Goal: Task Accomplishment & Management: Manage account settings

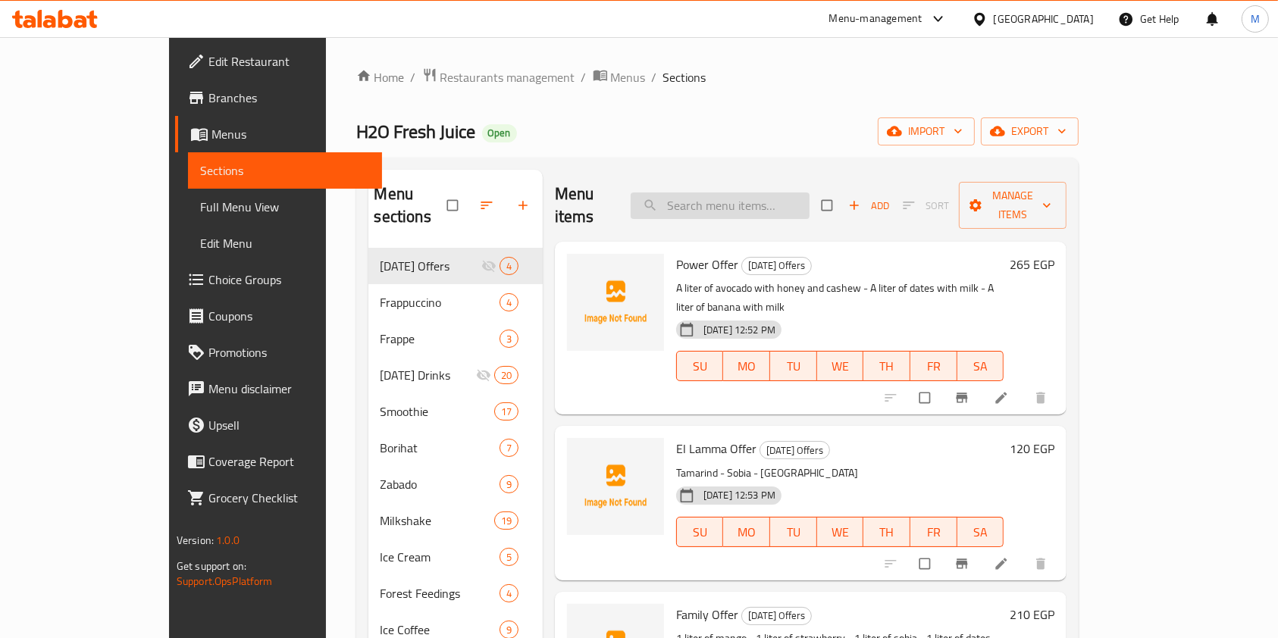
click at [762, 202] on input "search" at bounding box center [720, 206] width 179 height 27
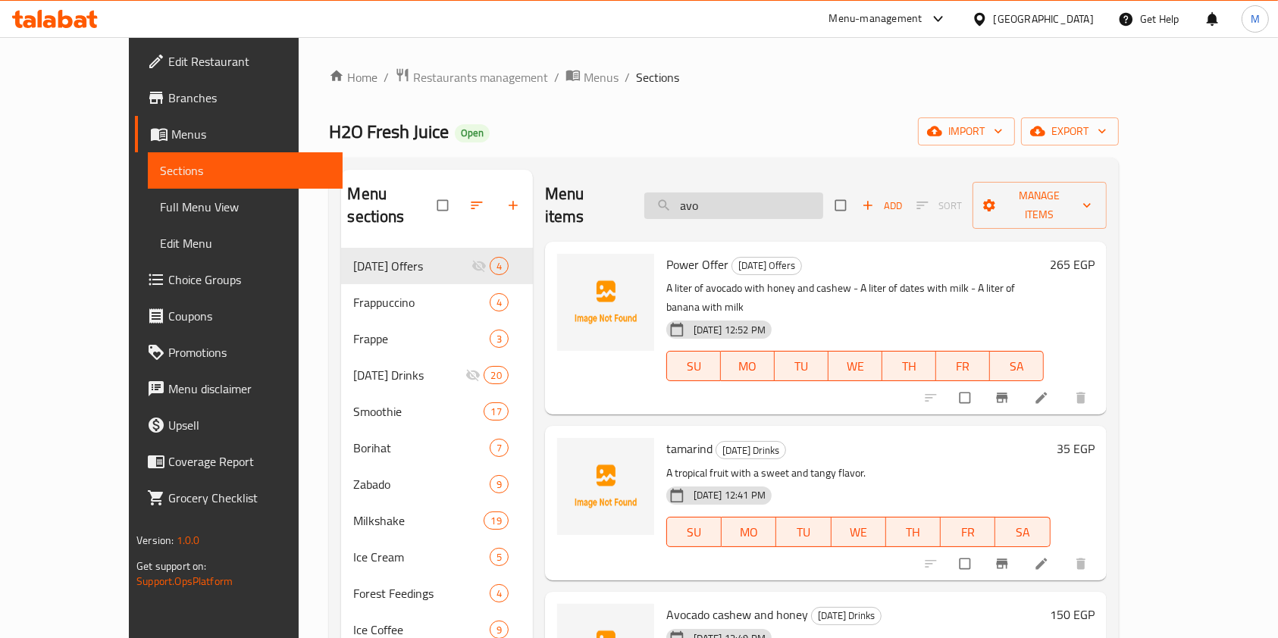
click at [816, 193] on input "avo" at bounding box center [733, 206] width 179 height 27
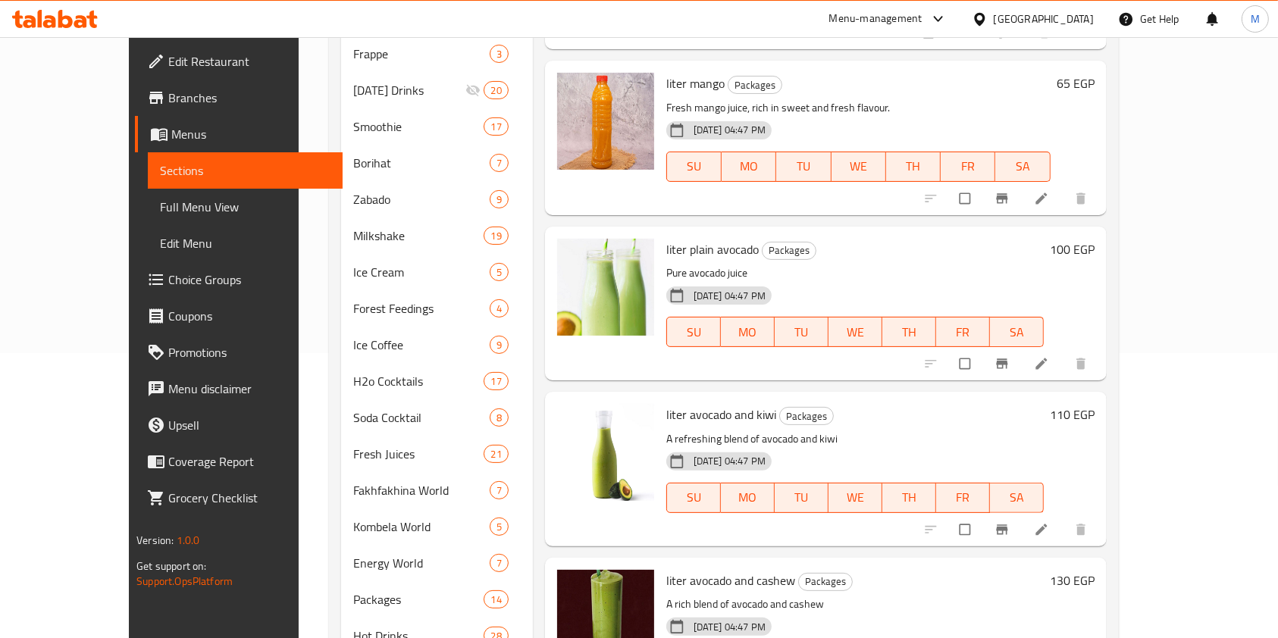
scroll to position [3740, 0]
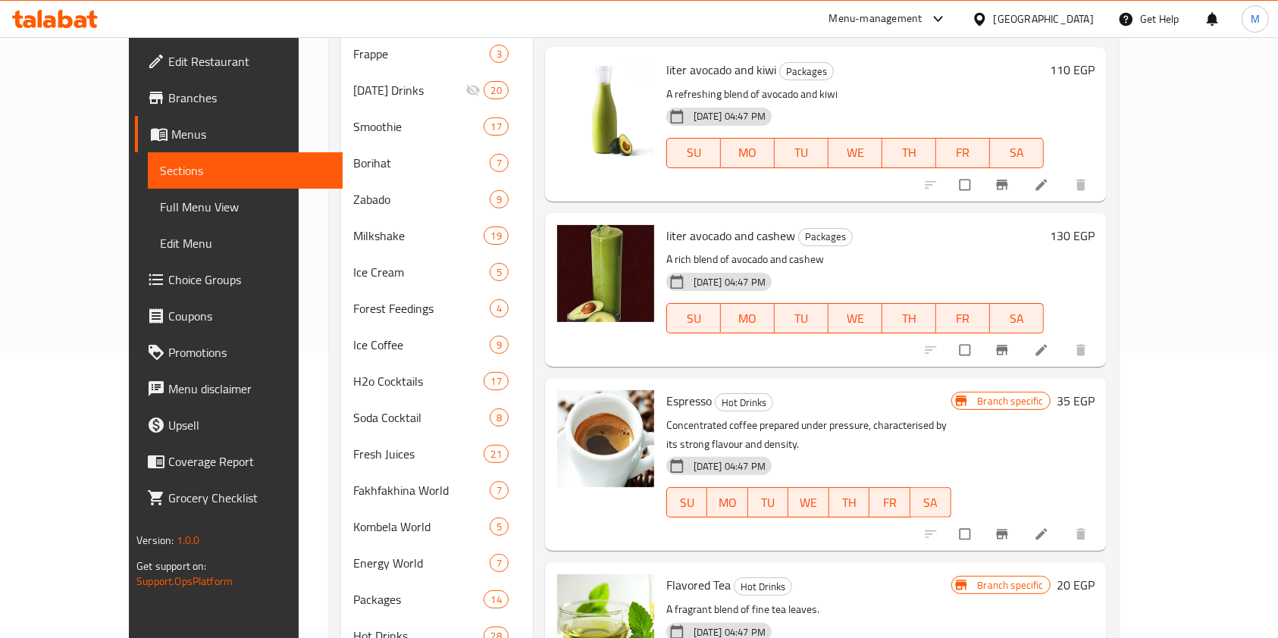
type input "avo"
click at [1049, 343] on icon at bounding box center [1041, 350] width 15 height 15
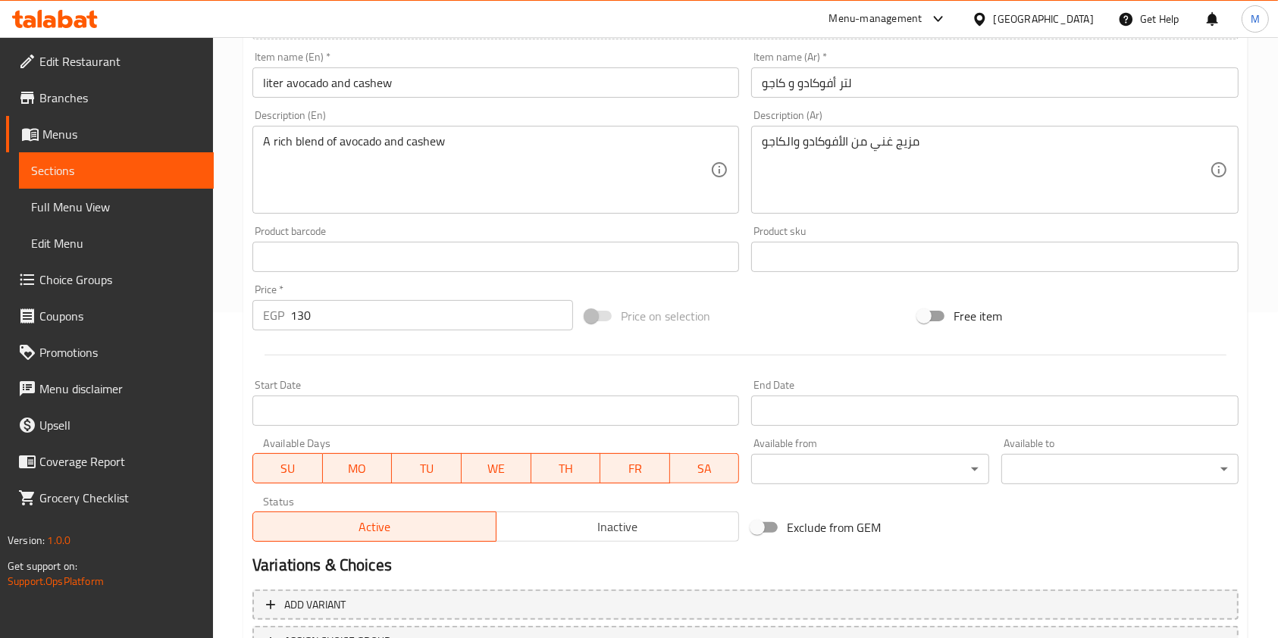
scroll to position [344, 0]
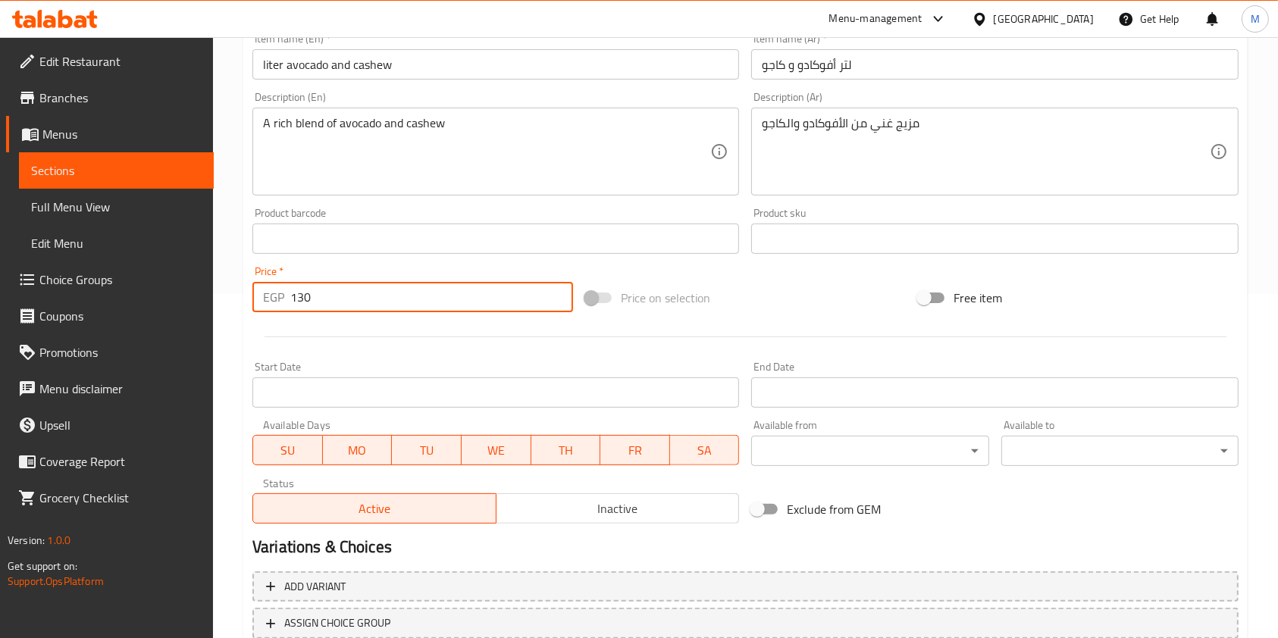
click at [298, 301] on input "130" at bounding box center [431, 297] width 283 height 30
type input "100"
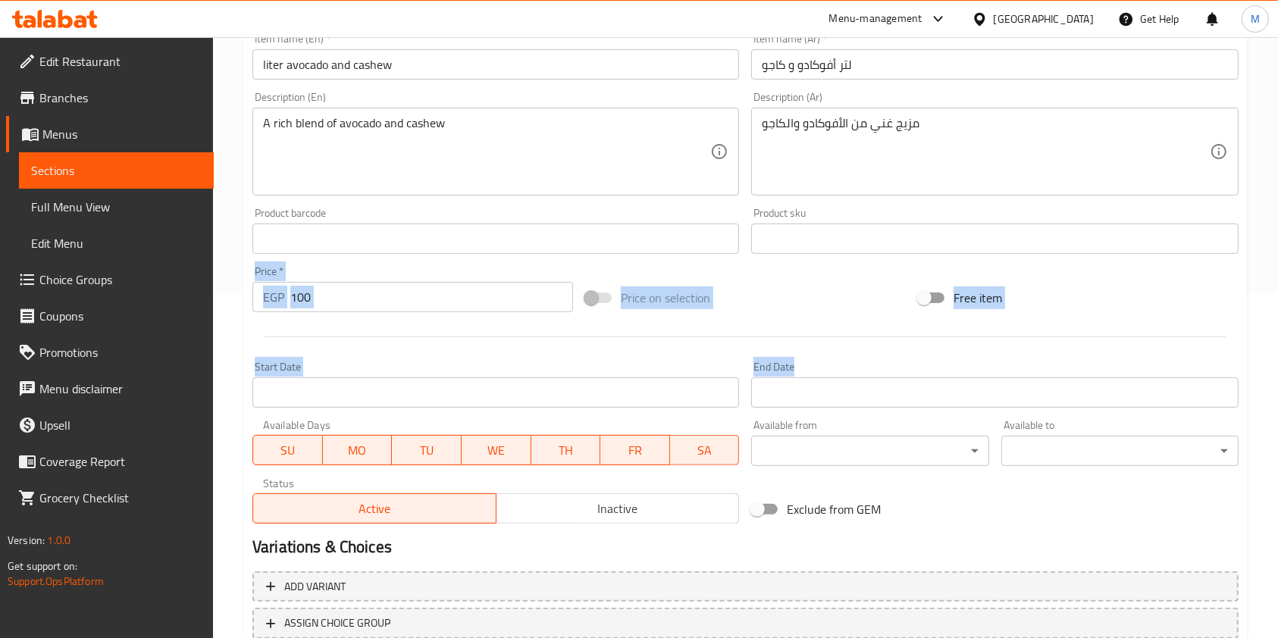
drag, startPoint x: 1292, startPoint y: 296, endPoint x: 1292, endPoint y: 384, distance: 87.9
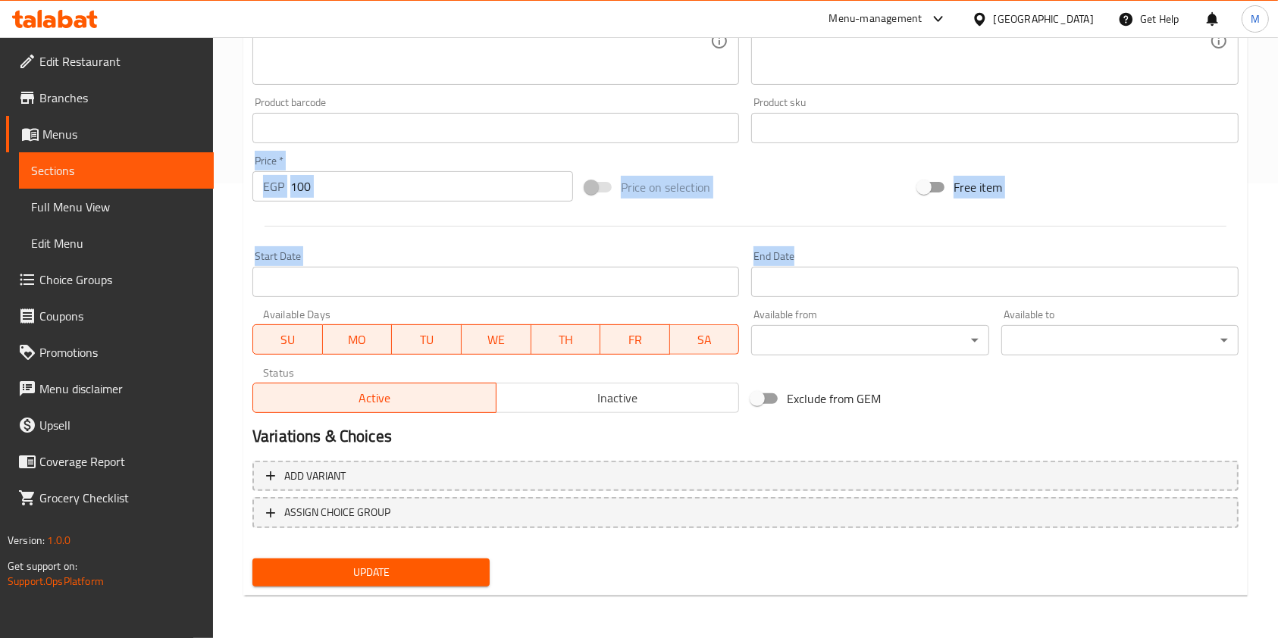
click at [474, 568] on span "Update" at bounding box center [371, 572] width 213 height 19
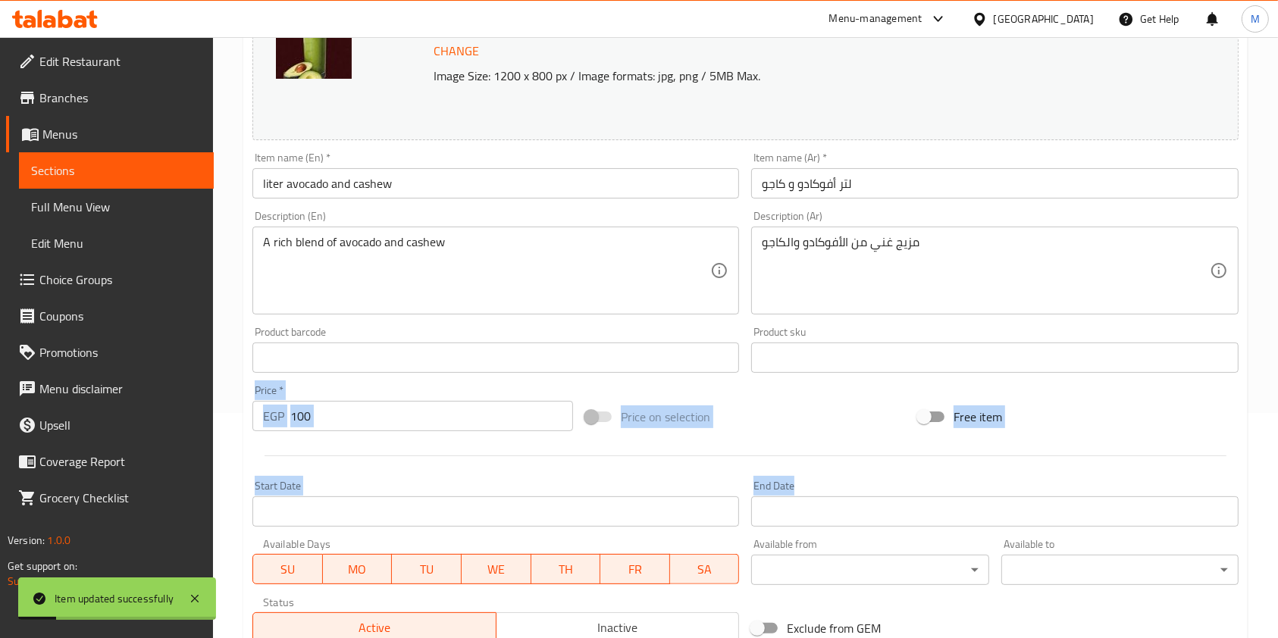
scroll to position [0, 0]
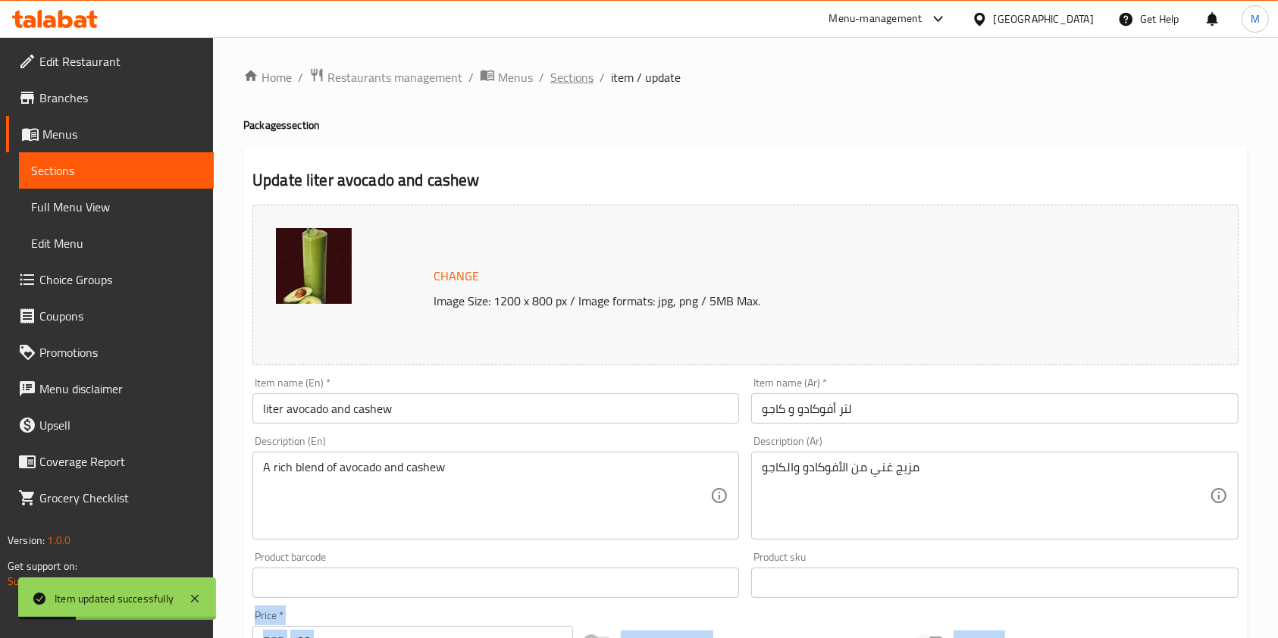
click at [589, 72] on span "Sections" at bounding box center [571, 77] width 43 height 18
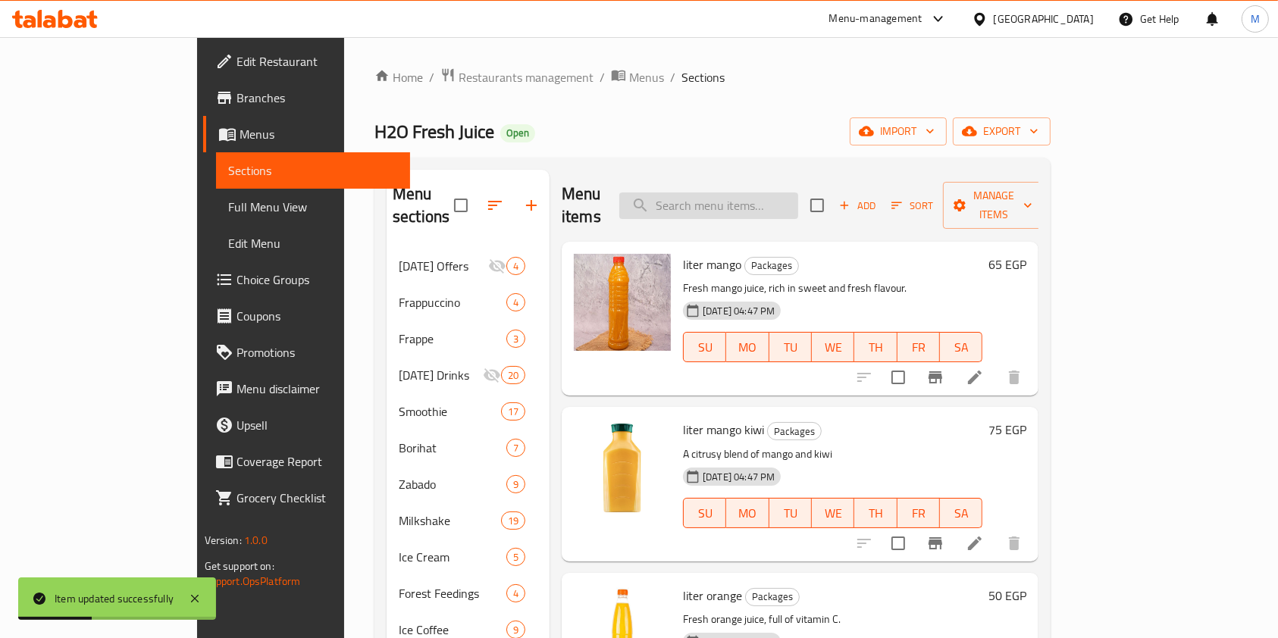
click at [798, 202] on input "search" at bounding box center [708, 206] width 179 height 27
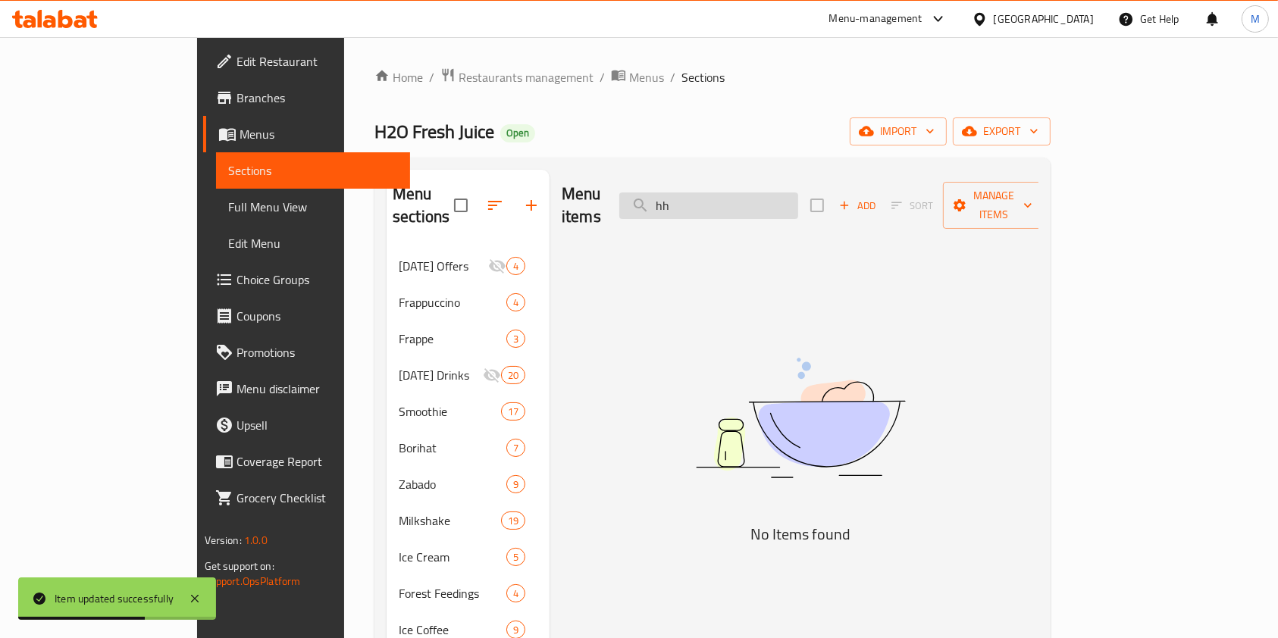
type input "h"
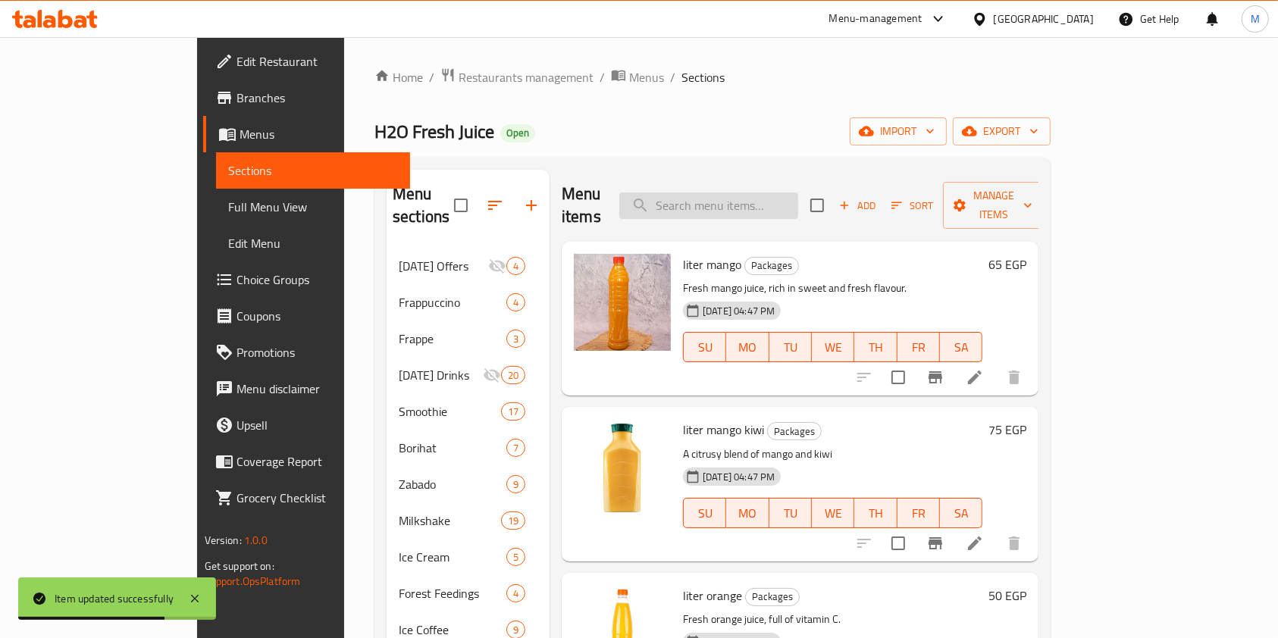
type input "ش"
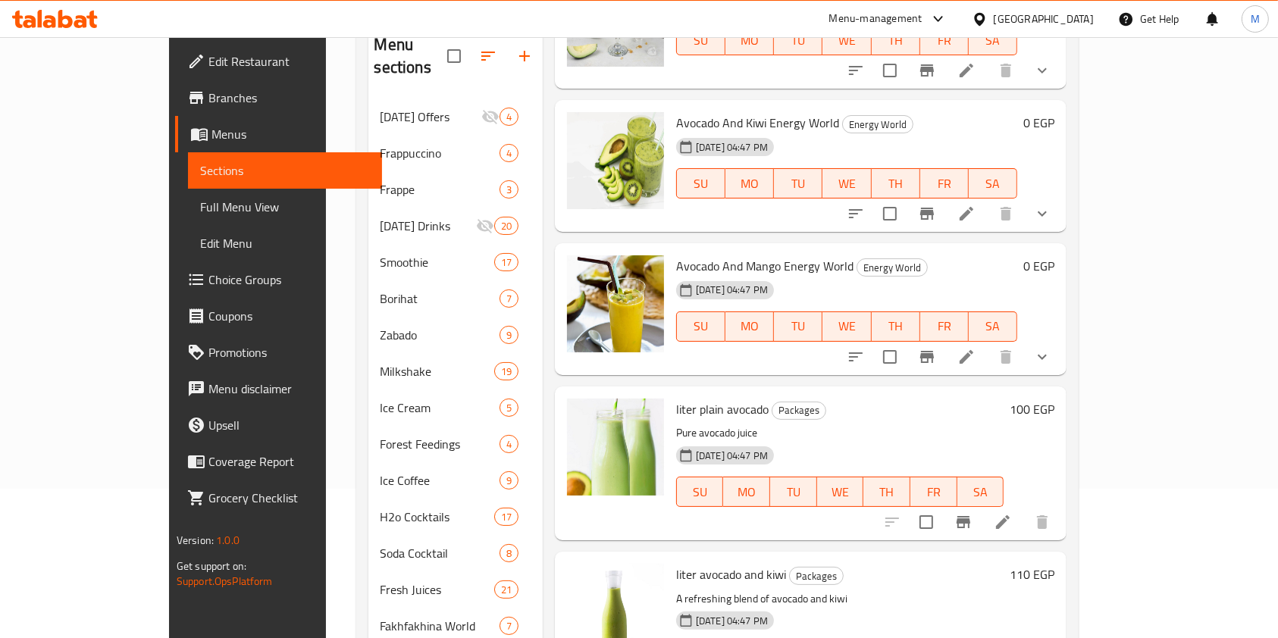
scroll to position [1226, 0]
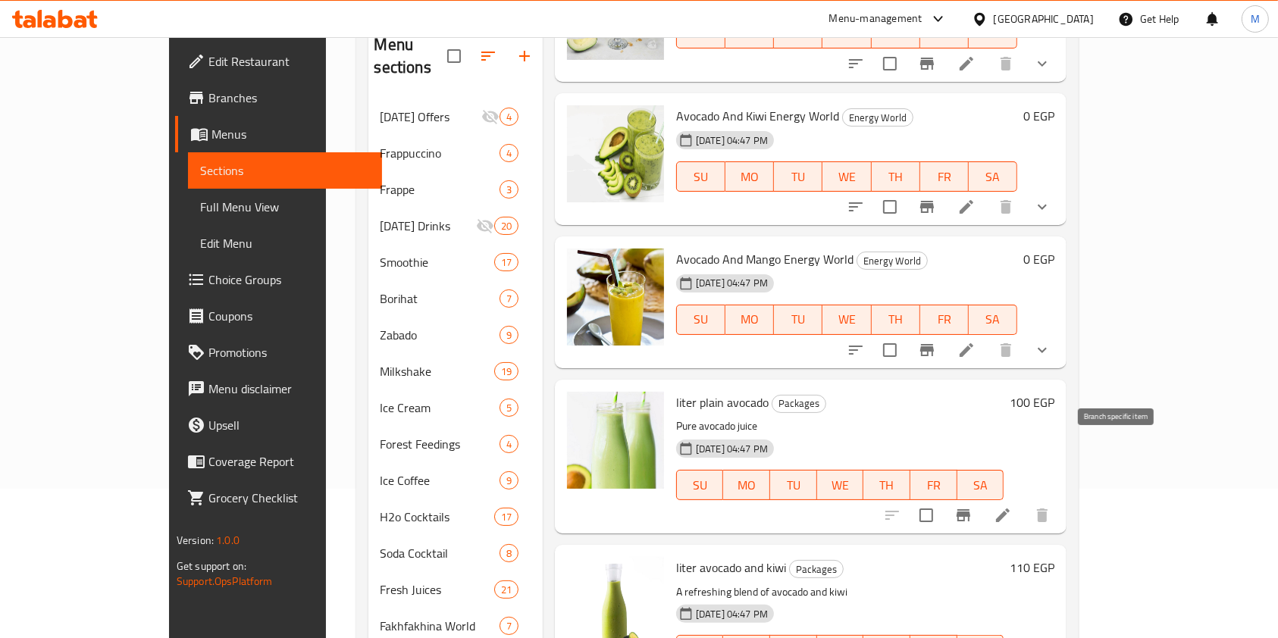
type input "avoc"
click at [970, 509] on icon "Branch-specific-item" at bounding box center [963, 515] width 14 height 12
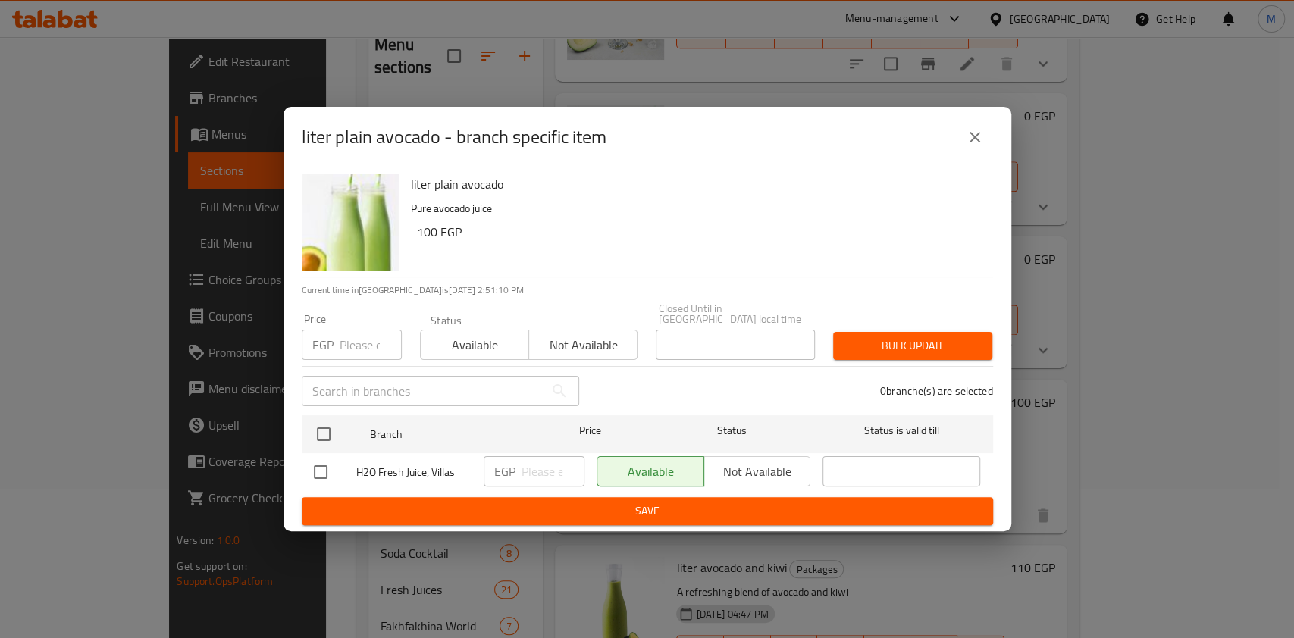
click at [969, 154] on button "close" at bounding box center [974, 137] width 36 height 36
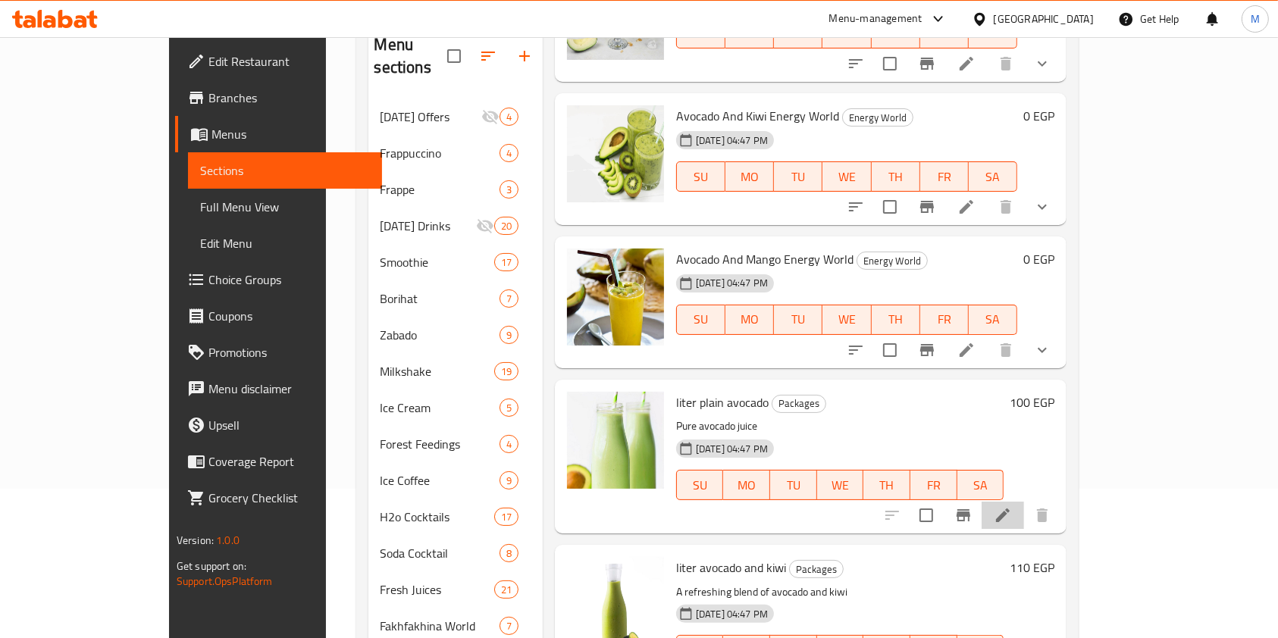
click at [1024, 502] on li at bounding box center [1002, 515] width 42 height 27
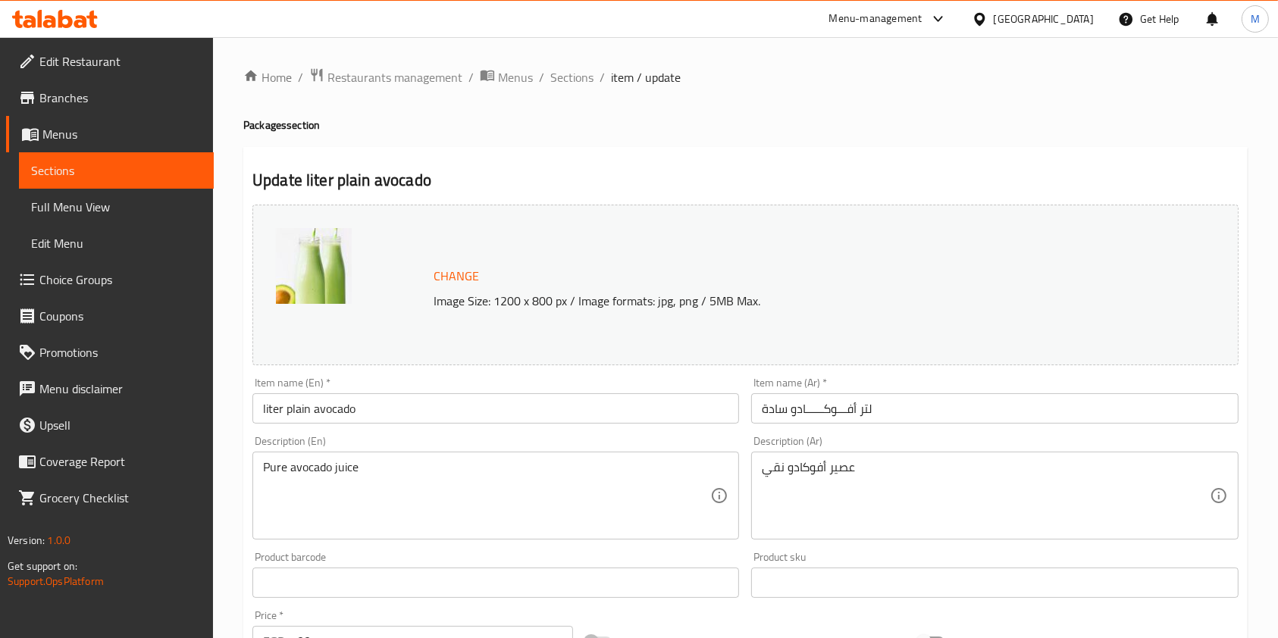
scroll to position [136, 0]
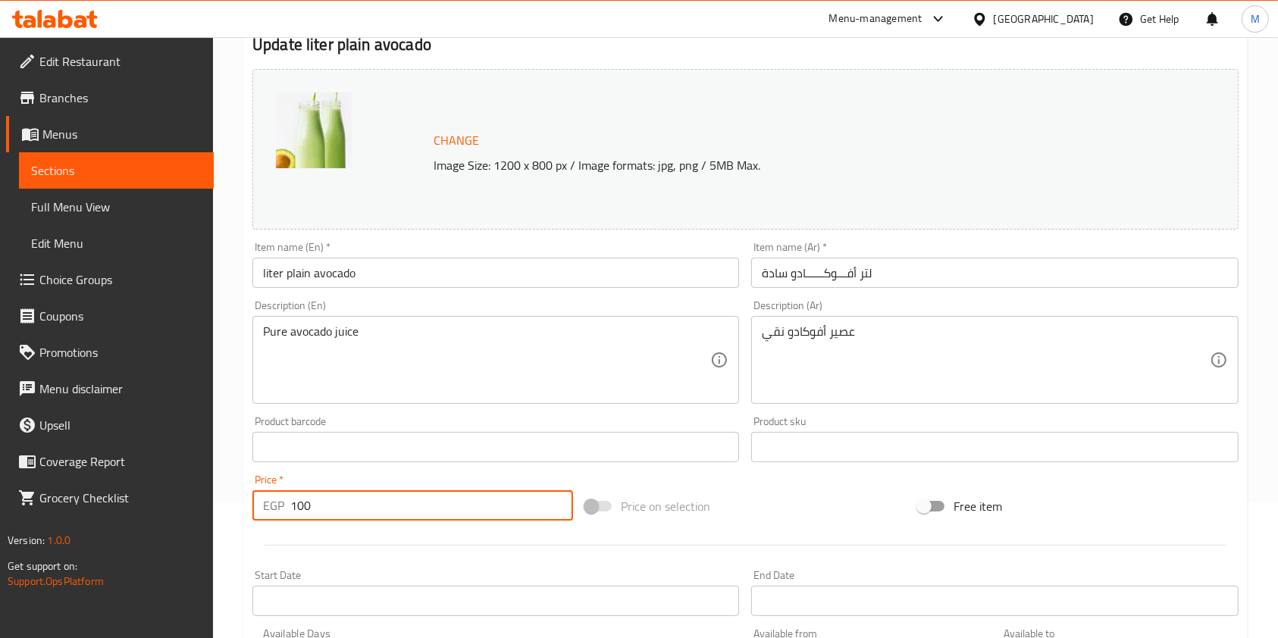
click at [298, 512] on input "100" at bounding box center [431, 505] width 283 height 30
drag, startPoint x: 303, startPoint y: 509, endPoint x: 286, endPoint y: 511, distance: 16.7
click at [286, 511] on div "EGP 100 Price *" at bounding box center [412, 505] width 321 height 30
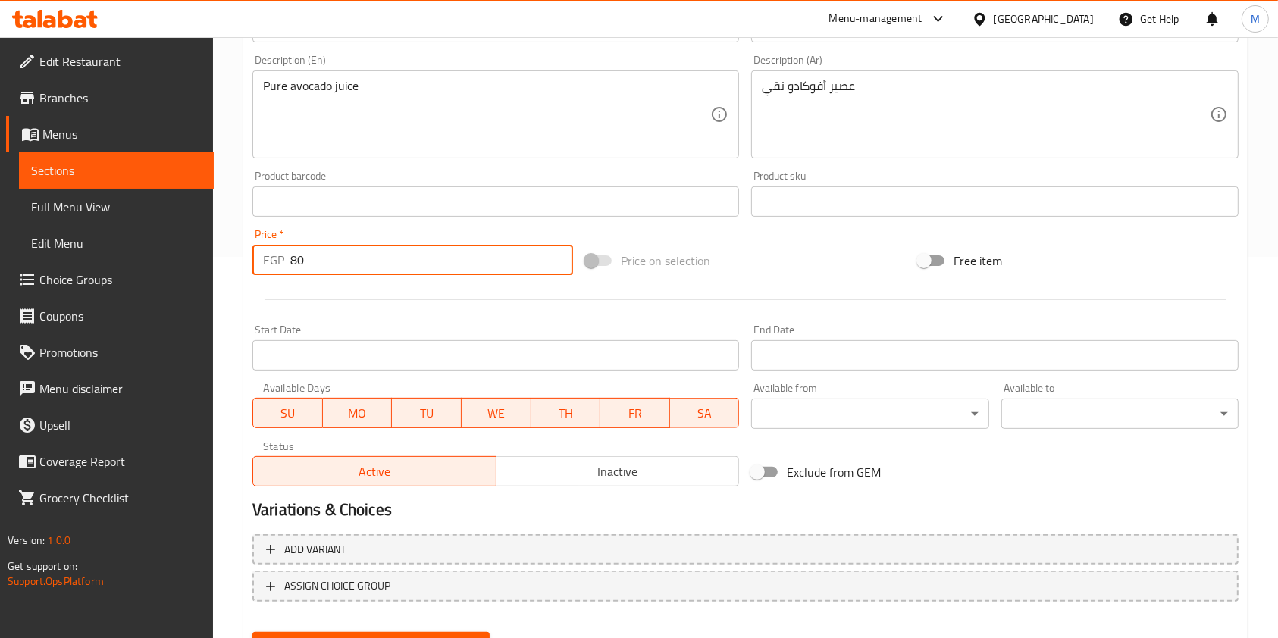
scroll to position [455, 0]
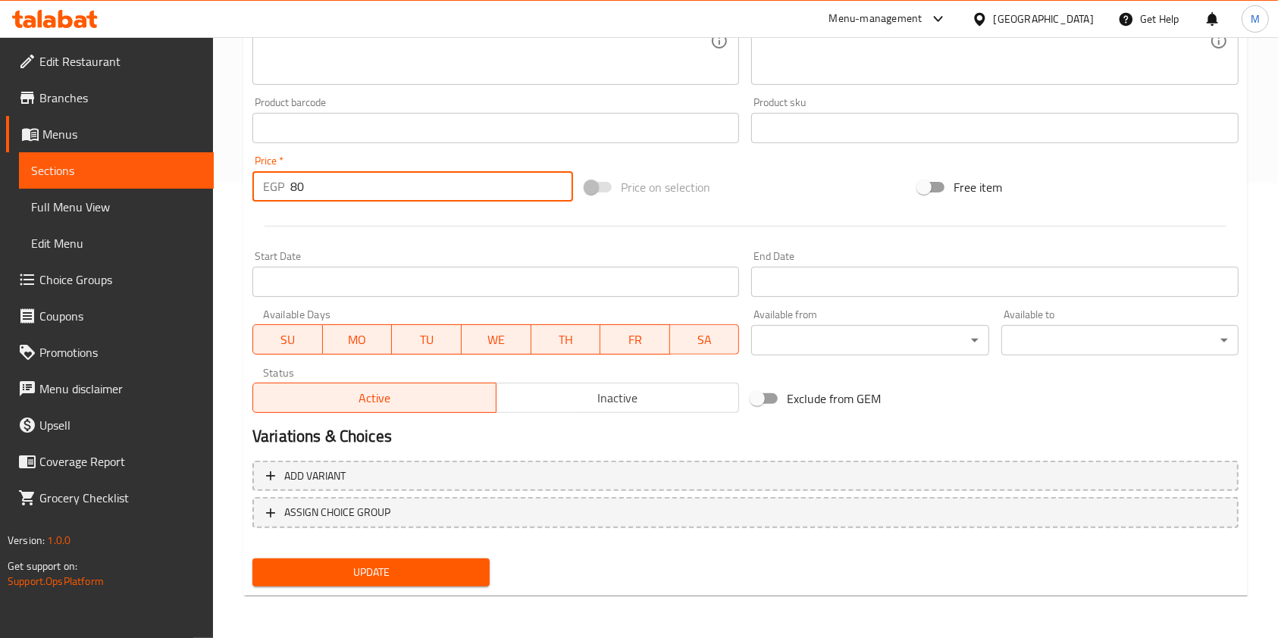
type input "80"
click at [467, 579] on span "Update" at bounding box center [371, 572] width 213 height 19
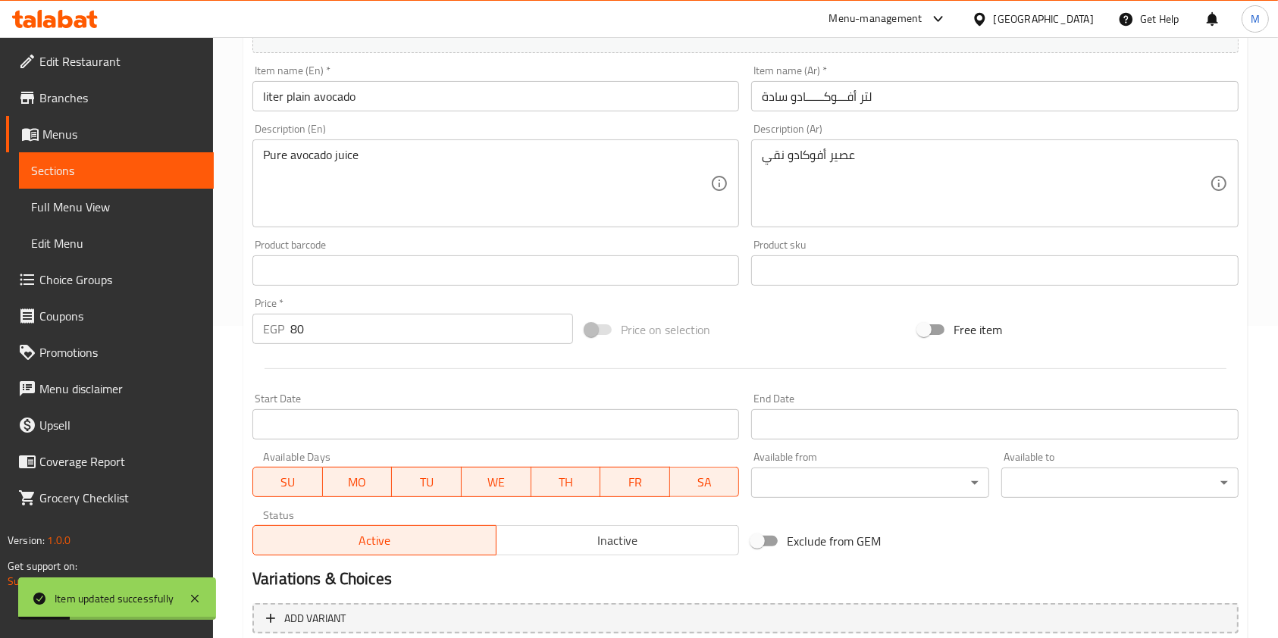
scroll to position [0, 0]
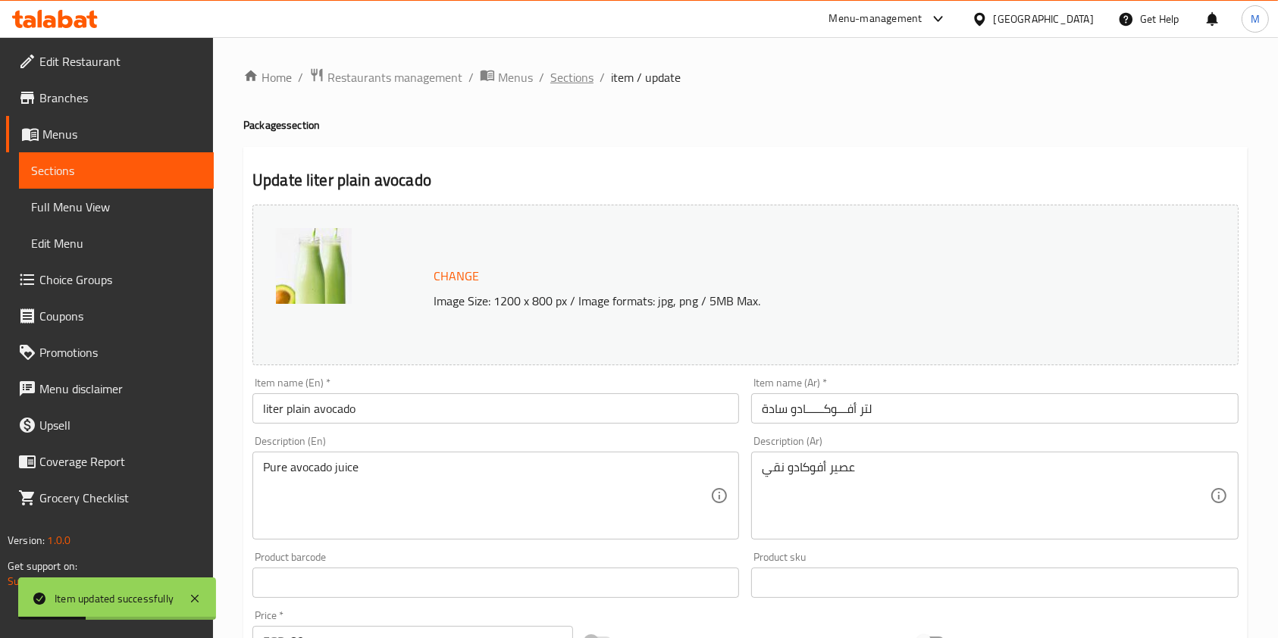
click at [581, 82] on span "Sections" at bounding box center [571, 77] width 43 height 18
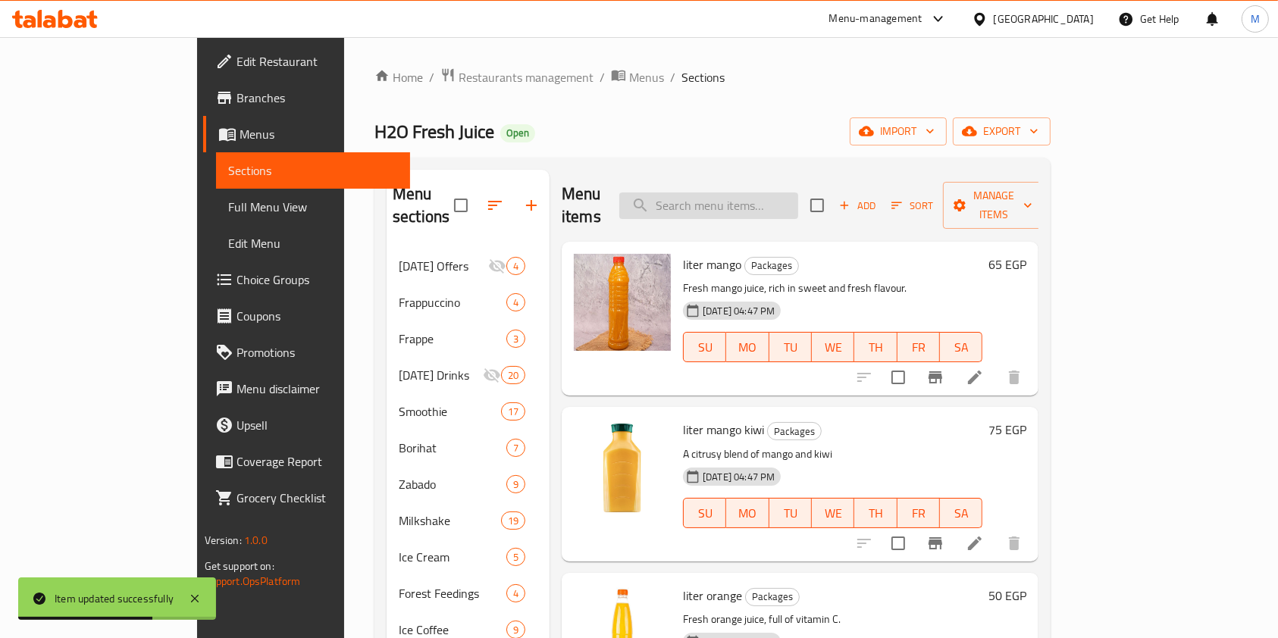
click at [798, 199] on input "search" at bounding box center [708, 206] width 179 height 27
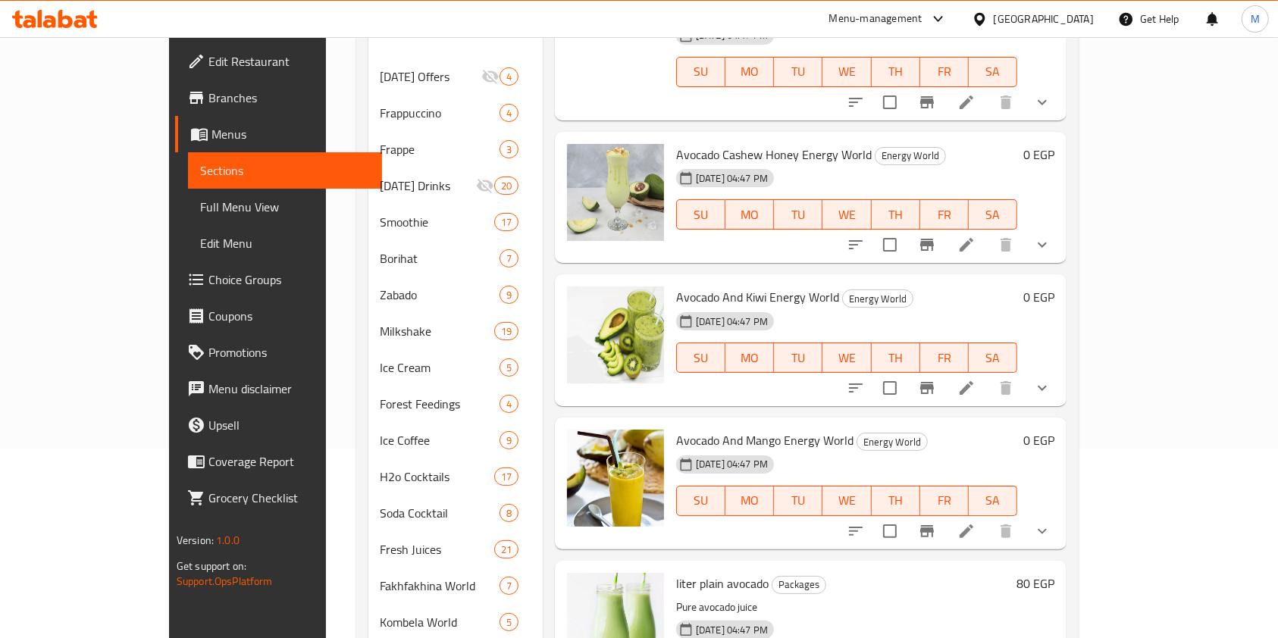
scroll to position [1010, 0]
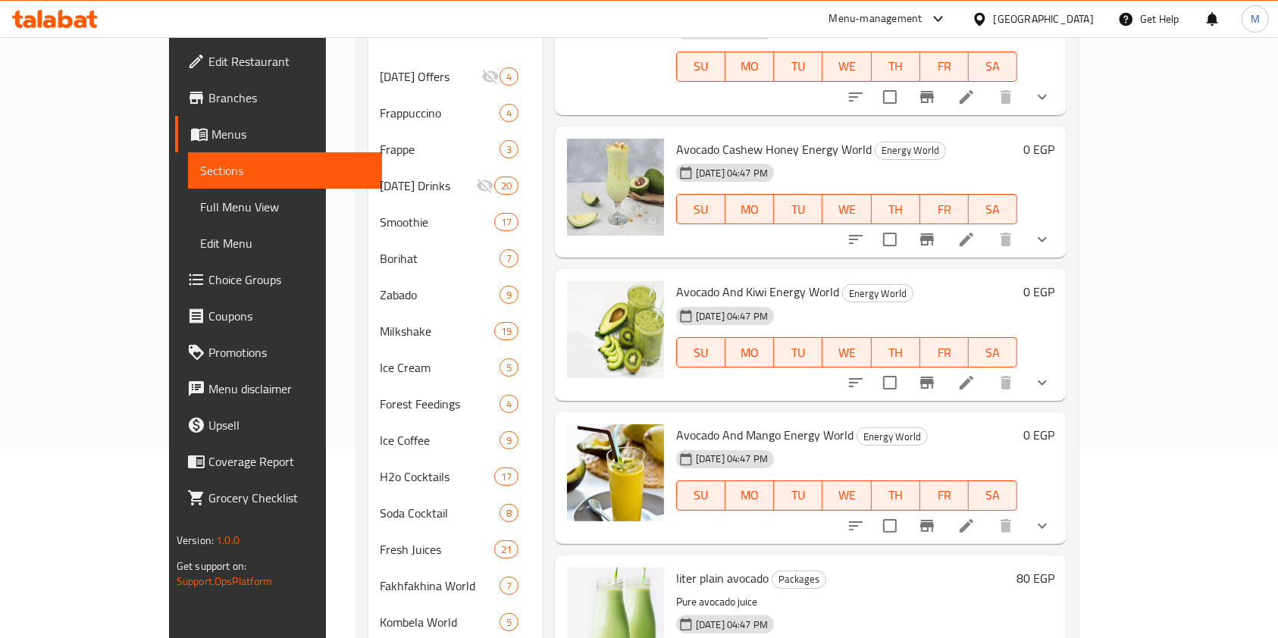
type input "avoc"
click at [1060, 508] on button "show more" at bounding box center [1042, 526] width 36 height 36
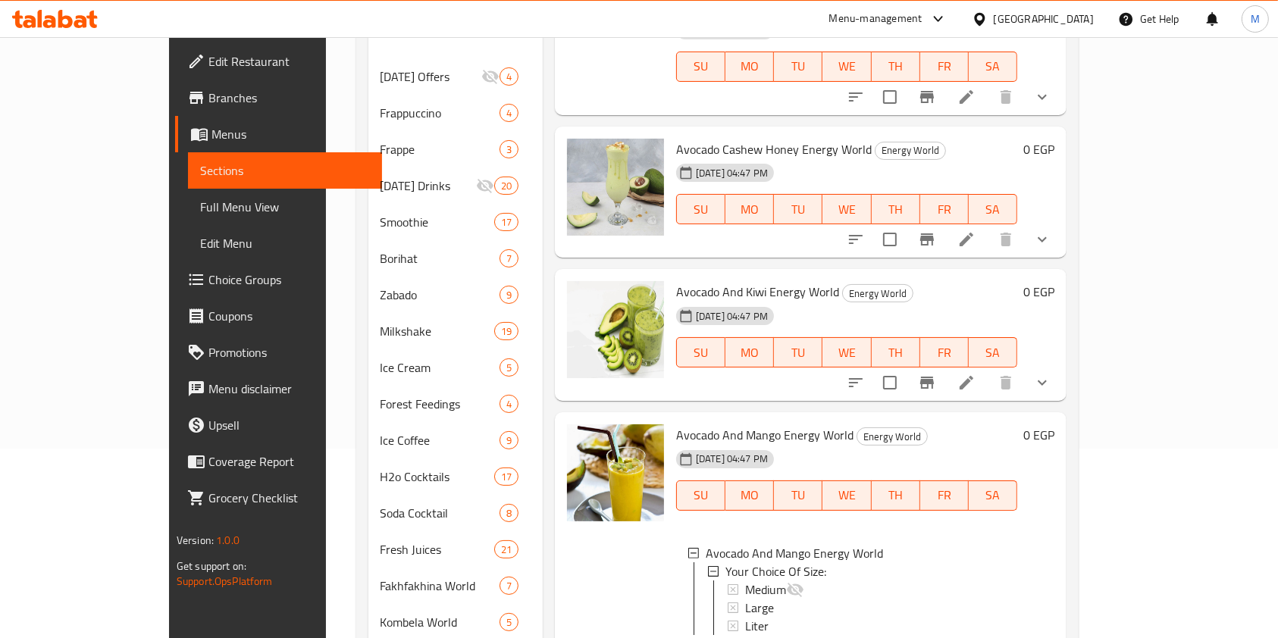
drag, startPoint x: 1218, startPoint y: 458, endPoint x: 1228, endPoint y: 476, distance: 20.7
click at [1066, 476] on div "Menu items avoc Add Sort Manage items Power Offer Ramadan Offers A liter of avo…" at bounding box center [805, 367] width 524 height 775
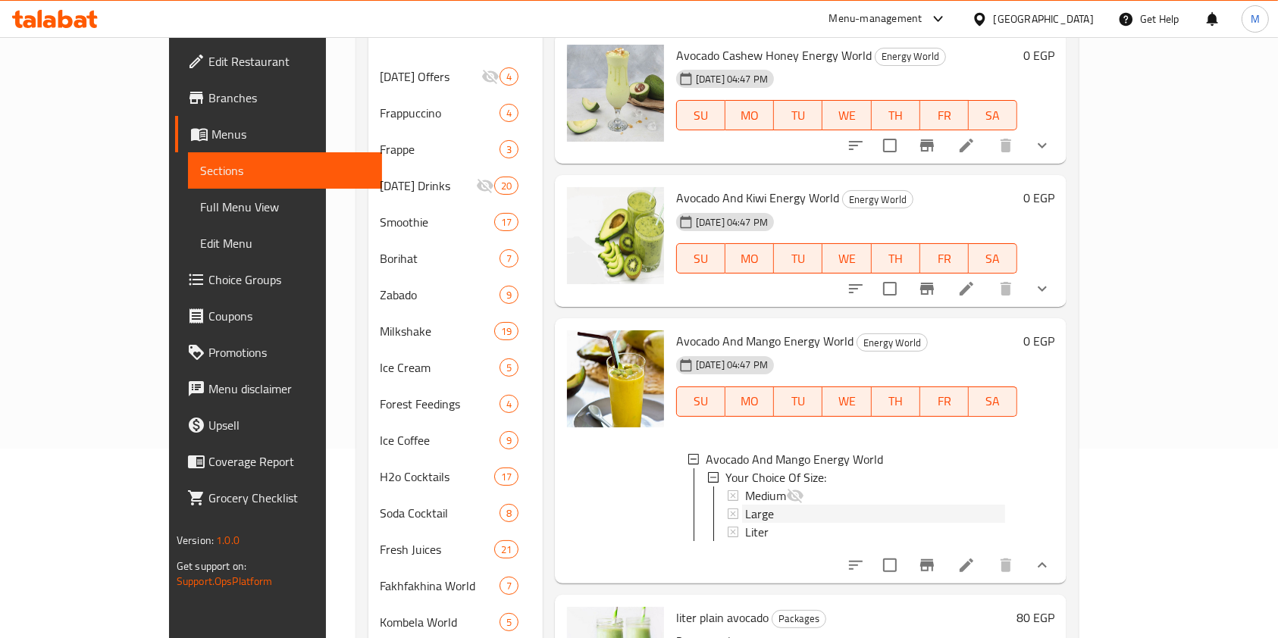
click at [837, 505] on div "Large" at bounding box center [875, 514] width 260 height 18
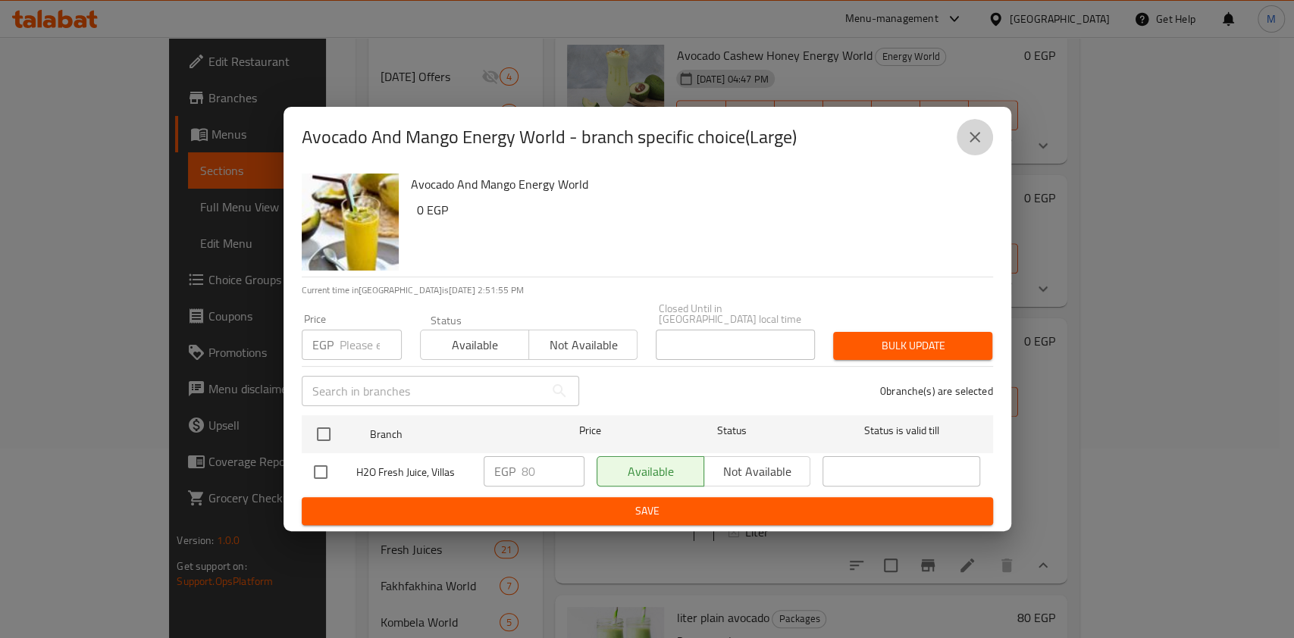
drag, startPoint x: 974, startPoint y: 130, endPoint x: 730, endPoint y: 287, distance: 290.1
click at [973, 130] on button "close" at bounding box center [974, 137] width 36 height 36
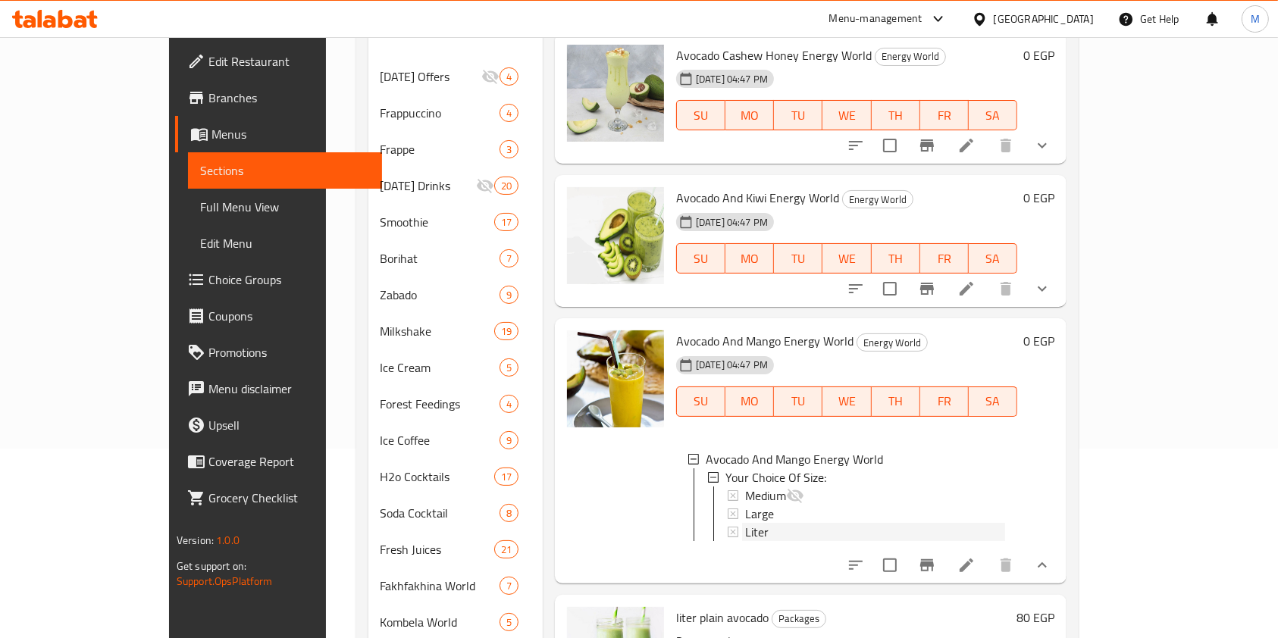
click at [745, 523] on span "Liter" at bounding box center [756, 532] width 23 height 18
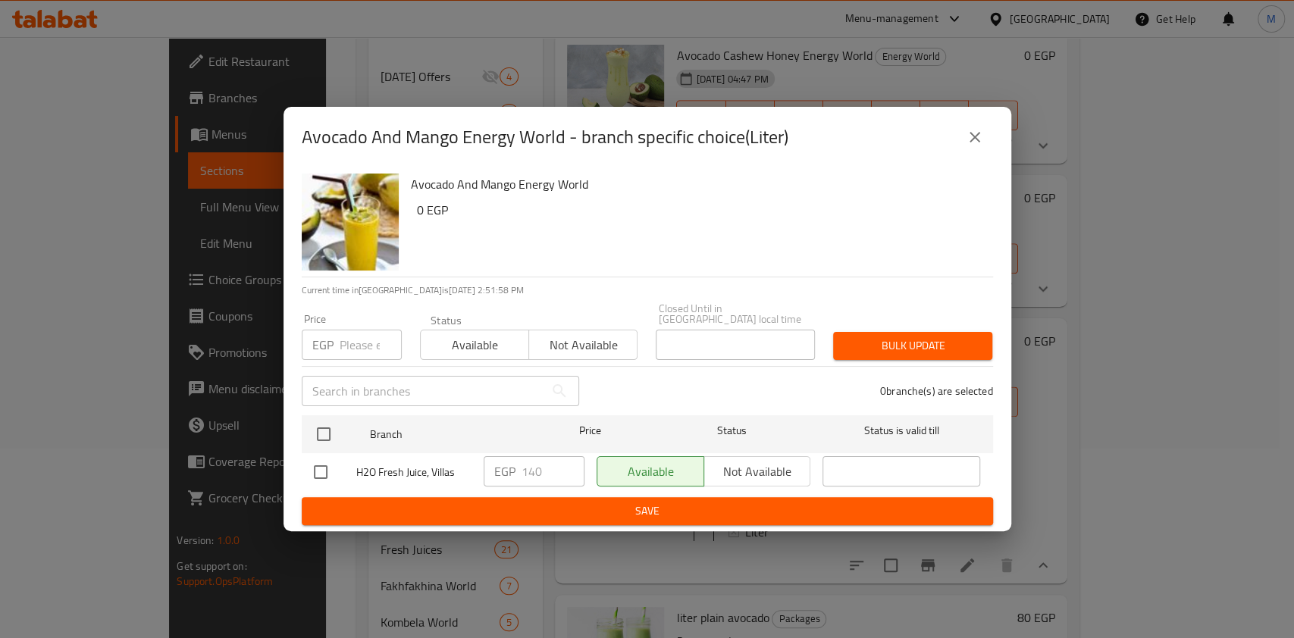
click at [970, 153] on button "close" at bounding box center [974, 137] width 36 height 36
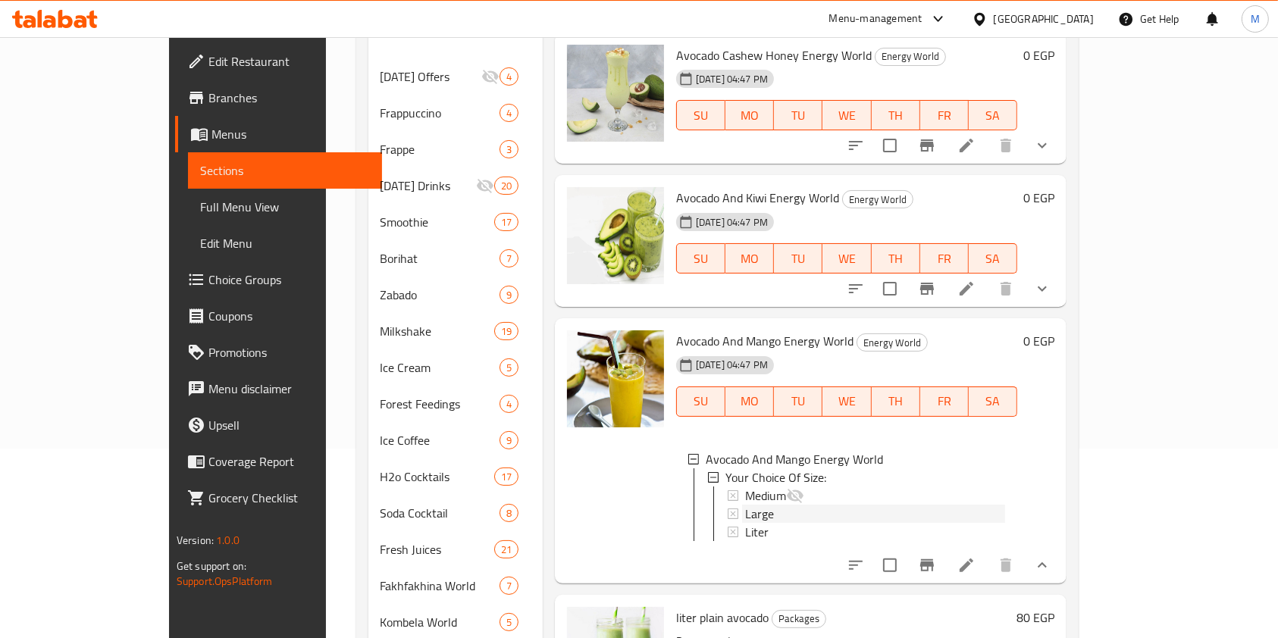
click at [840, 505] on div "Large" at bounding box center [875, 514] width 260 height 18
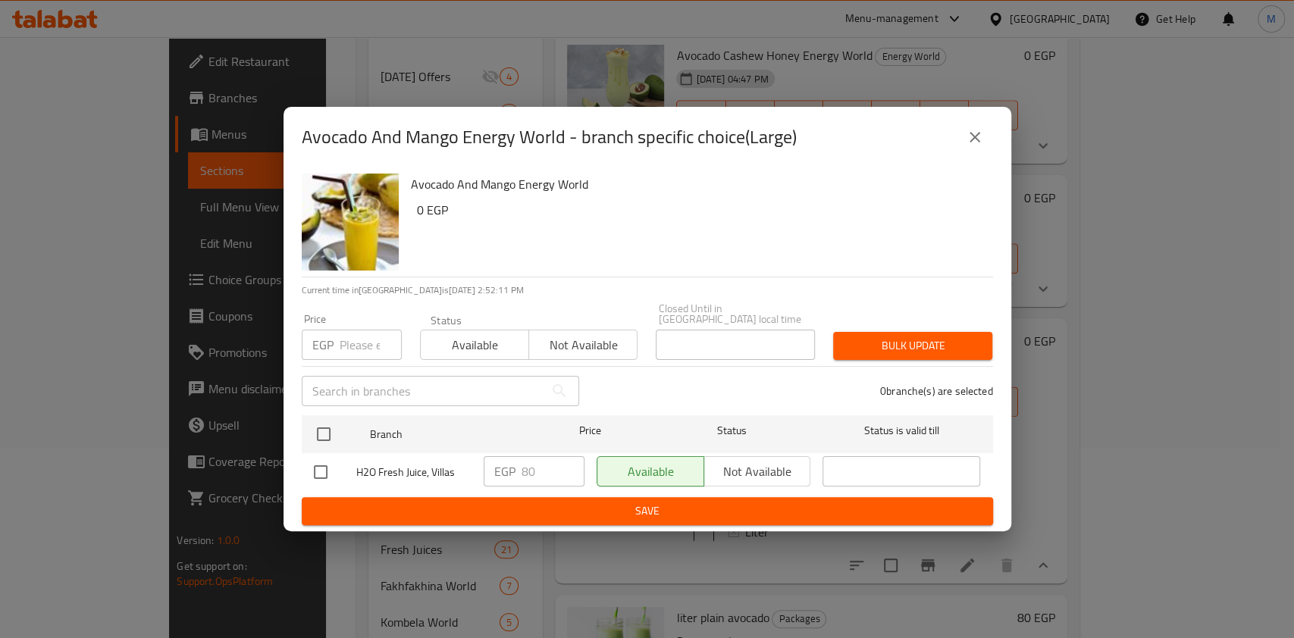
drag, startPoint x: 980, startPoint y: 153, endPoint x: 972, endPoint y: 158, distance: 8.8
click at [980, 152] on button "close" at bounding box center [974, 137] width 36 height 36
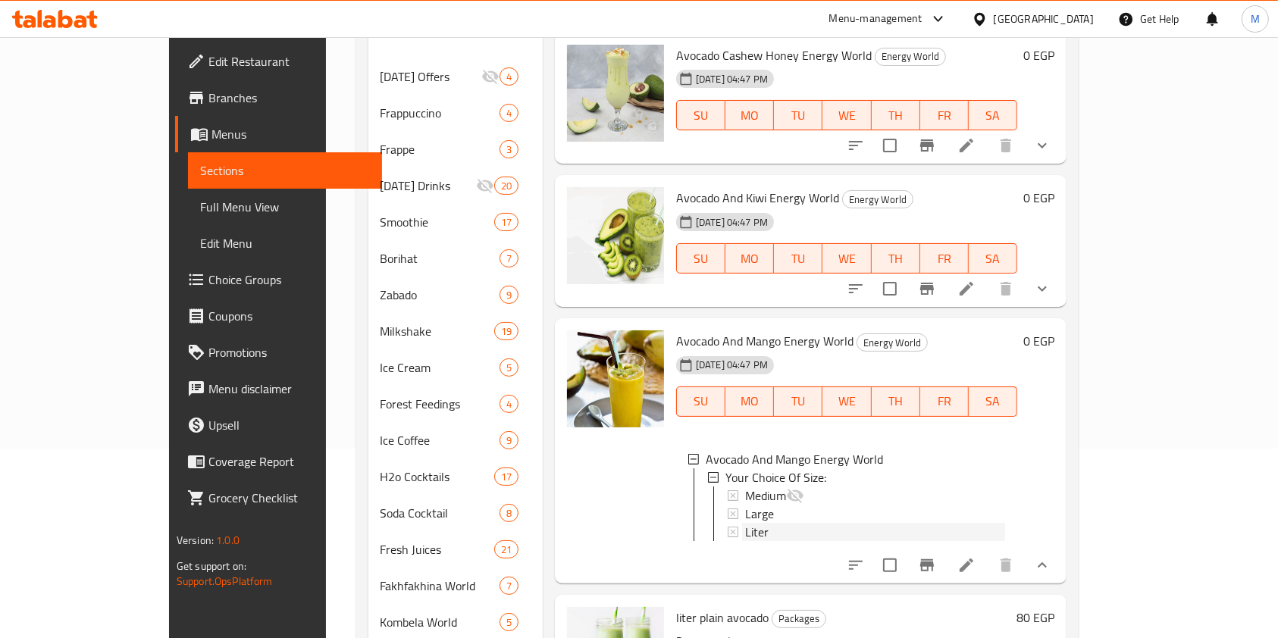
click at [831, 523] on div "Liter" at bounding box center [875, 532] width 260 height 18
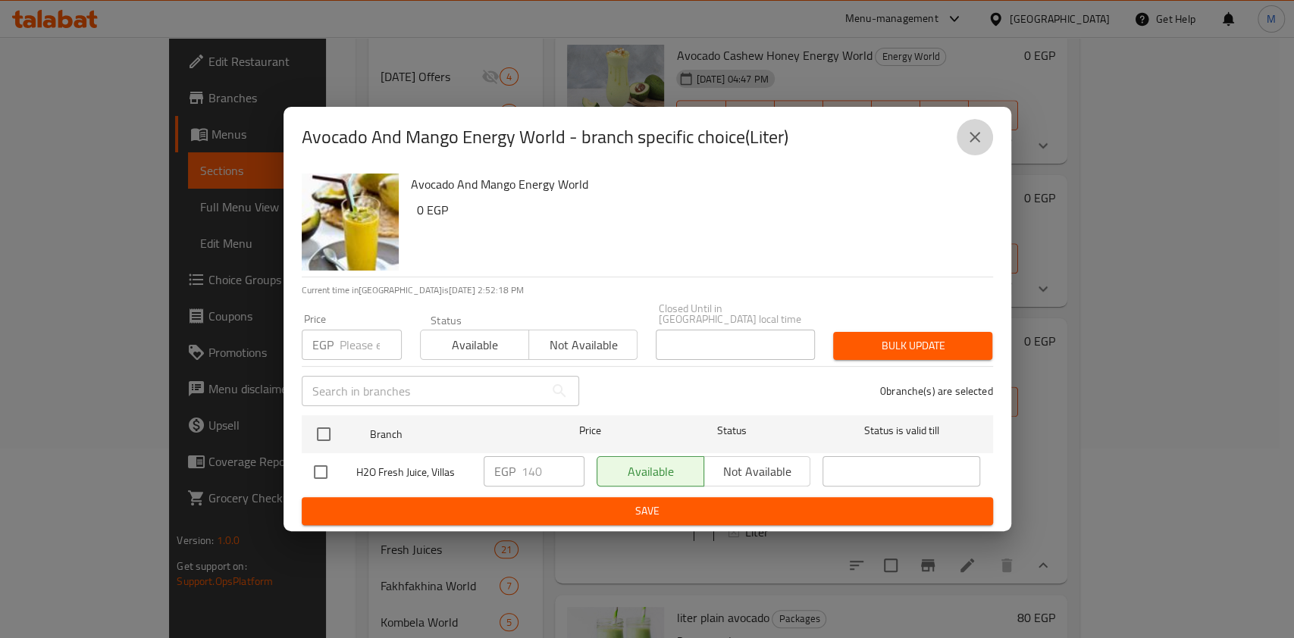
click at [976, 124] on button "close" at bounding box center [974, 137] width 36 height 36
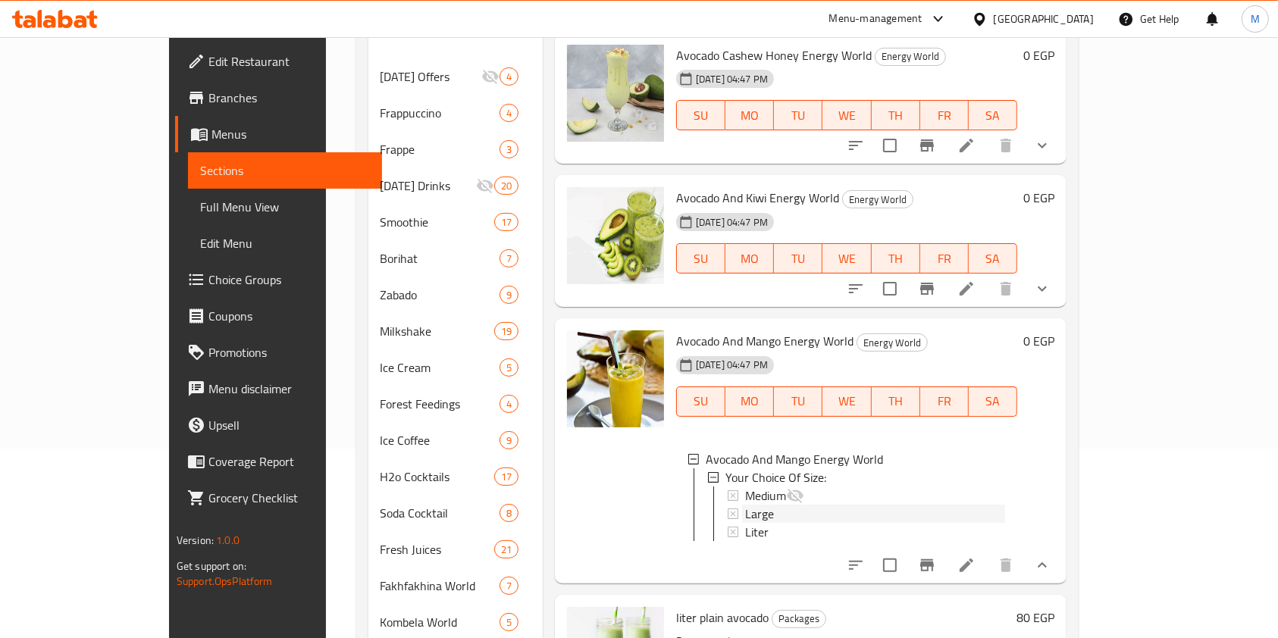
click at [855, 505] on div "Large" at bounding box center [875, 514] width 260 height 18
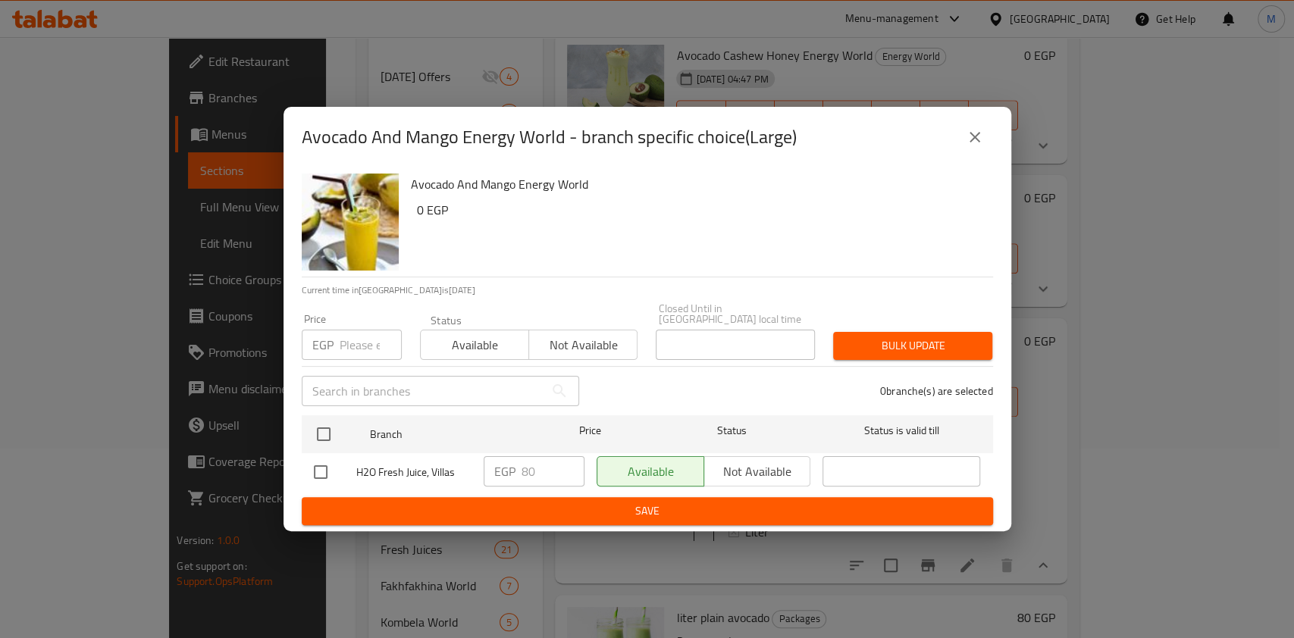
click at [333, 467] on input "checkbox" at bounding box center [321, 472] width 32 height 32
checkbox input "true"
drag, startPoint x: 535, startPoint y: 470, endPoint x: 518, endPoint y: 475, distance: 17.5
click at [518, 475] on div "EGP 80 ​" at bounding box center [534, 471] width 101 height 30
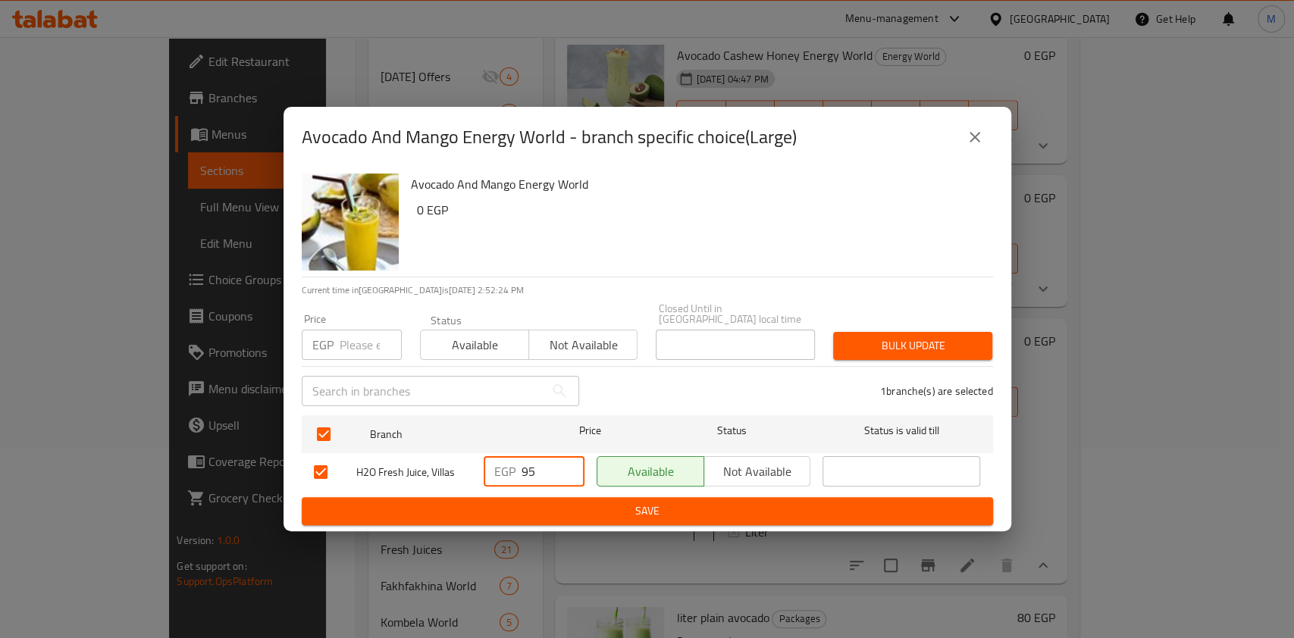
type input "95"
click at [534, 502] on span "Save" at bounding box center [647, 511] width 667 height 19
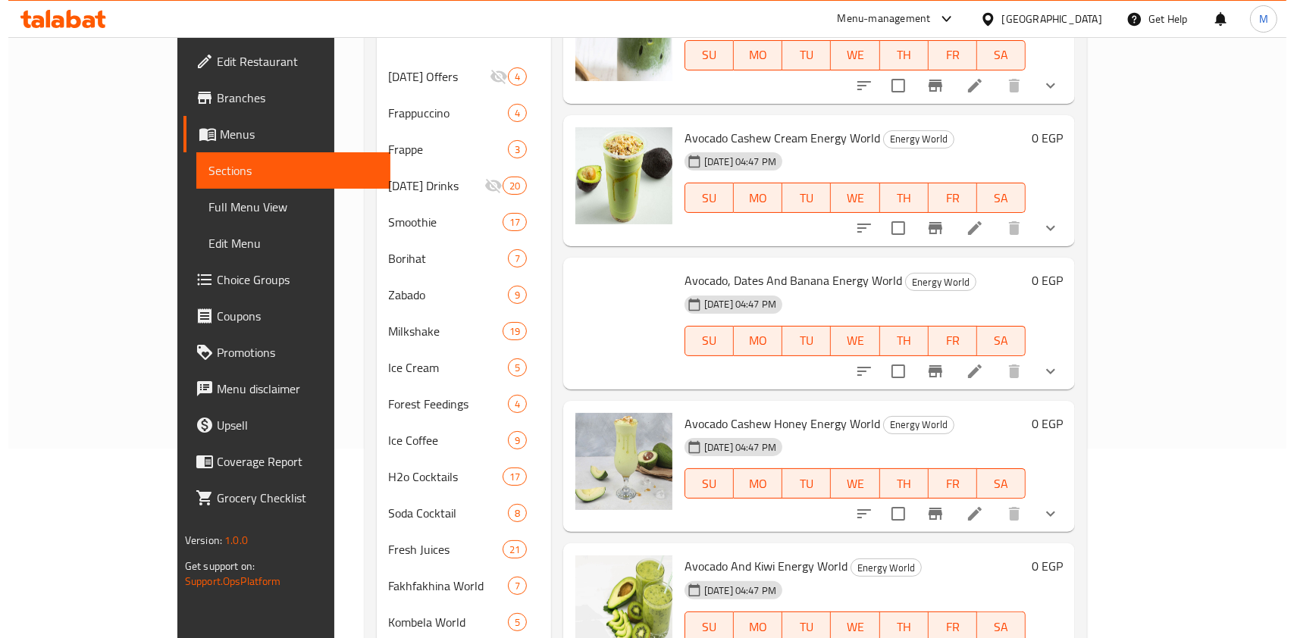
scroll to position [662, 0]
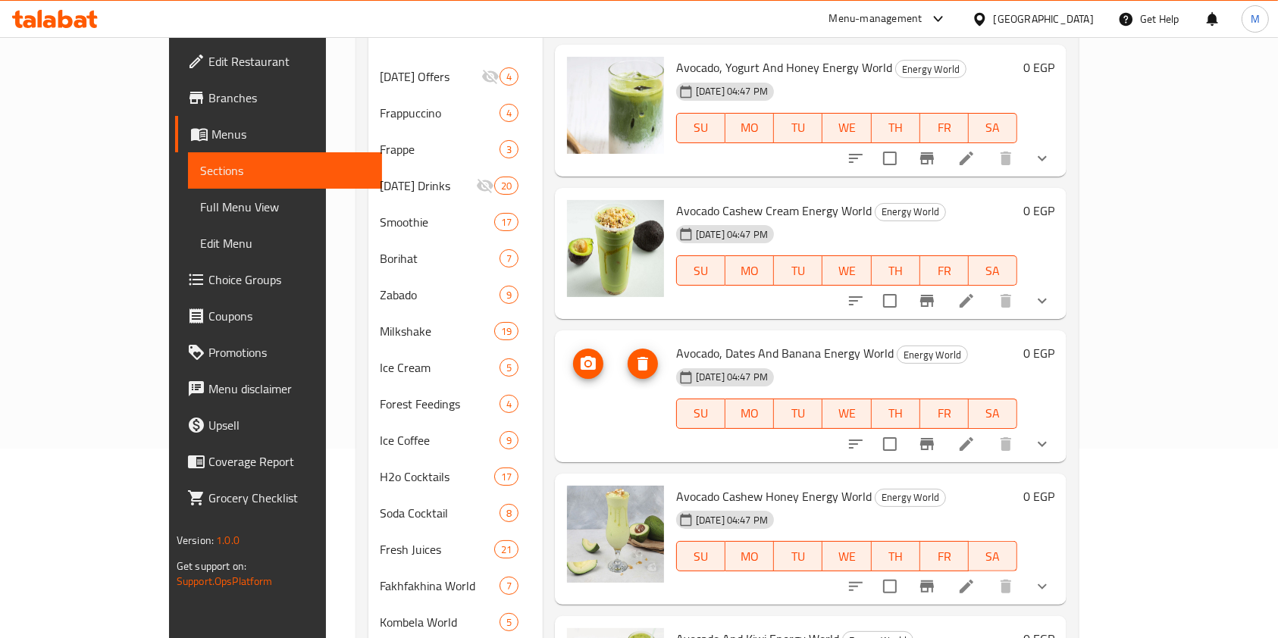
click at [594, 343] on img at bounding box center [615, 391] width 97 height 97
click at [1051, 435] on icon "show more" at bounding box center [1042, 444] width 18 height 18
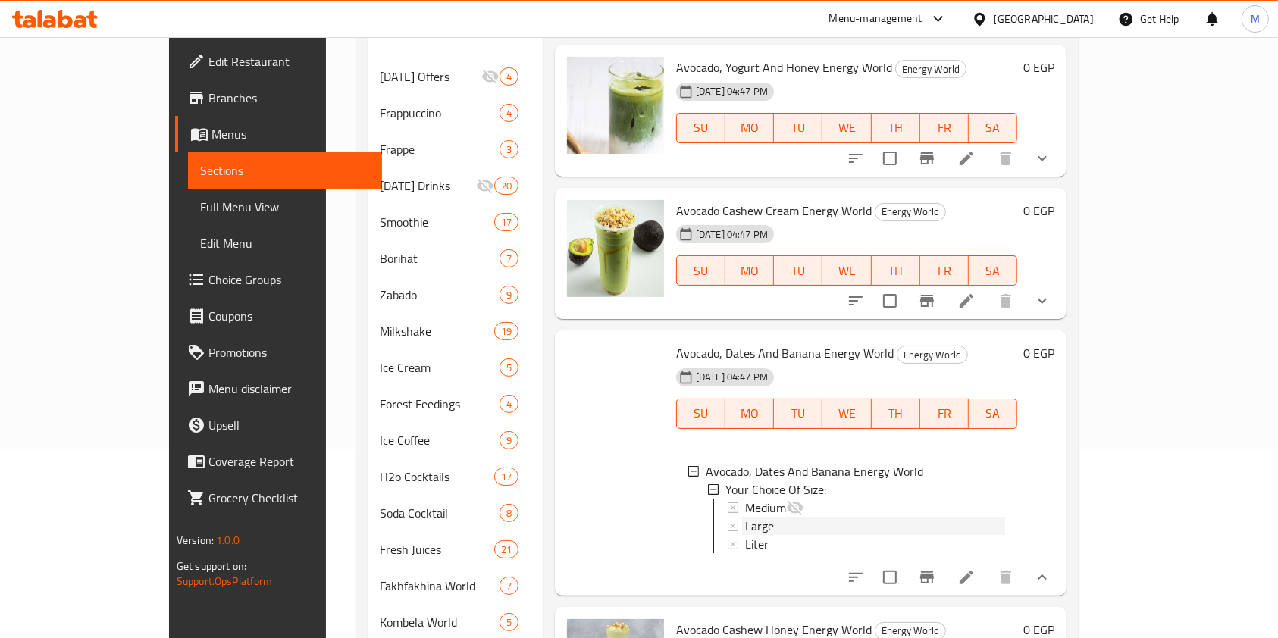
click at [777, 517] on div "Large" at bounding box center [875, 526] width 260 height 18
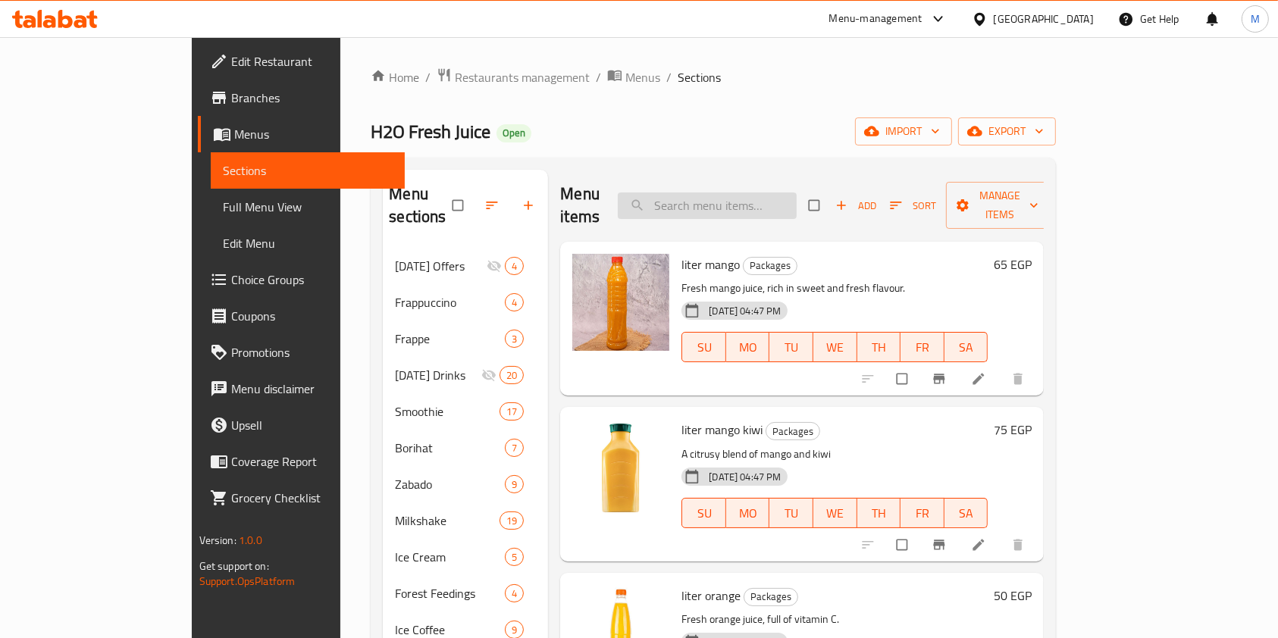
click at [733, 203] on input "search" at bounding box center [707, 206] width 179 height 27
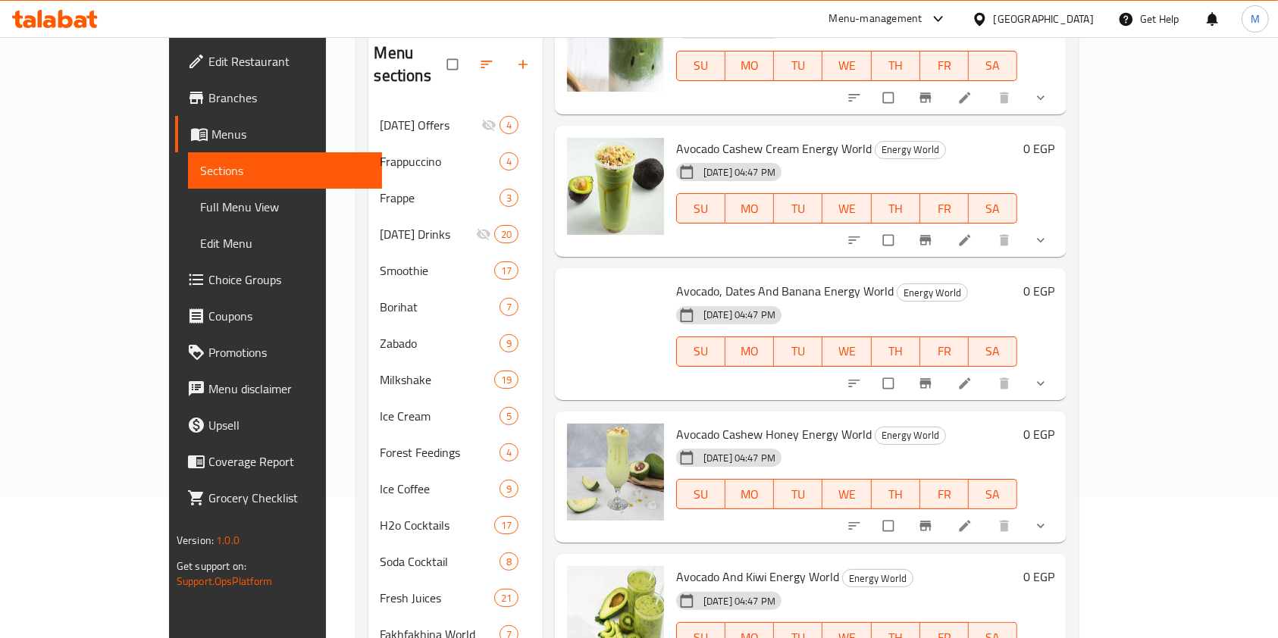
scroll to position [791, 0]
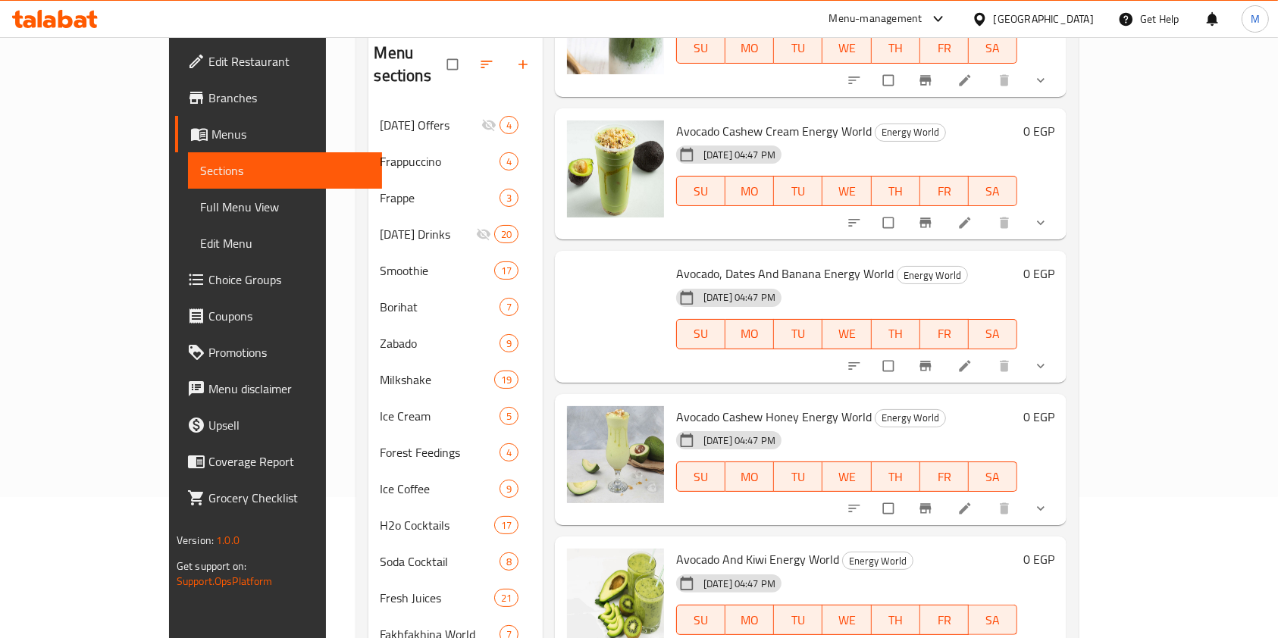
type input "avoca"
drag, startPoint x: 1207, startPoint y: 307, endPoint x: 1147, endPoint y: 339, distance: 67.8
click at [1060, 349] on button "show more" at bounding box center [1042, 365] width 36 height 33
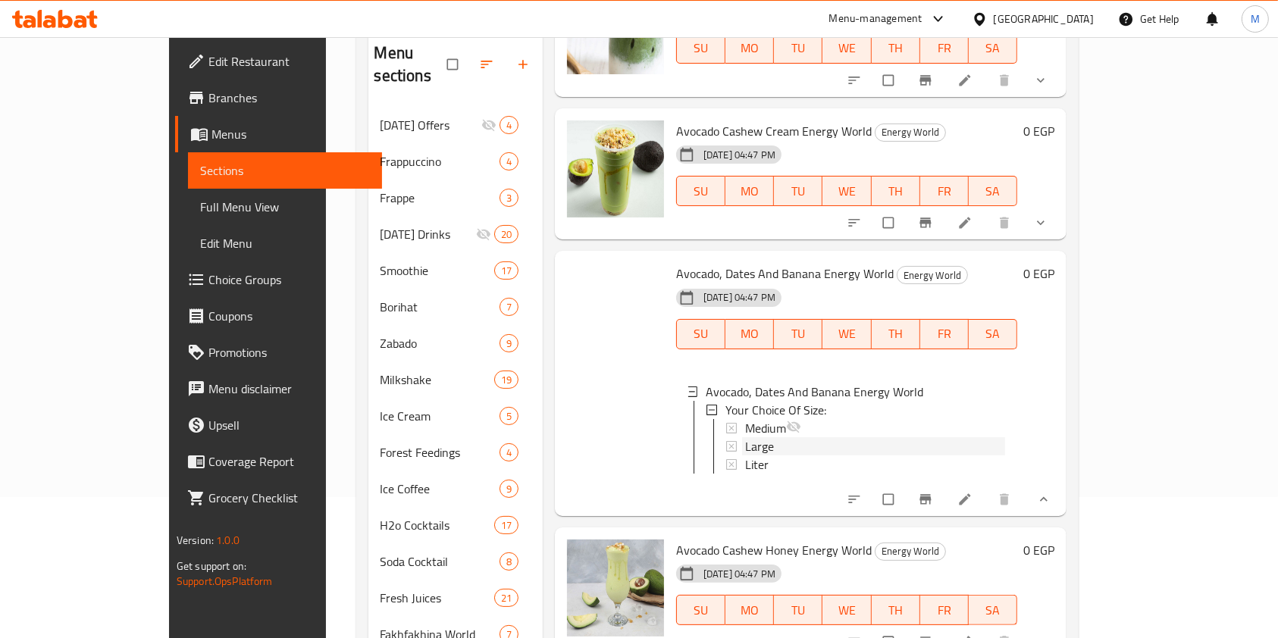
click at [847, 437] on div "Large" at bounding box center [875, 446] width 260 height 18
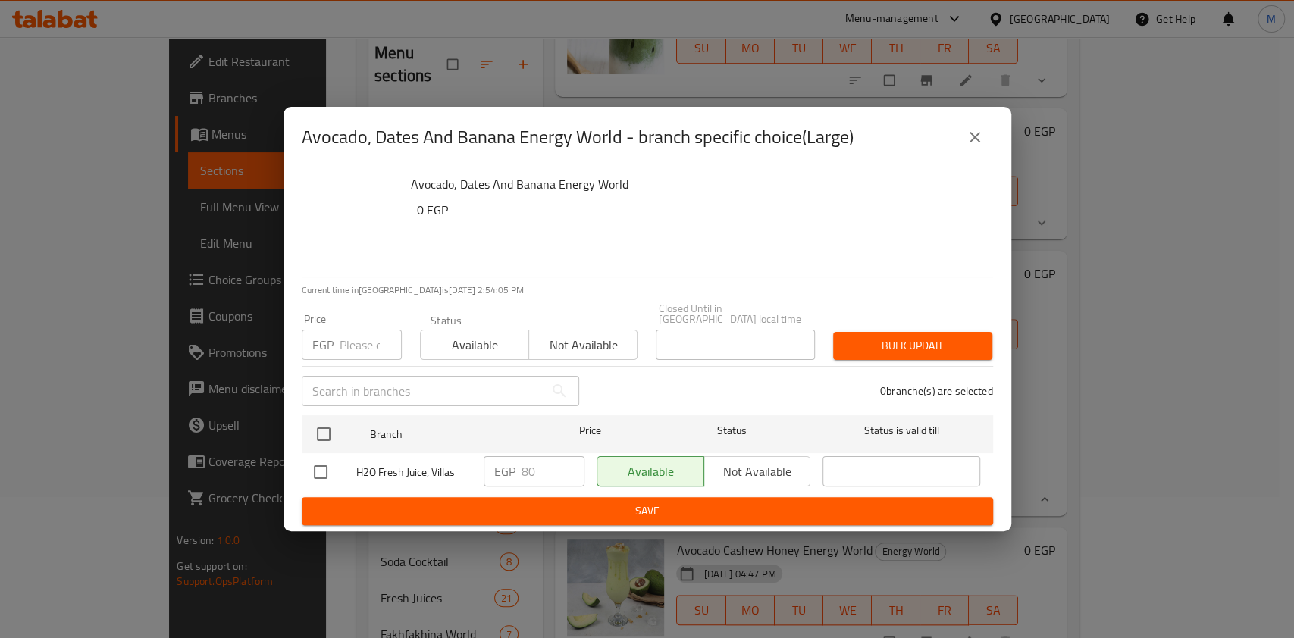
click at [961, 142] on button "close" at bounding box center [974, 137] width 36 height 36
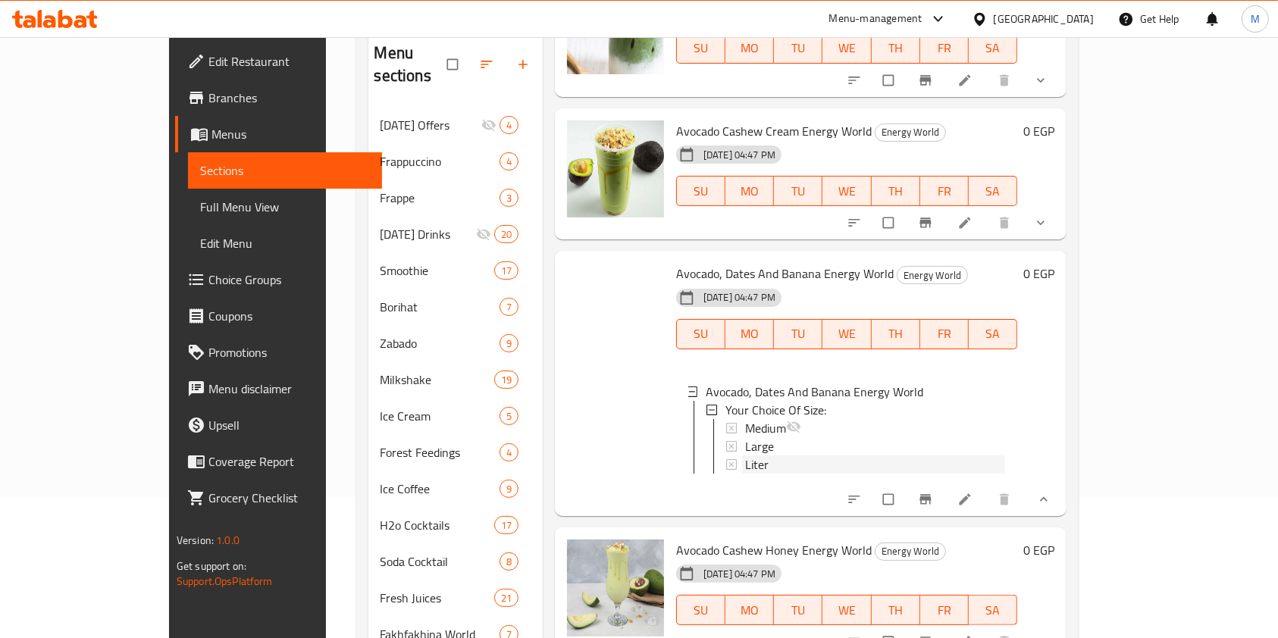
click at [823, 456] on div "Liter" at bounding box center [875, 465] width 260 height 18
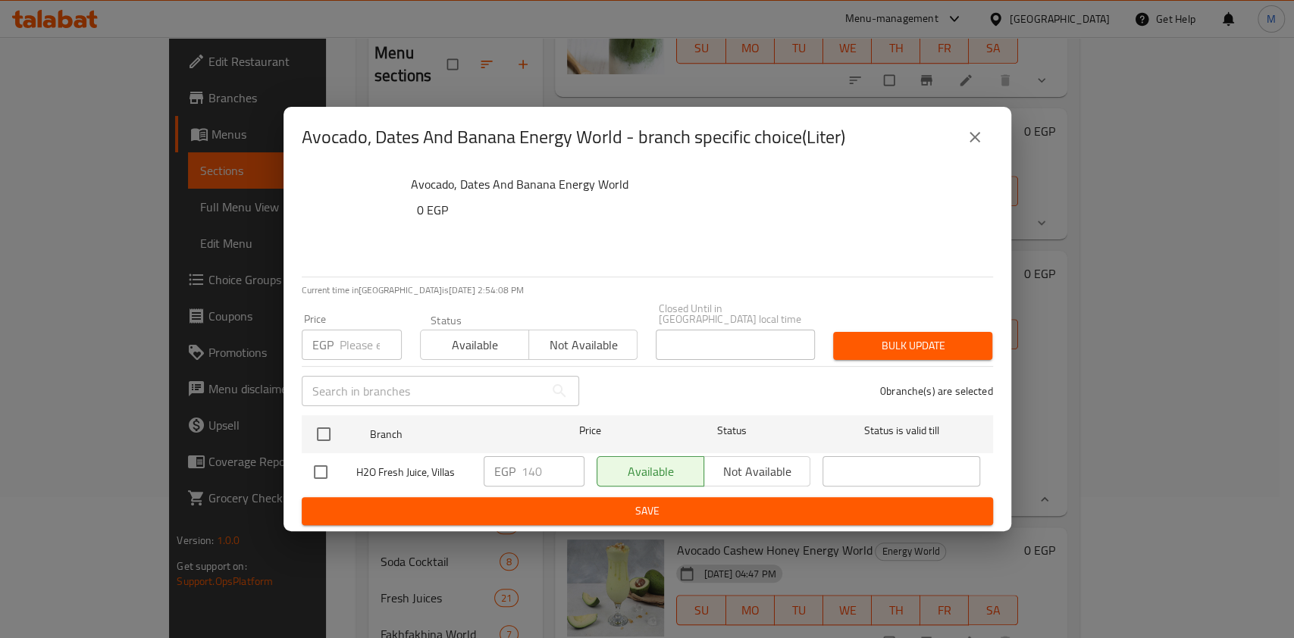
click at [970, 155] on button "close" at bounding box center [974, 137] width 36 height 36
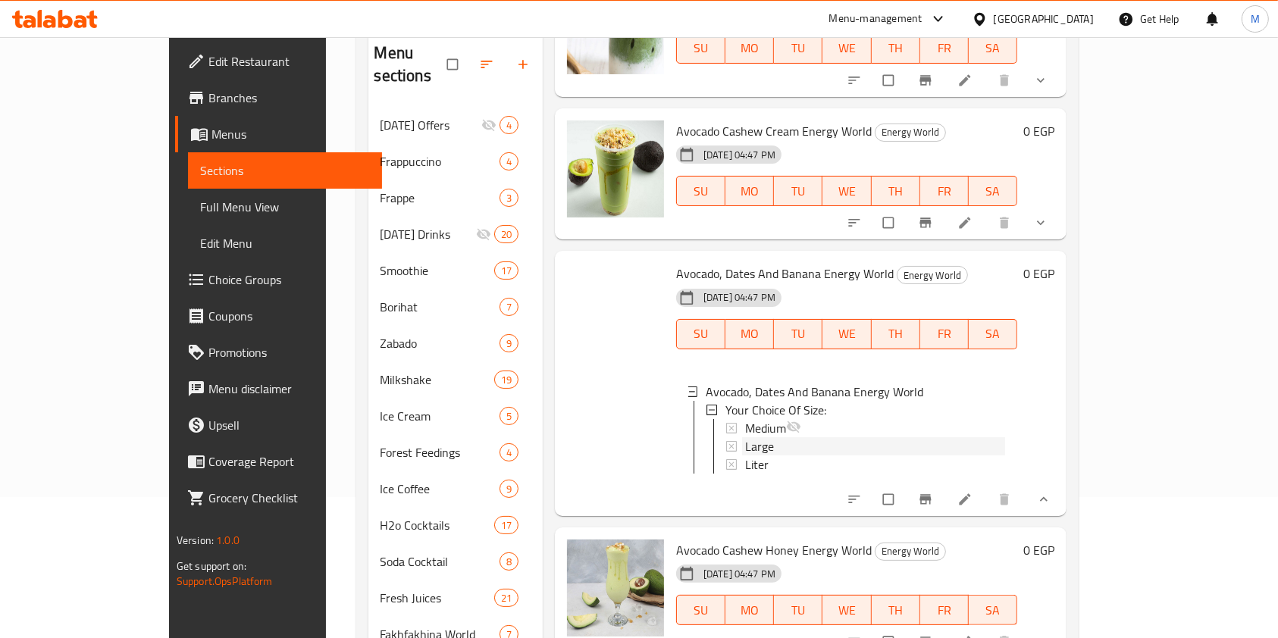
click at [794, 437] on div "Large" at bounding box center [875, 446] width 260 height 18
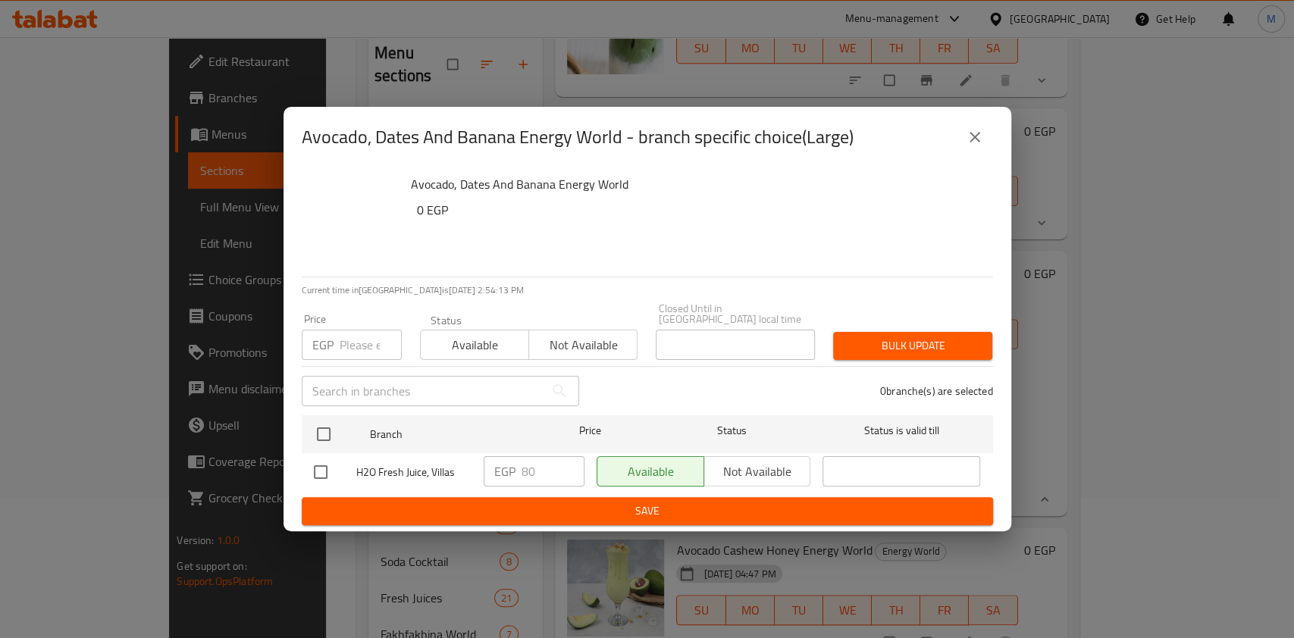
click at [315, 461] on input "checkbox" at bounding box center [321, 472] width 32 height 32
checkbox input "true"
drag, startPoint x: 534, startPoint y: 472, endPoint x: 521, endPoint y: 476, distance: 13.4
click at [521, 476] on input "80" at bounding box center [552, 471] width 63 height 30
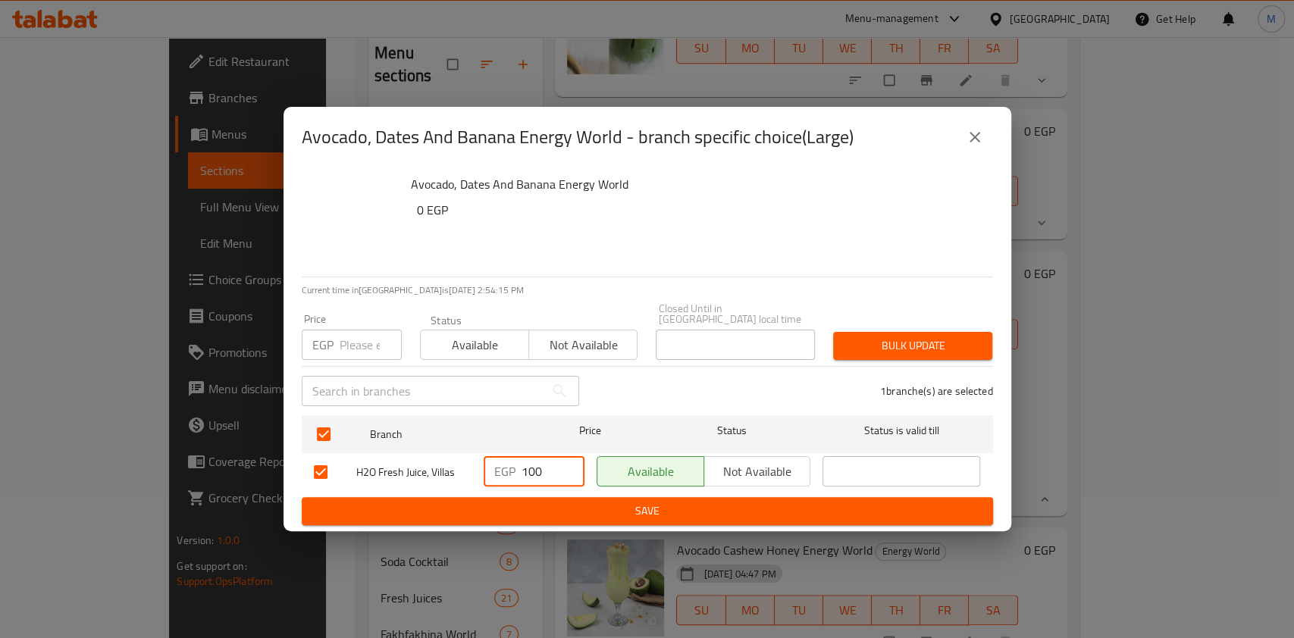
type input "100"
click at [521, 481] on div "EGP 100 ​" at bounding box center [533, 472] width 113 height 44
click at [522, 489] on ul "Branch Price Status Status is valid till H2O Fresh Juice, Villas EGP 100 ​ Avai…" at bounding box center [647, 453] width 691 height 88
click at [532, 502] on span "Save" at bounding box center [647, 511] width 667 height 19
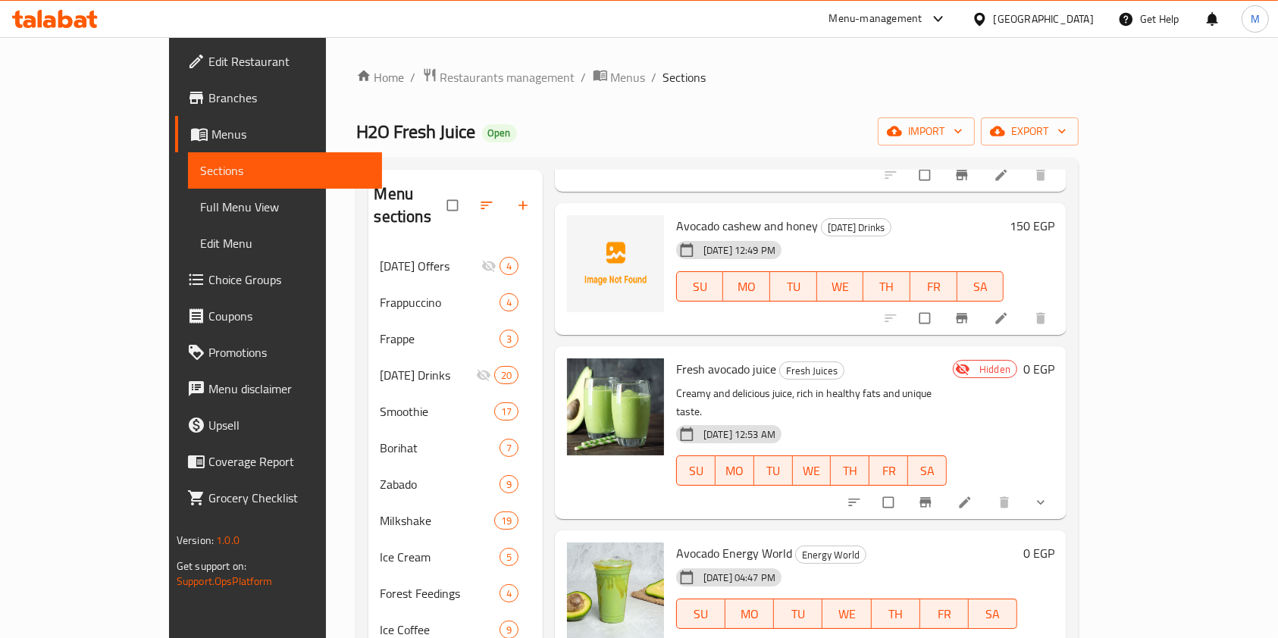
scroll to position [0, 0]
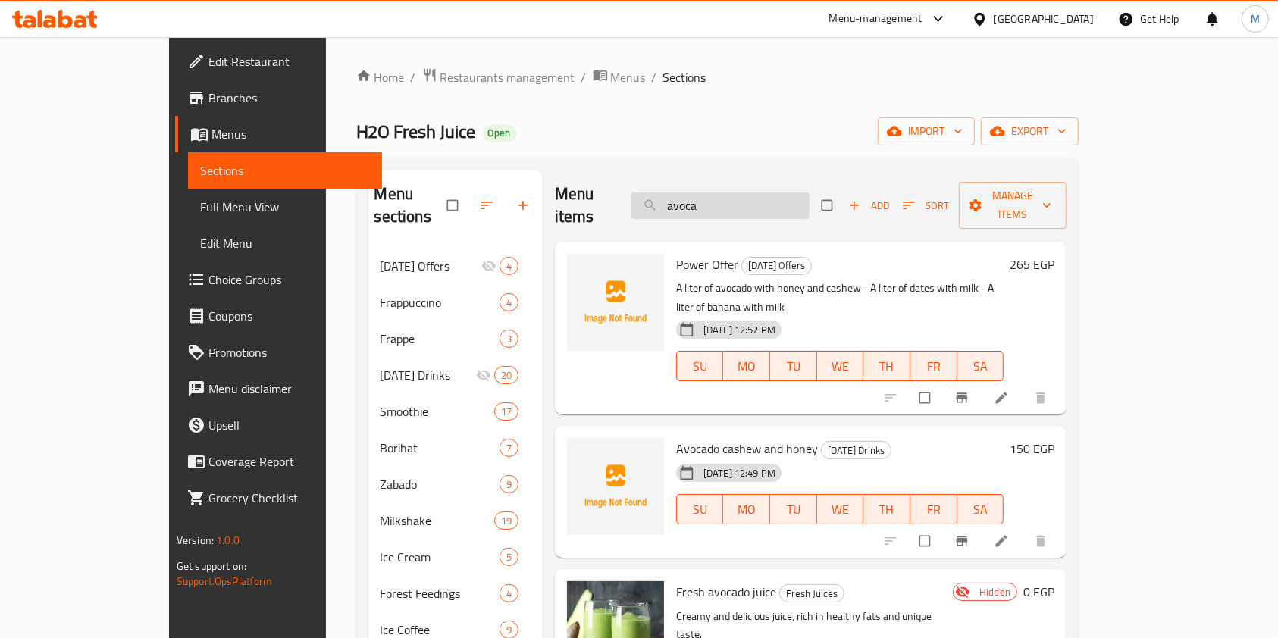
click at [759, 193] on input "avoca" at bounding box center [720, 206] width 179 height 27
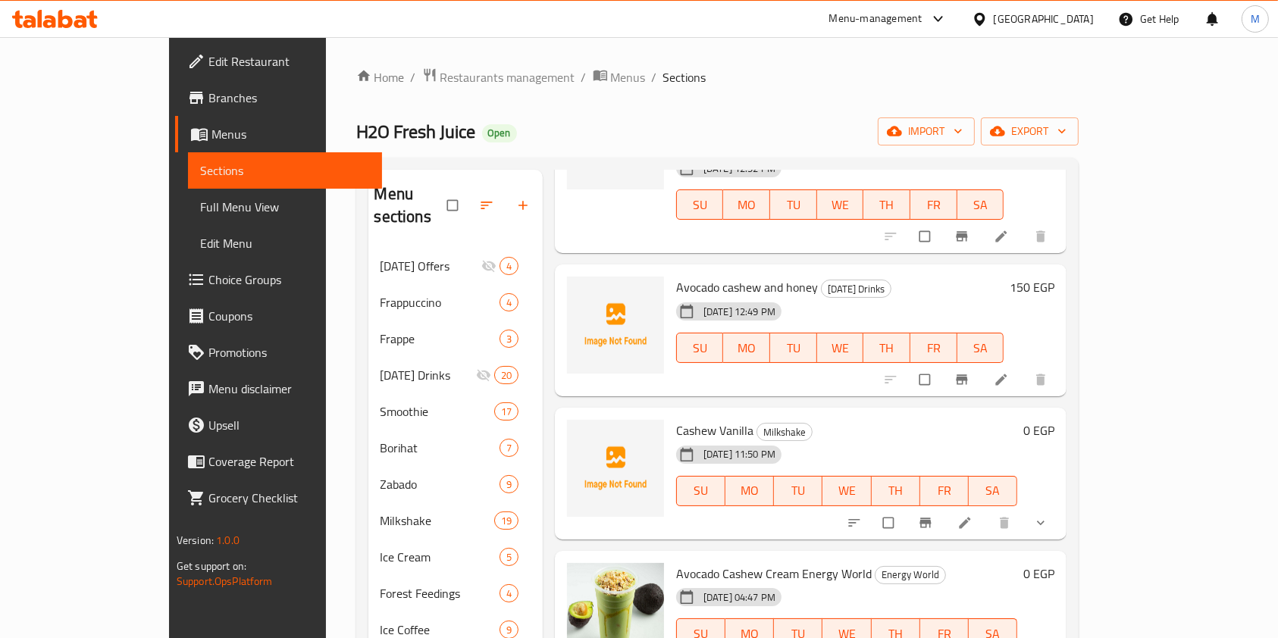
scroll to position [188, 0]
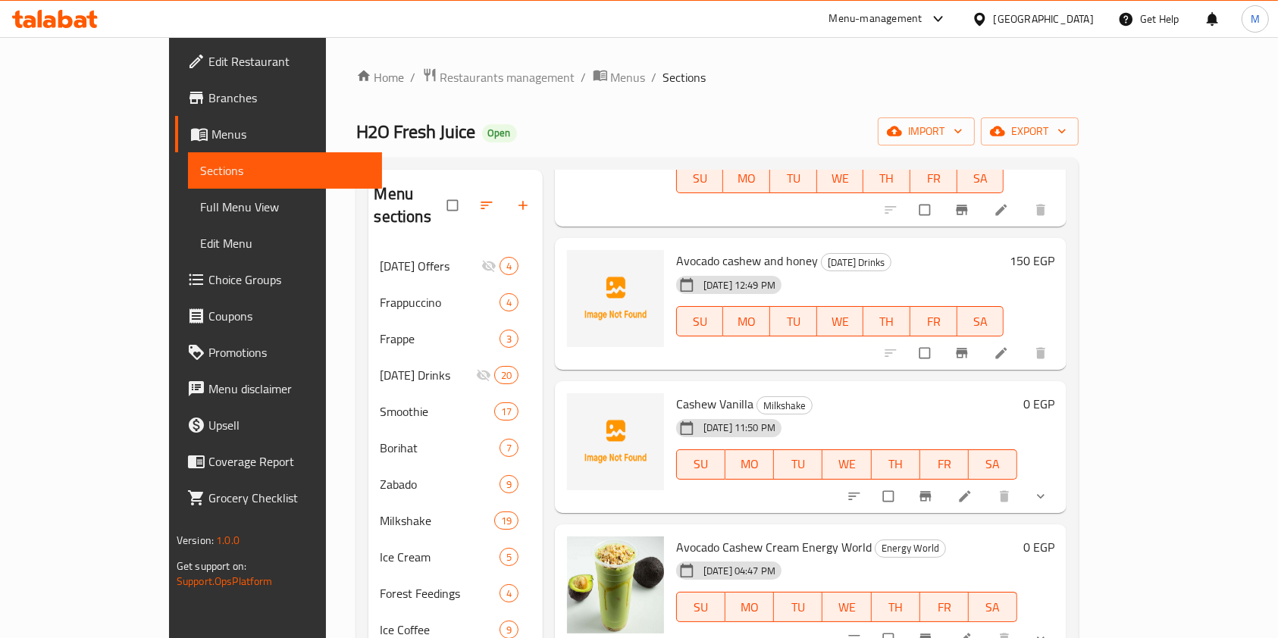
type input "cash"
click at [988, 627] on li at bounding box center [966, 639] width 42 height 24
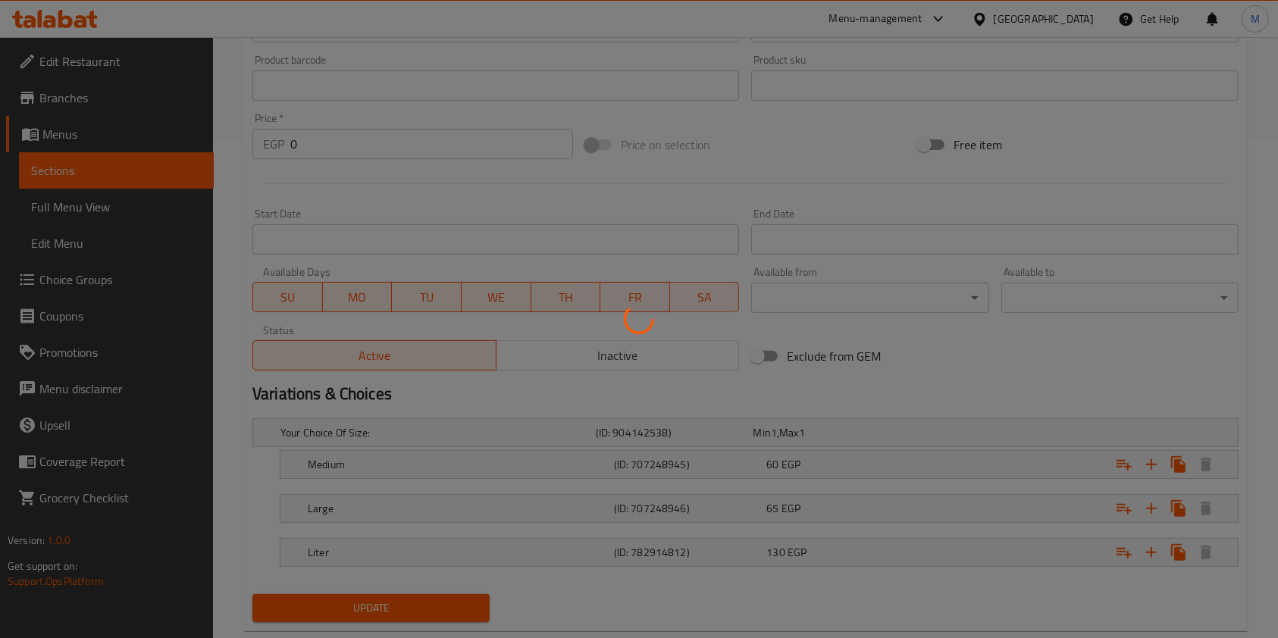
scroll to position [532, 0]
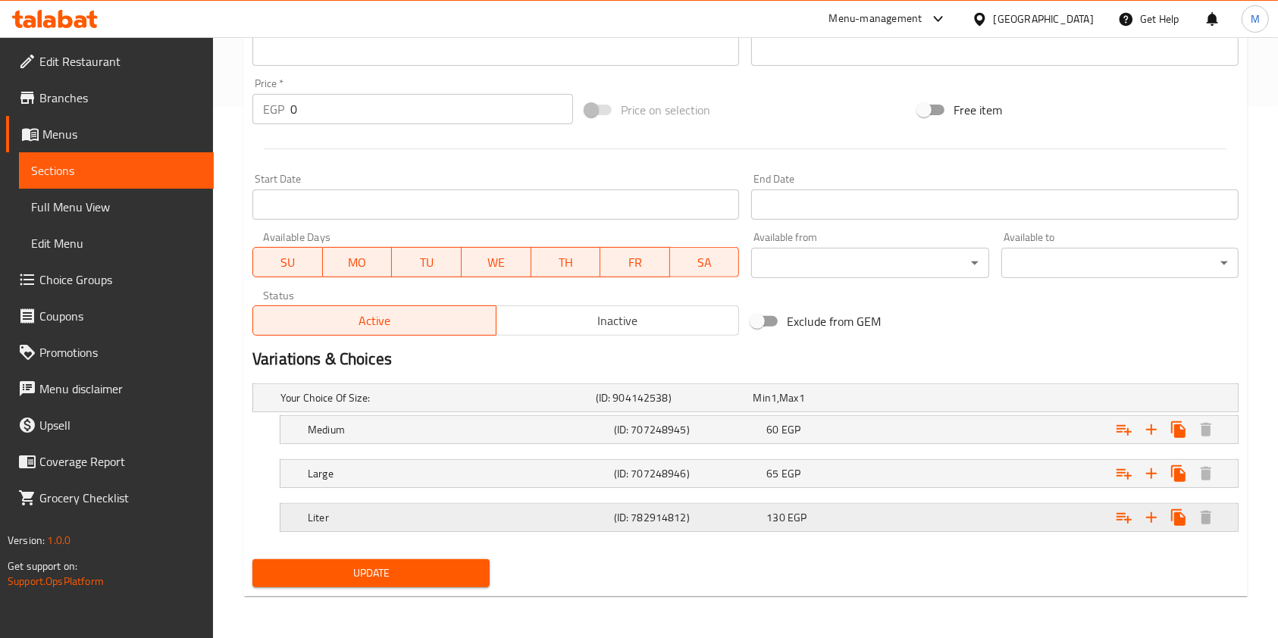
click at [904, 405] on div "130 EGP" at bounding box center [829, 397] width 152 height 15
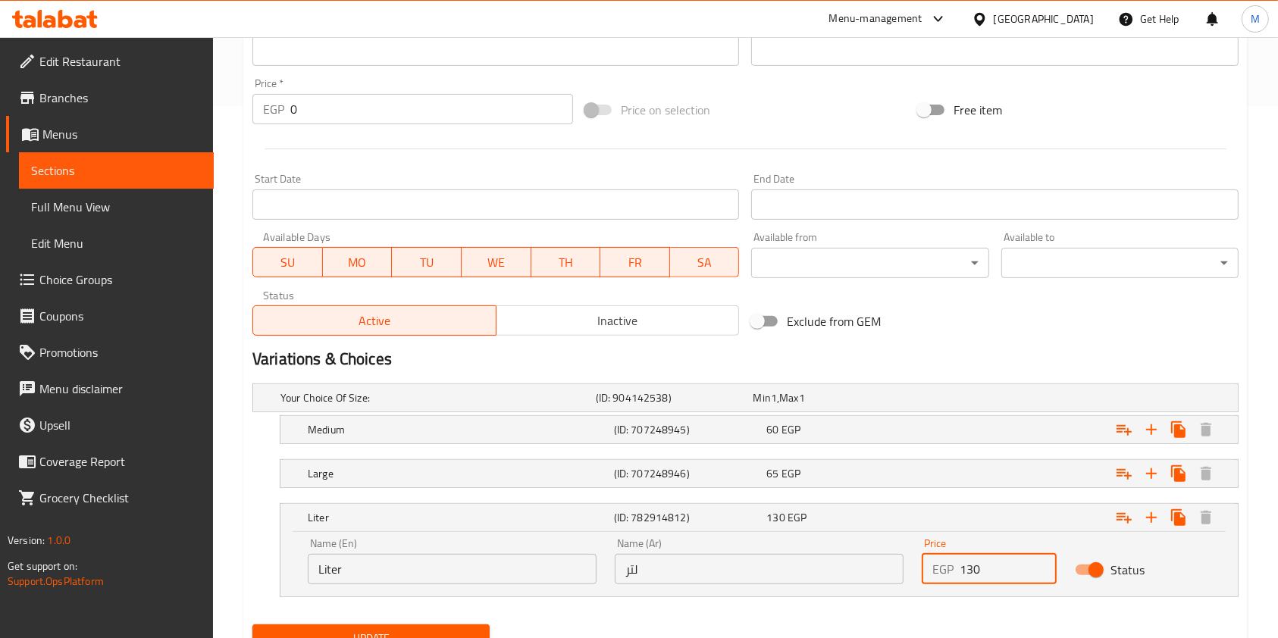
click at [966, 573] on input "130" at bounding box center [1008, 569] width 97 height 30
type input "110"
click at [442, 625] on button "Update" at bounding box center [370, 639] width 237 height 28
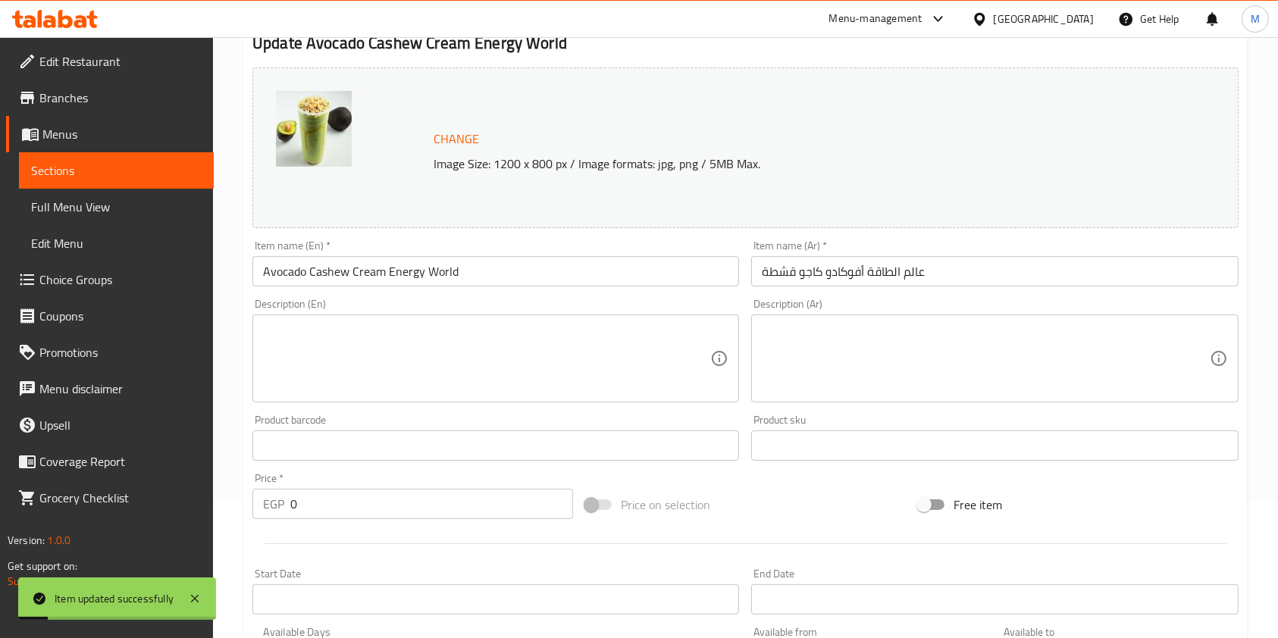
scroll to position [0, 0]
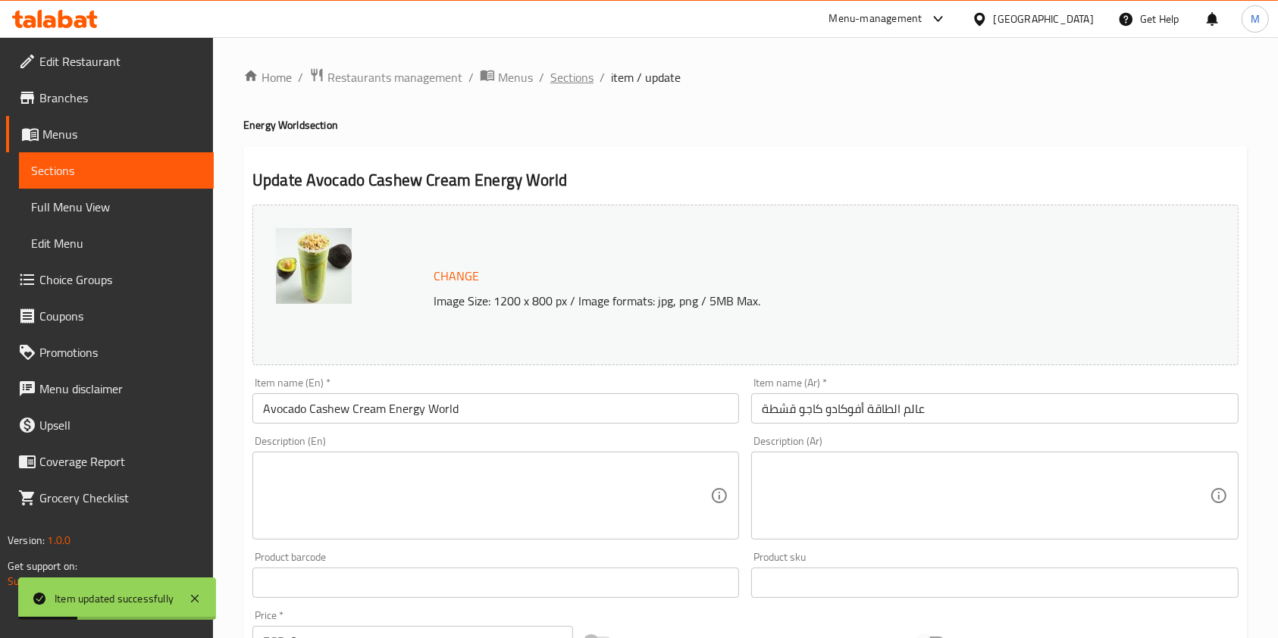
click at [581, 75] on span "Sections" at bounding box center [571, 77] width 43 height 18
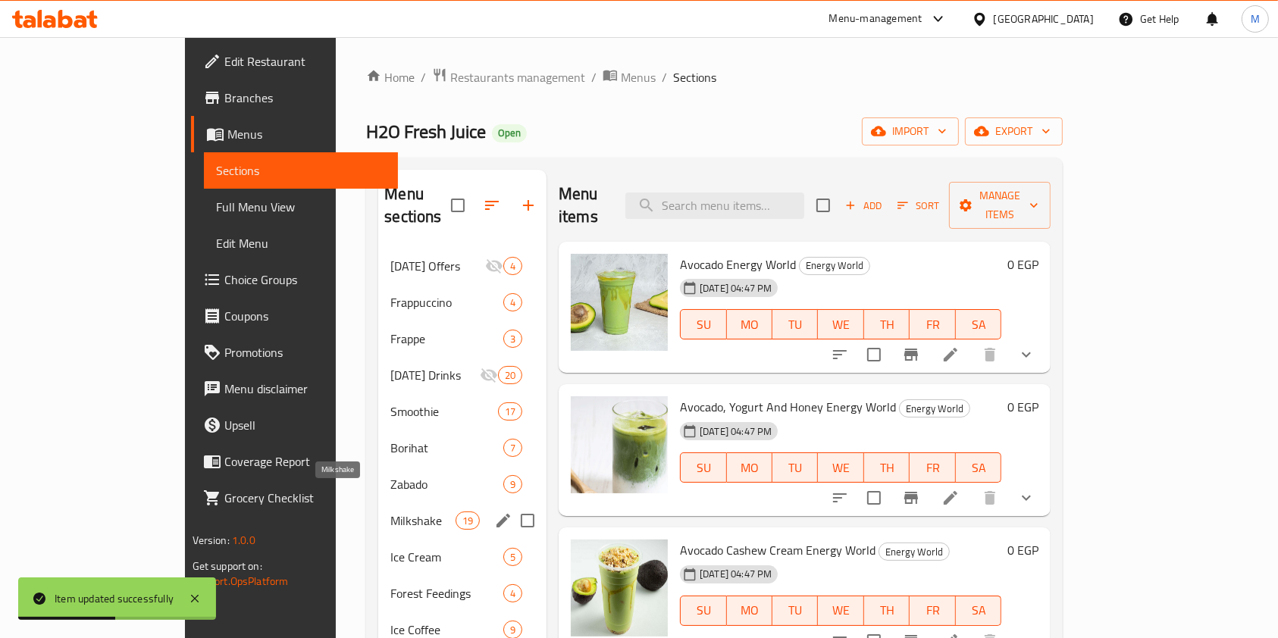
click at [390, 512] on span "Milkshake" at bounding box center [422, 521] width 64 height 18
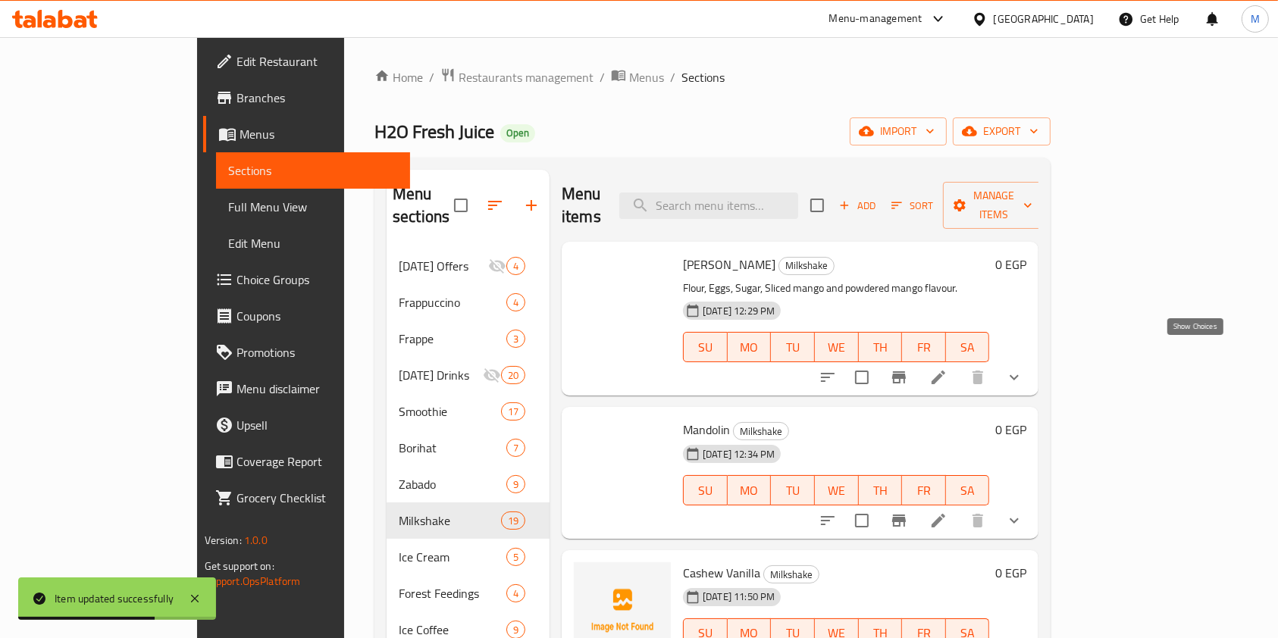
click at [1023, 368] on icon "show more" at bounding box center [1014, 377] width 18 height 18
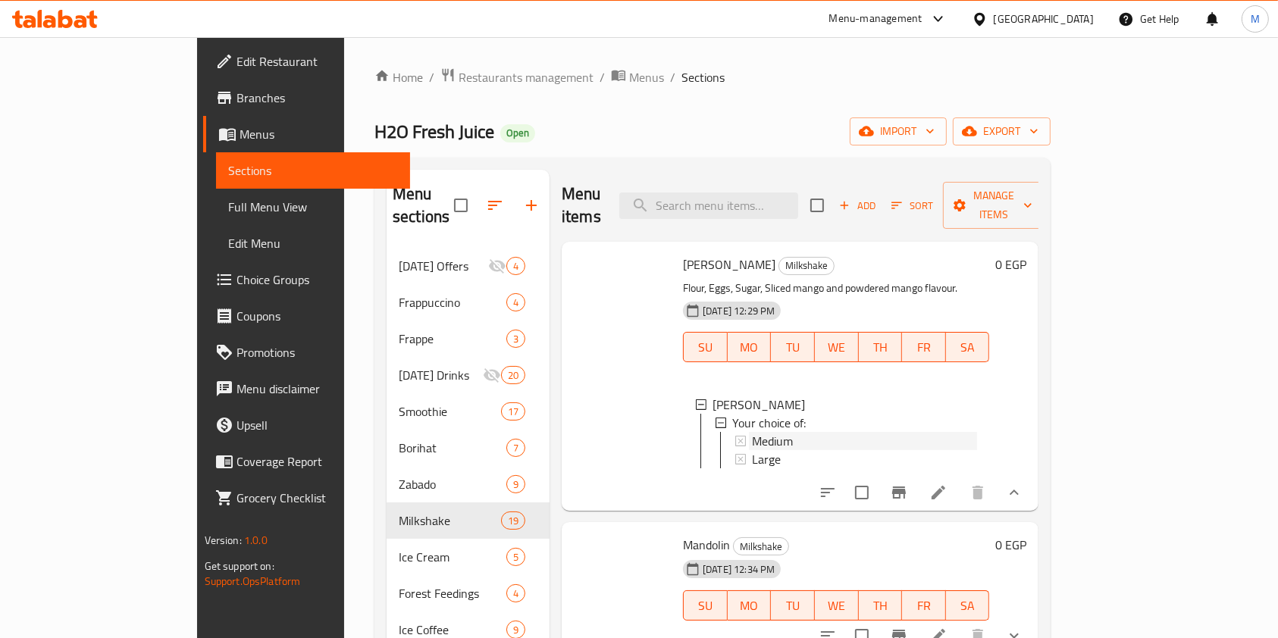
click at [977, 432] on div "Medium" at bounding box center [864, 441] width 225 height 18
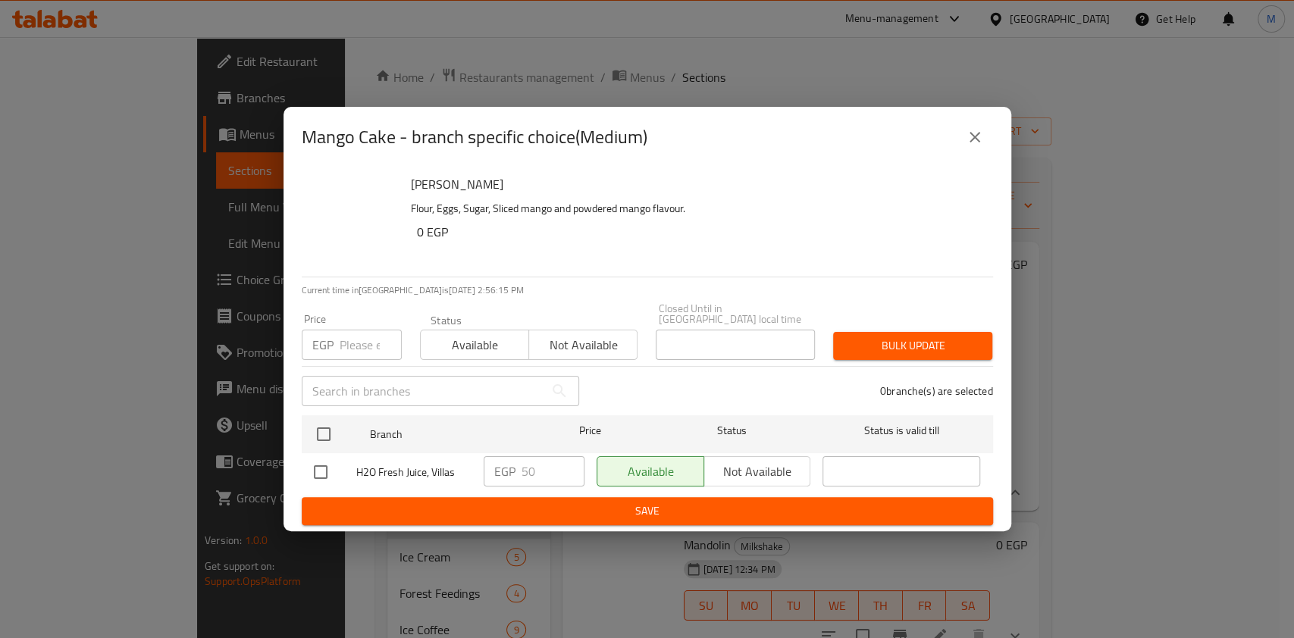
click at [978, 146] on icon "close" at bounding box center [975, 137] width 18 height 18
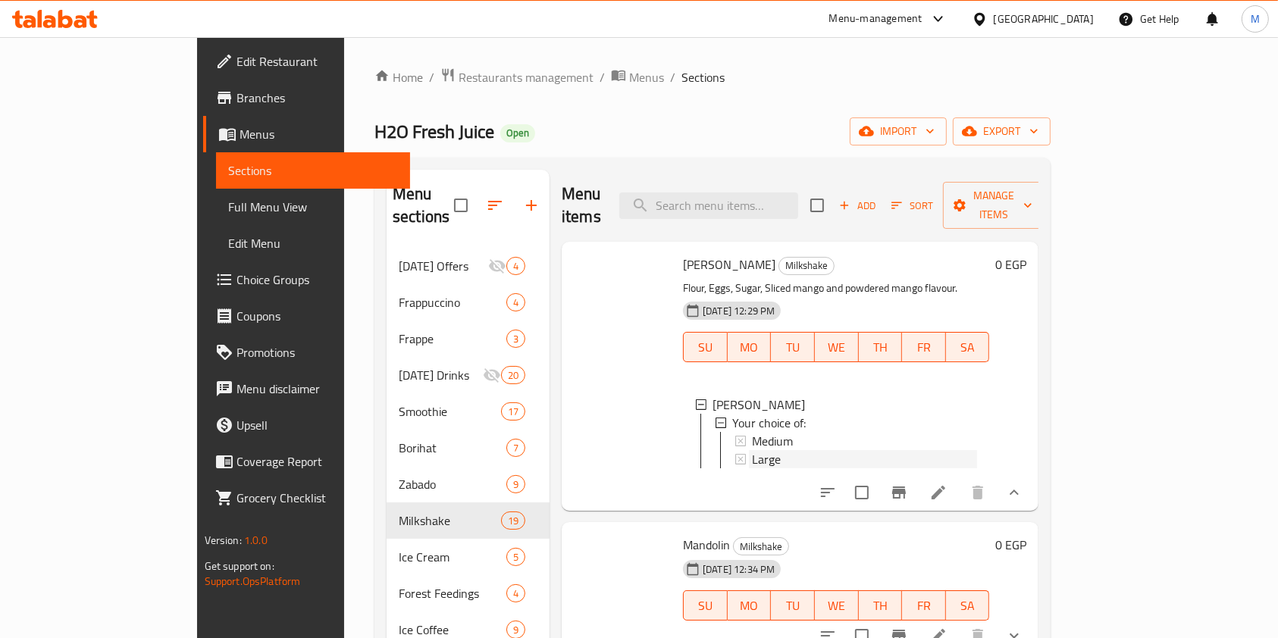
click at [852, 450] on div "Large" at bounding box center [864, 459] width 225 height 18
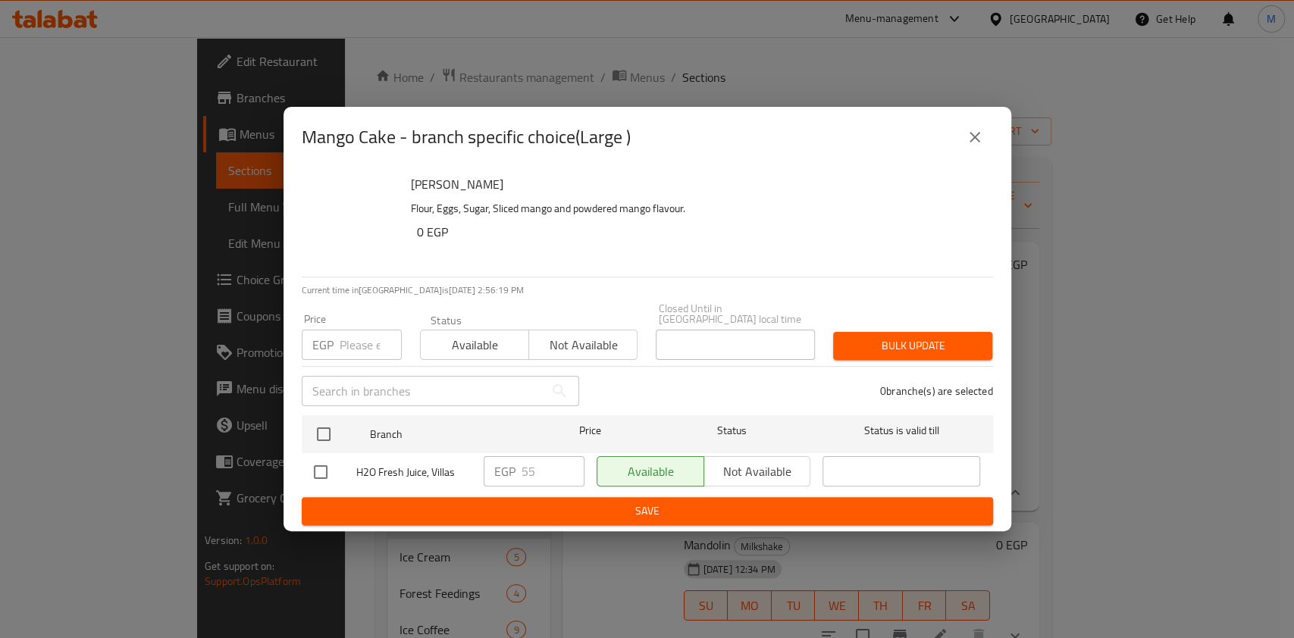
click at [963, 149] on button "close" at bounding box center [974, 137] width 36 height 36
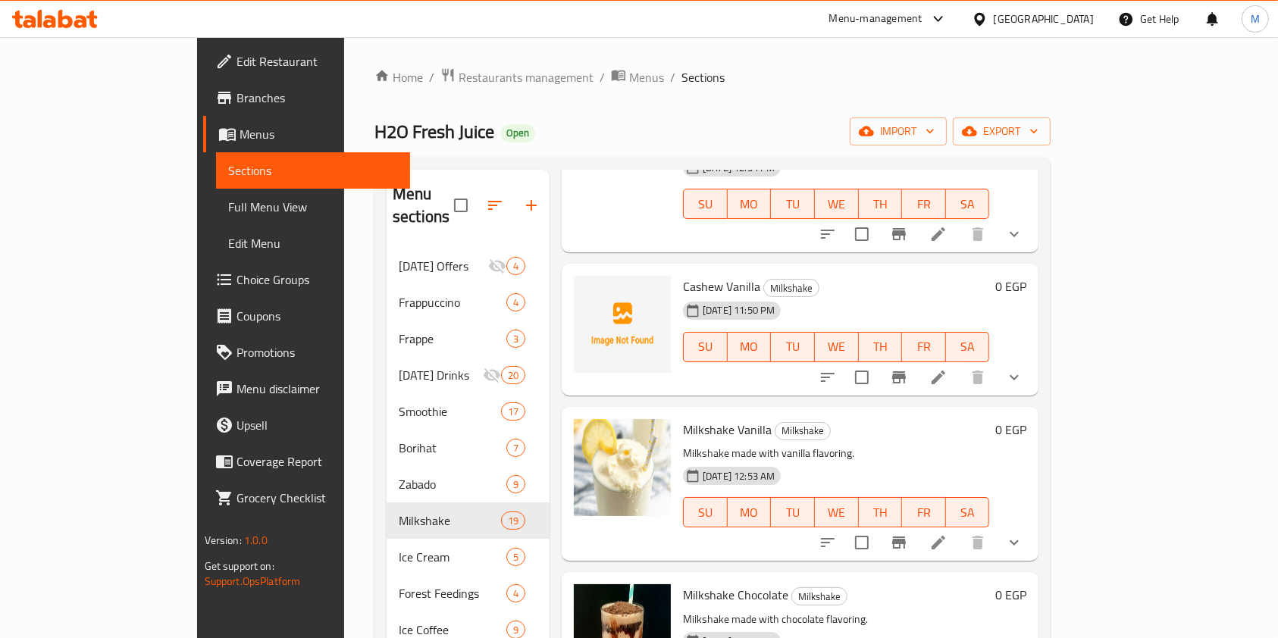
scroll to position [434, 0]
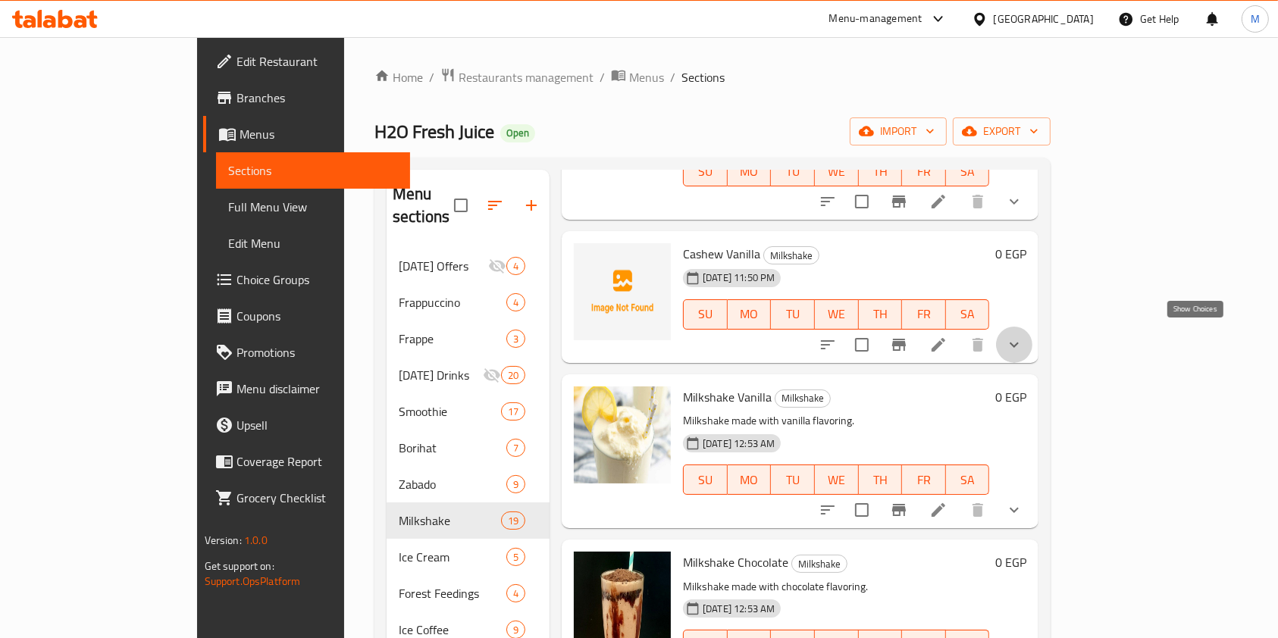
click at [1023, 336] on icon "show more" at bounding box center [1014, 345] width 18 height 18
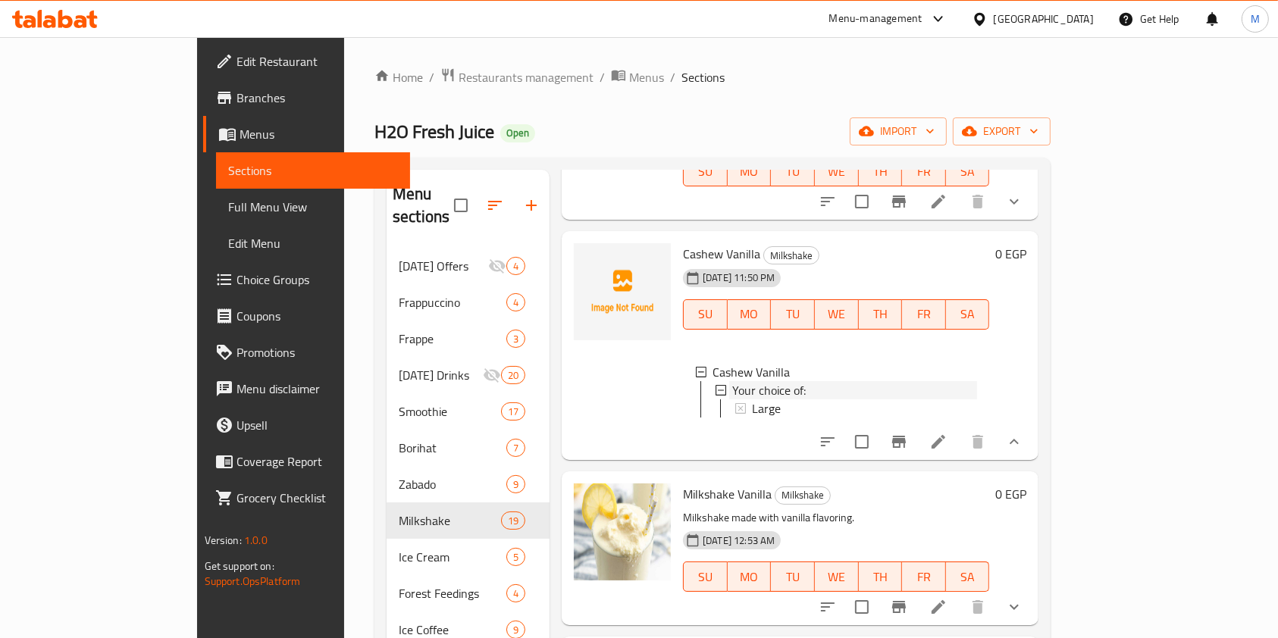
click at [787, 381] on div "Your choice of:" at bounding box center [854, 390] width 245 height 18
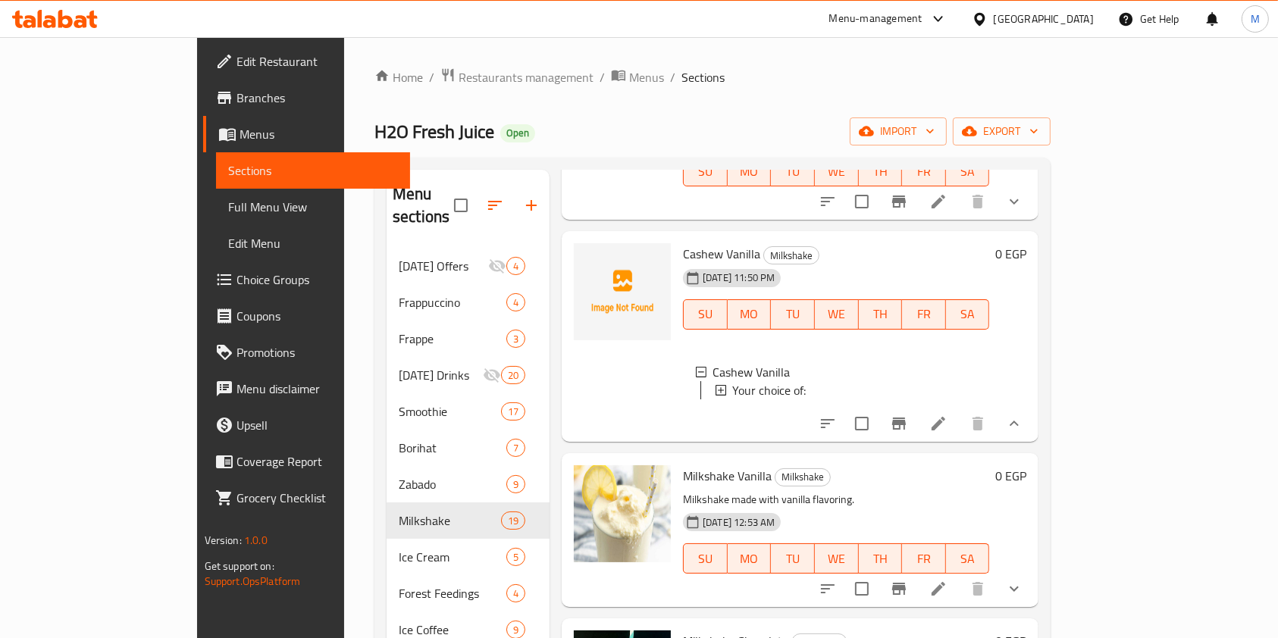
click at [787, 381] on div "Your choice of:" at bounding box center [854, 390] width 245 height 18
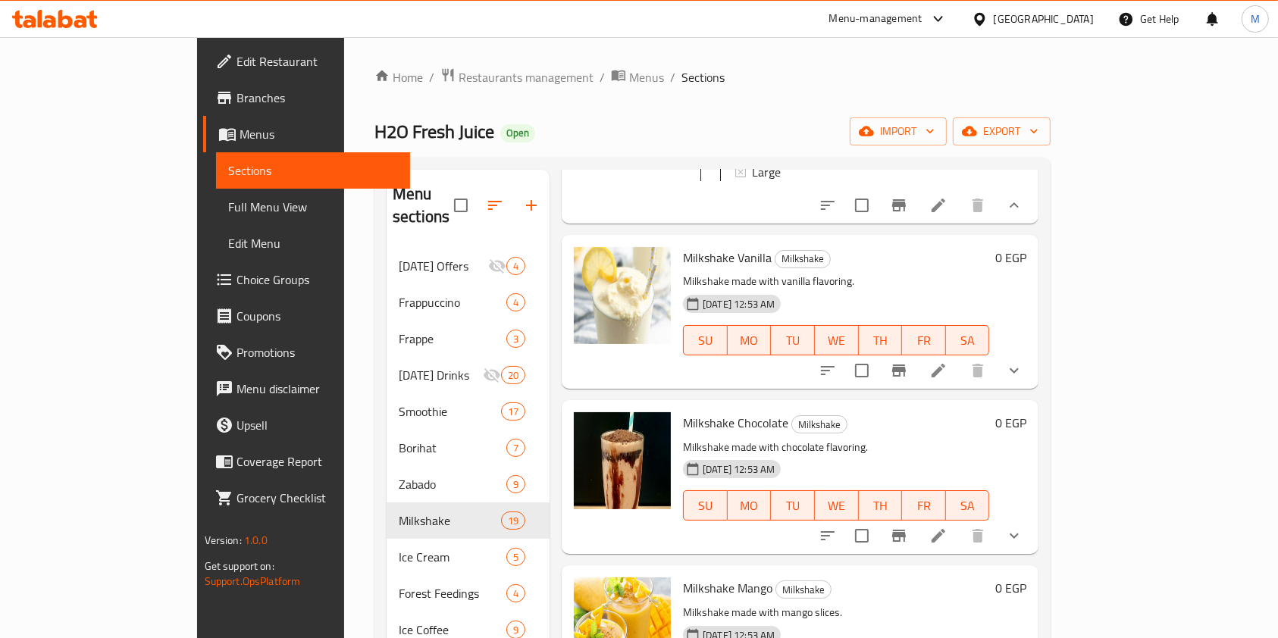
scroll to position [679, 0]
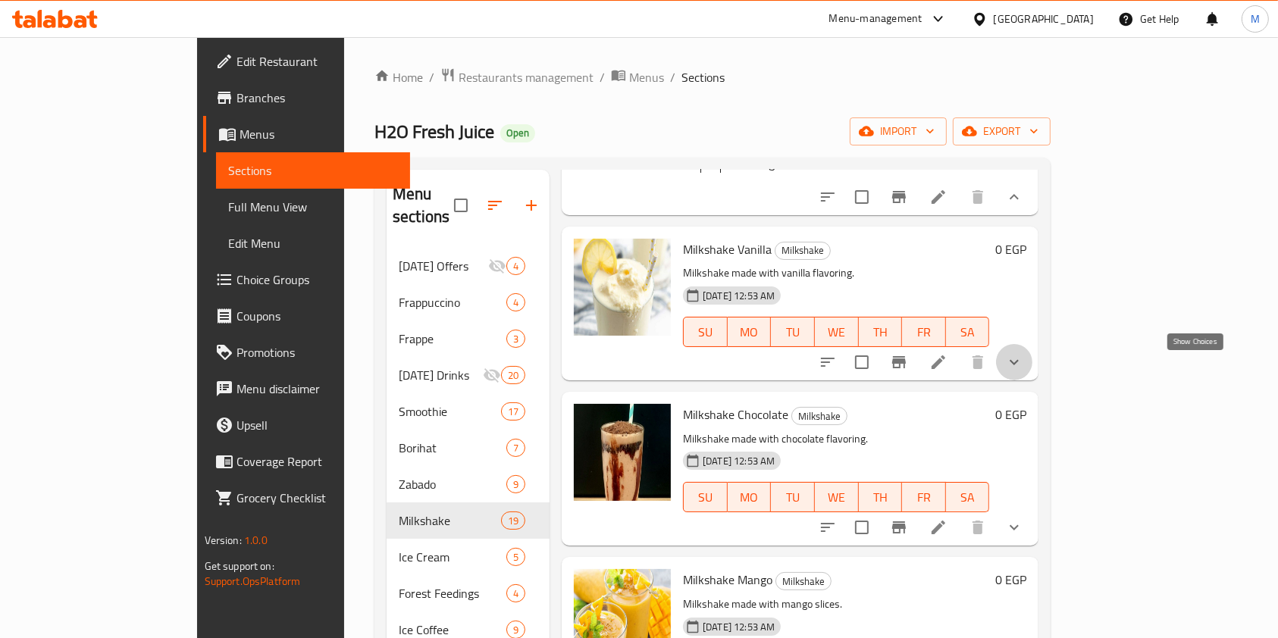
drag, startPoint x: 1198, startPoint y: 372, endPoint x: 1181, endPoint y: 384, distance: 20.8
click at [1023, 371] on icon "show more" at bounding box center [1014, 362] width 18 height 18
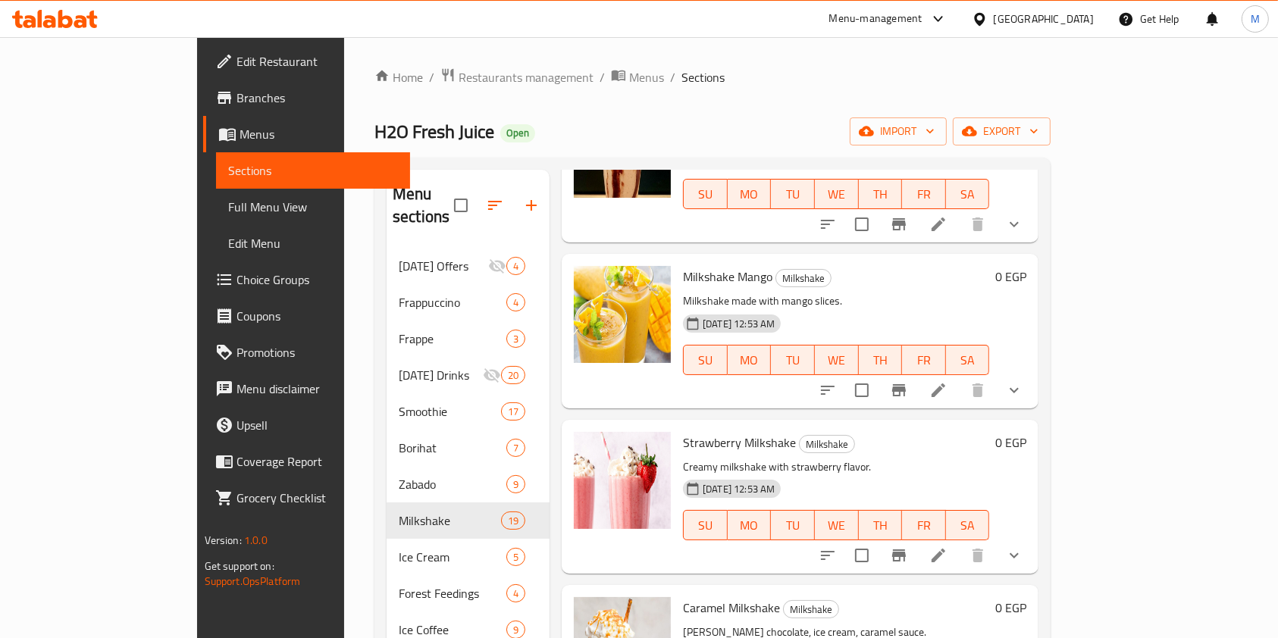
scroll to position [1101, 0]
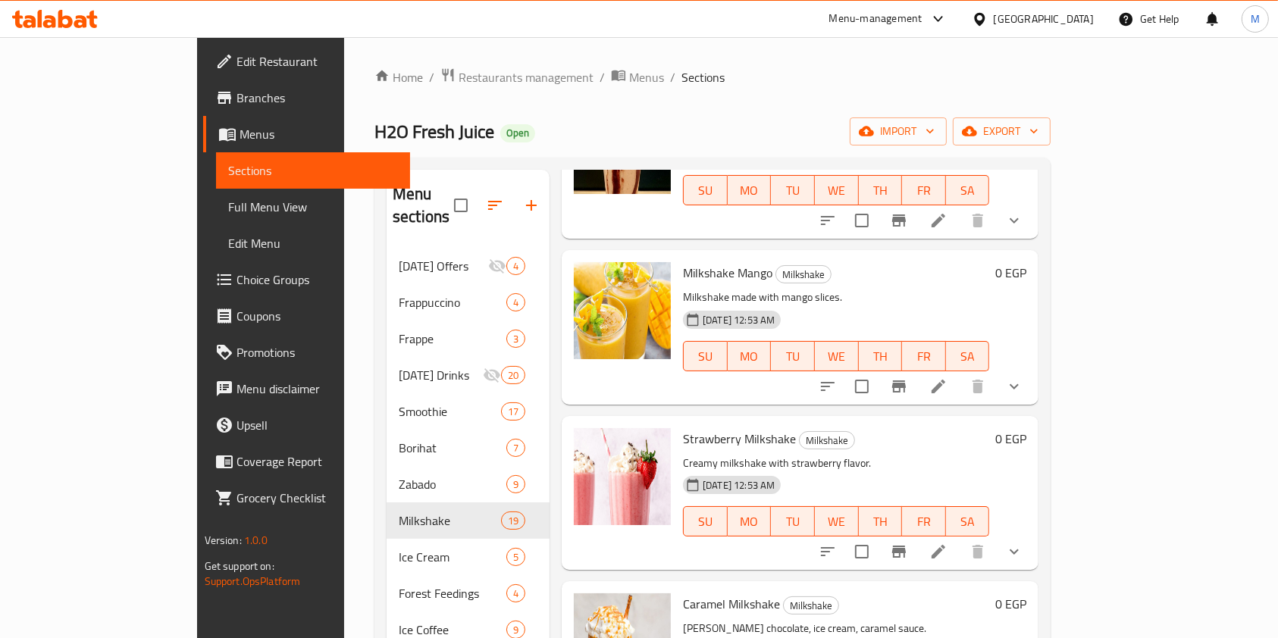
drag, startPoint x: 1187, startPoint y: 396, endPoint x: 1175, endPoint y: 416, distance: 23.8
click at [1032, 399] on button "show more" at bounding box center [1014, 386] width 36 height 36
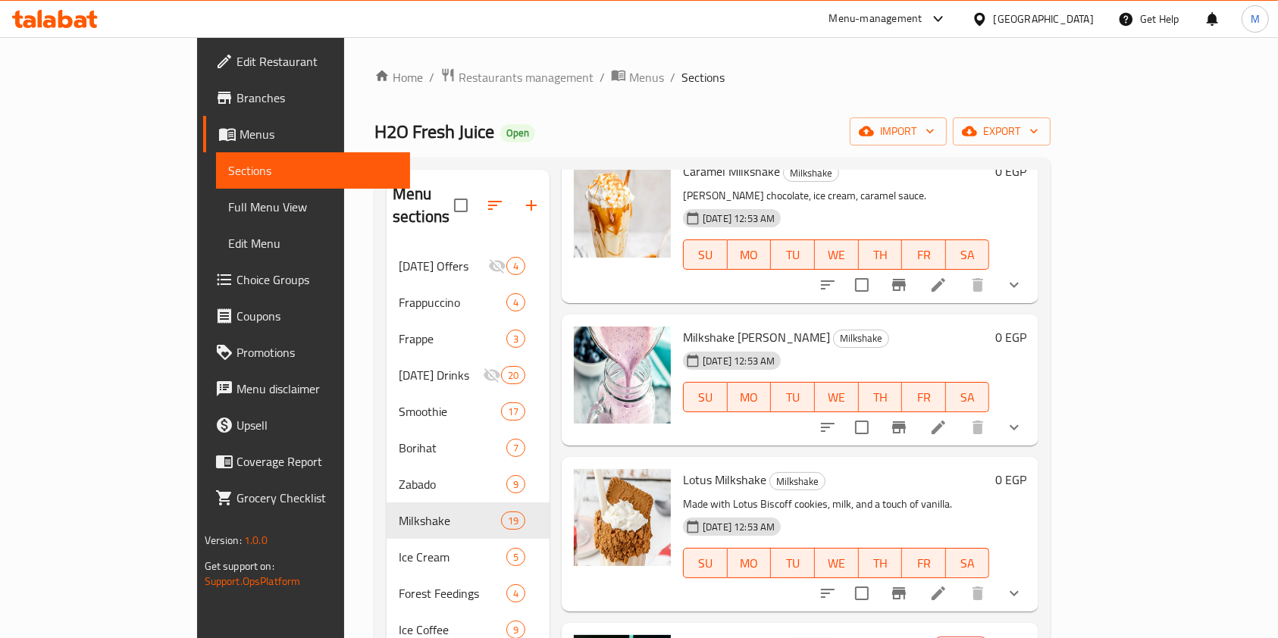
scroll to position [1682, 0]
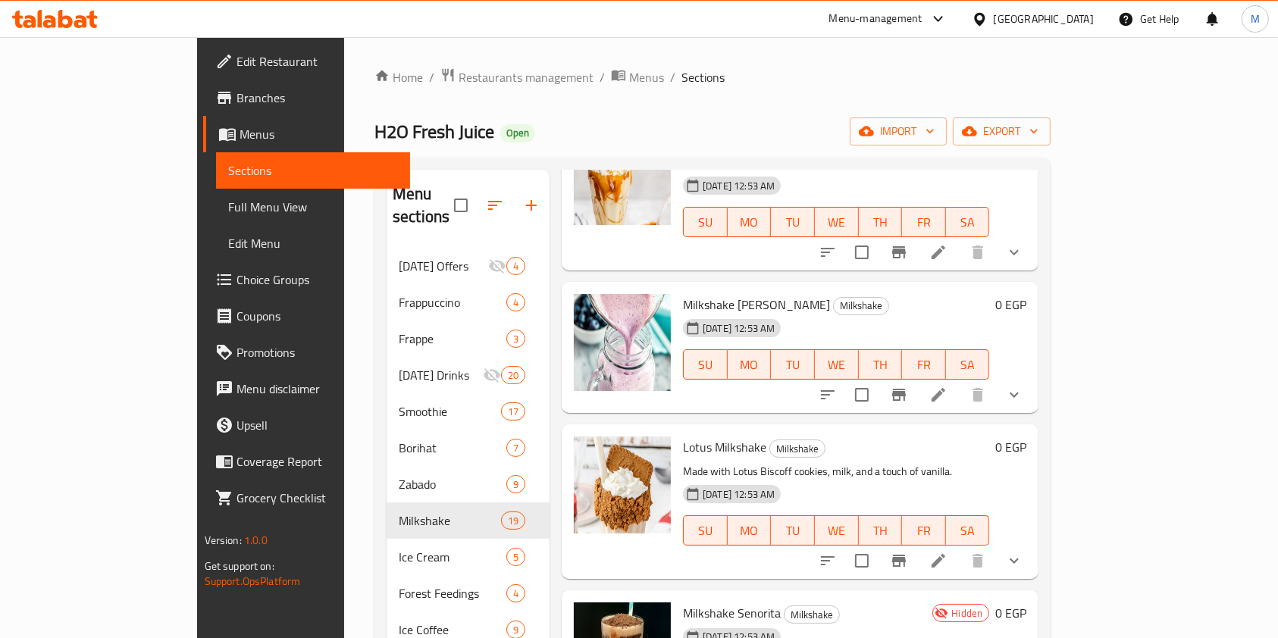
click at [1038, 454] on div "Menu items Add Sort Manage items Mango Cake Milkshake Flour, Eggs, Sugar, Slice…" at bounding box center [793, 557] width 489 height 775
click at [1032, 413] on button "show more" at bounding box center [1014, 395] width 36 height 36
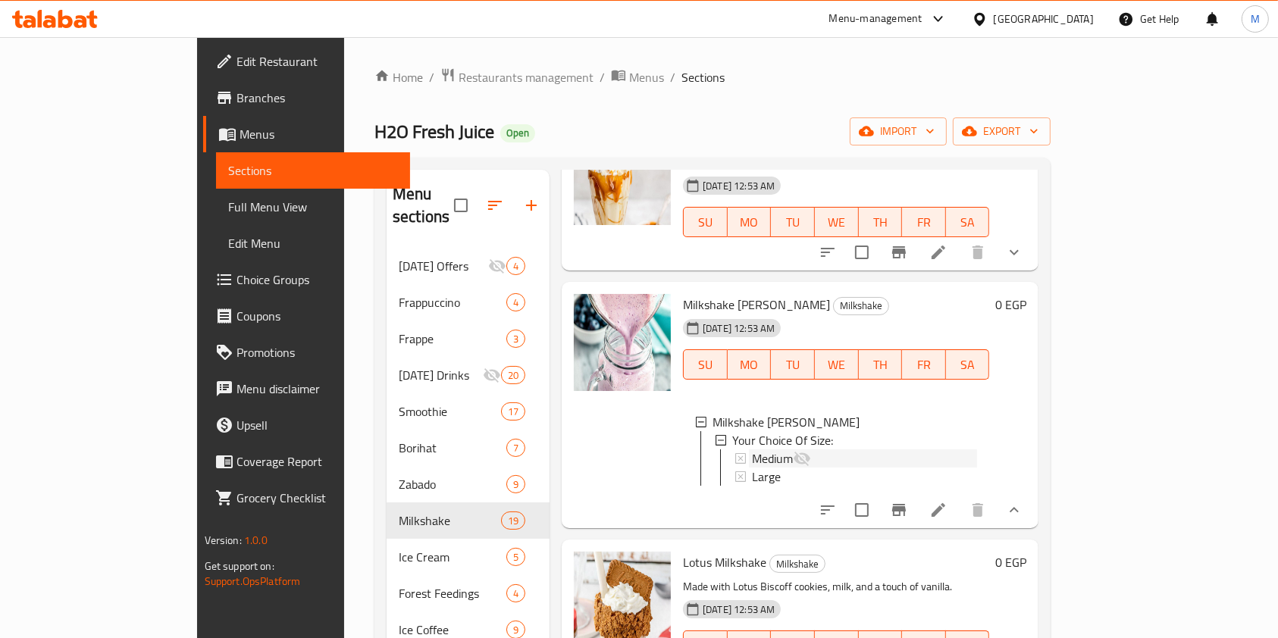
click at [856, 468] on div "Medium" at bounding box center [864, 458] width 225 height 18
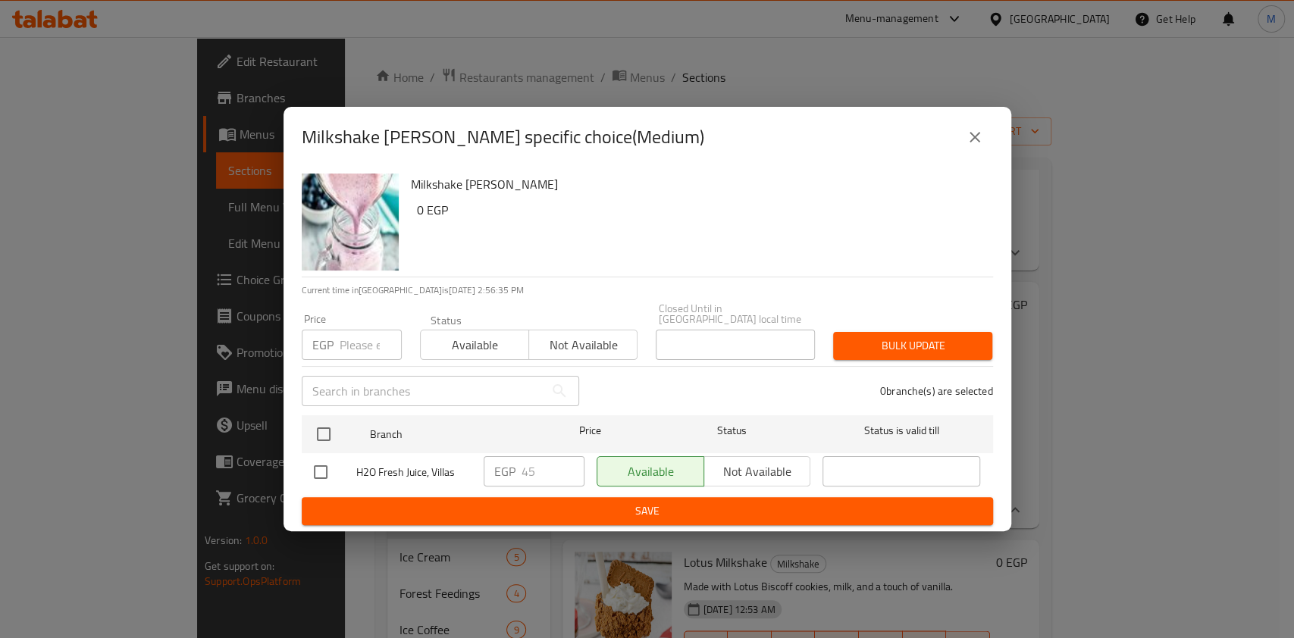
click at [966, 126] on button "close" at bounding box center [974, 137] width 36 height 36
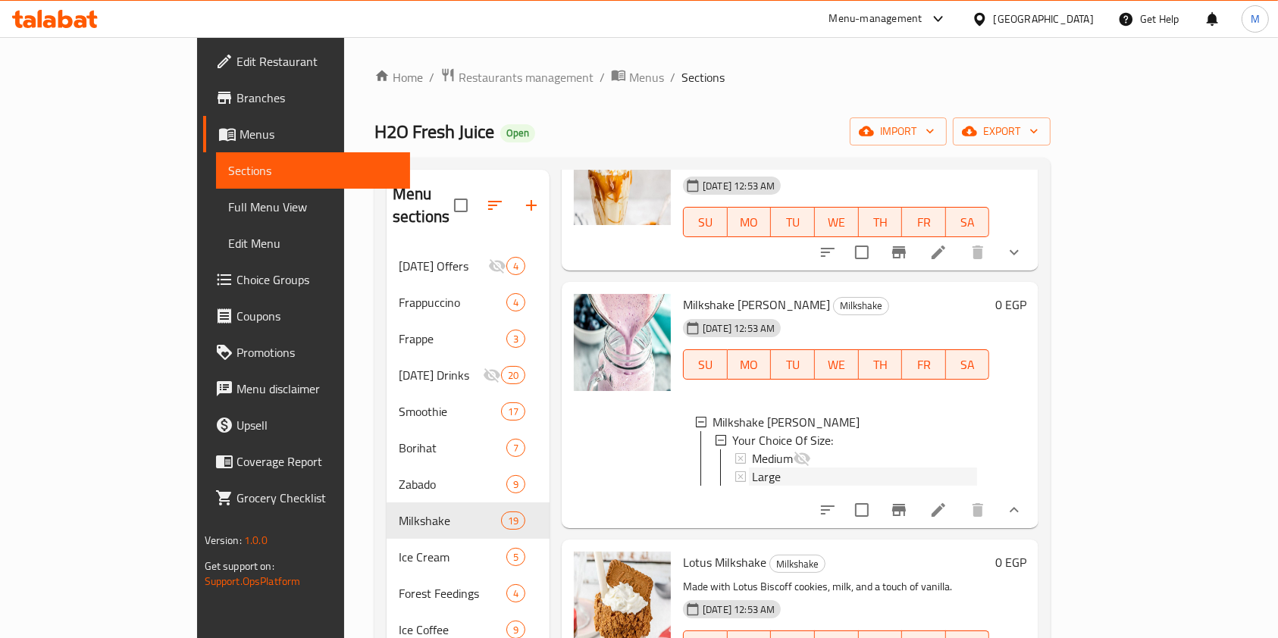
click at [770, 486] on div "Large" at bounding box center [864, 477] width 225 height 18
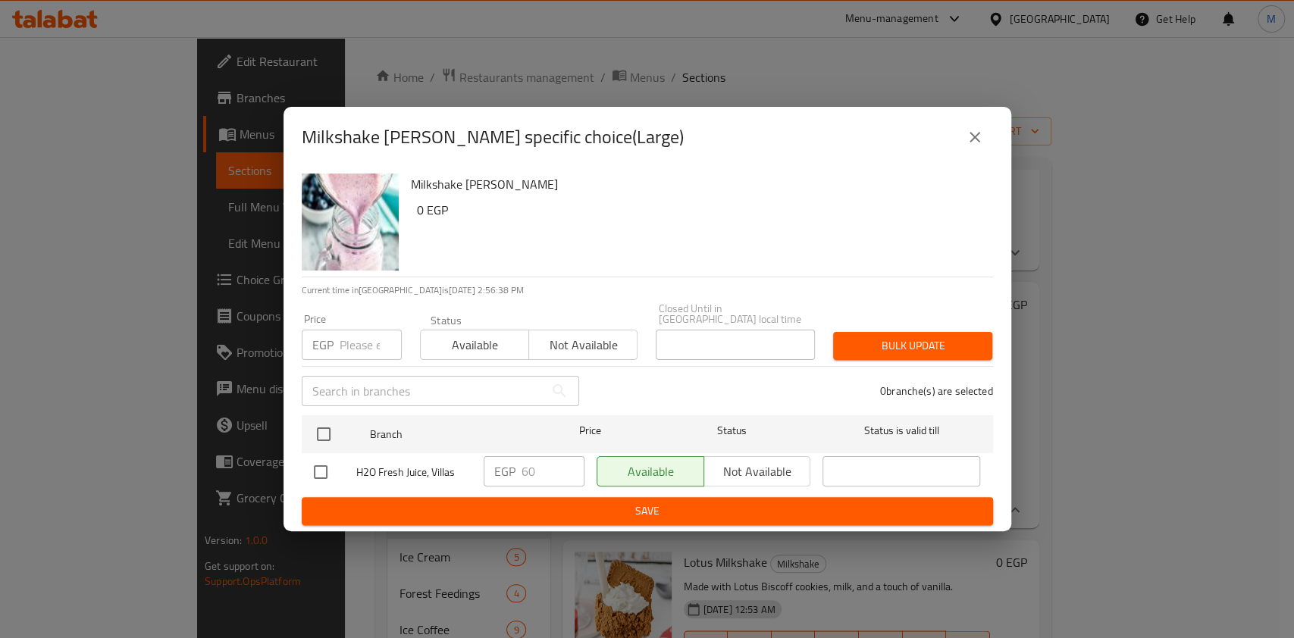
click at [981, 153] on button "close" at bounding box center [974, 137] width 36 height 36
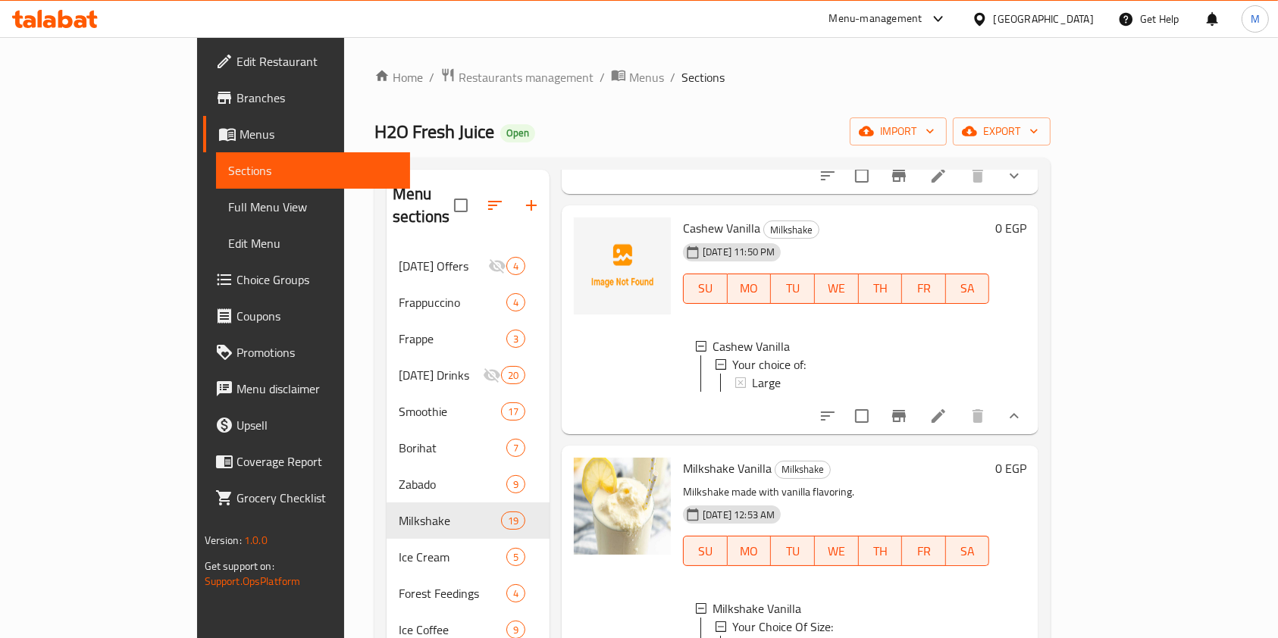
scroll to position [0, 0]
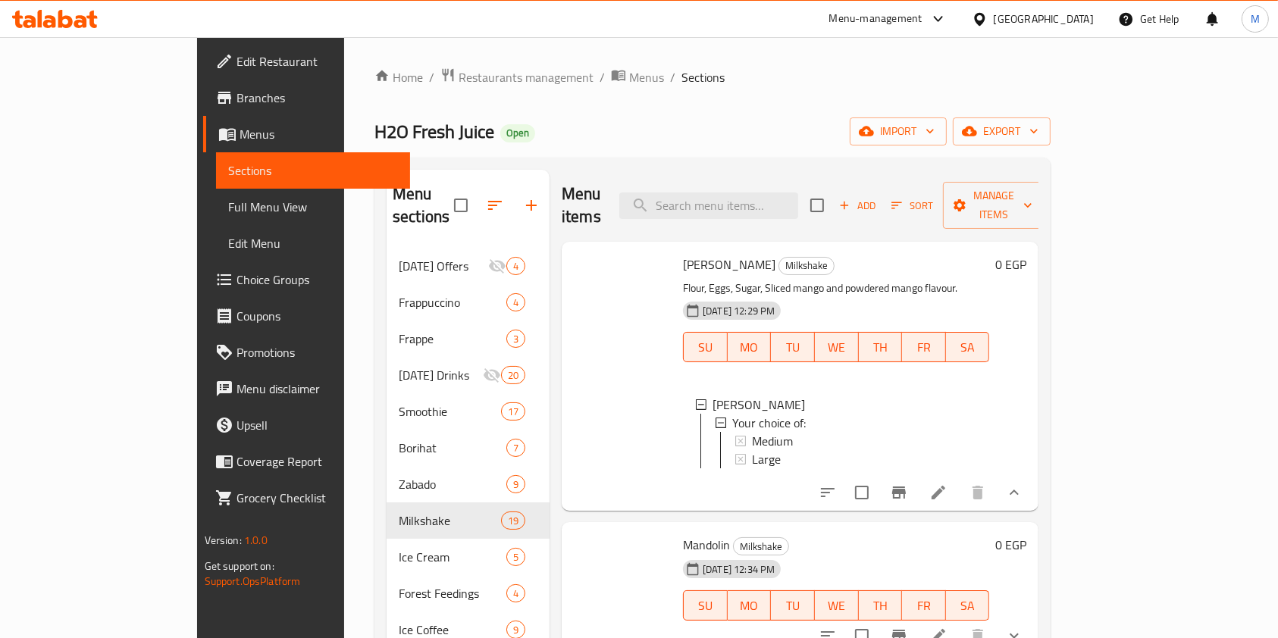
click at [761, 450] on div "Large" at bounding box center [864, 459] width 225 height 18
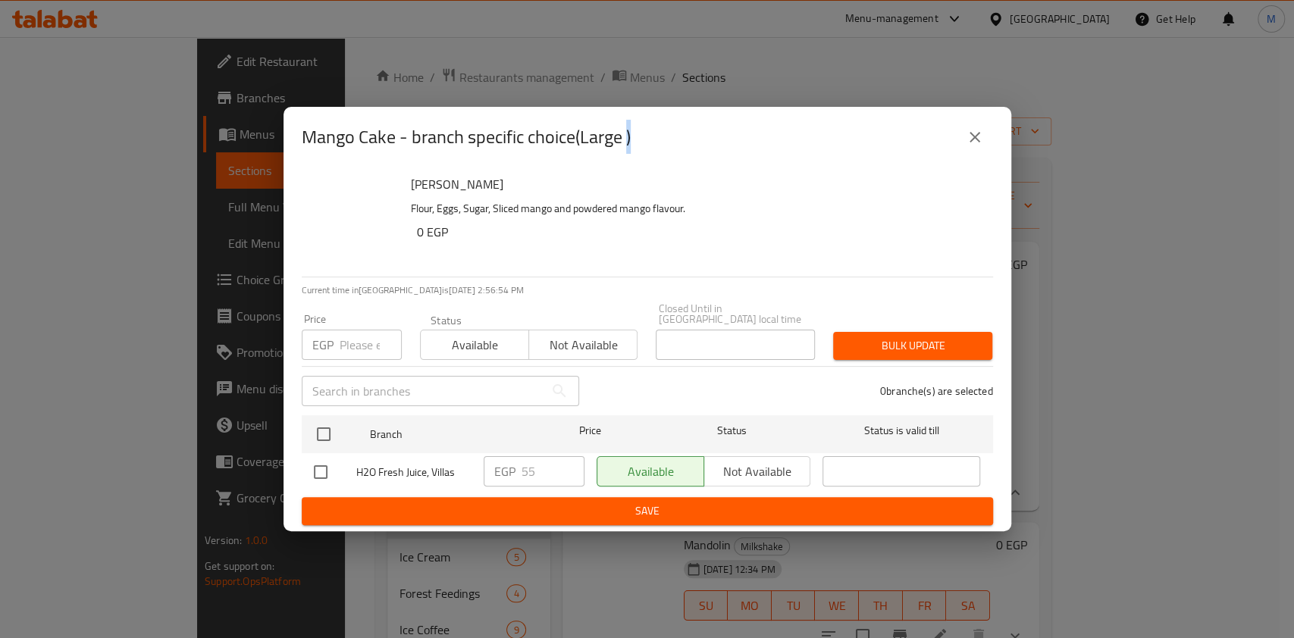
click at [328, 466] on input "checkbox" at bounding box center [321, 472] width 32 height 32
checkbox input "true"
drag, startPoint x: 531, startPoint y: 465, endPoint x: 516, endPoint y: 471, distance: 16.1
click at [516, 471] on div "EGP 55 ​" at bounding box center [534, 471] width 101 height 30
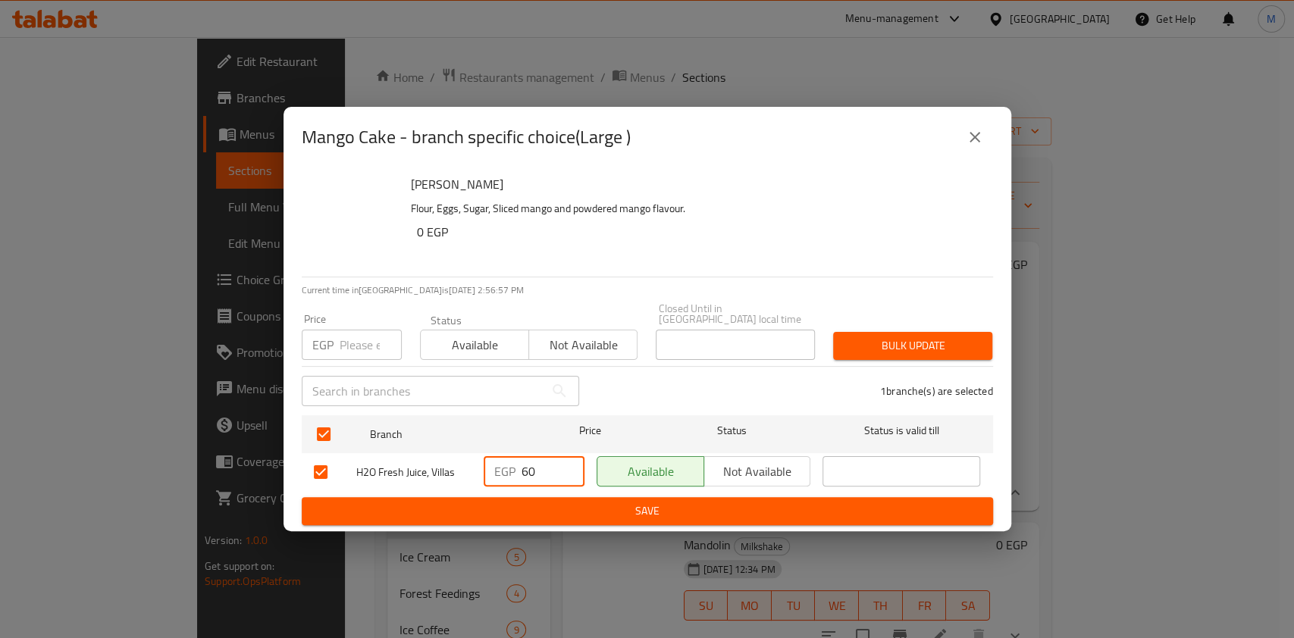
type input "60"
click at [531, 505] on span "Save" at bounding box center [647, 511] width 667 height 19
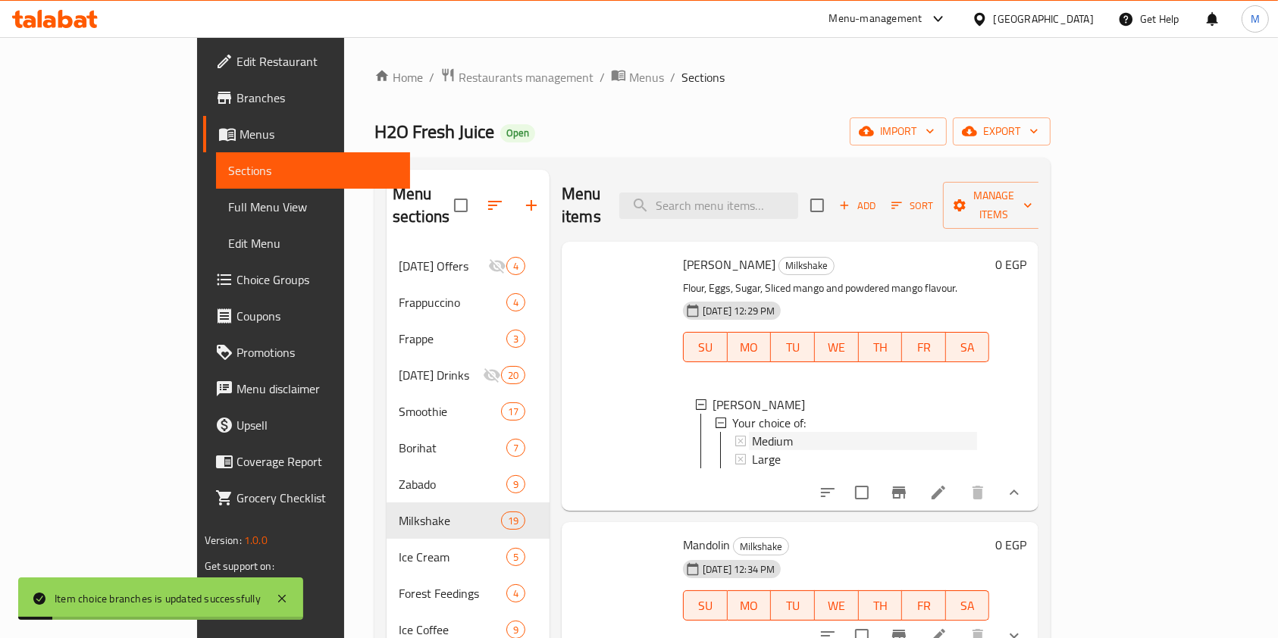
click at [808, 432] on div "Medium" at bounding box center [864, 441] width 225 height 18
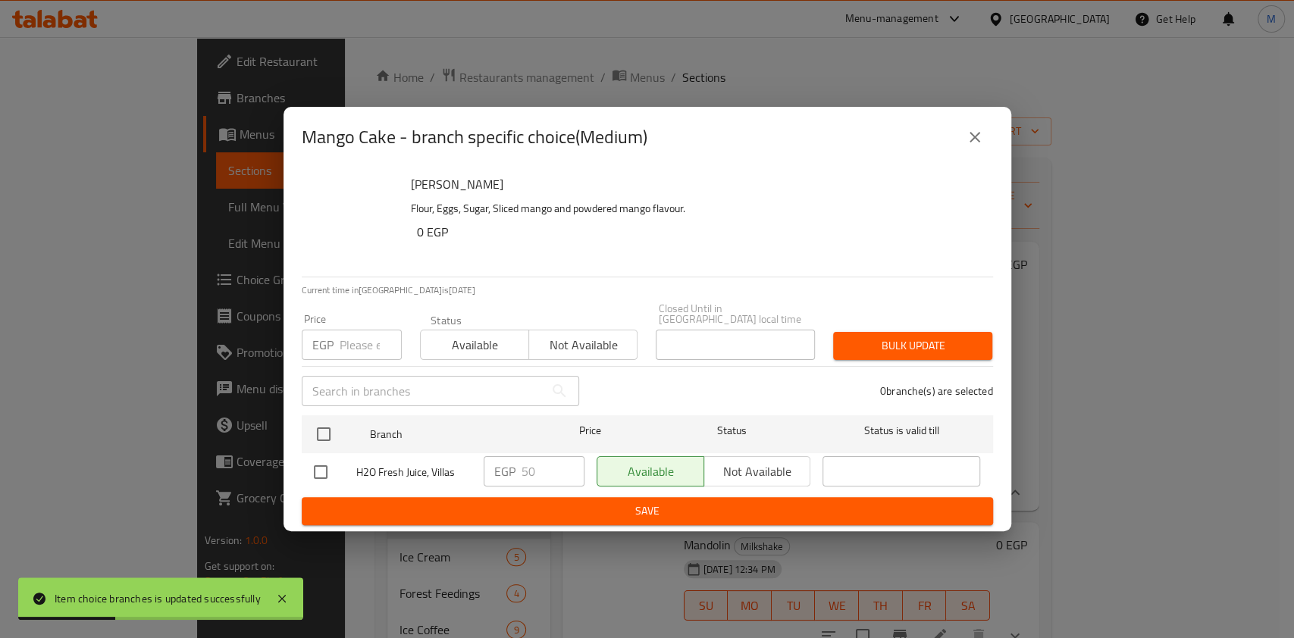
drag, startPoint x: 972, startPoint y: 145, endPoint x: 984, endPoint y: 208, distance: 63.9
click at [973, 145] on icon "close" at bounding box center [975, 137] width 18 height 18
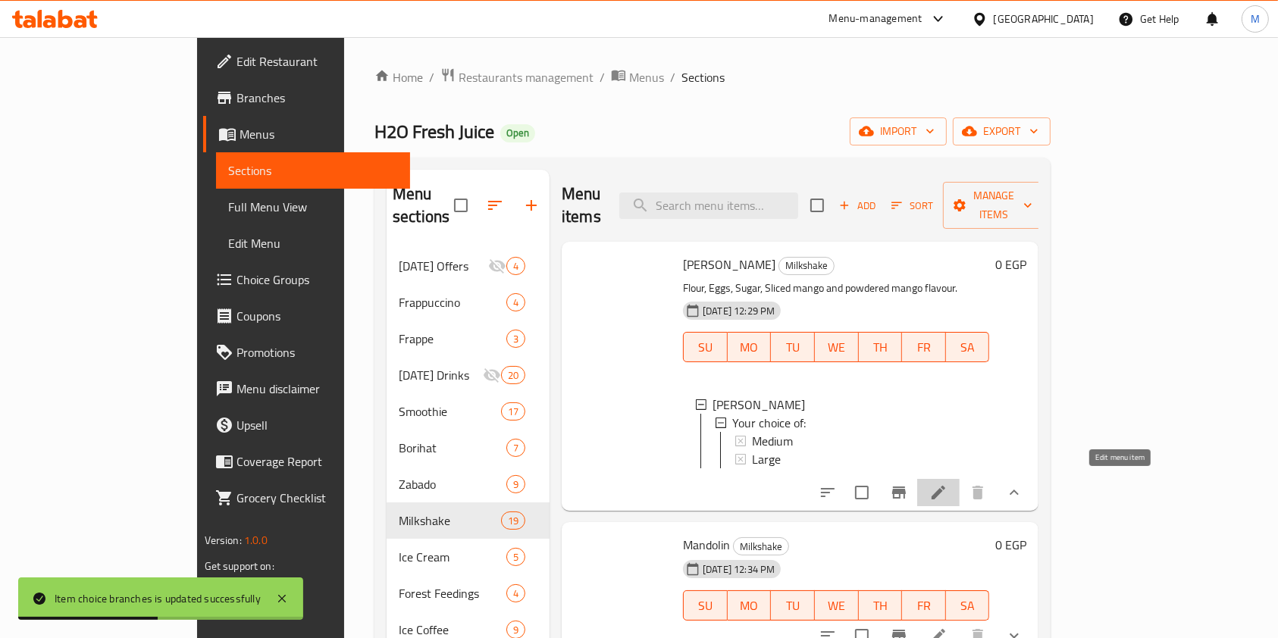
click at [947, 494] on icon at bounding box center [938, 493] width 18 height 18
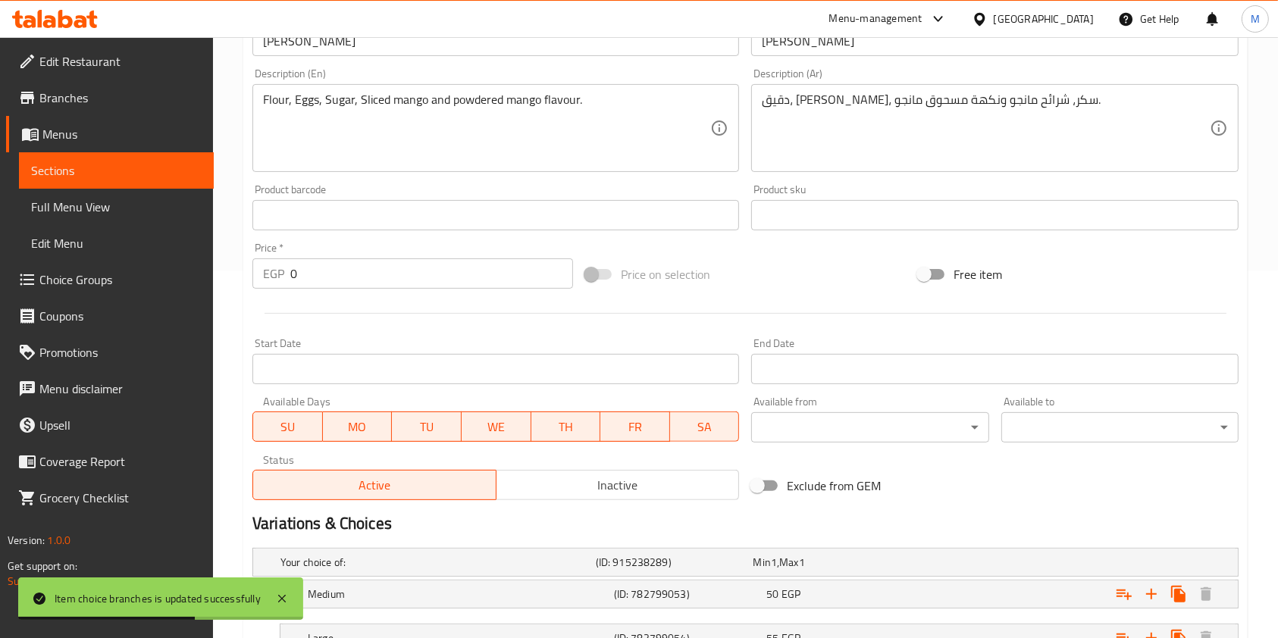
scroll to position [488, 0]
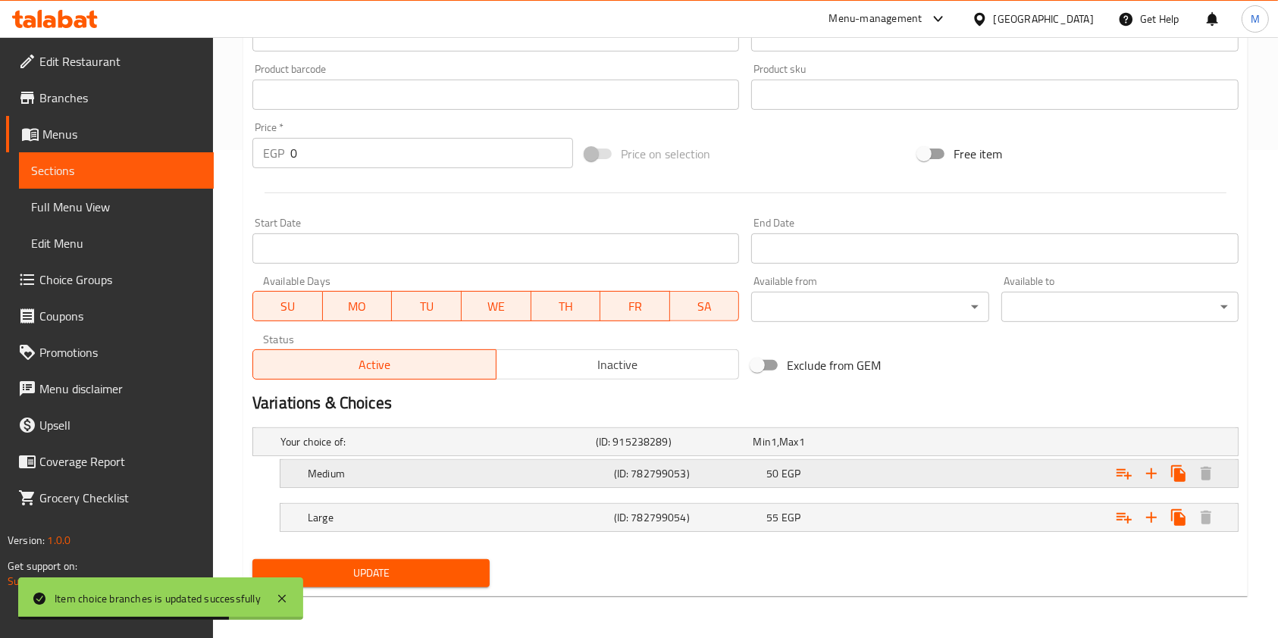
click at [920, 445] on div "Expand" at bounding box center [1064, 442] width 315 height 6
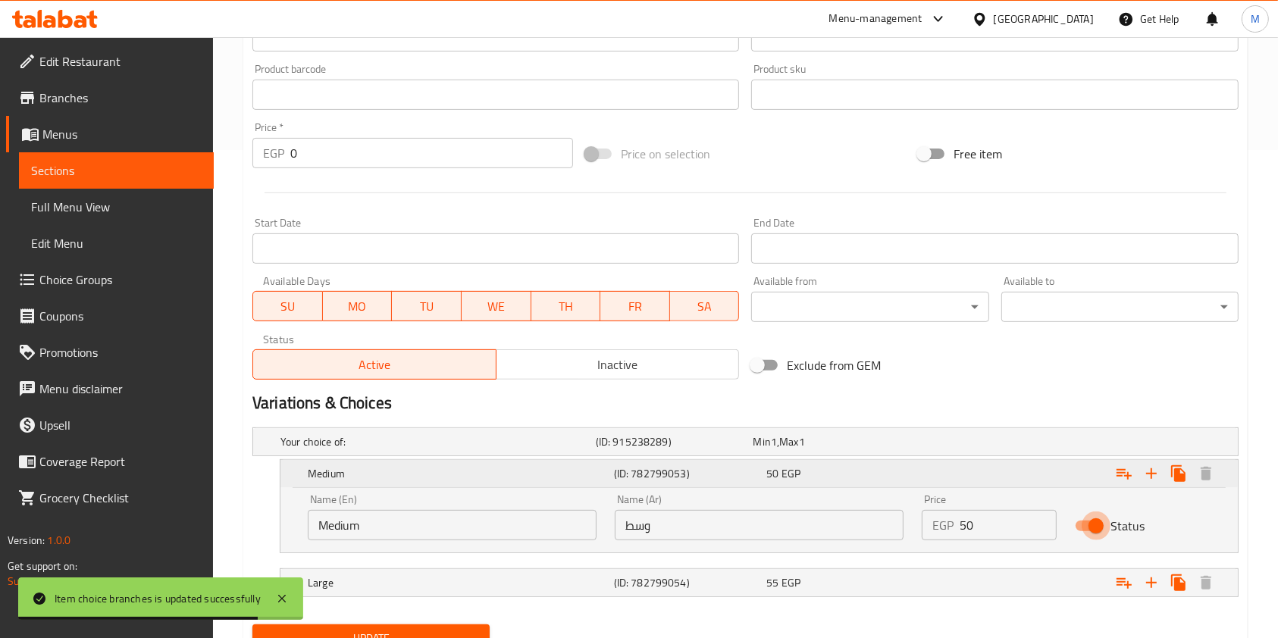
drag, startPoint x: 1090, startPoint y: 524, endPoint x: 1189, endPoint y: 482, distance: 108.0
click at [1089, 525] on input "Status" at bounding box center [1096, 526] width 86 height 29
checkbox input "false"
drag, startPoint x: 1270, startPoint y: 445, endPoint x: 1292, endPoint y: 484, distance: 45.1
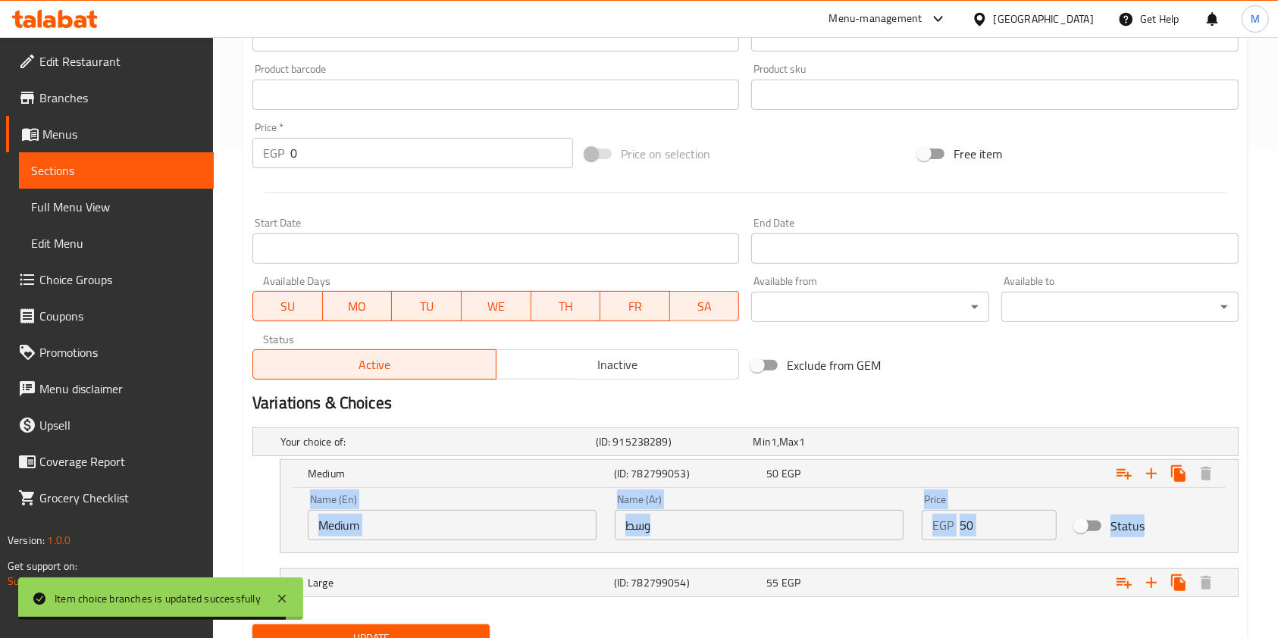
scroll to position [553, 0]
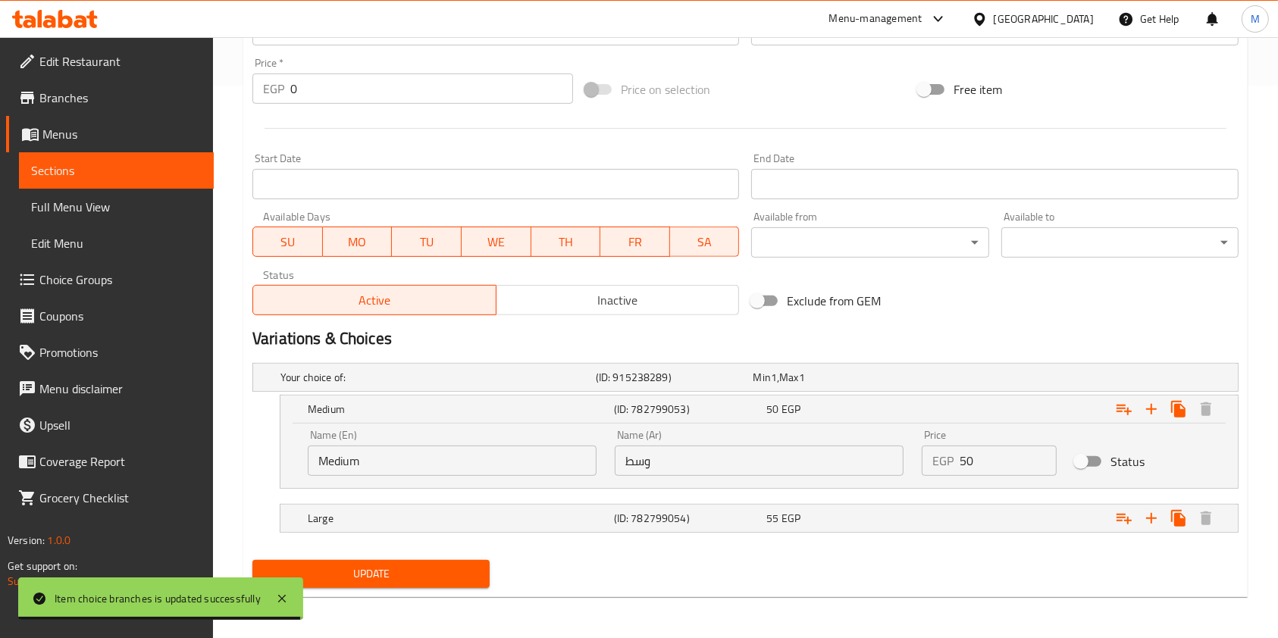
drag, startPoint x: 1060, startPoint y: 569, endPoint x: 1060, endPoint y: 553, distance: 16.7
click at [1061, 569] on div "Update" at bounding box center [745, 574] width 998 height 40
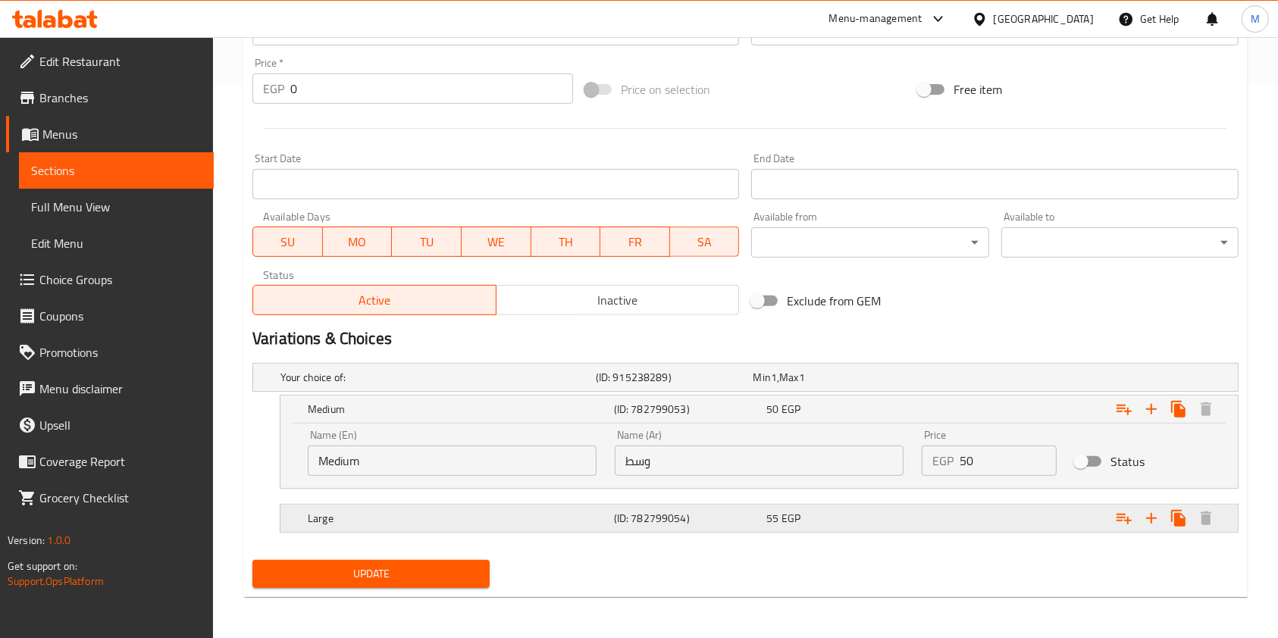
click at [1068, 380] on div "Expand" at bounding box center [1064, 377] width 315 height 6
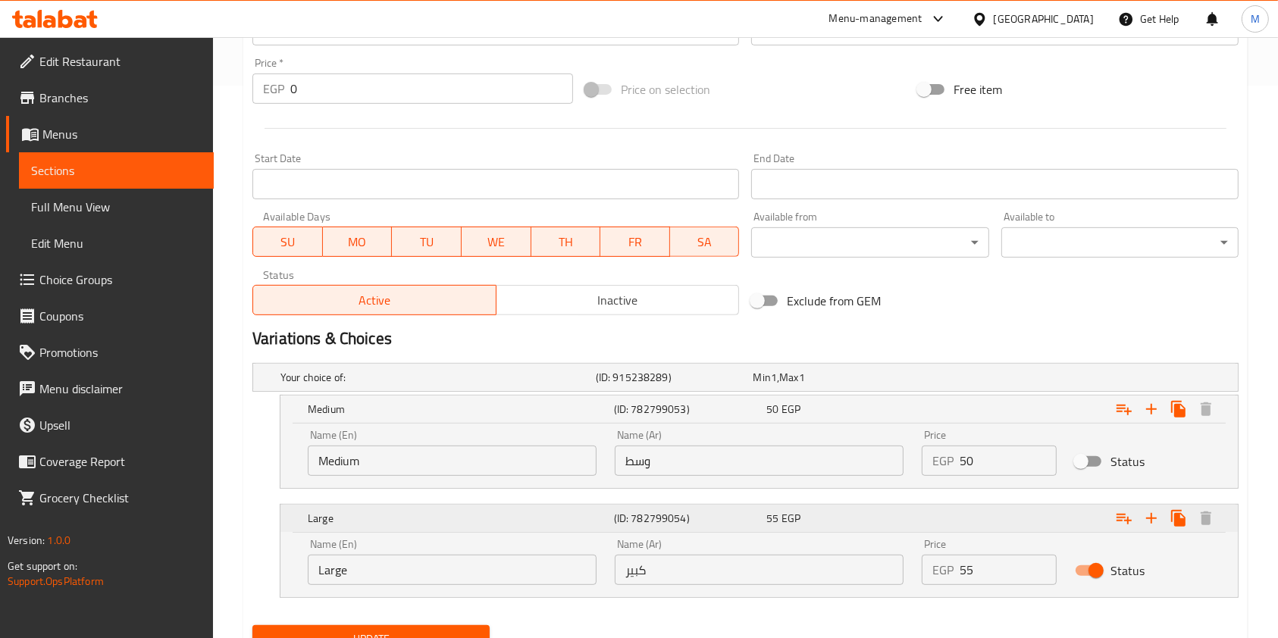
click at [1060, 426] on div "Expand" at bounding box center [1069, 409] width 306 height 33
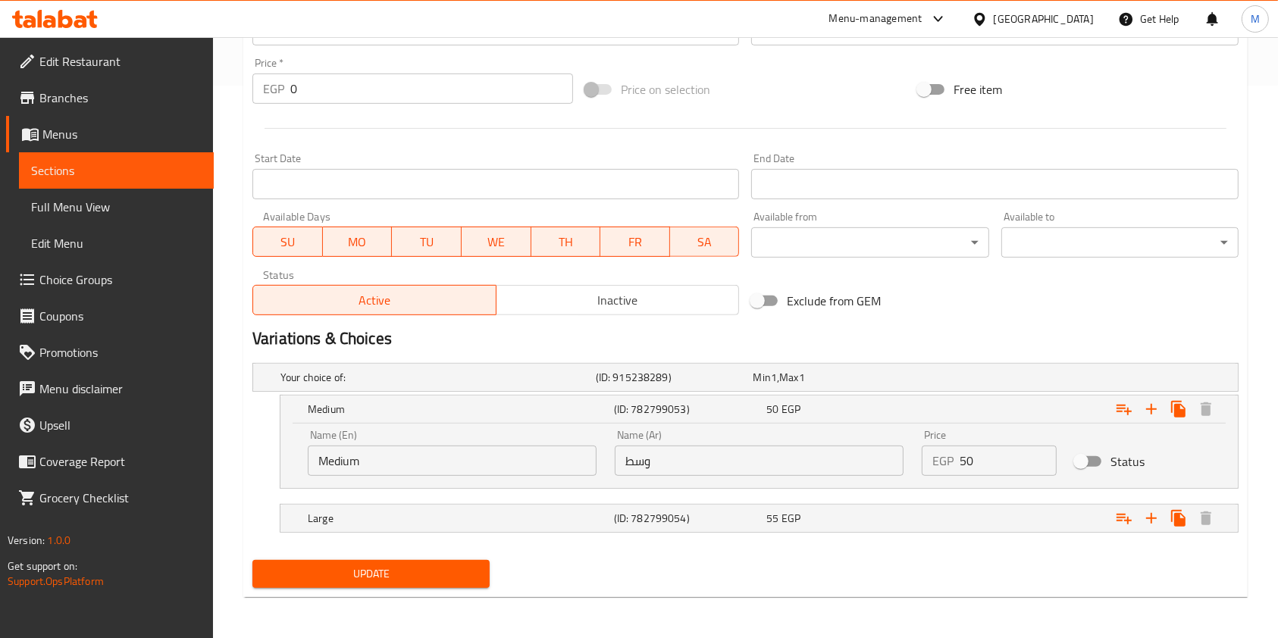
click at [476, 574] on span "Update" at bounding box center [371, 574] width 213 height 19
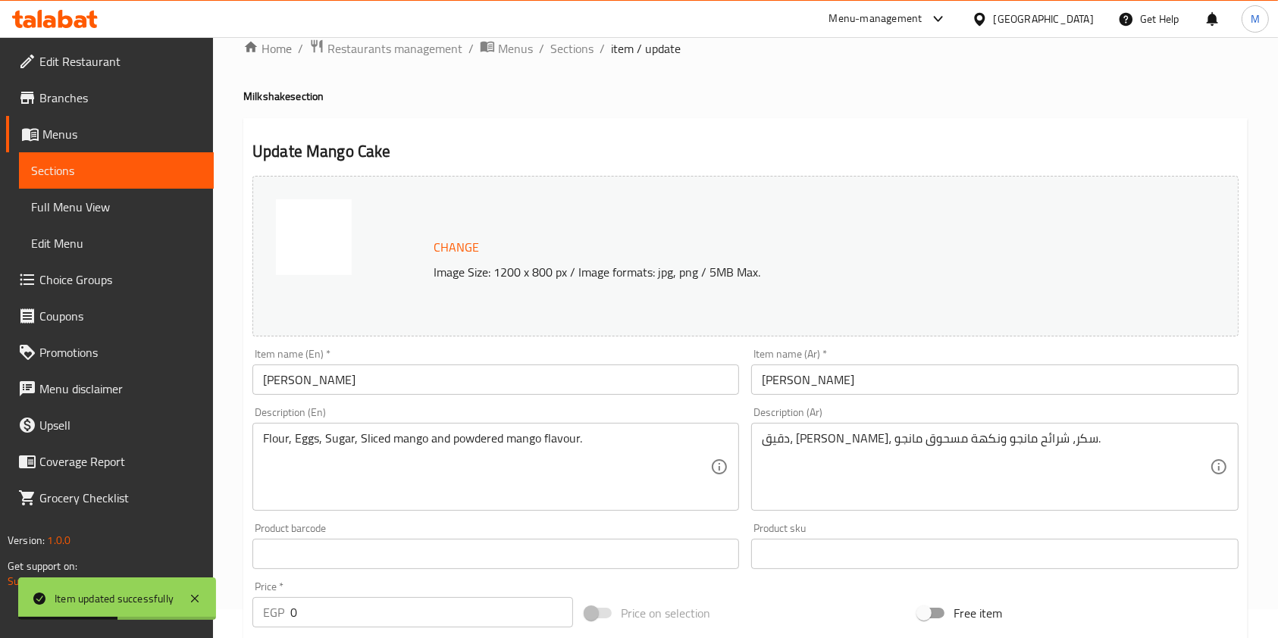
scroll to position [0, 0]
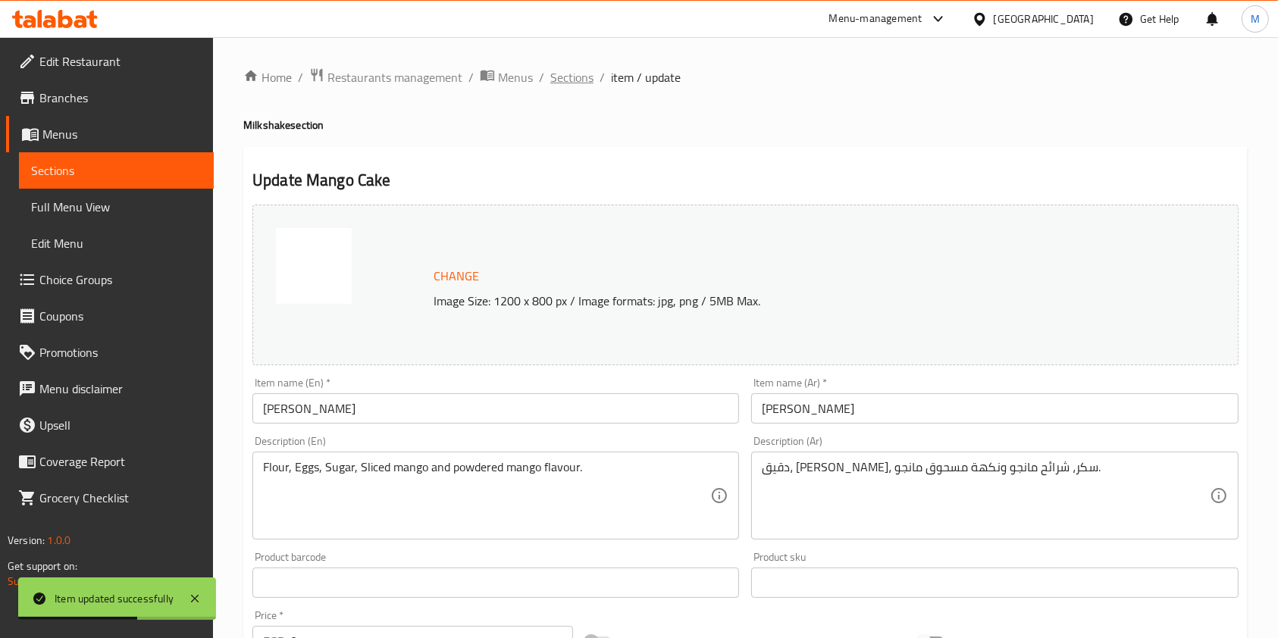
click at [590, 86] on span "Sections" at bounding box center [571, 77] width 43 height 18
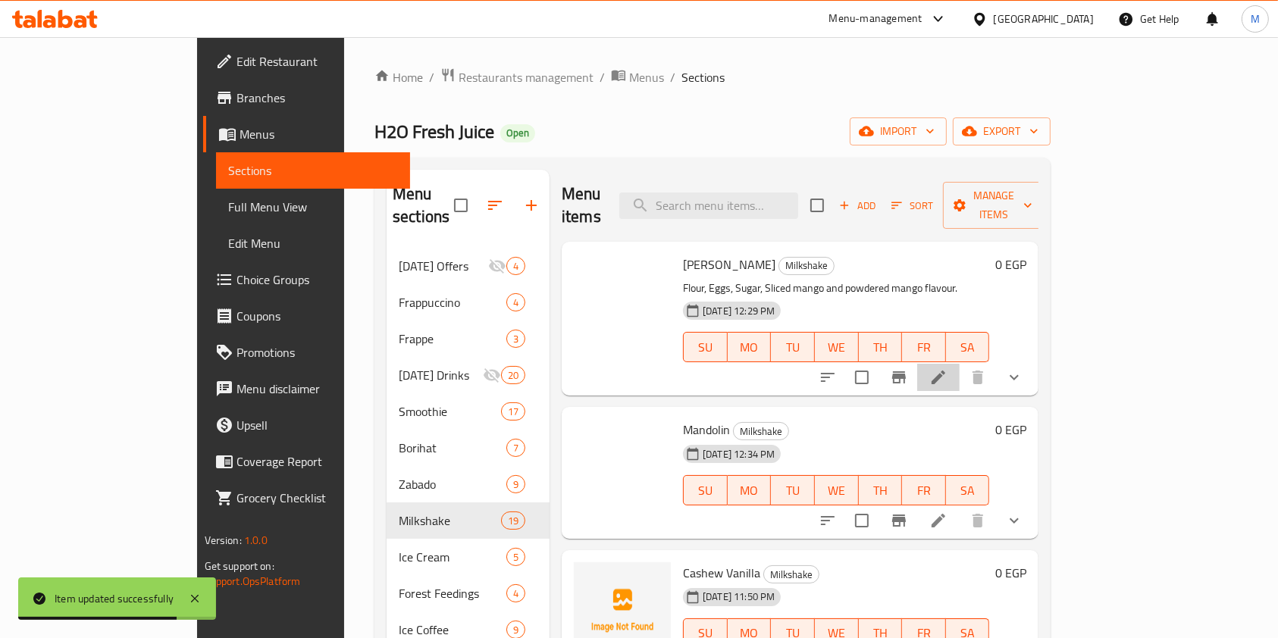
click at [960, 364] on li at bounding box center [938, 377] width 42 height 27
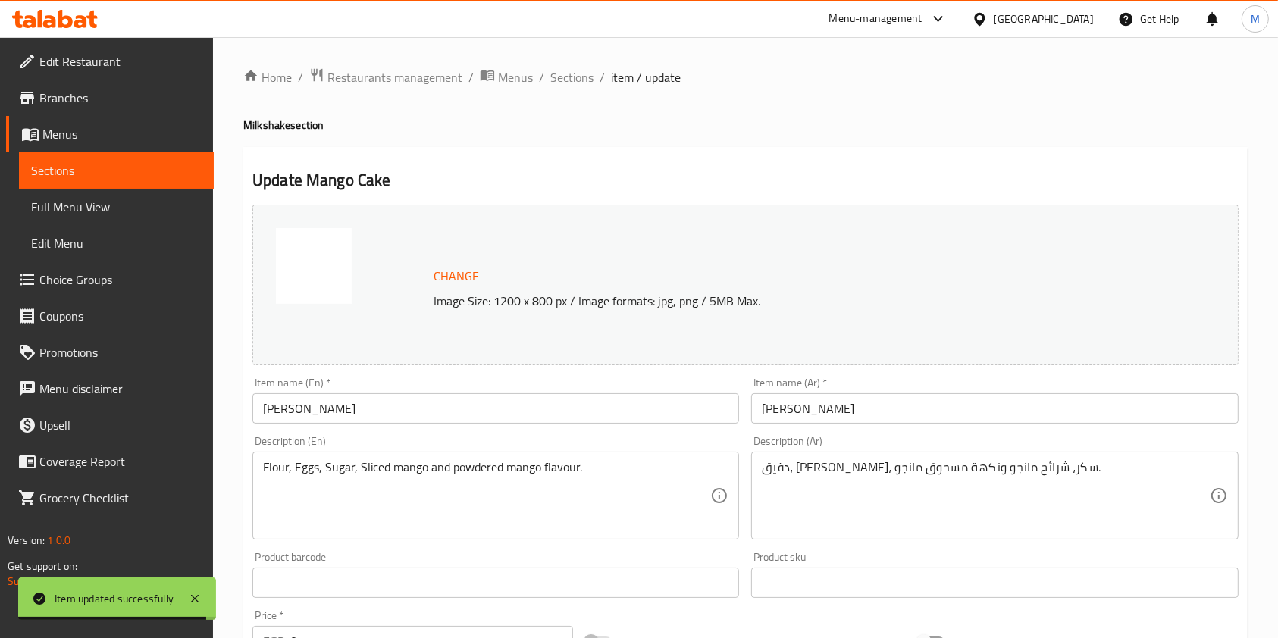
drag, startPoint x: 1263, startPoint y: 205, endPoint x: 1292, endPoint y: 233, distance: 40.7
click at [1278, 270] on html "Item updated successfully ​ Menu-management Egypt Get Help M Edit Restaurant Br…" at bounding box center [639, 319] width 1278 height 638
click at [586, 78] on span "Sections" at bounding box center [571, 77] width 43 height 18
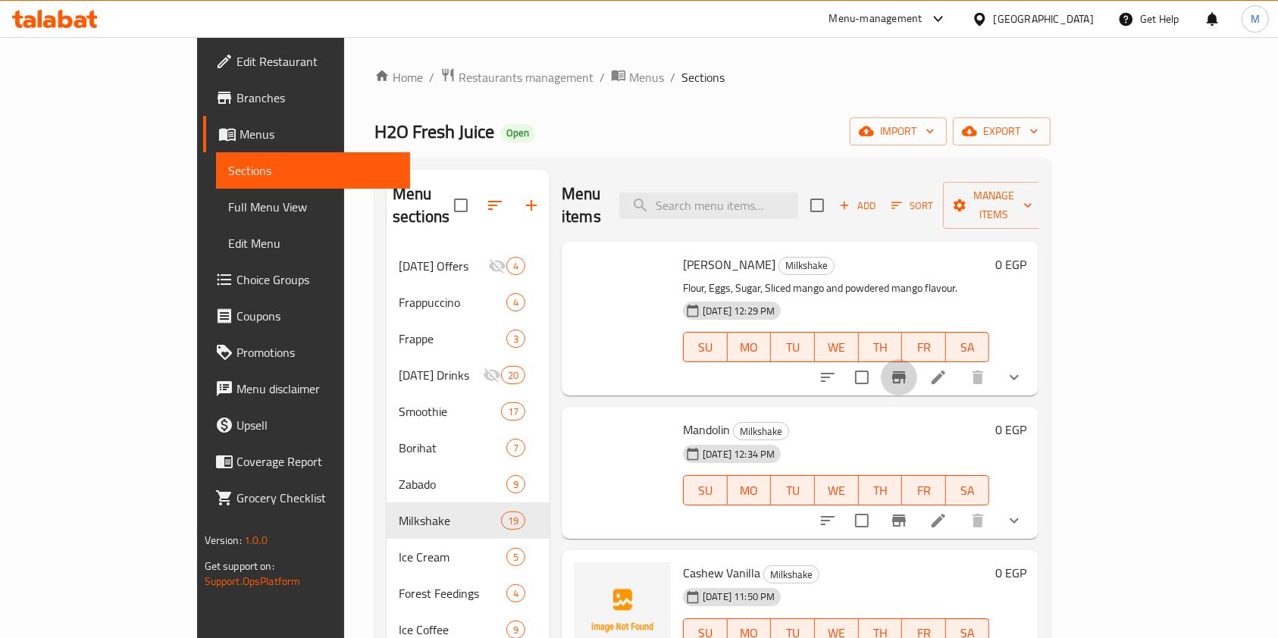
click at [906, 371] on icon "Branch-specific-item" at bounding box center [899, 377] width 14 height 12
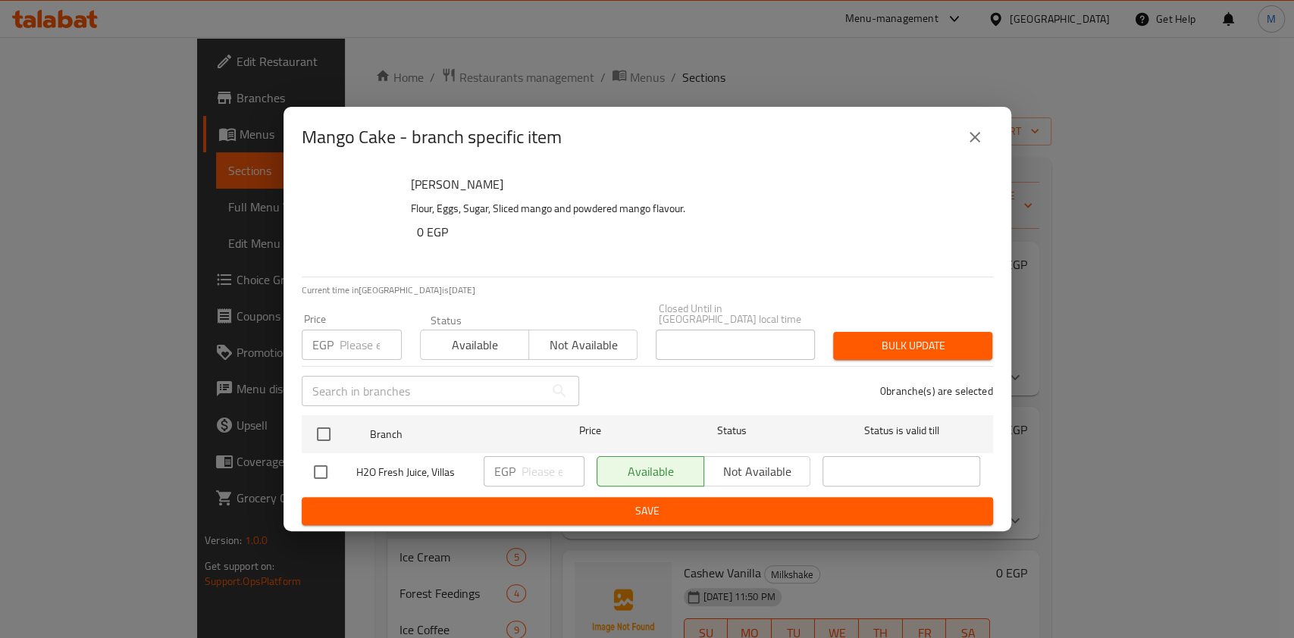
click at [956, 149] on div "Mango Cake - branch specific item" at bounding box center [647, 137] width 691 height 36
click at [974, 135] on icon "close" at bounding box center [975, 137] width 18 height 18
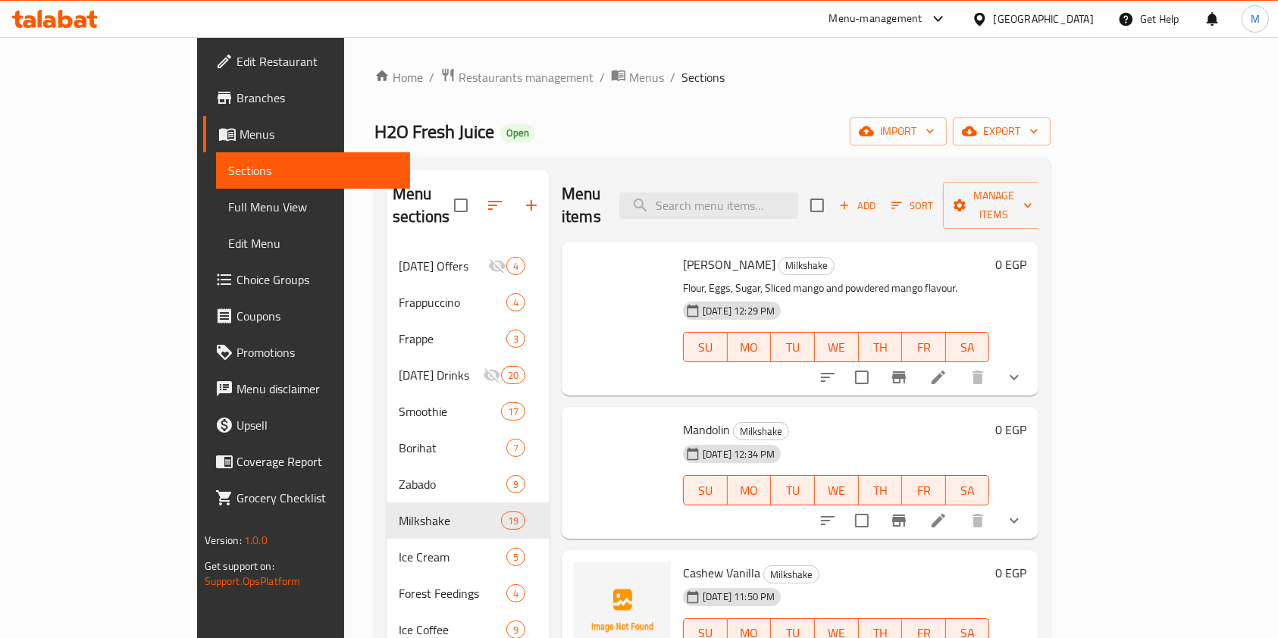
drag, startPoint x: 1201, startPoint y: 349, endPoint x: 1184, endPoint y: 362, distance: 22.1
click at [1023, 368] on icon "show more" at bounding box center [1014, 377] width 18 height 18
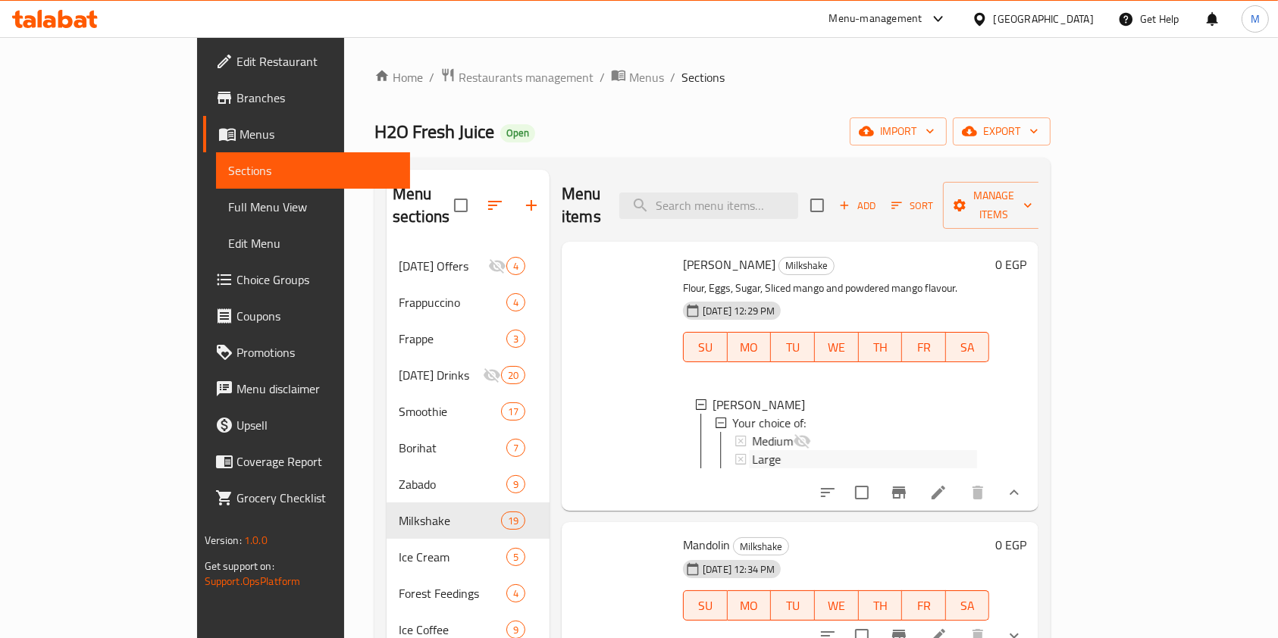
click at [822, 450] on div "Large" at bounding box center [864, 459] width 225 height 18
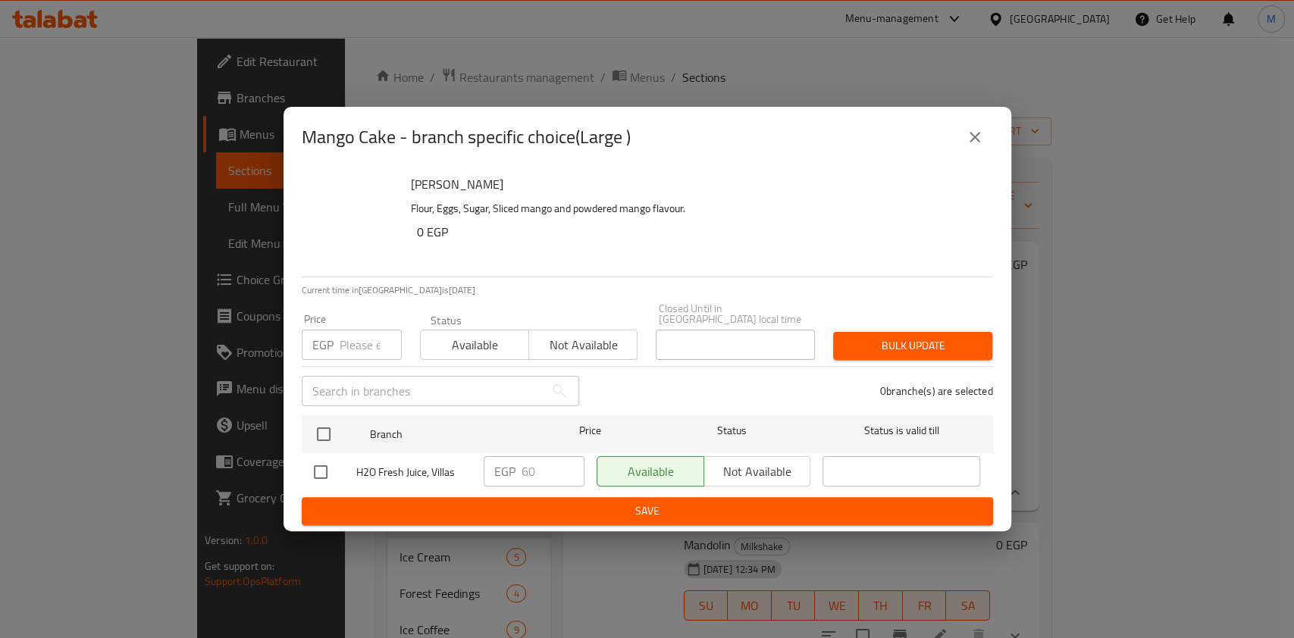
click at [966, 146] on icon "close" at bounding box center [975, 137] width 18 height 18
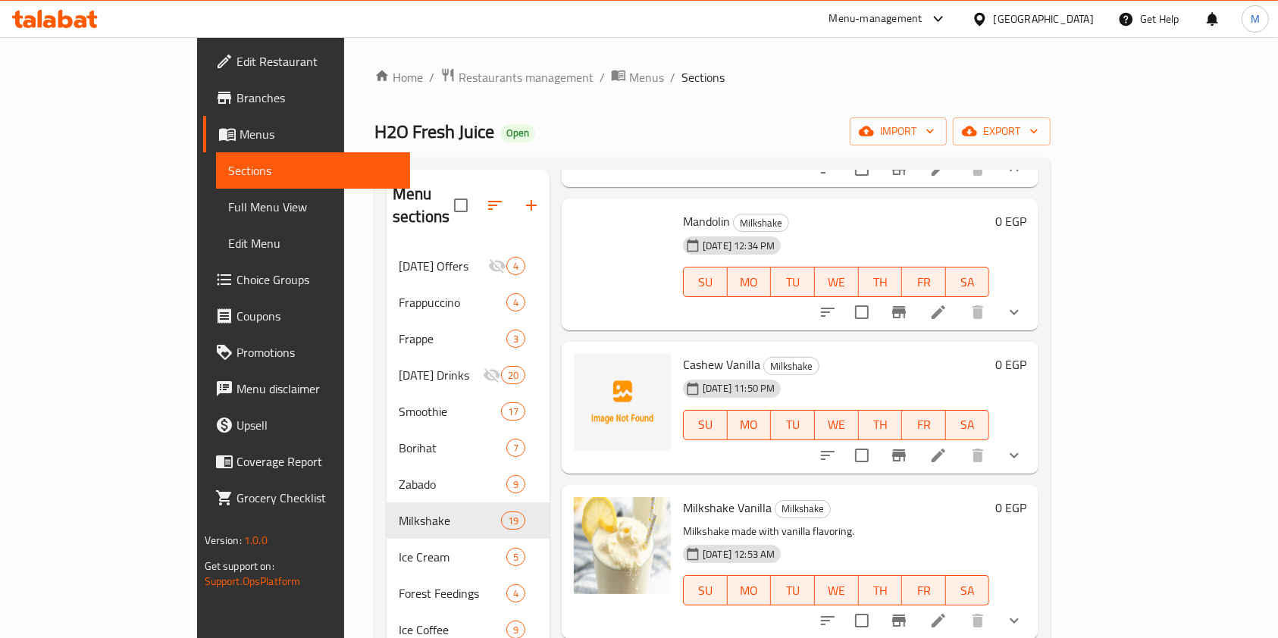
scroll to position [327, 0]
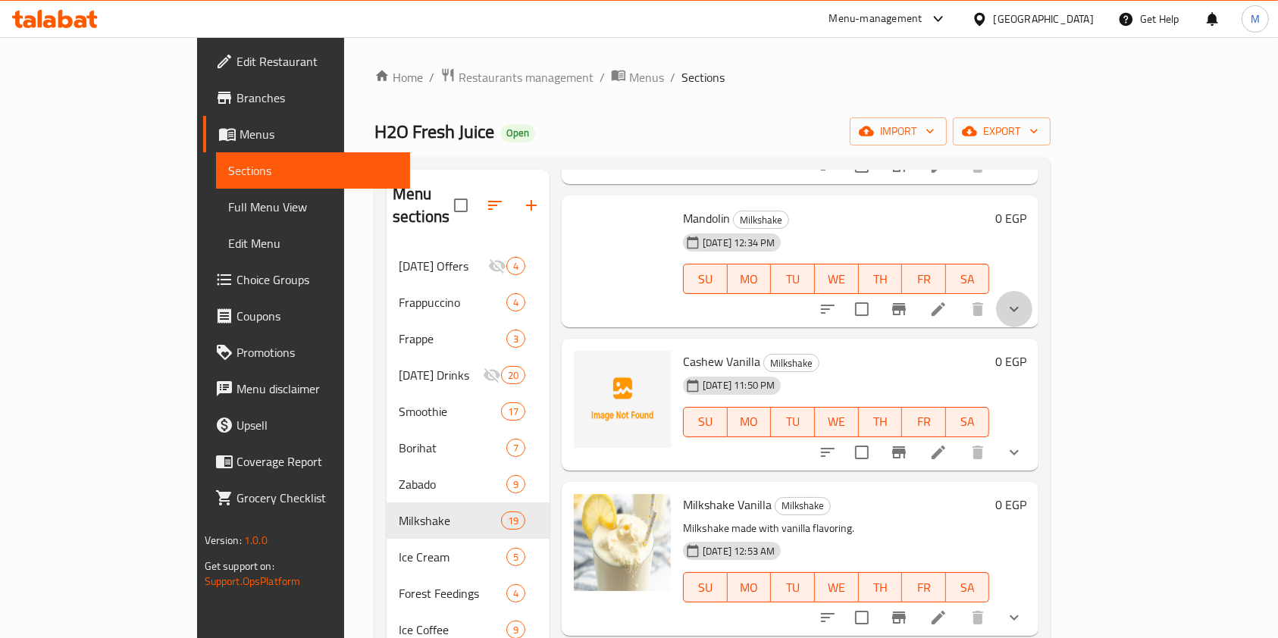
drag, startPoint x: 1207, startPoint y: 308, endPoint x: 1193, endPoint y: 324, distance: 22.0
click at [1032, 309] on button "show more" at bounding box center [1014, 309] width 36 height 36
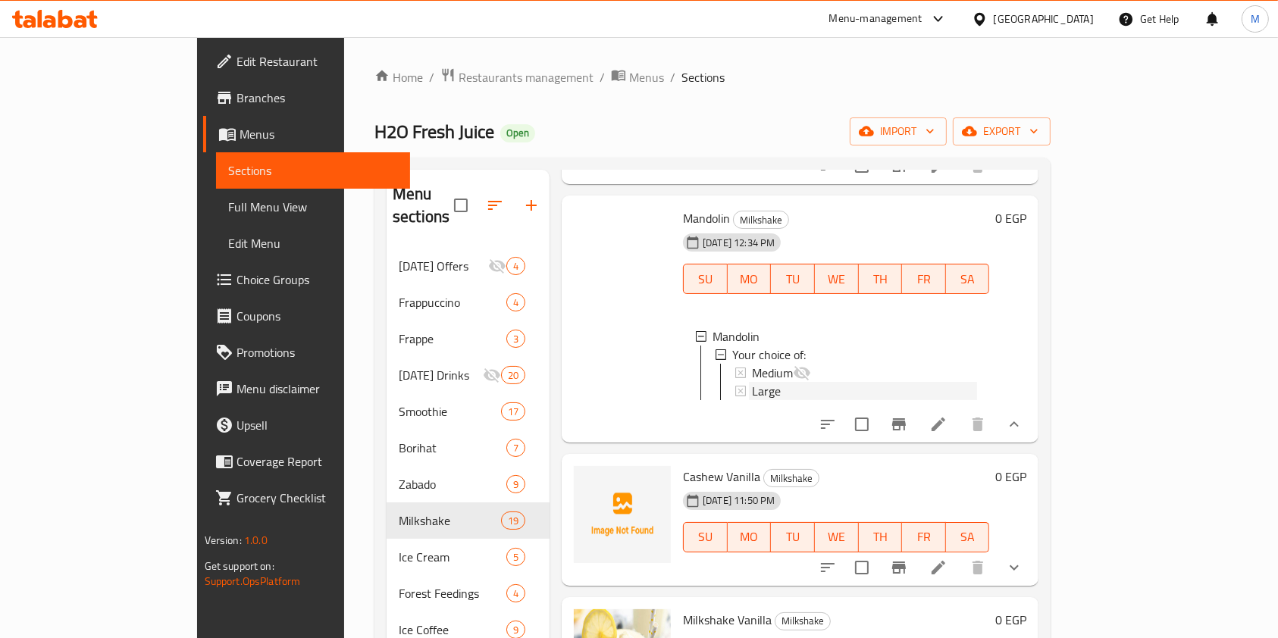
click at [977, 385] on div "Large" at bounding box center [864, 391] width 225 height 18
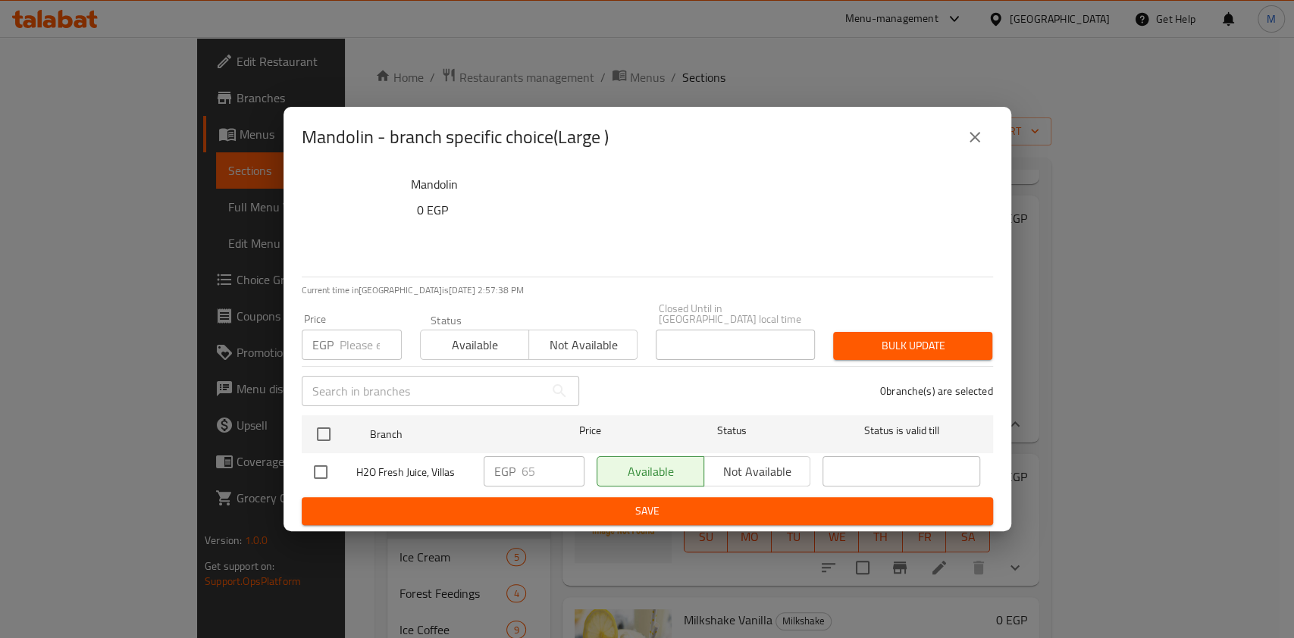
click at [327, 463] on input "checkbox" at bounding box center [321, 472] width 32 height 32
checkbox input "true"
drag, startPoint x: 539, startPoint y: 462, endPoint x: 515, endPoint y: 469, distance: 24.7
click at [515, 469] on div "EGP 65 ​" at bounding box center [534, 471] width 101 height 30
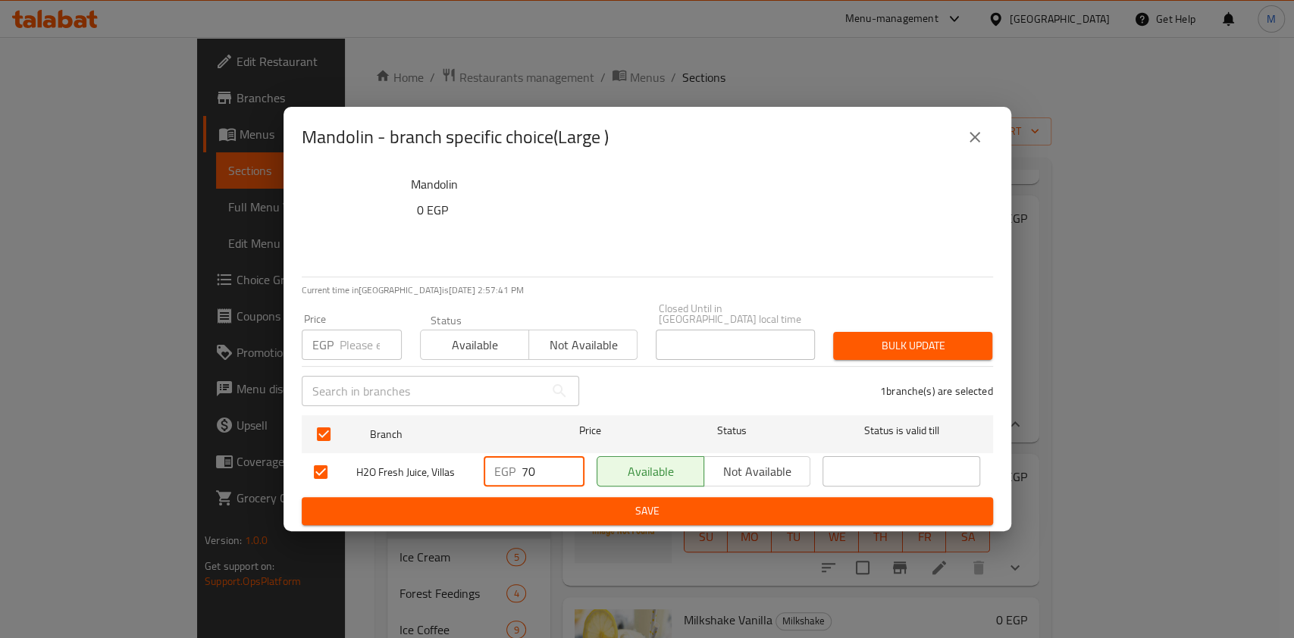
type input "70"
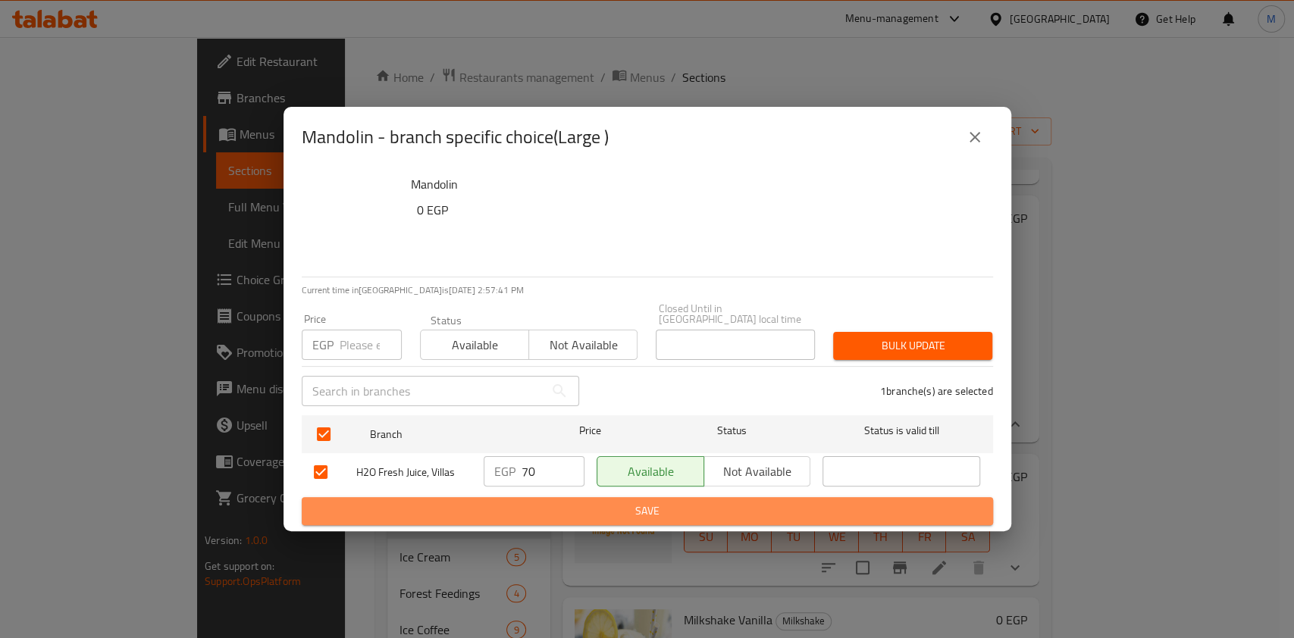
click at [542, 506] on span "Save" at bounding box center [647, 511] width 667 height 19
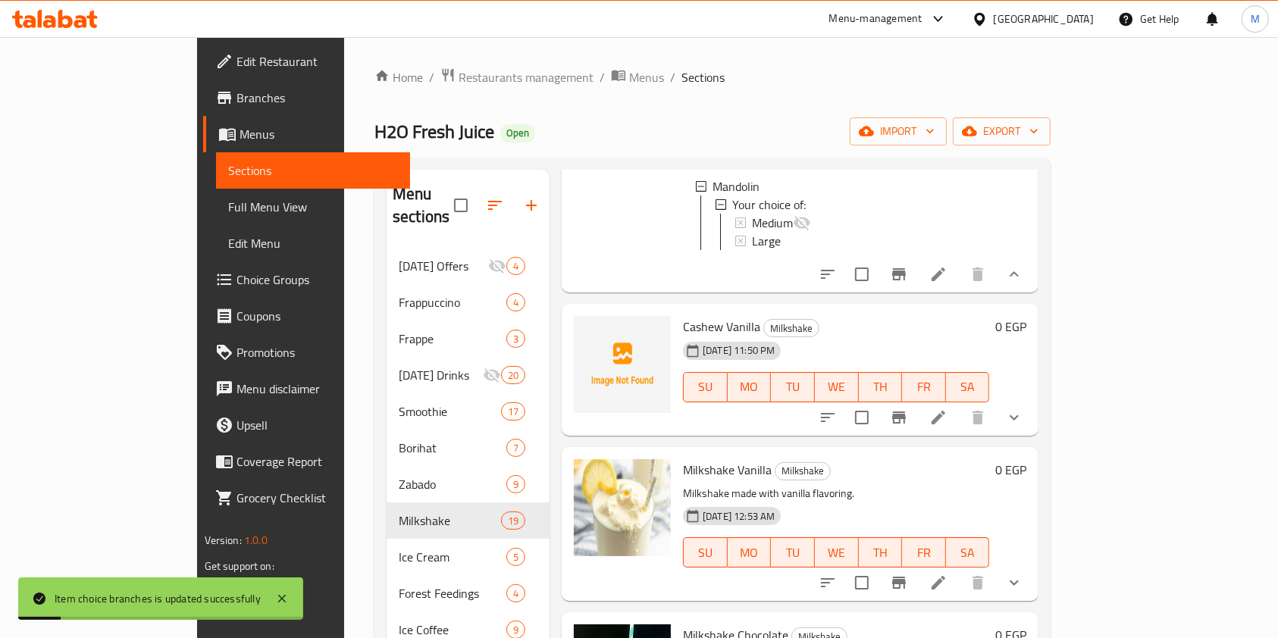
scroll to position [509, 0]
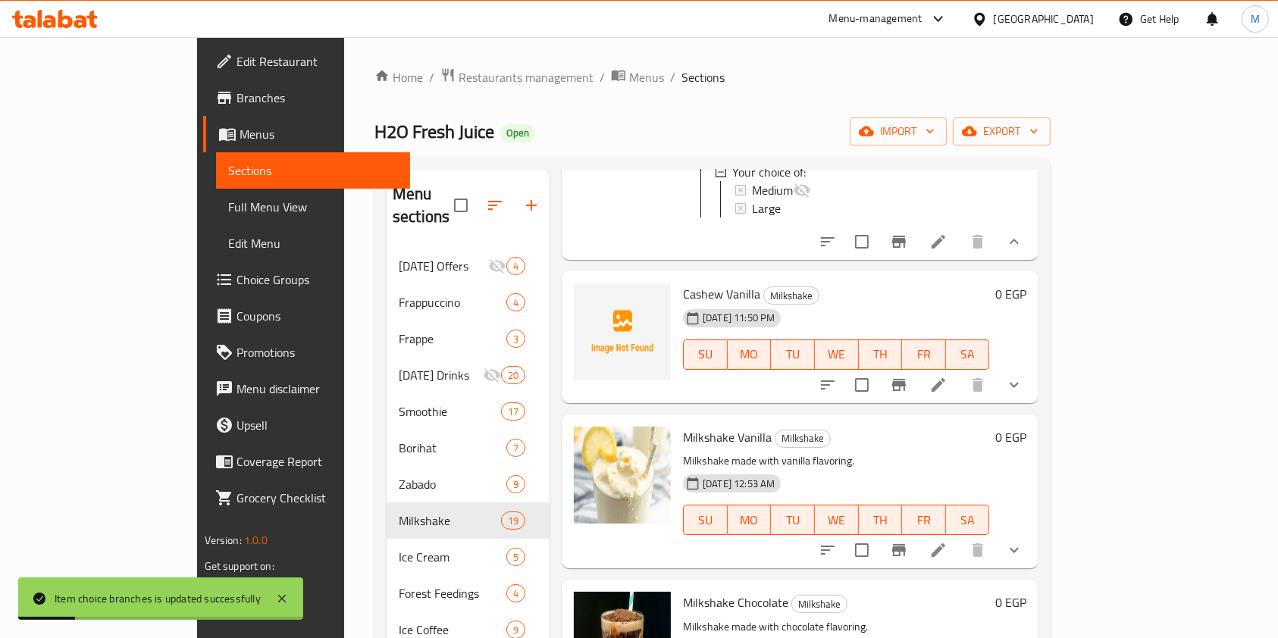
click at [1032, 403] on button "show more" at bounding box center [1014, 385] width 36 height 36
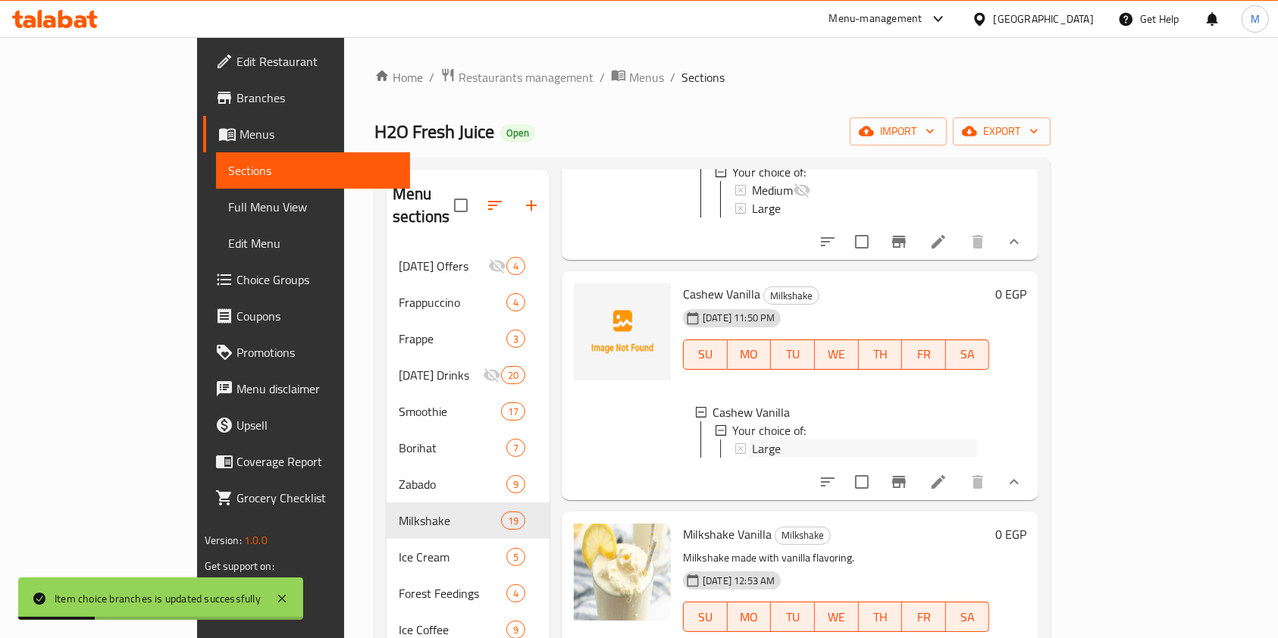
click at [865, 455] on div "Large" at bounding box center [864, 449] width 225 height 18
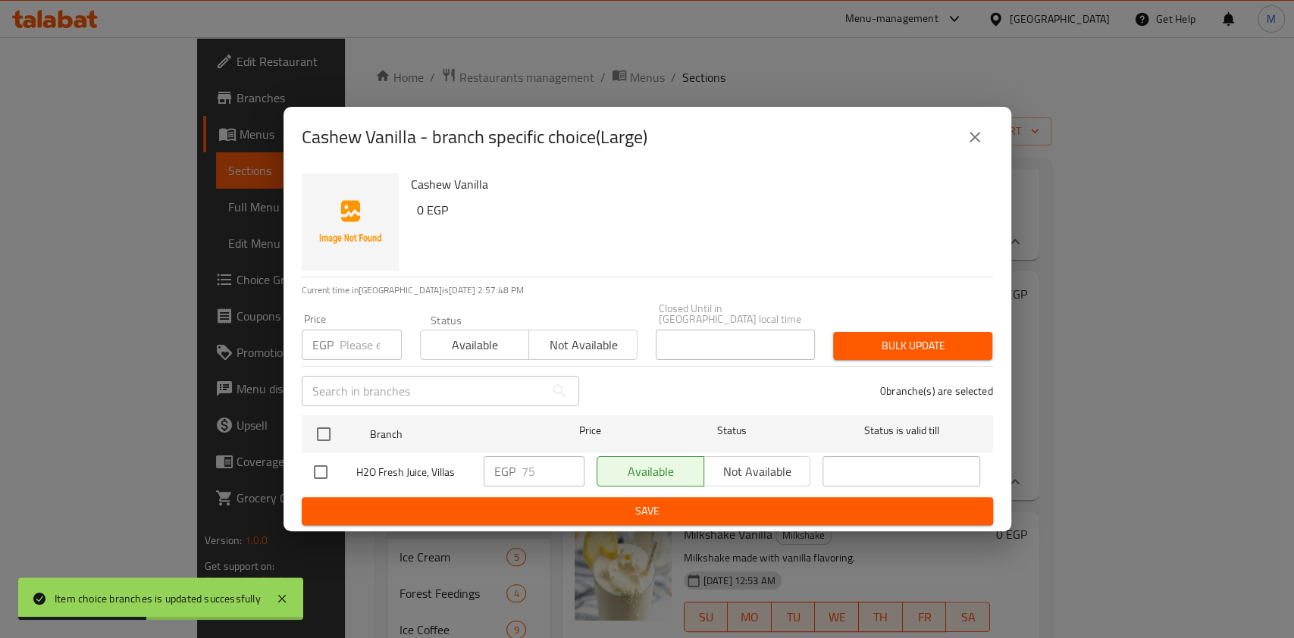
click at [326, 466] on input "checkbox" at bounding box center [321, 472] width 32 height 32
checkbox input "true"
drag, startPoint x: 546, startPoint y: 471, endPoint x: 521, endPoint y: 472, distance: 25.0
click at [521, 472] on input "75" at bounding box center [552, 471] width 63 height 30
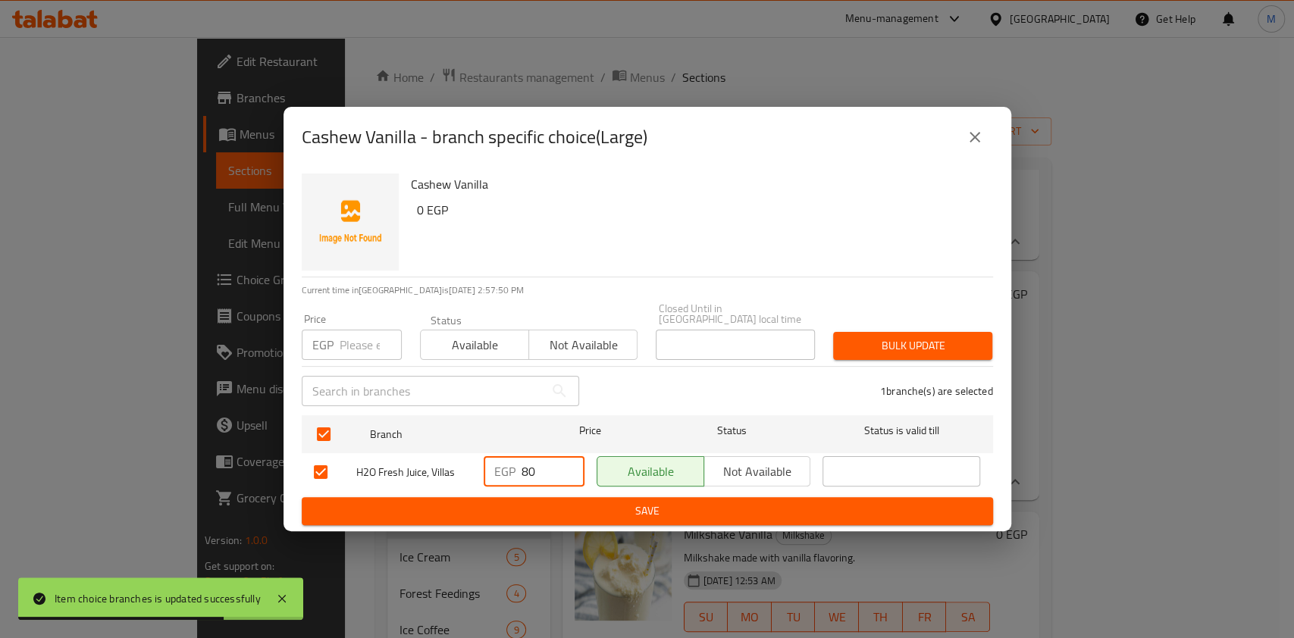
type input "80"
click at [562, 506] on span "Save" at bounding box center [647, 511] width 667 height 19
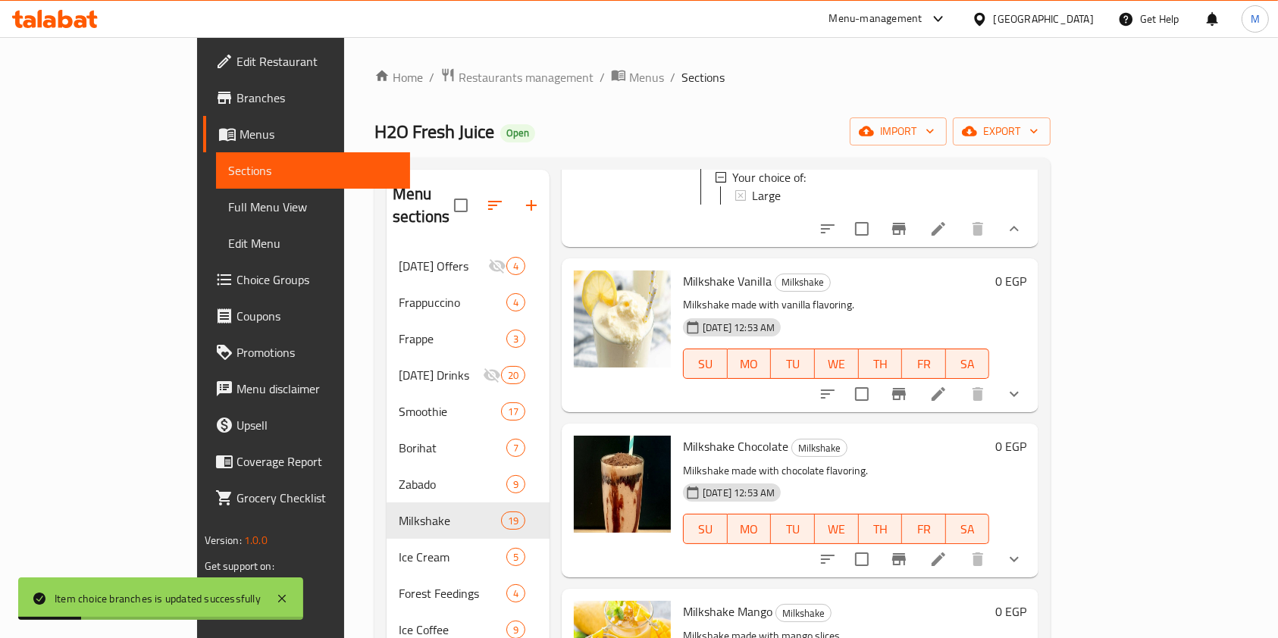
scroll to position [778, 0]
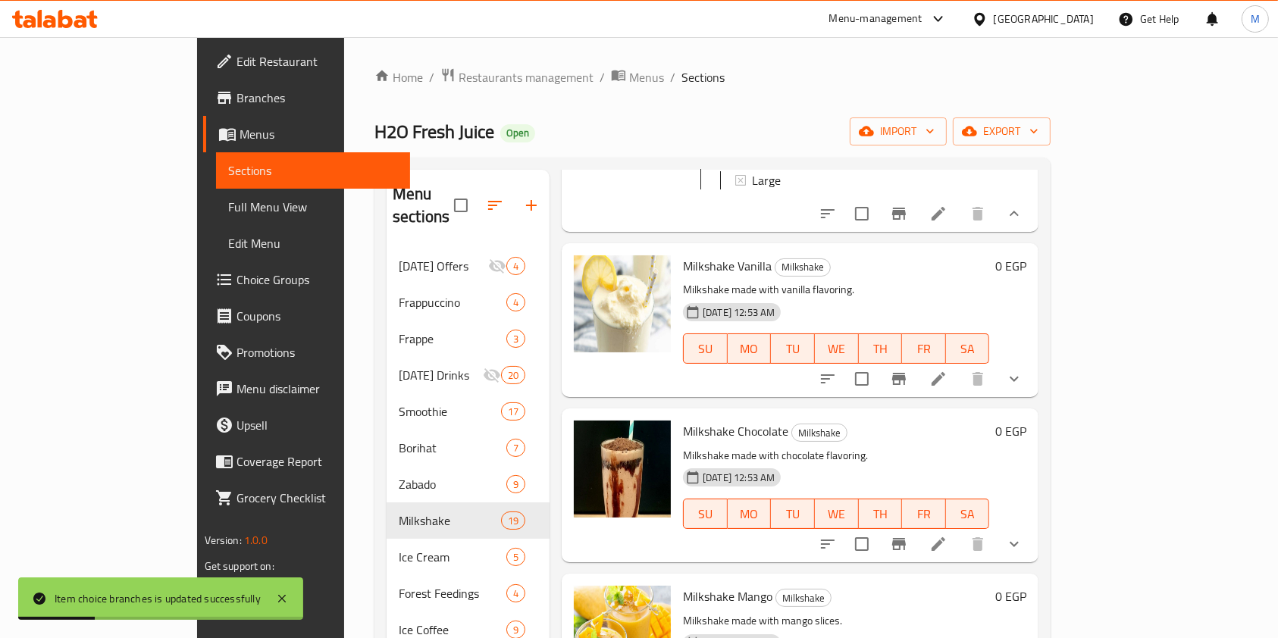
drag, startPoint x: 1209, startPoint y: 404, endPoint x: 1204, endPoint y: 414, distance: 11.2
click at [1032, 397] on button "show more" at bounding box center [1014, 379] width 36 height 36
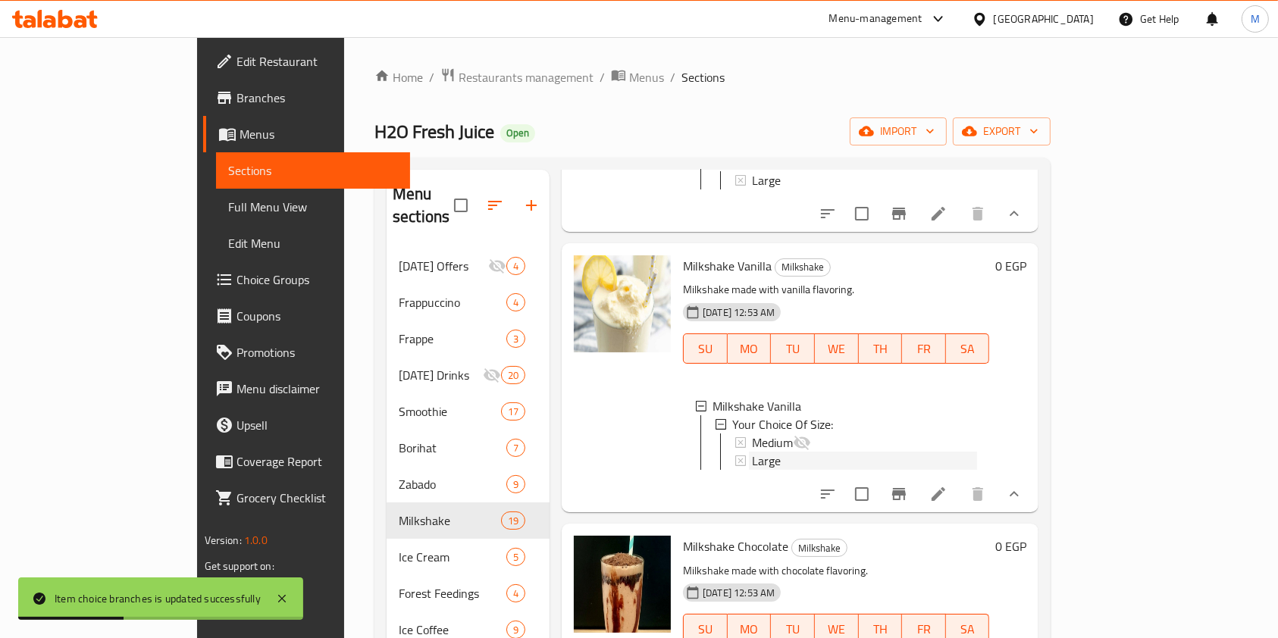
click at [889, 470] on div "Large" at bounding box center [864, 461] width 225 height 18
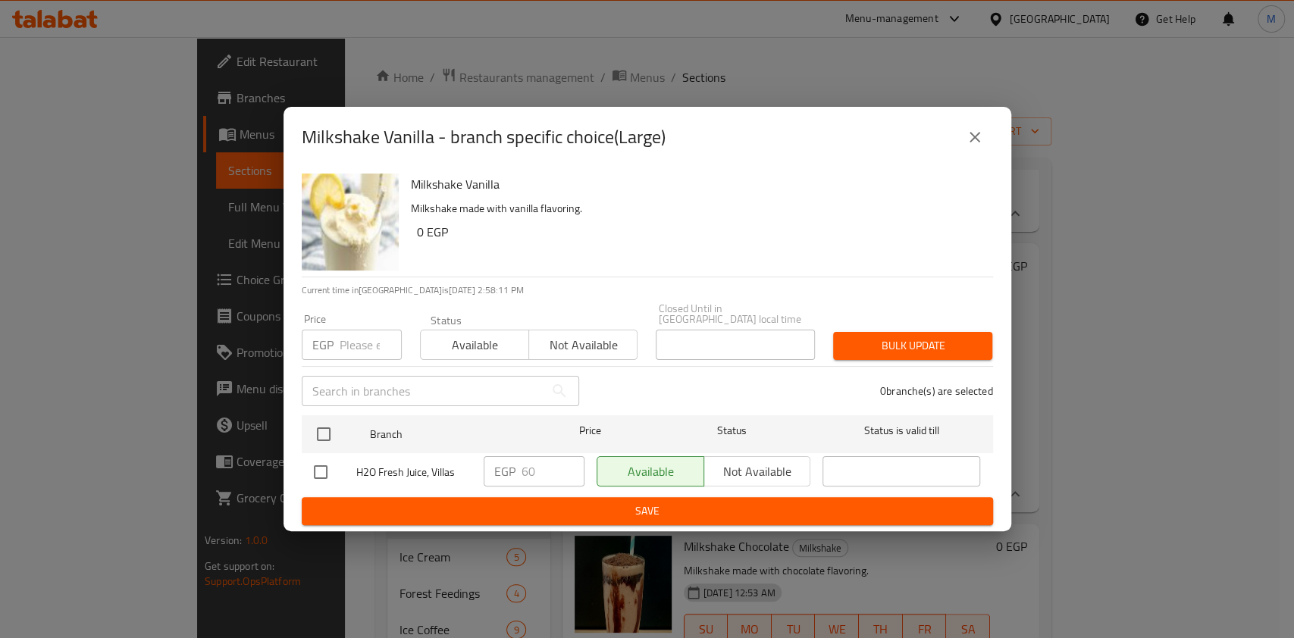
click at [324, 462] on input "checkbox" at bounding box center [321, 472] width 32 height 32
checkbox input "true"
click at [530, 471] on input "60" at bounding box center [552, 471] width 63 height 30
type input "65"
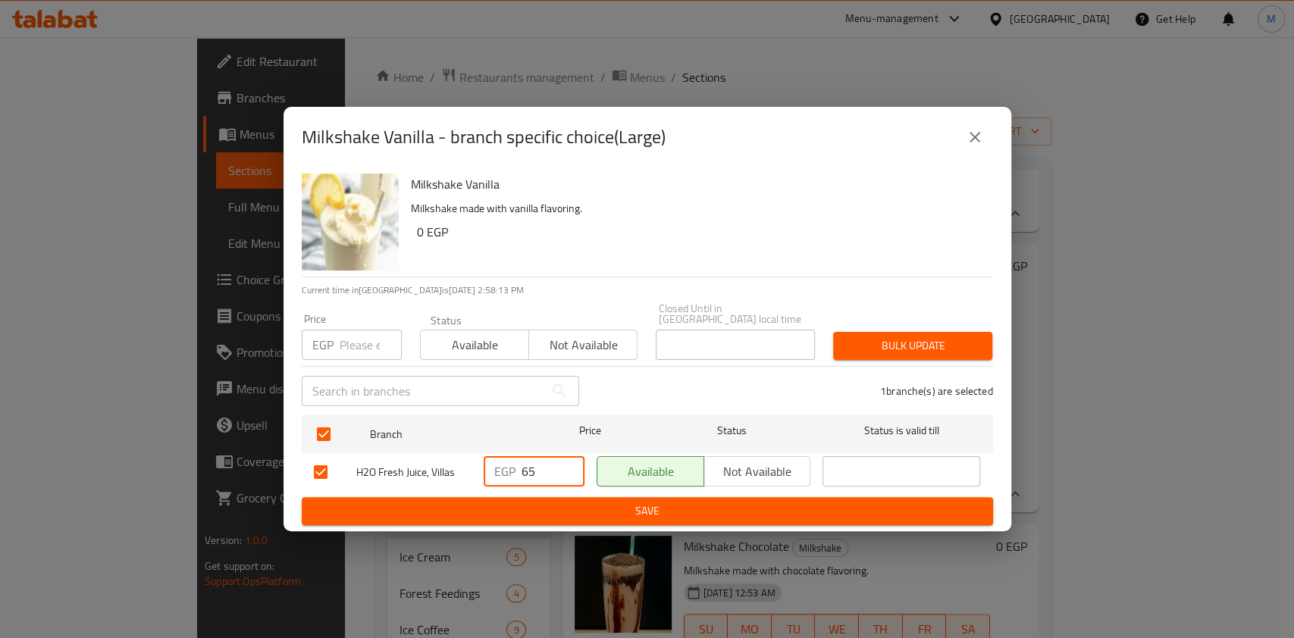
click at [549, 502] on span "Save" at bounding box center [647, 511] width 667 height 19
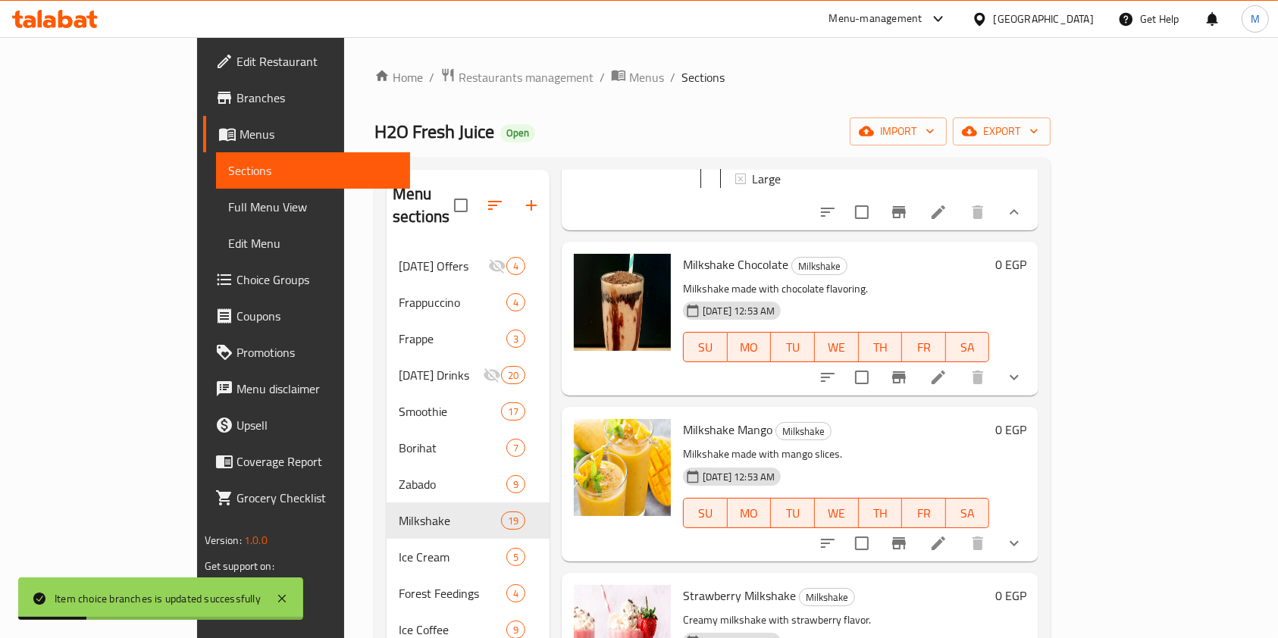
scroll to position [1066, 0]
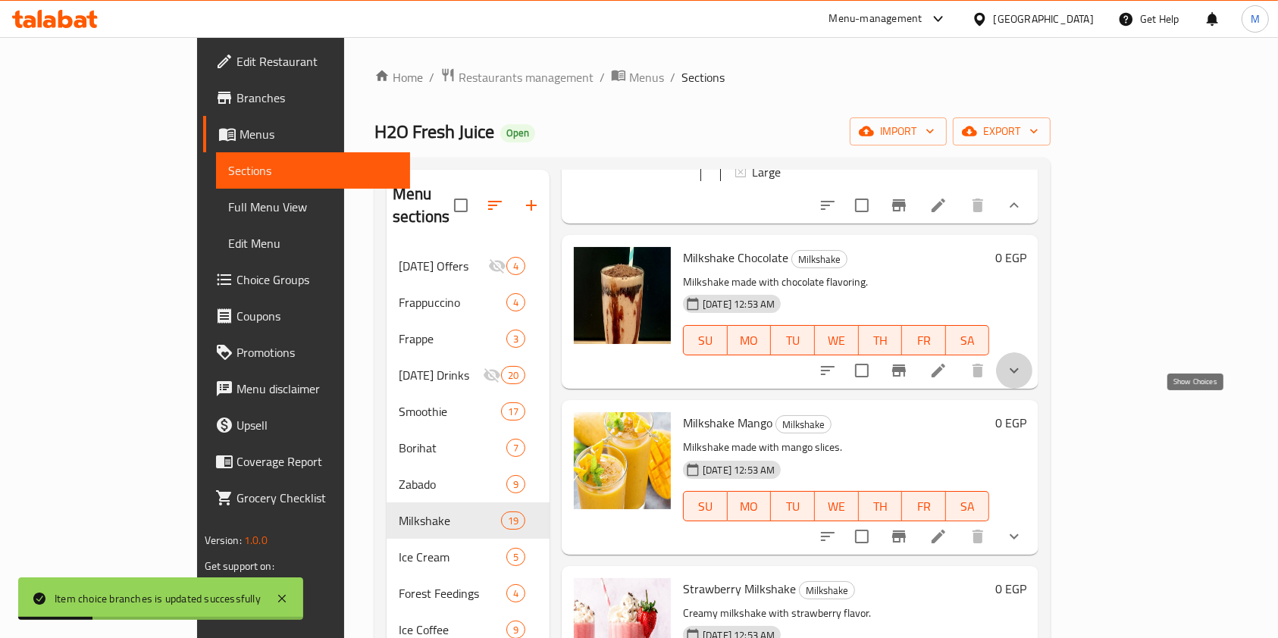
click at [1023, 380] on icon "show more" at bounding box center [1014, 371] width 18 height 18
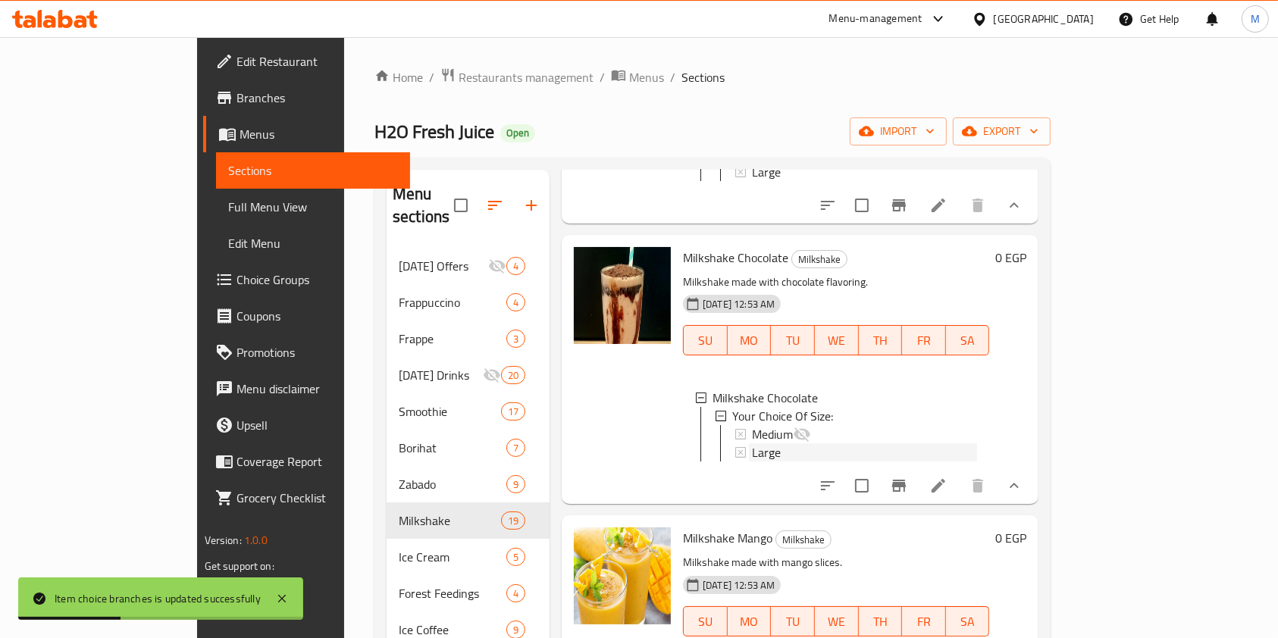
click at [789, 462] on div "Large" at bounding box center [864, 452] width 225 height 18
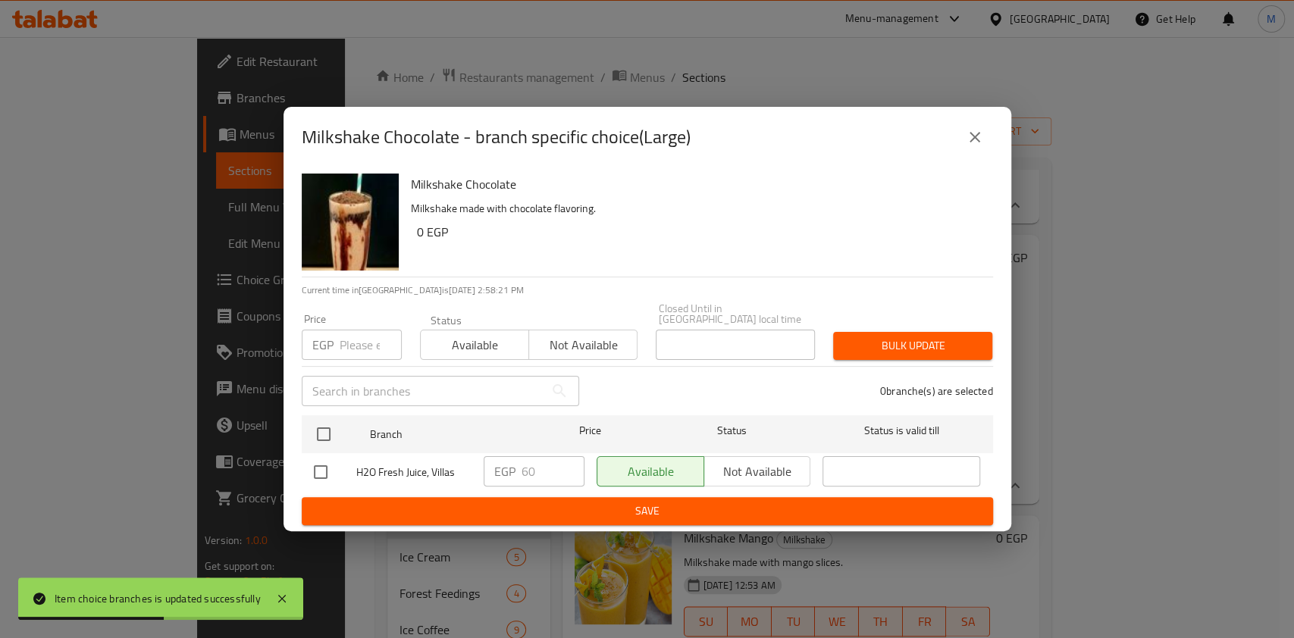
click at [337, 468] on div at bounding box center [335, 472] width 42 height 32
click at [321, 466] on input "checkbox" at bounding box center [321, 472] width 32 height 32
checkbox input "true"
click at [528, 471] on input "60" at bounding box center [552, 471] width 63 height 30
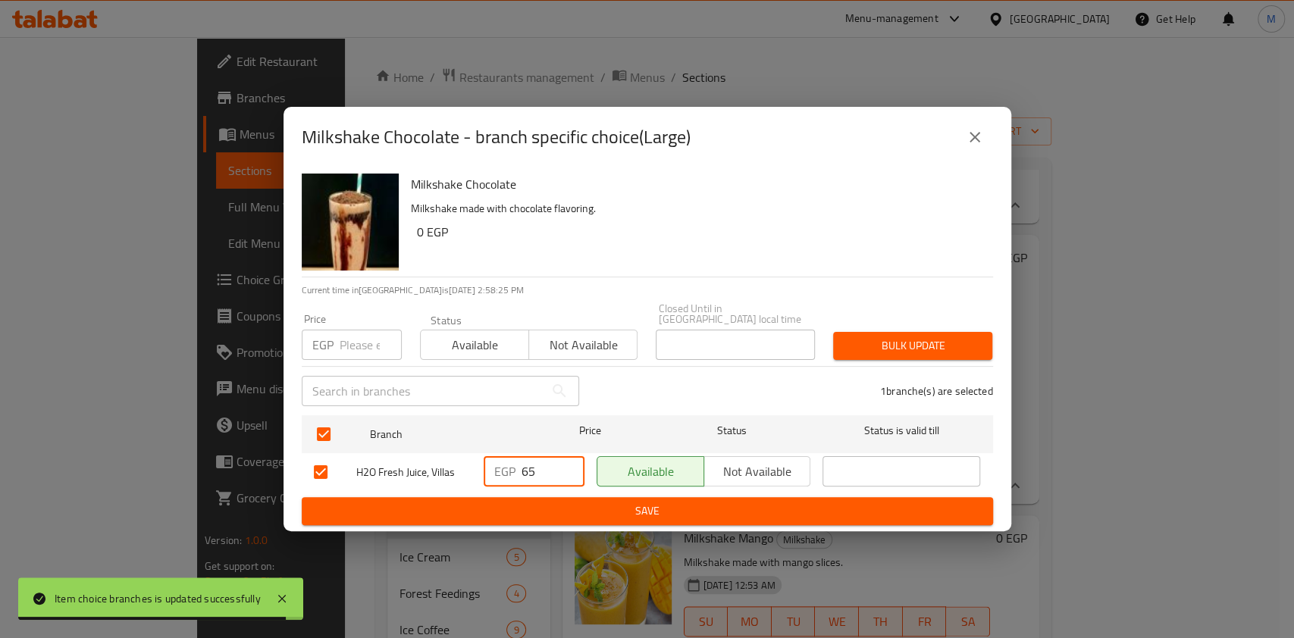
type input "65"
click at [567, 507] on span "Save" at bounding box center [647, 511] width 667 height 19
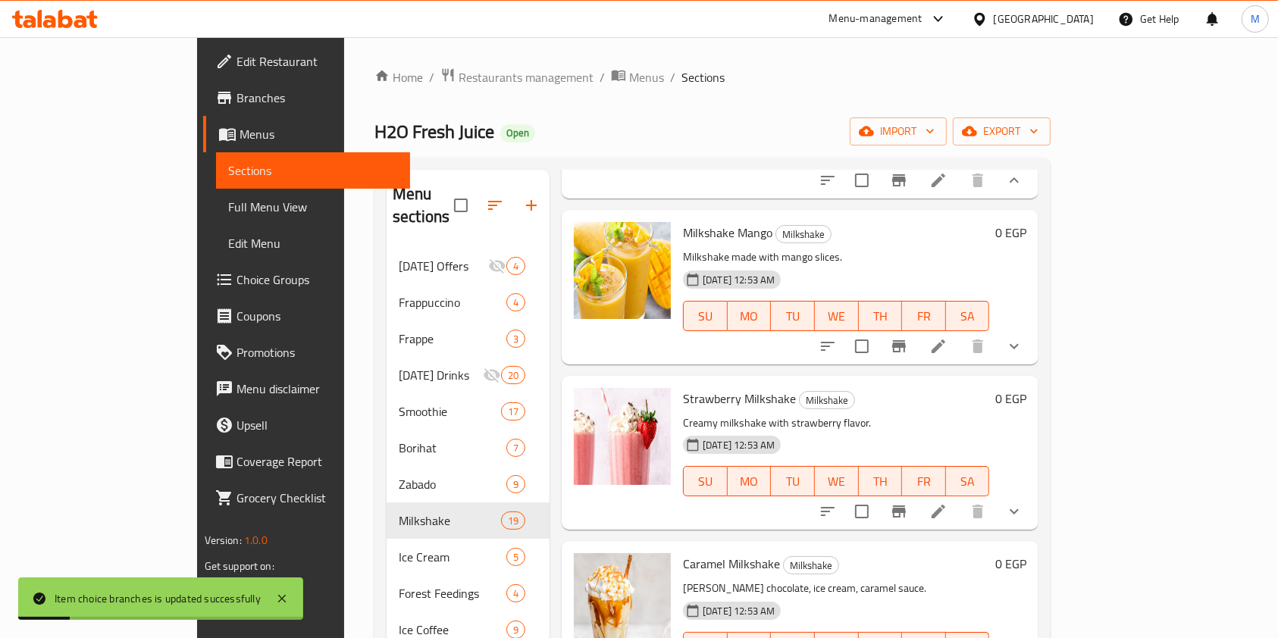
scroll to position [1392, 0]
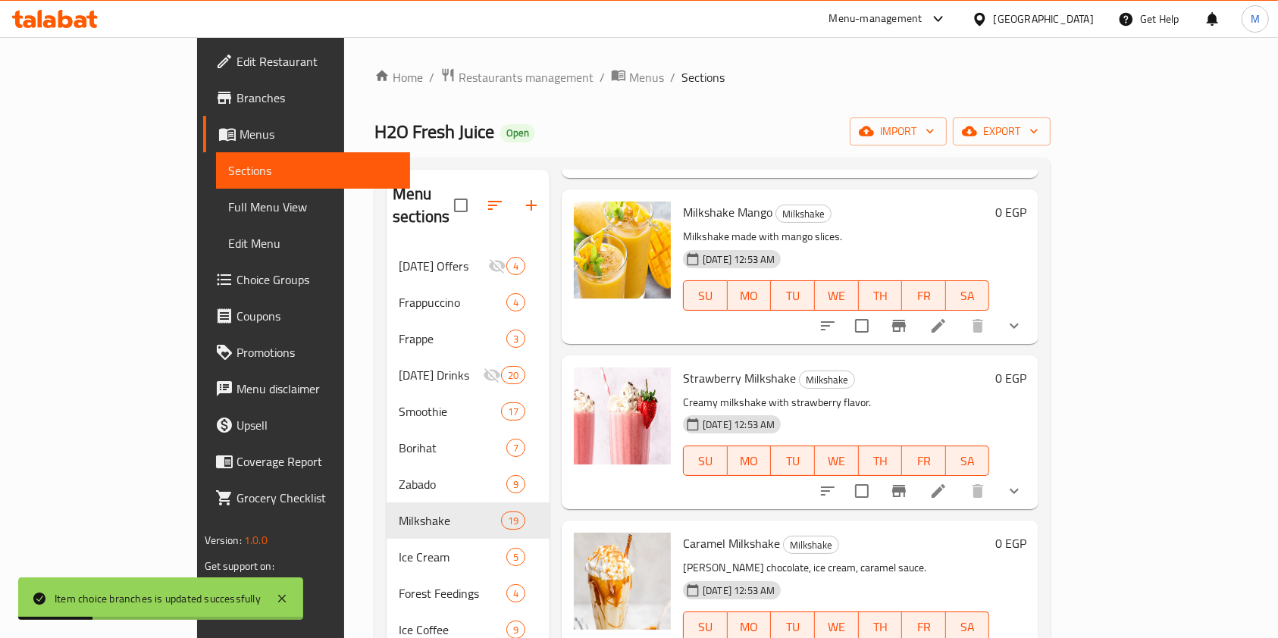
click at [1038, 401] on div "Menu items Add Sort Manage items Mango Cake Milkshake Flour, Eggs, Sugar, Slice…" at bounding box center [793, 557] width 489 height 775
click at [1032, 344] on button "show more" at bounding box center [1014, 326] width 36 height 36
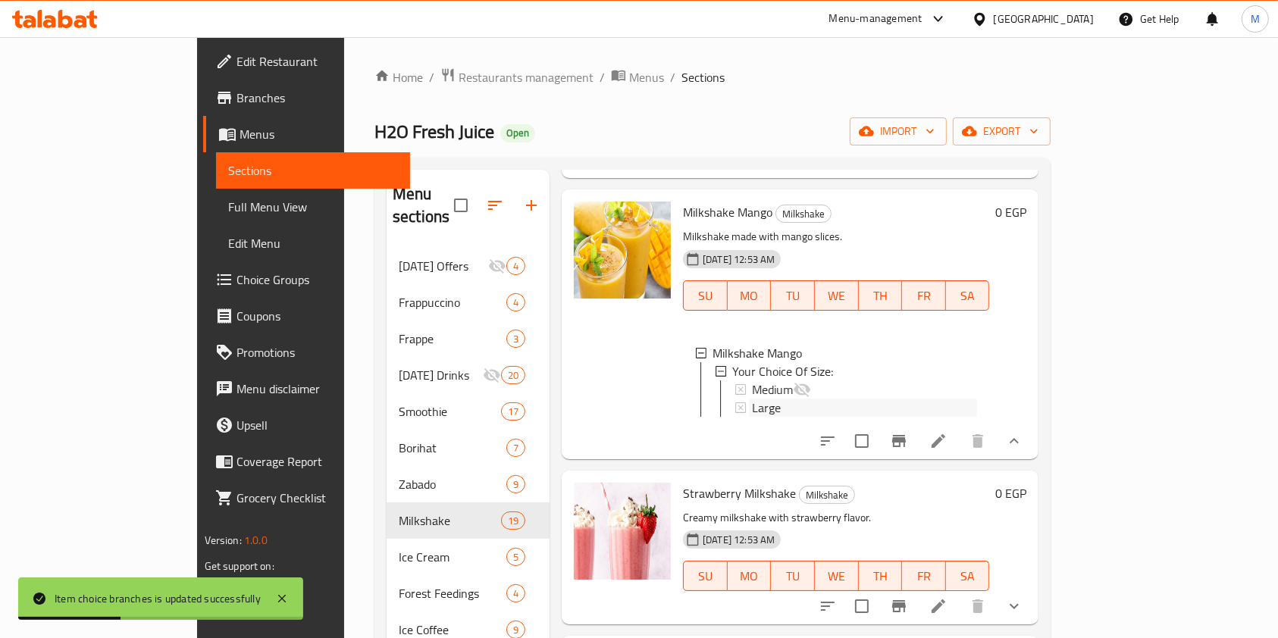
click at [865, 417] on div "Large" at bounding box center [864, 408] width 225 height 18
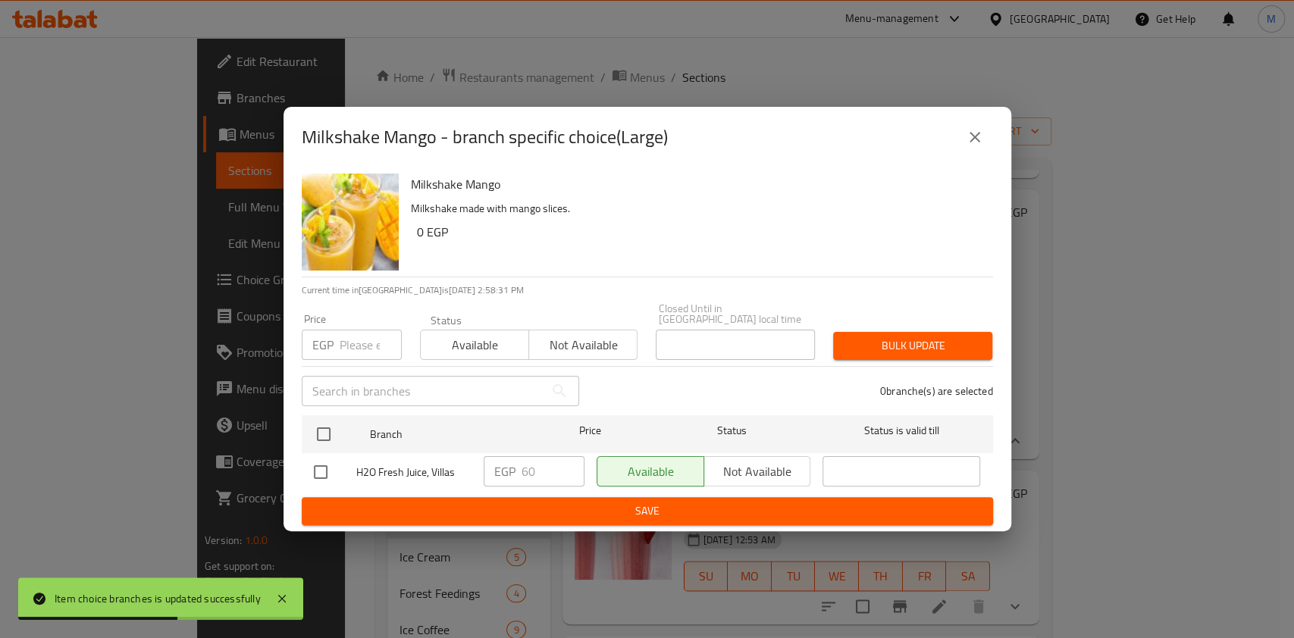
click at [311, 471] on input "checkbox" at bounding box center [321, 472] width 32 height 32
checkbox input "true"
click at [533, 470] on input "60" at bounding box center [552, 471] width 63 height 30
type input "65"
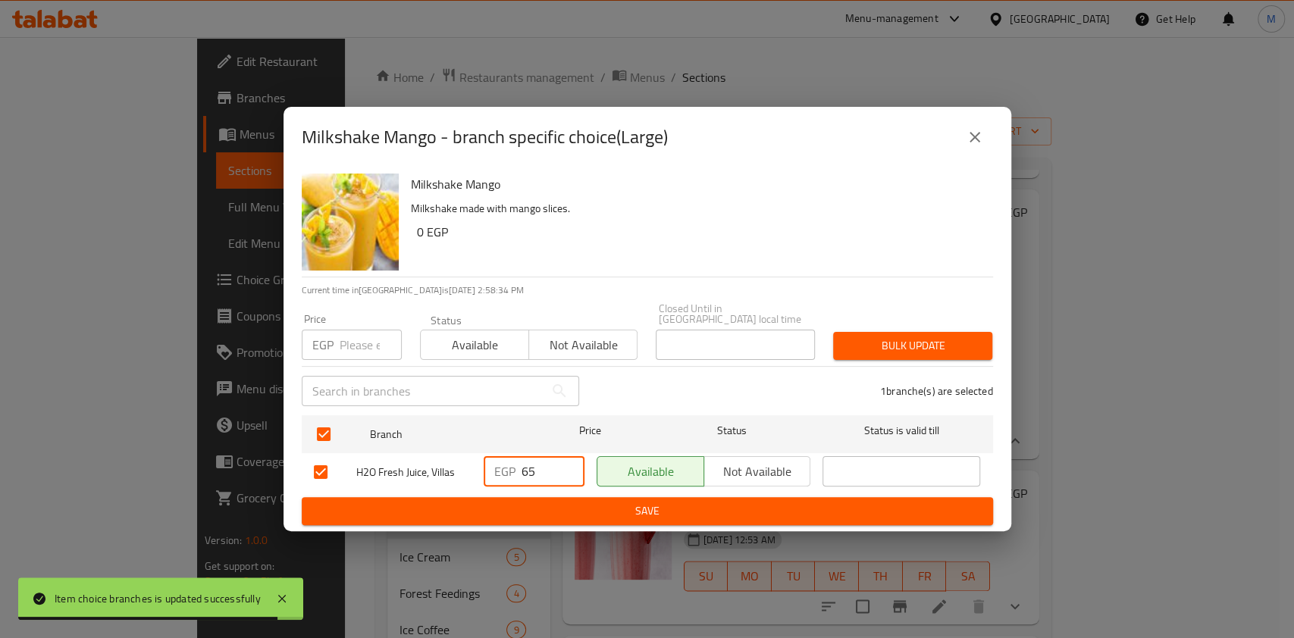
click at [541, 504] on span "Save" at bounding box center [647, 511] width 667 height 19
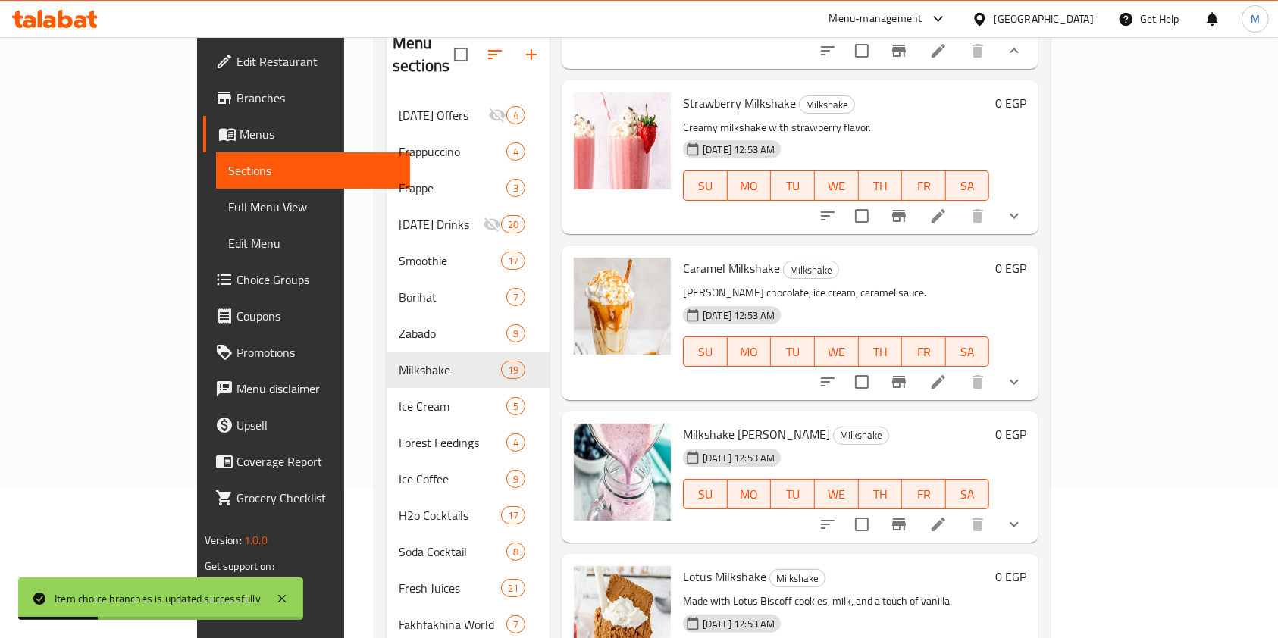
scroll to position [1702, 0]
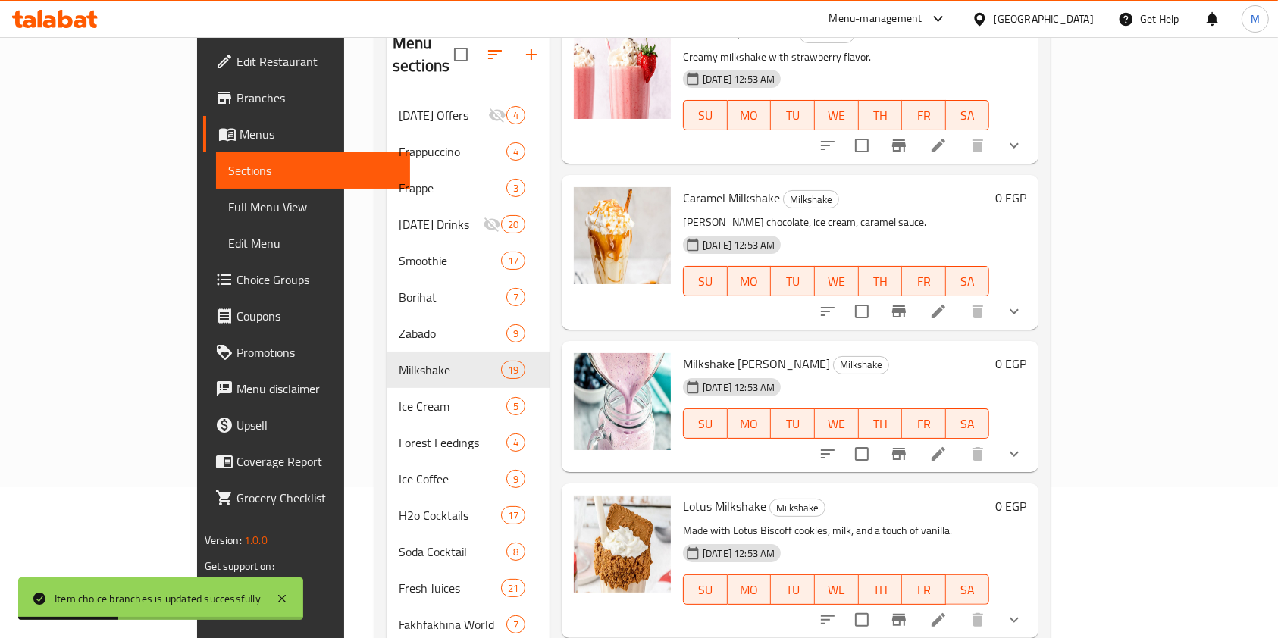
click at [1032, 164] on button "show more" at bounding box center [1014, 145] width 36 height 36
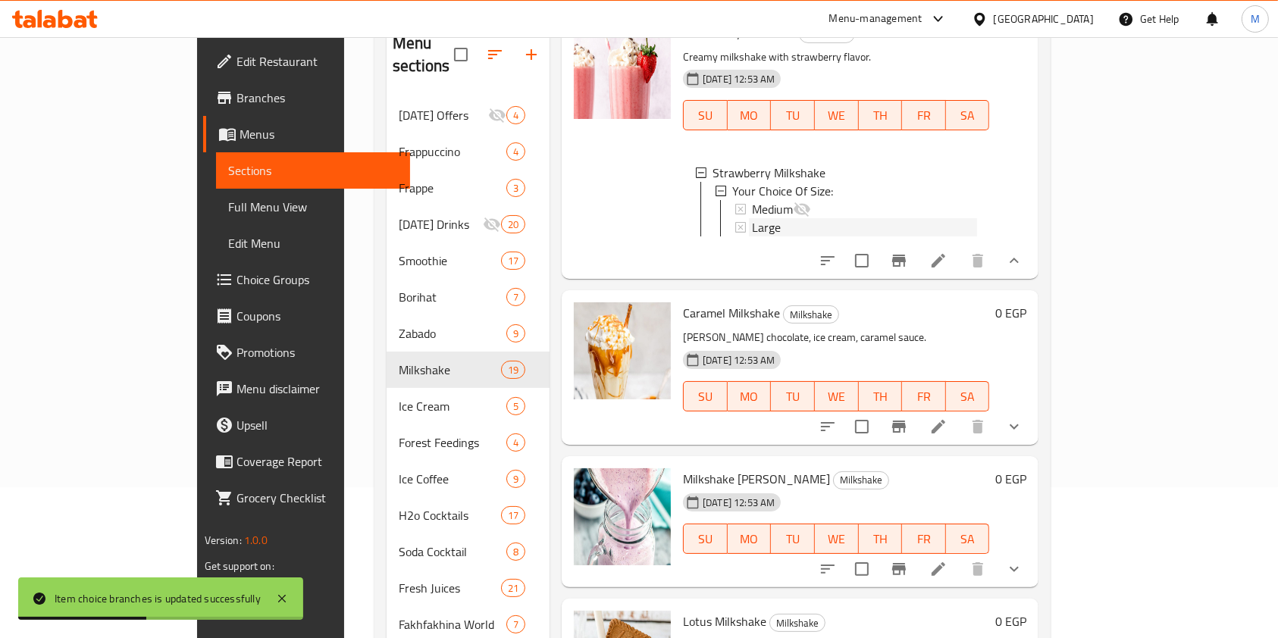
click at [855, 236] on div "Large" at bounding box center [864, 227] width 225 height 18
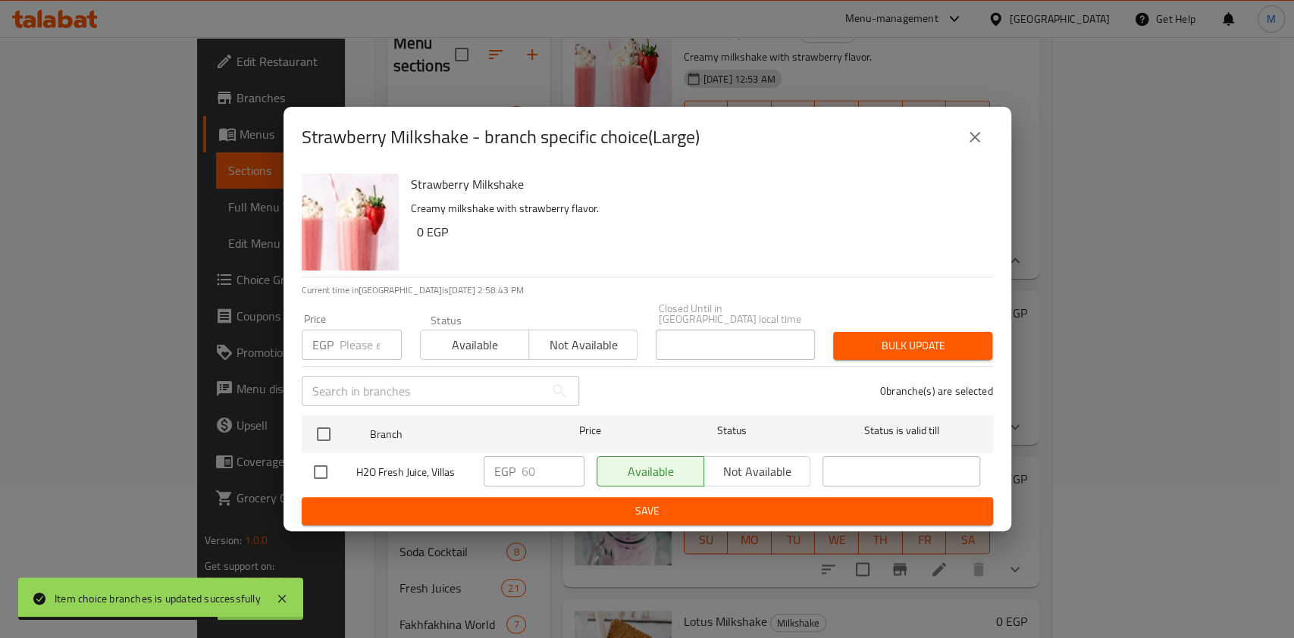
click at [317, 471] on input "checkbox" at bounding box center [321, 472] width 32 height 32
checkbox input "true"
click at [530, 474] on input "60" at bounding box center [552, 471] width 63 height 30
type input "65"
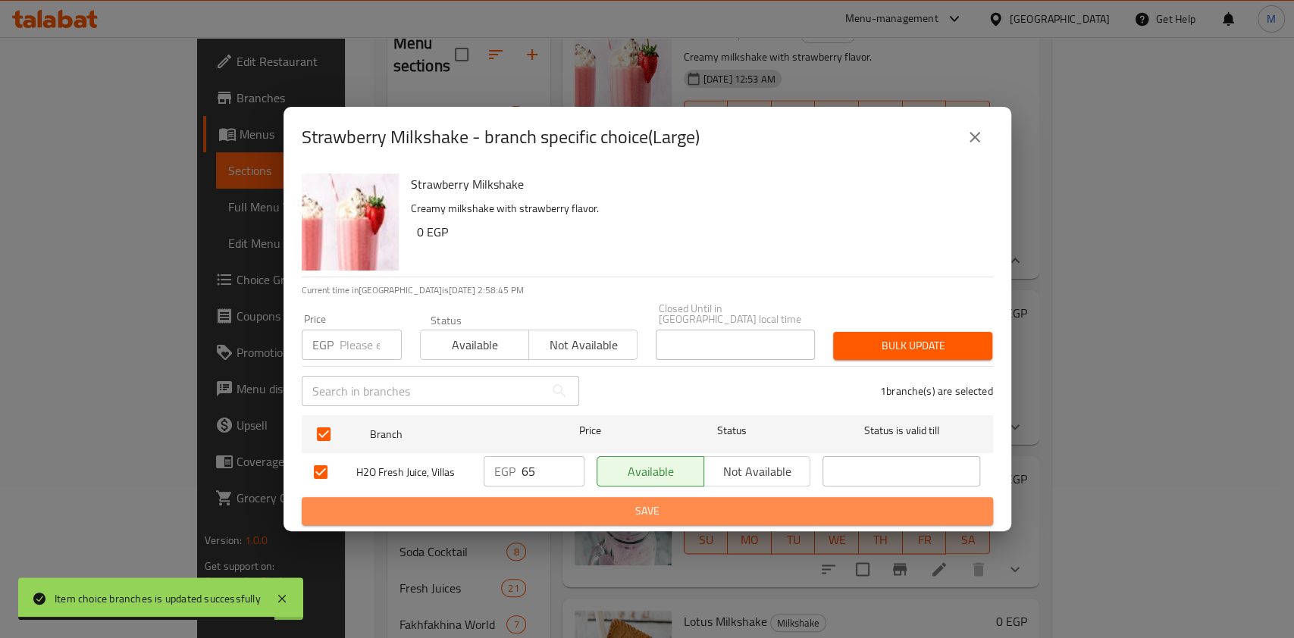
click at [564, 506] on span "Save" at bounding box center [647, 511] width 667 height 19
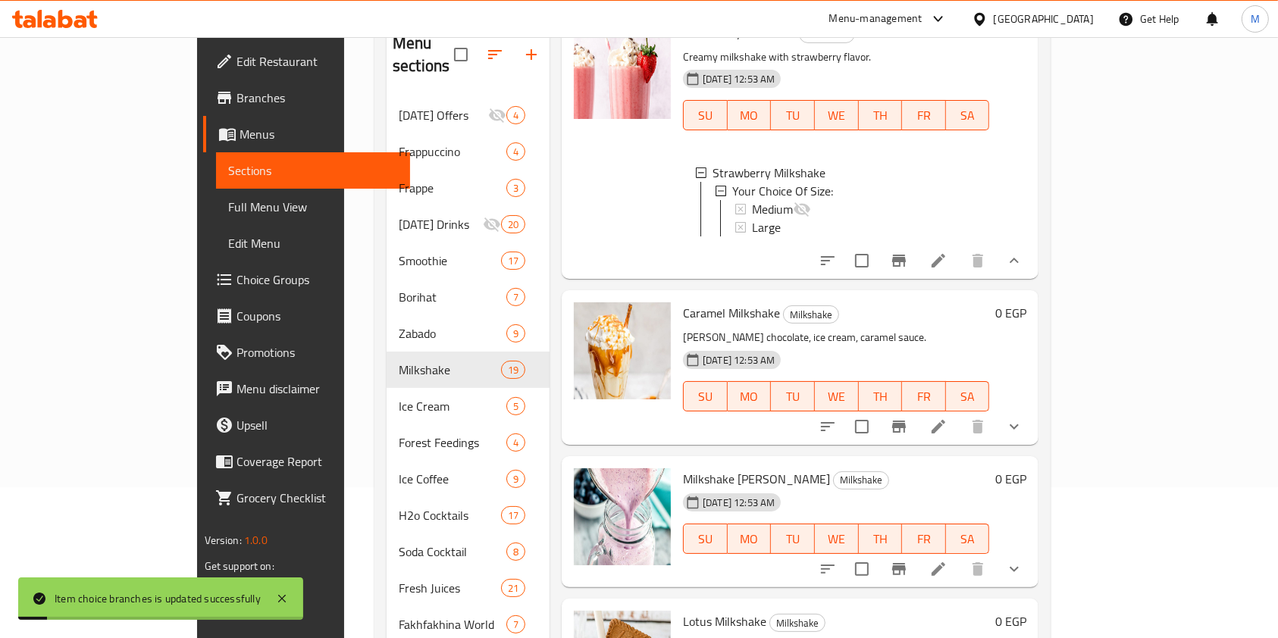
click at [1032, 445] on button "show more" at bounding box center [1014, 427] width 36 height 36
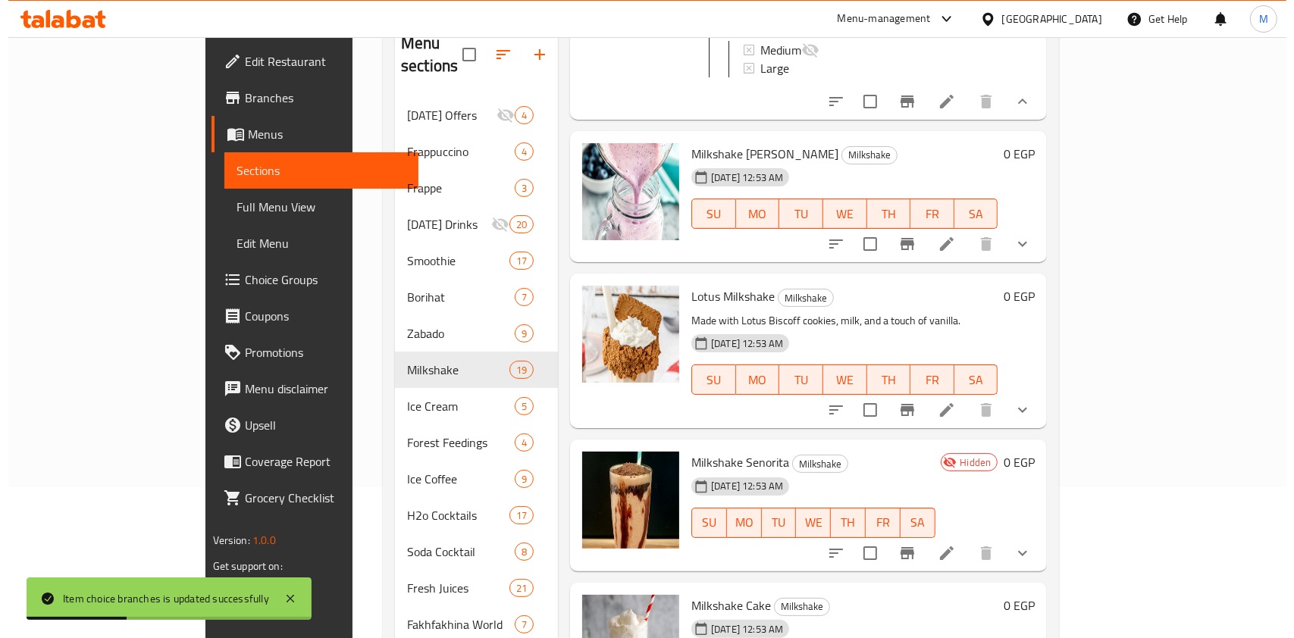
scroll to position [2159, 0]
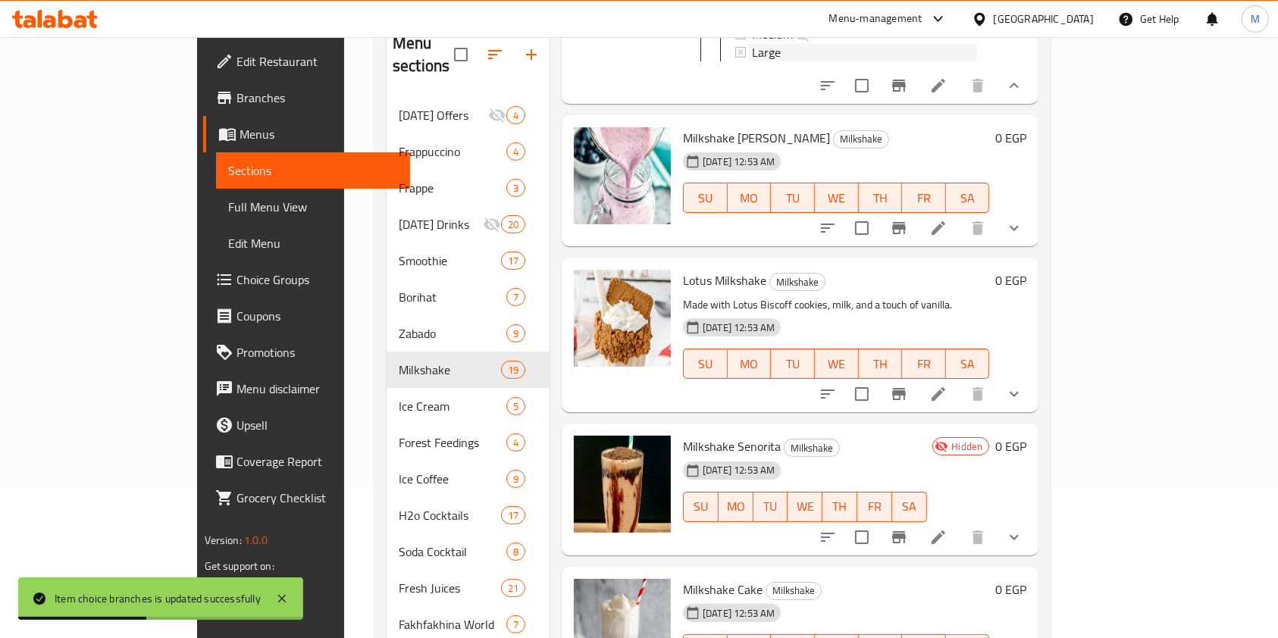
click at [752, 61] on div "Large" at bounding box center [864, 52] width 225 height 18
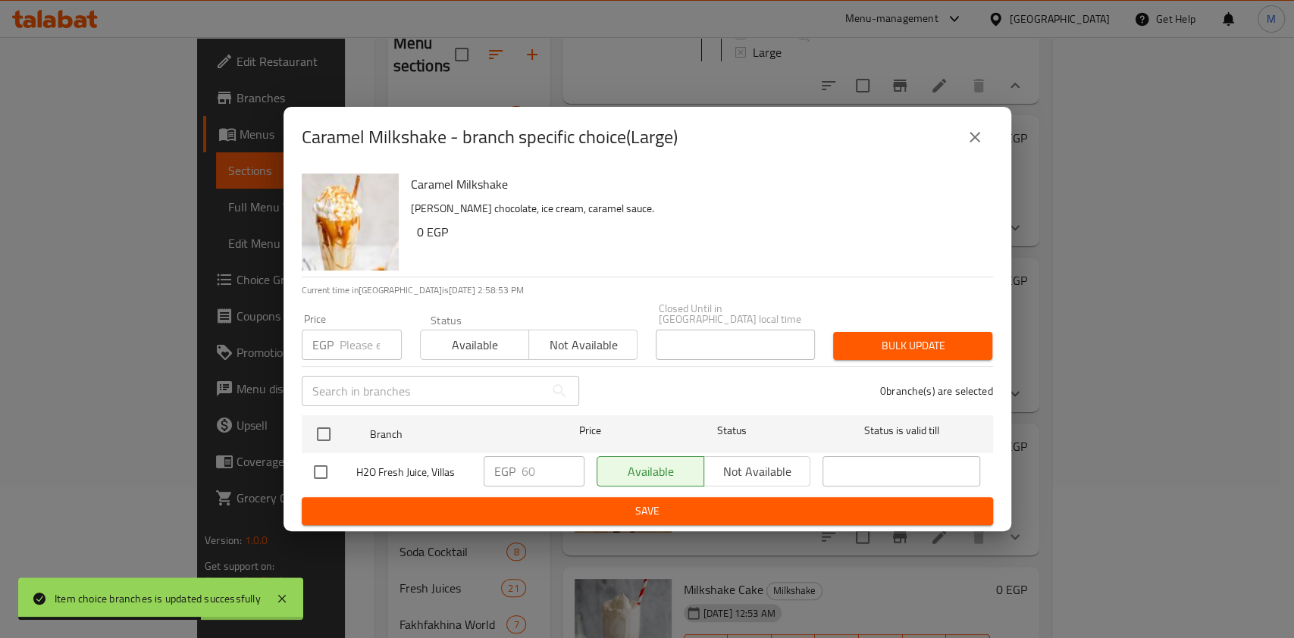
click at [309, 470] on input "checkbox" at bounding box center [321, 472] width 32 height 32
checkbox input "true"
drag, startPoint x: 540, startPoint y: 464, endPoint x: 529, endPoint y: 468, distance: 11.3
click at [529, 468] on input "60" at bounding box center [552, 471] width 63 height 30
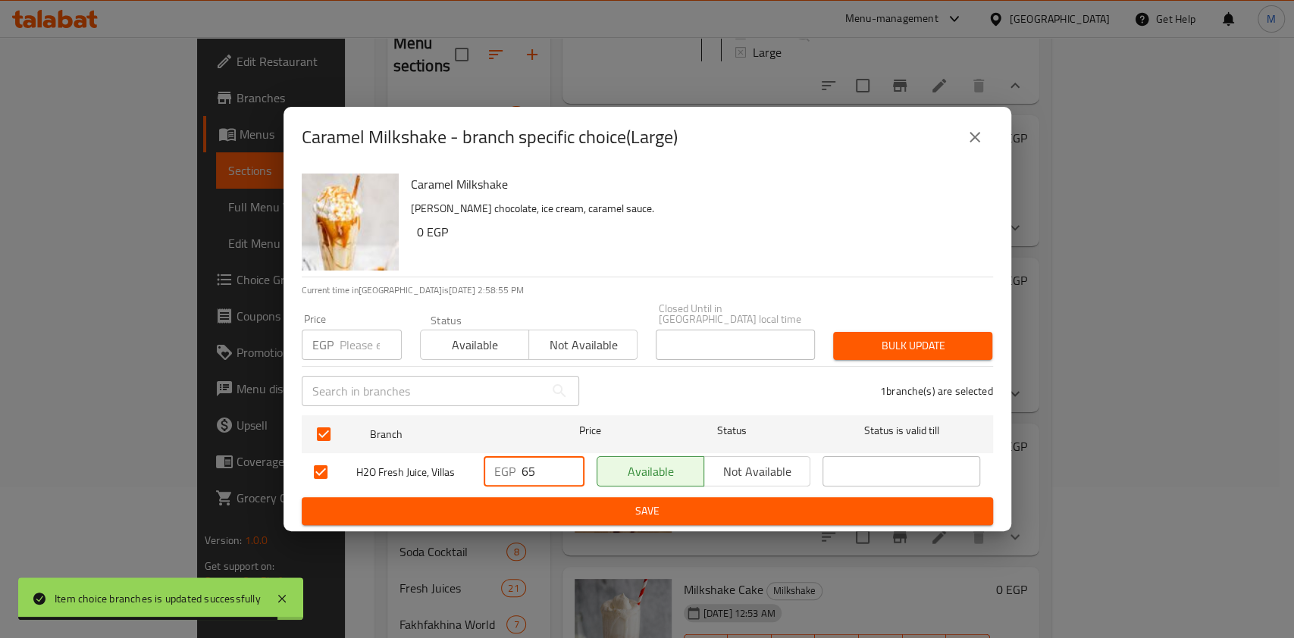
type input "65"
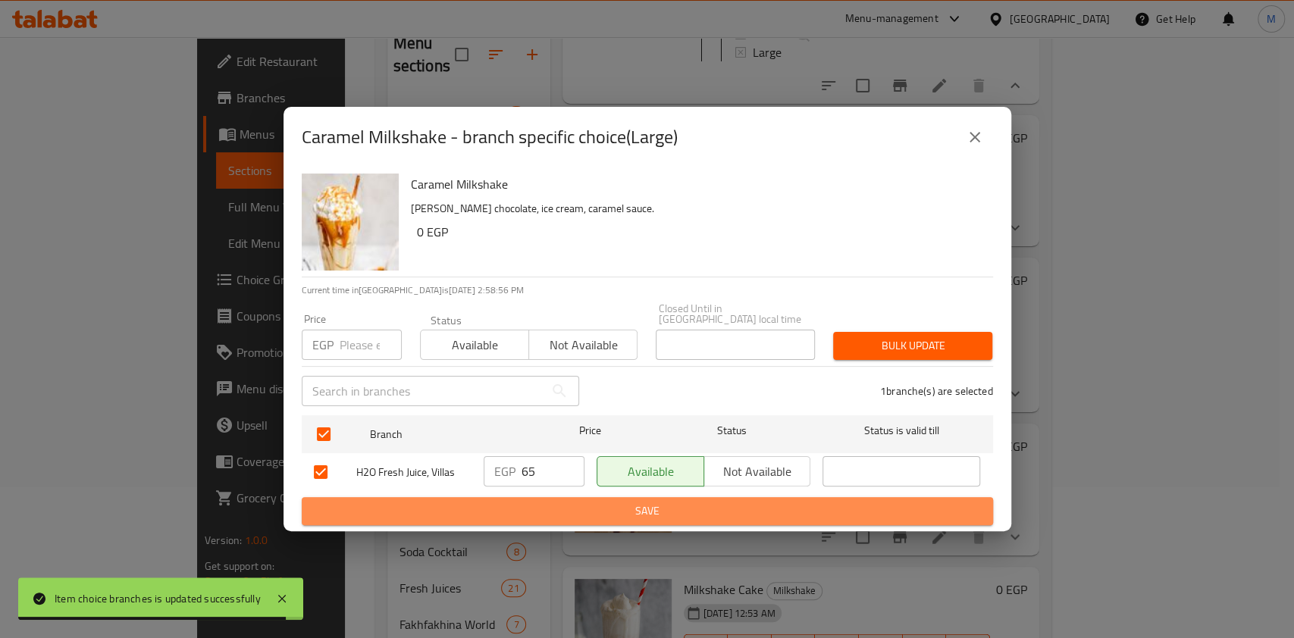
drag, startPoint x: 553, startPoint y: 503, endPoint x: 571, endPoint y: 496, distance: 19.4
click at [553, 504] on span "Save" at bounding box center [647, 511] width 667 height 19
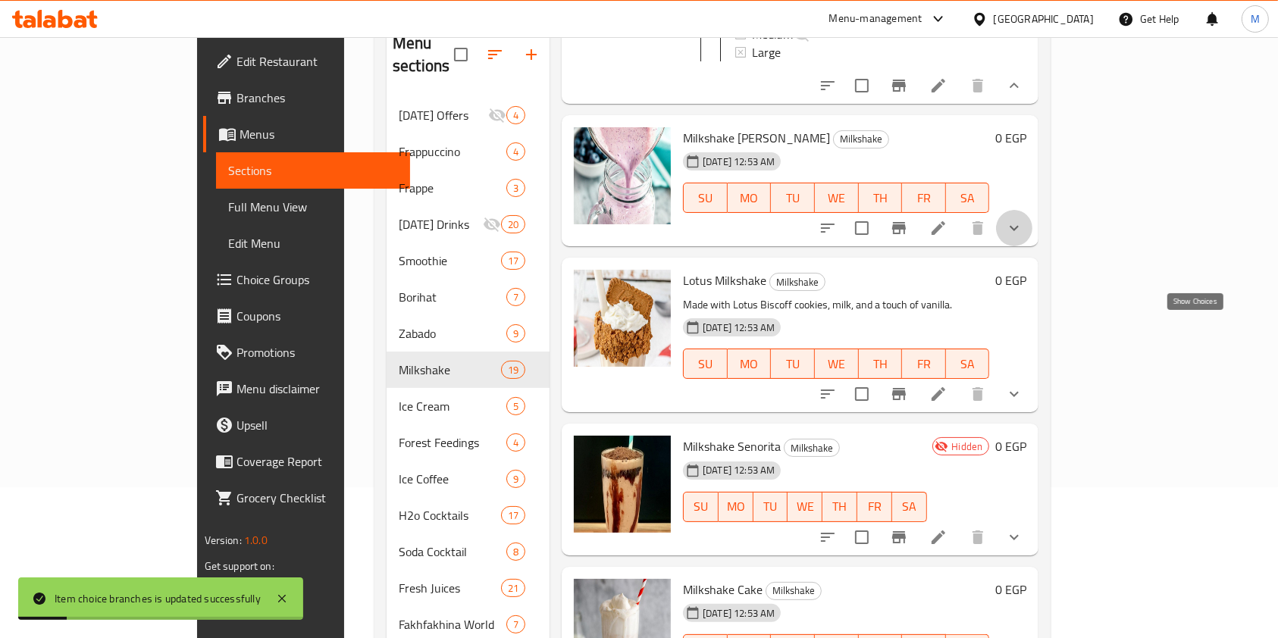
click at [1023, 237] on icon "show more" at bounding box center [1014, 228] width 18 height 18
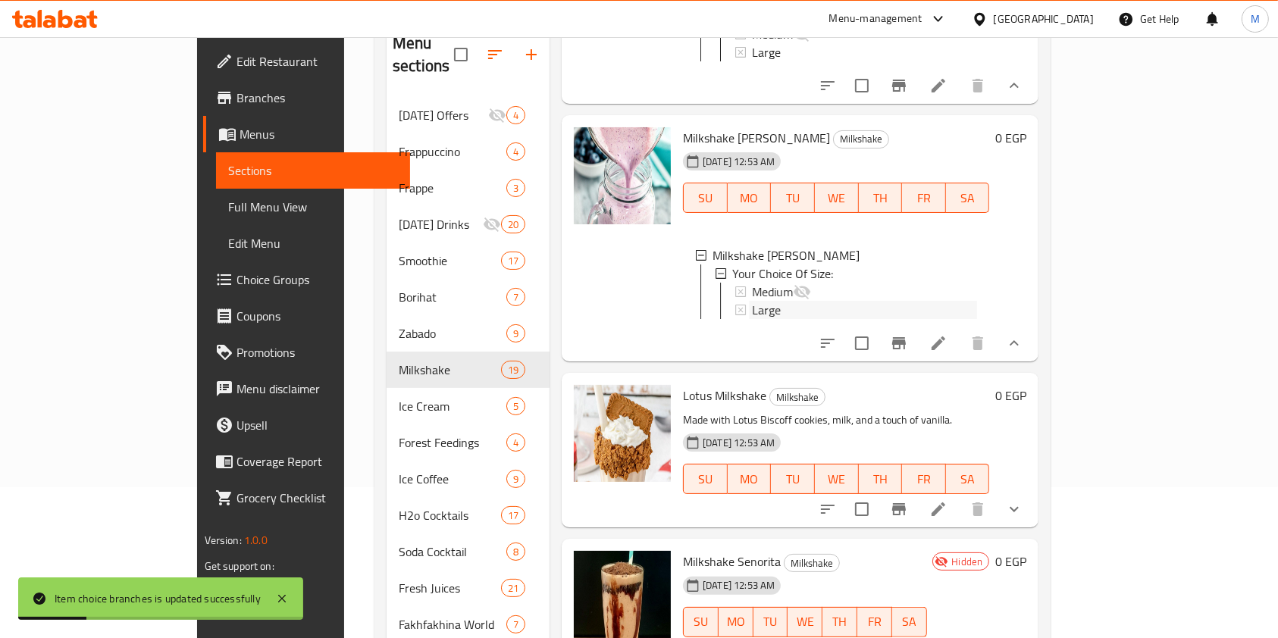
click at [752, 319] on div "Large" at bounding box center [864, 310] width 225 height 18
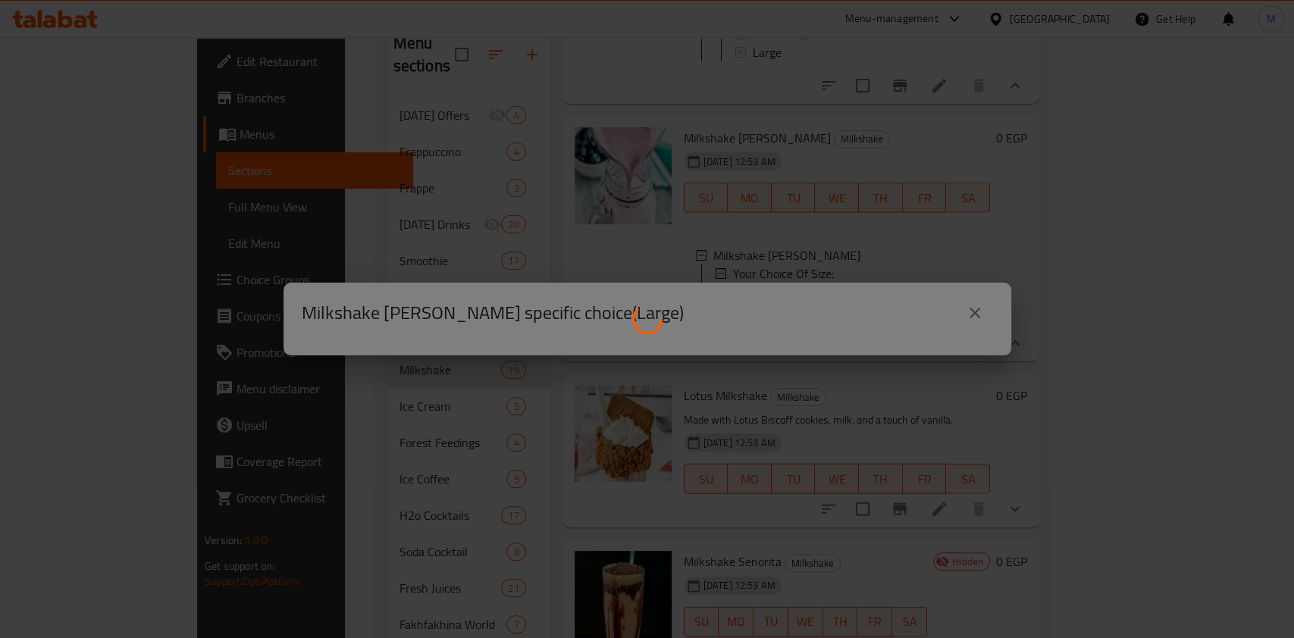
click at [1110, 412] on div at bounding box center [647, 319] width 1294 height 638
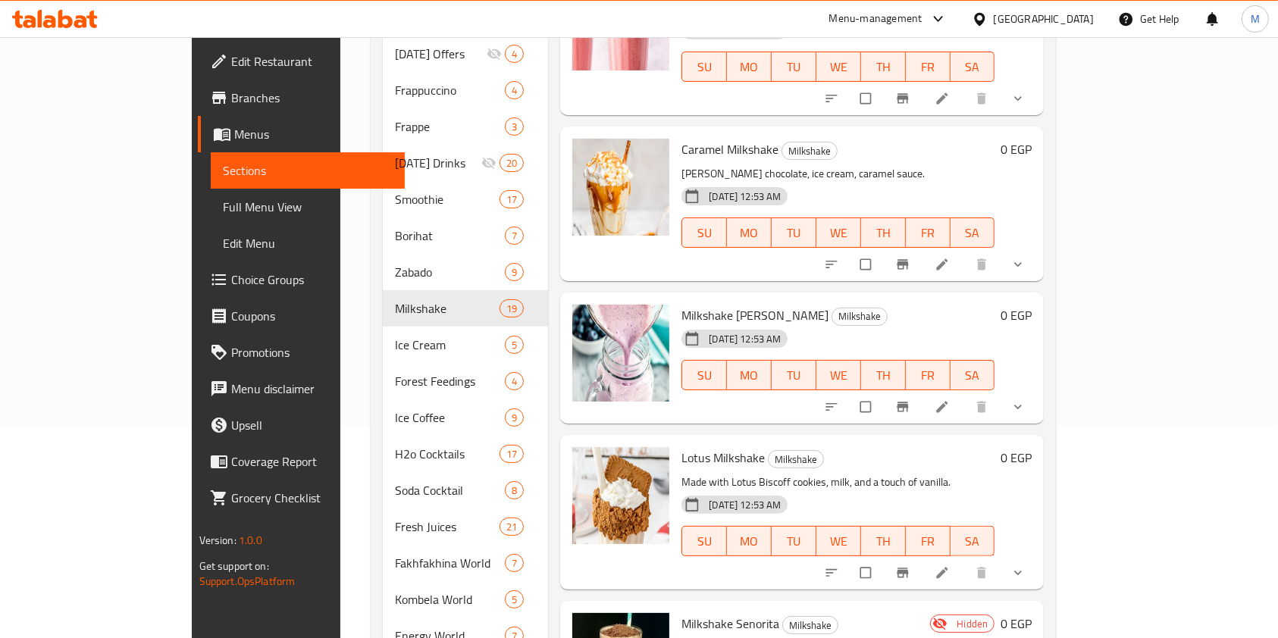
scroll to position [1019, 0]
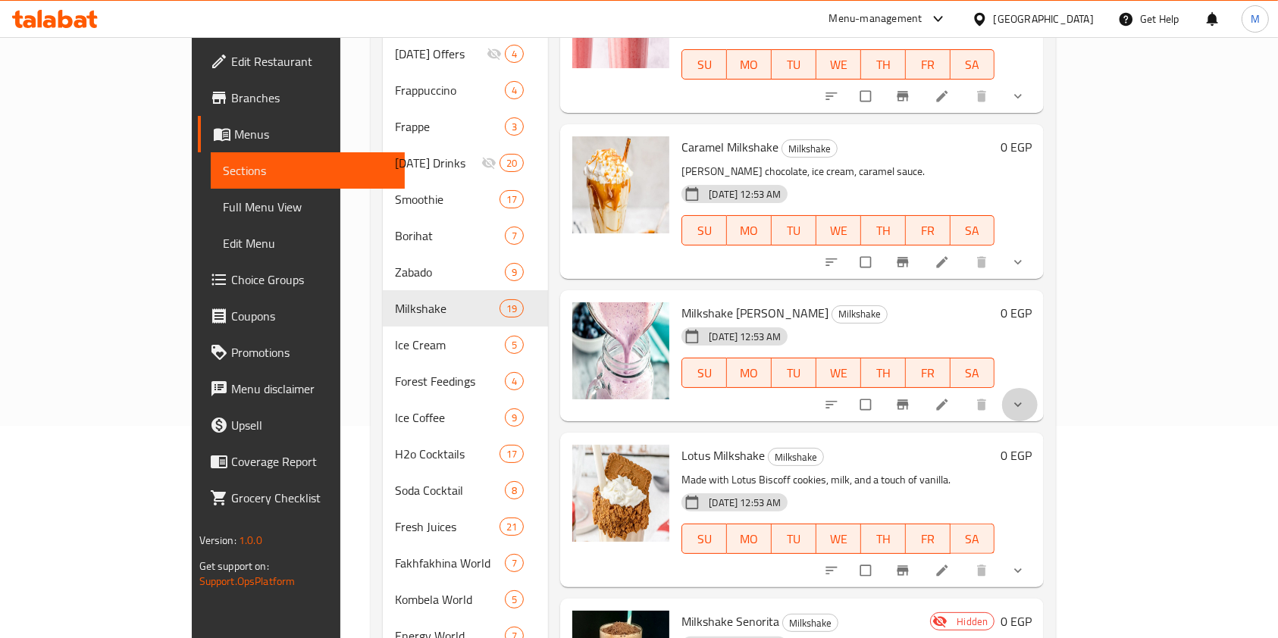
click at [1028, 397] on span "show more" at bounding box center [1019, 404] width 18 height 15
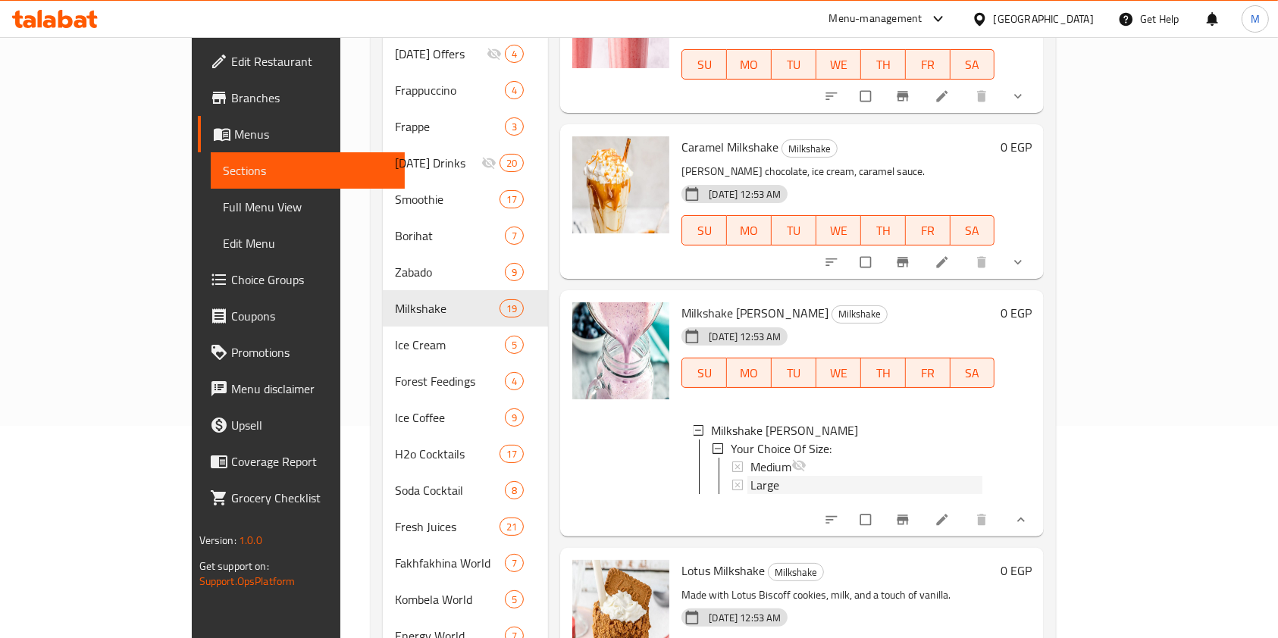
click at [807, 476] on div "Large" at bounding box center [866, 485] width 232 height 18
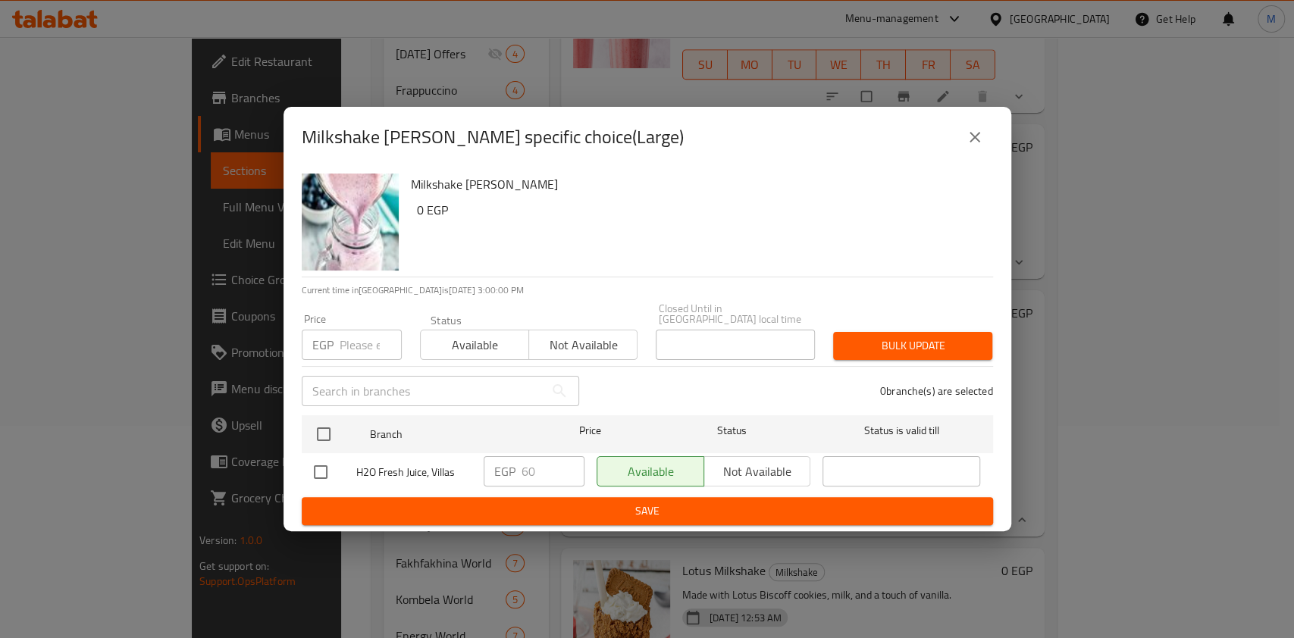
click at [324, 464] on input "checkbox" at bounding box center [321, 472] width 32 height 32
checkbox input "true"
click at [533, 465] on input "60" at bounding box center [552, 471] width 63 height 30
type input "65"
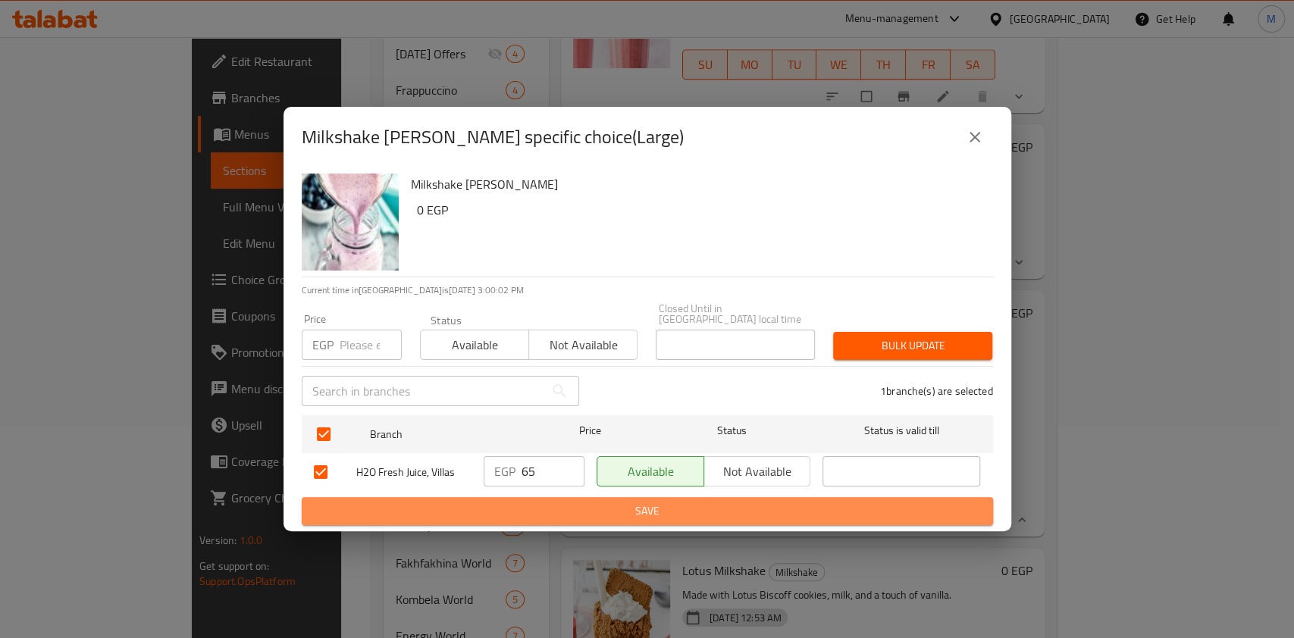
click at [570, 512] on span "Save" at bounding box center [647, 511] width 667 height 19
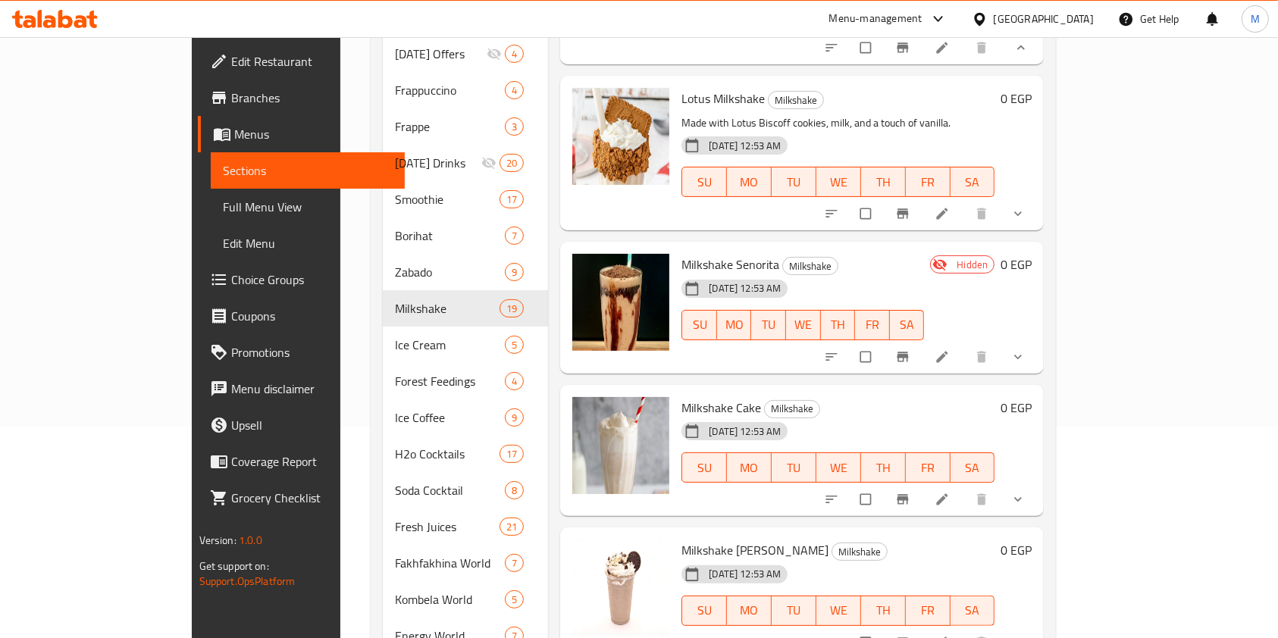
scroll to position [1494, 0]
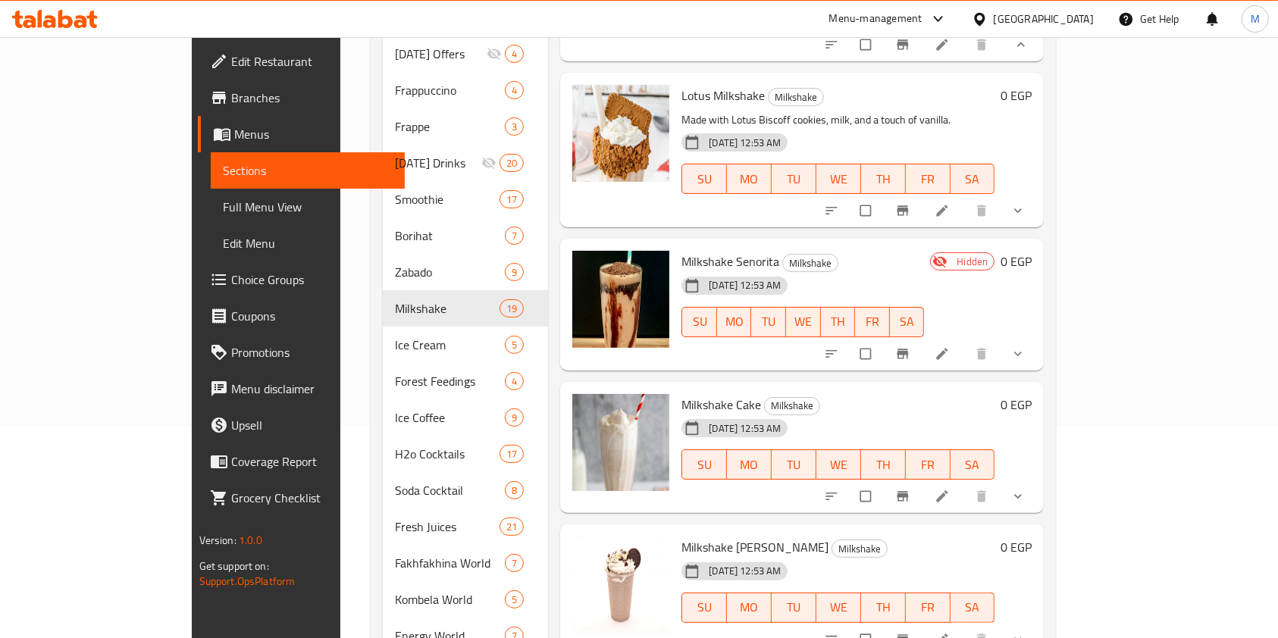
click at [1025, 203] on icon "show more" at bounding box center [1017, 210] width 15 height 15
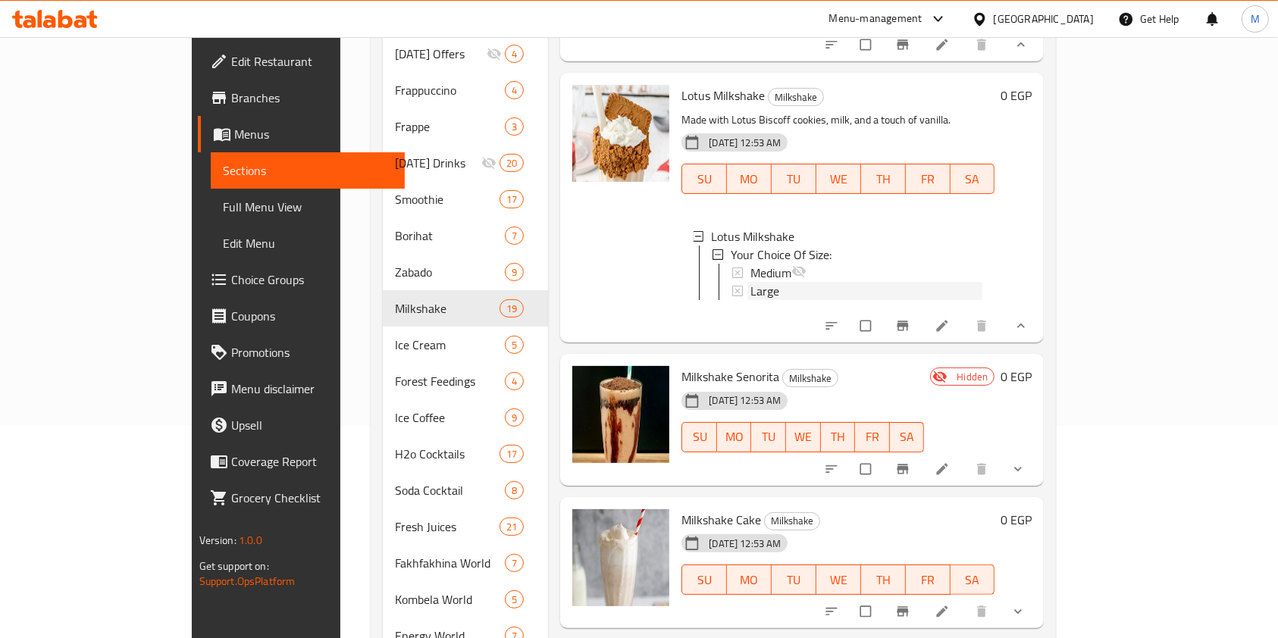
click at [795, 289] on div "Large" at bounding box center [866, 291] width 232 height 18
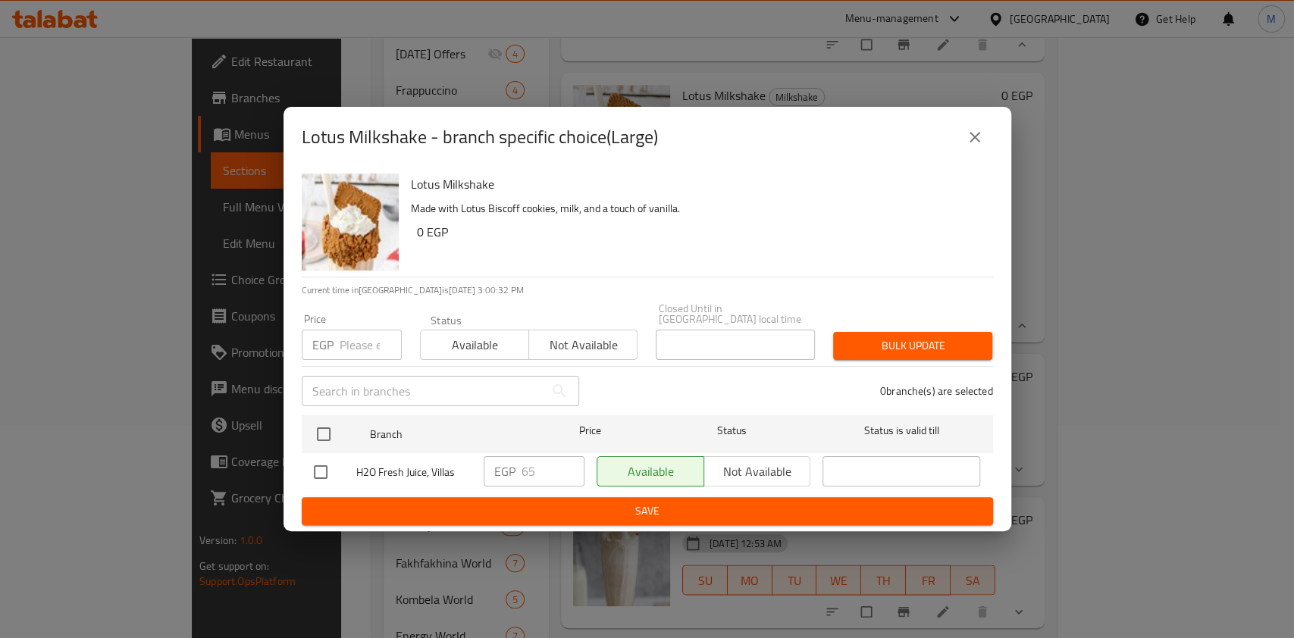
click at [316, 461] on input "checkbox" at bounding box center [321, 472] width 32 height 32
checkbox input "true"
click at [517, 466] on div "EGP 65 ​" at bounding box center [534, 471] width 101 height 30
click at [525, 470] on input "65" at bounding box center [552, 471] width 63 height 30
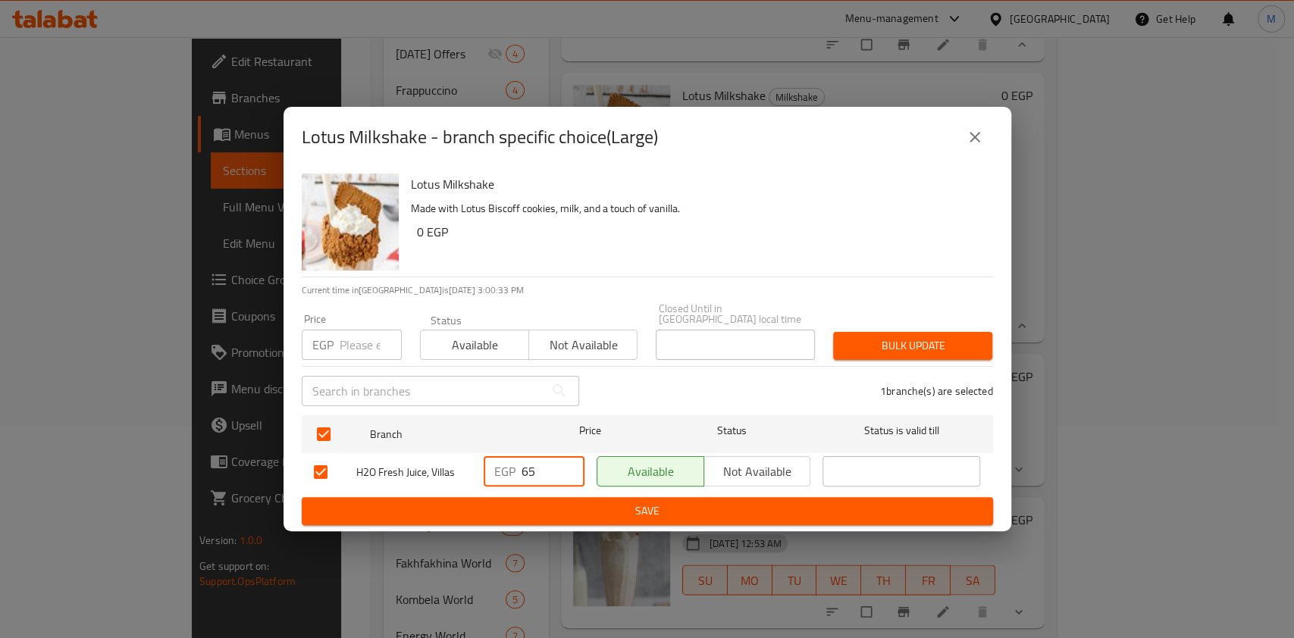
click at [525, 470] on input "65" at bounding box center [552, 471] width 63 height 30
type input "70"
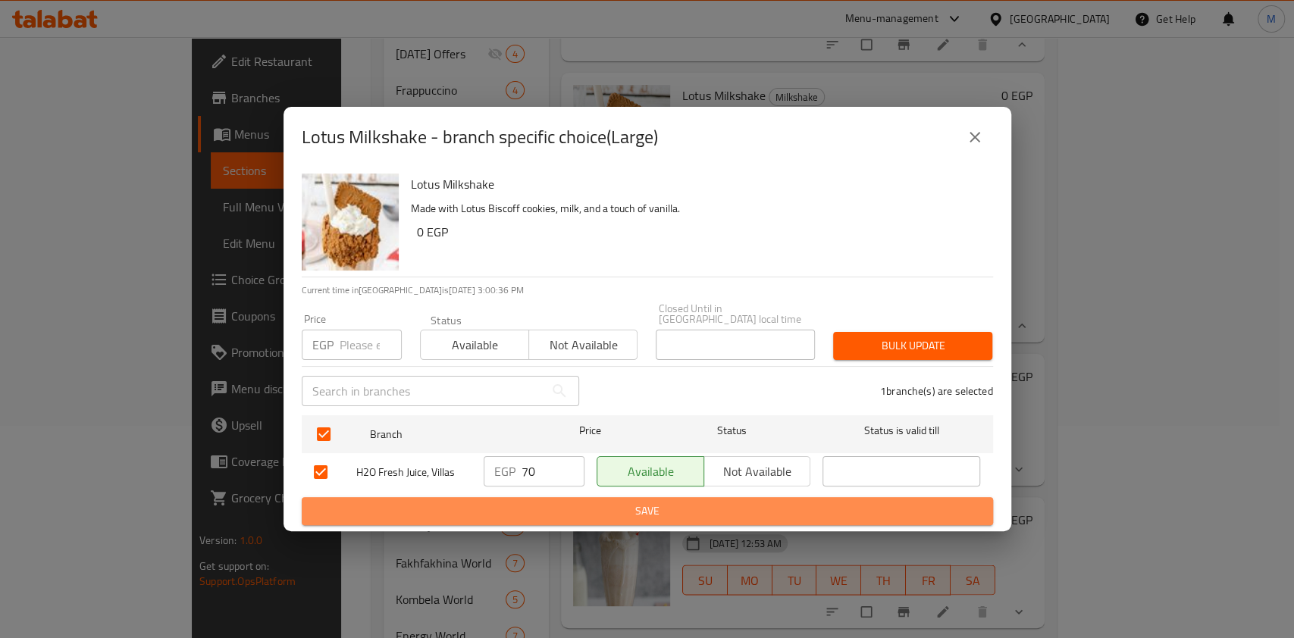
click at [525, 497] on button "Save" at bounding box center [647, 511] width 691 height 28
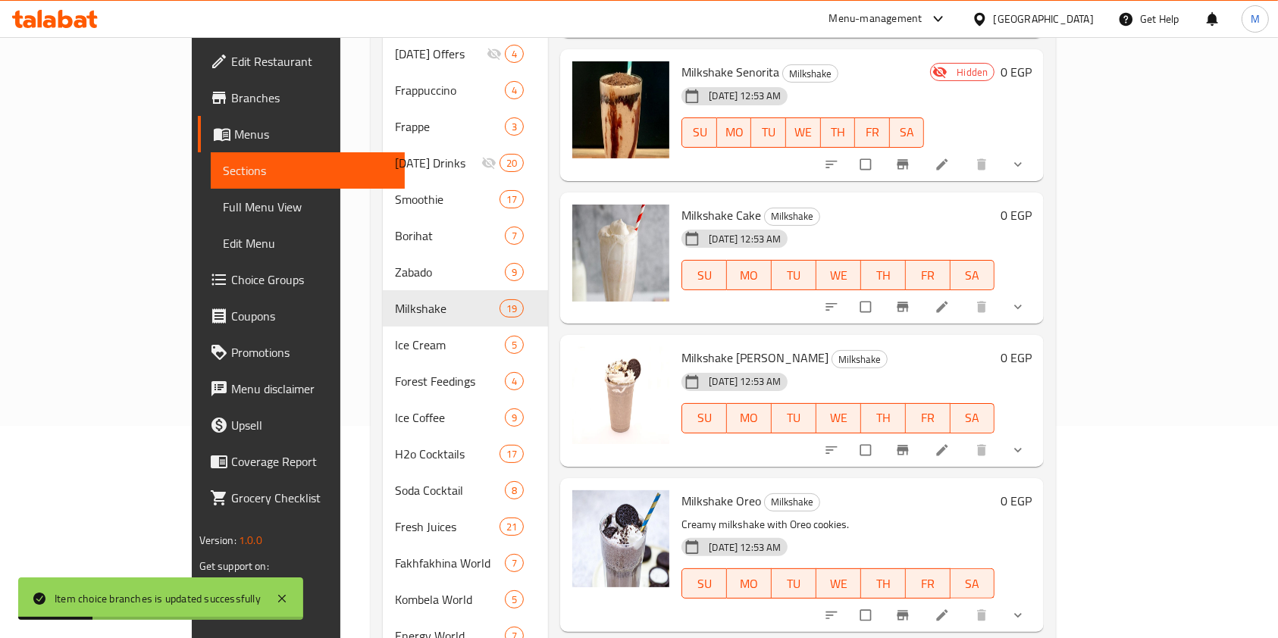
scroll to position [1841, 0]
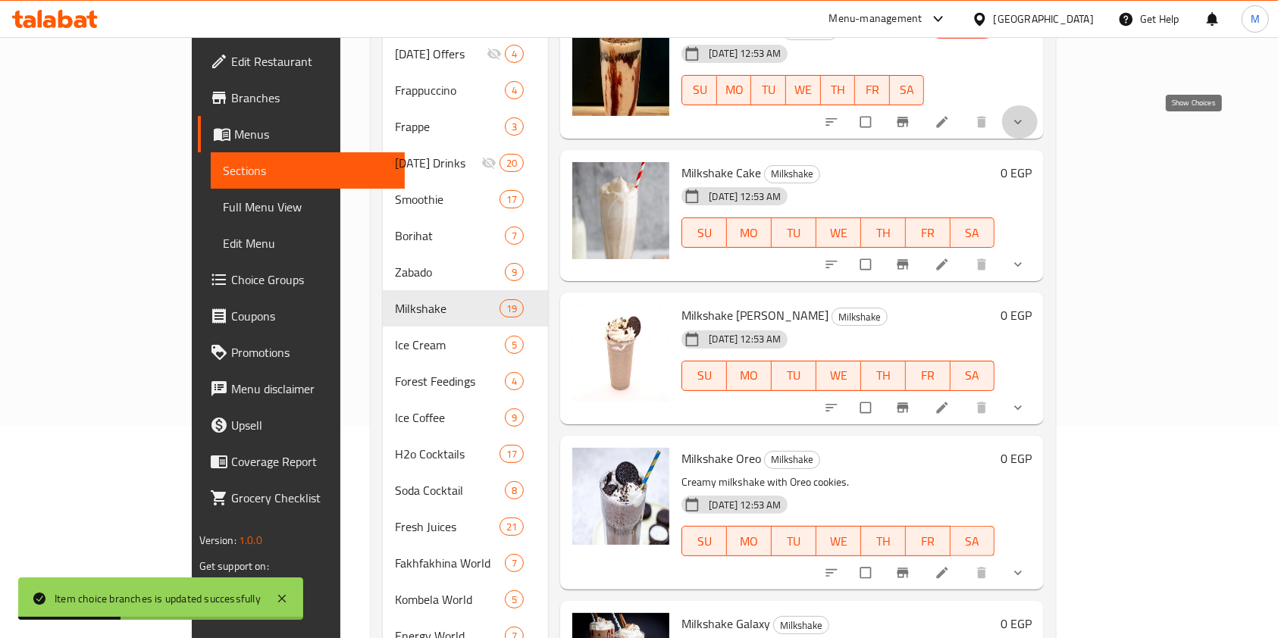
click at [1025, 130] on icon "show more" at bounding box center [1017, 121] width 15 height 15
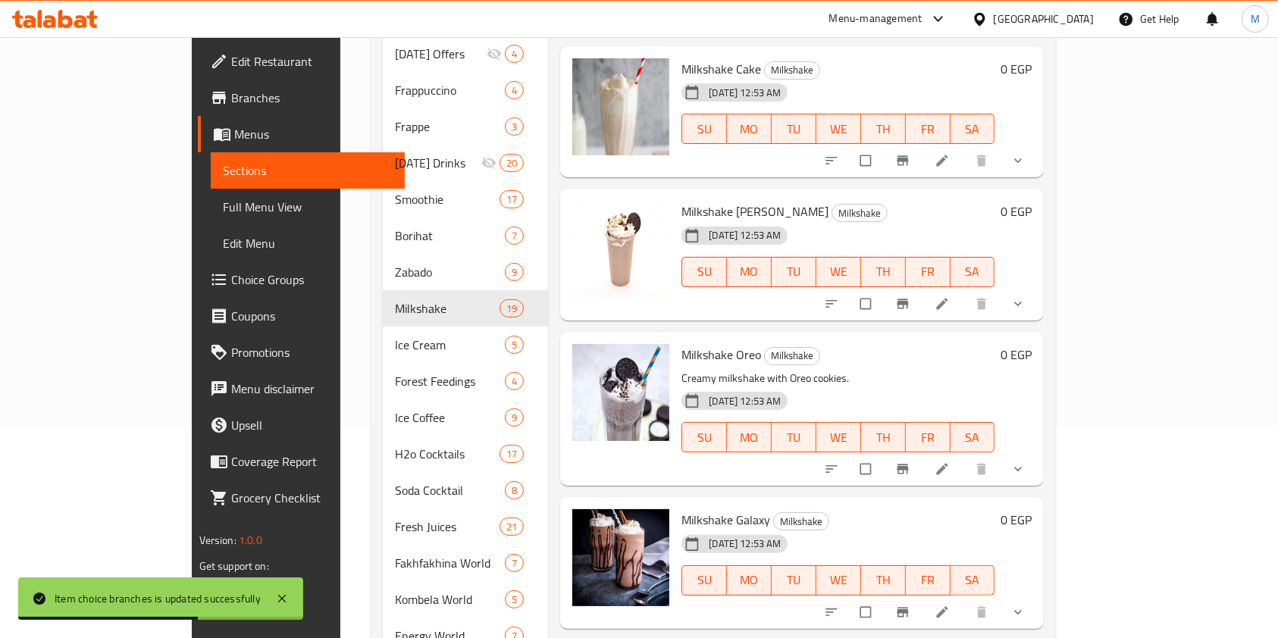
scroll to position [2069, 0]
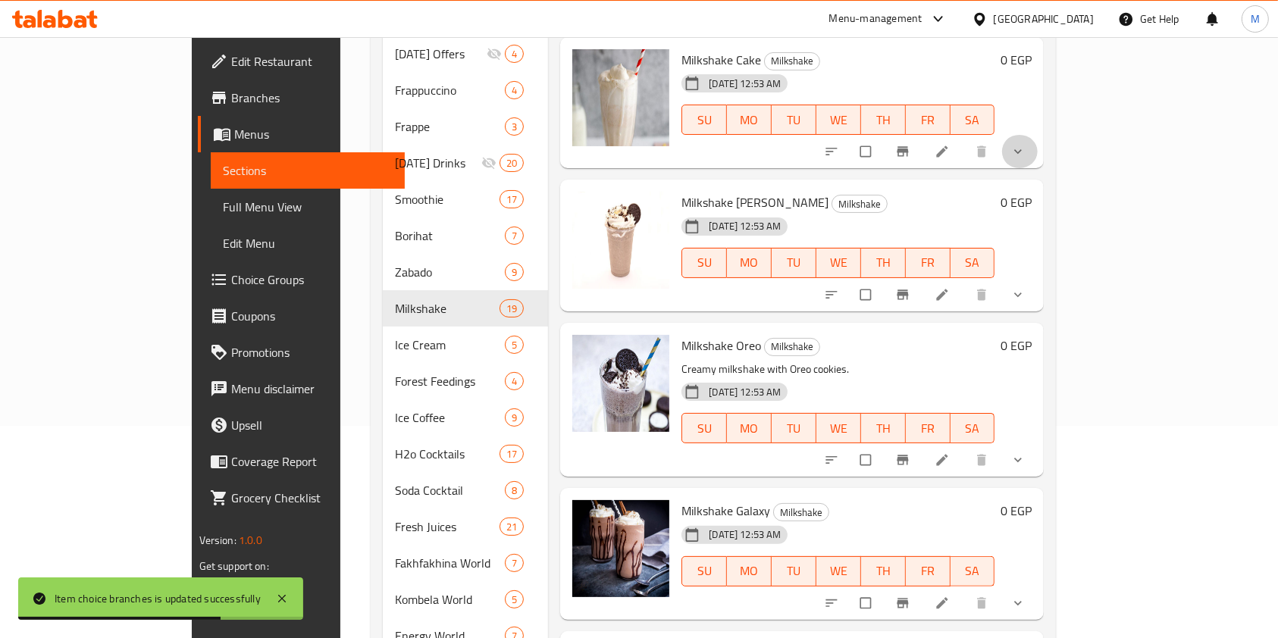
click at [1038, 168] on button "show more" at bounding box center [1019, 151] width 36 height 33
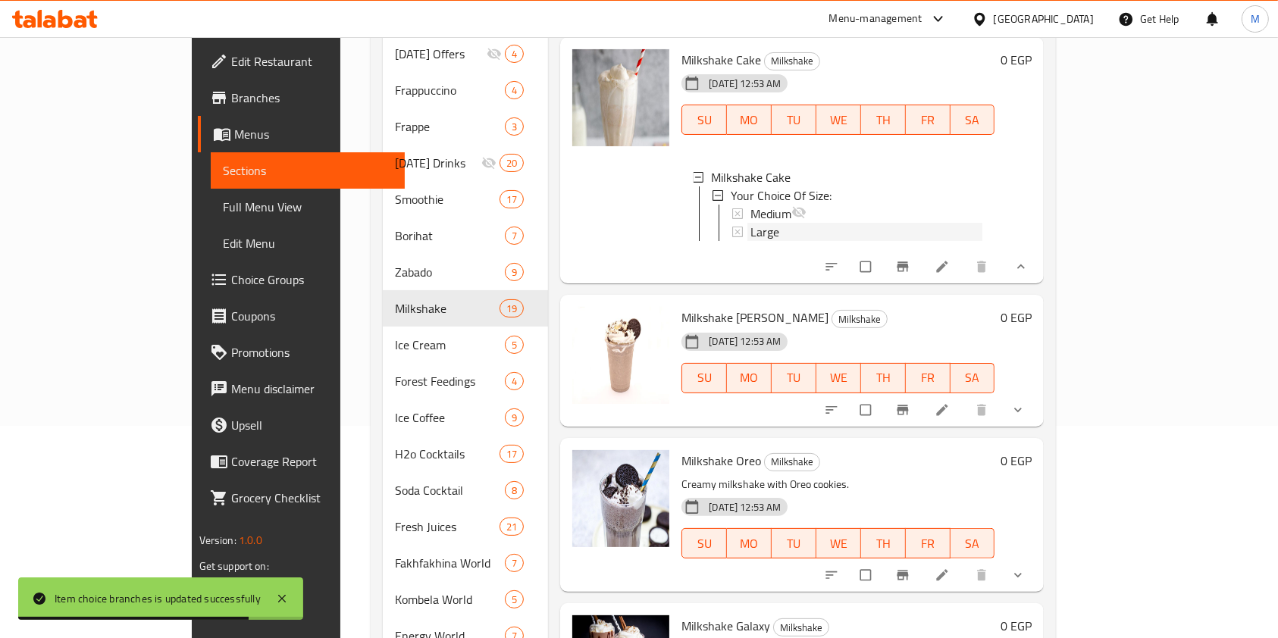
click at [772, 241] on div "Large" at bounding box center [866, 232] width 232 height 18
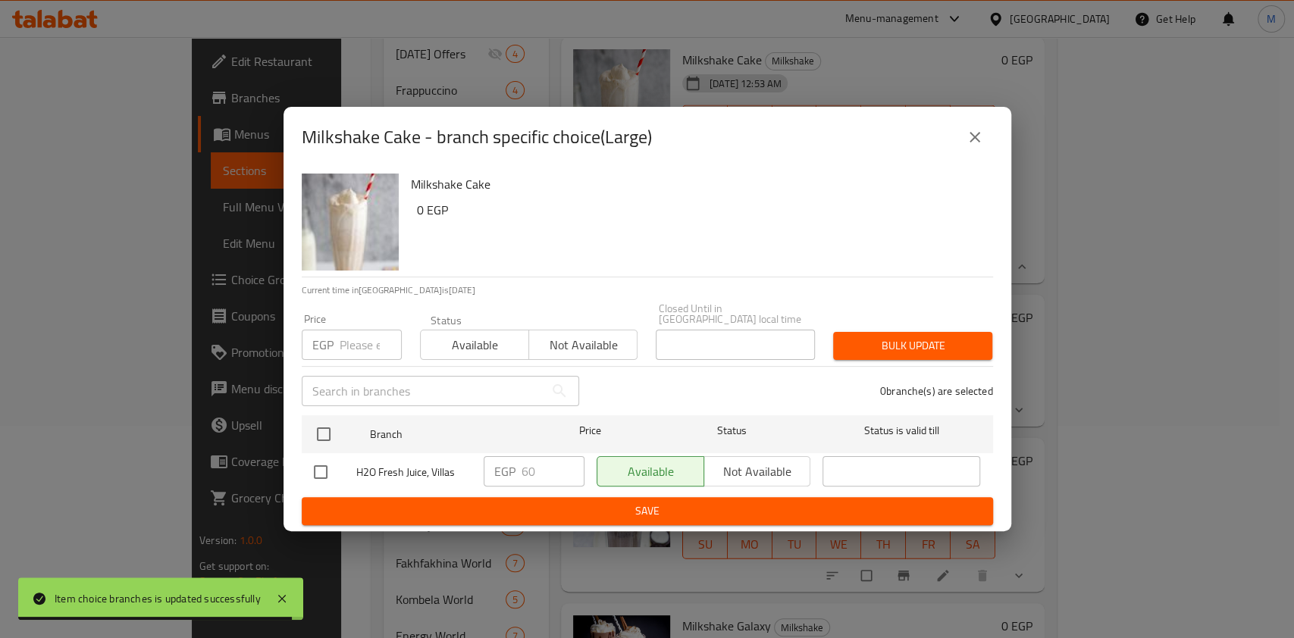
click at [319, 459] on input "checkbox" at bounding box center [321, 472] width 32 height 32
checkbox input "true"
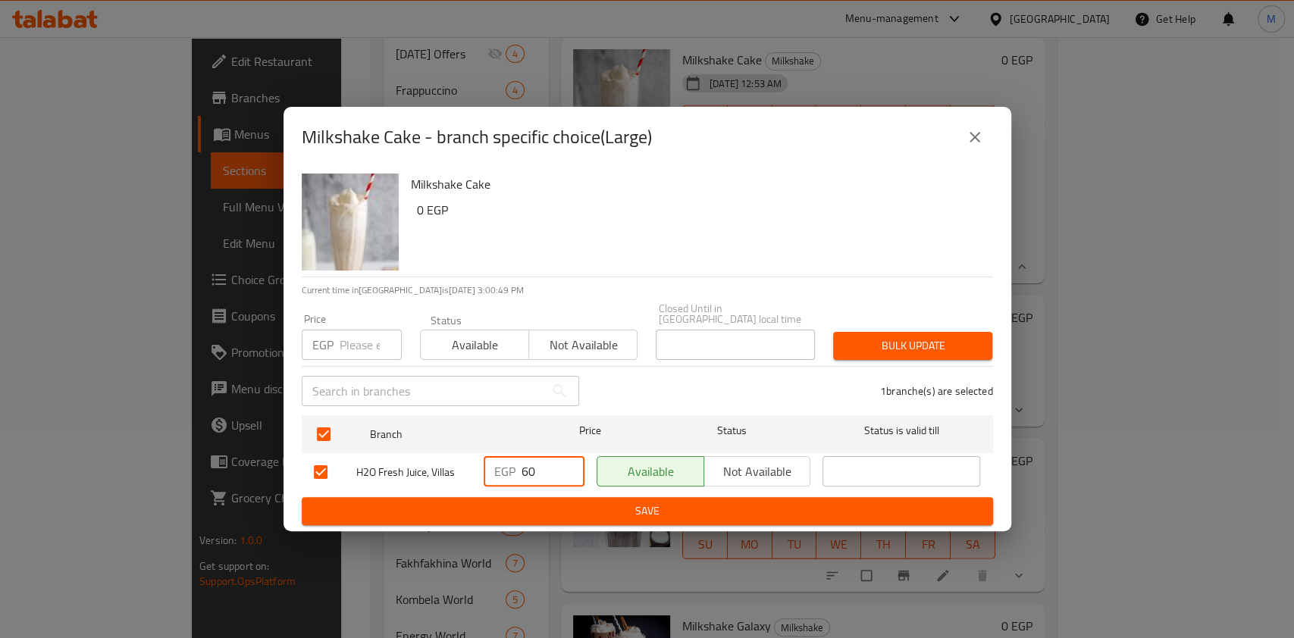
click at [534, 474] on input "60" at bounding box center [552, 471] width 63 height 30
type input "65"
click at [553, 508] on span "Save" at bounding box center [647, 511] width 667 height 19
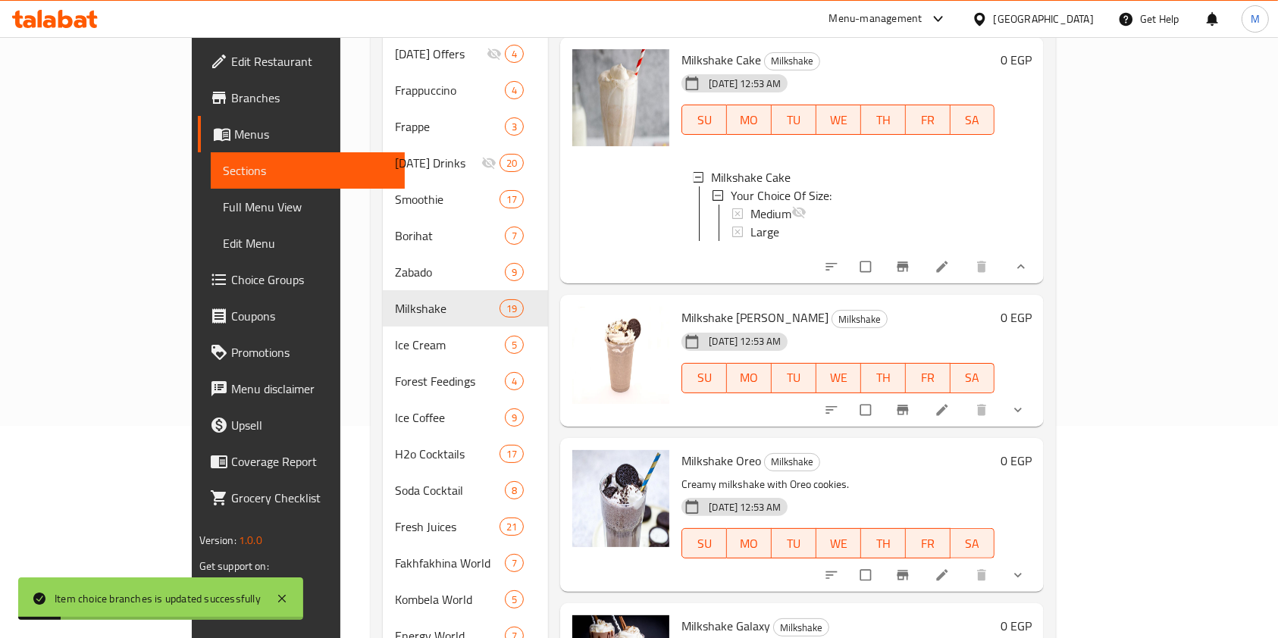
click at [1038, 427] on button "show more" at bounding box center [1019, 409] width 36 height 33
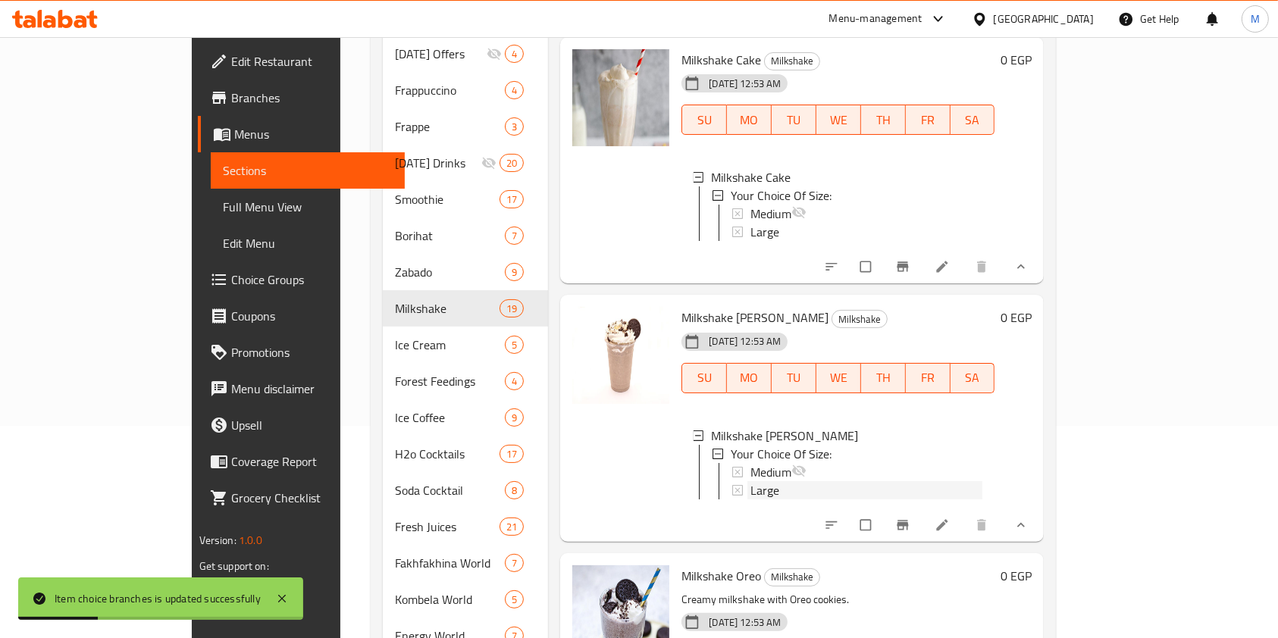
click at [851, 499] on div "Large" at bounding box center [866, 490] width 232 height 18
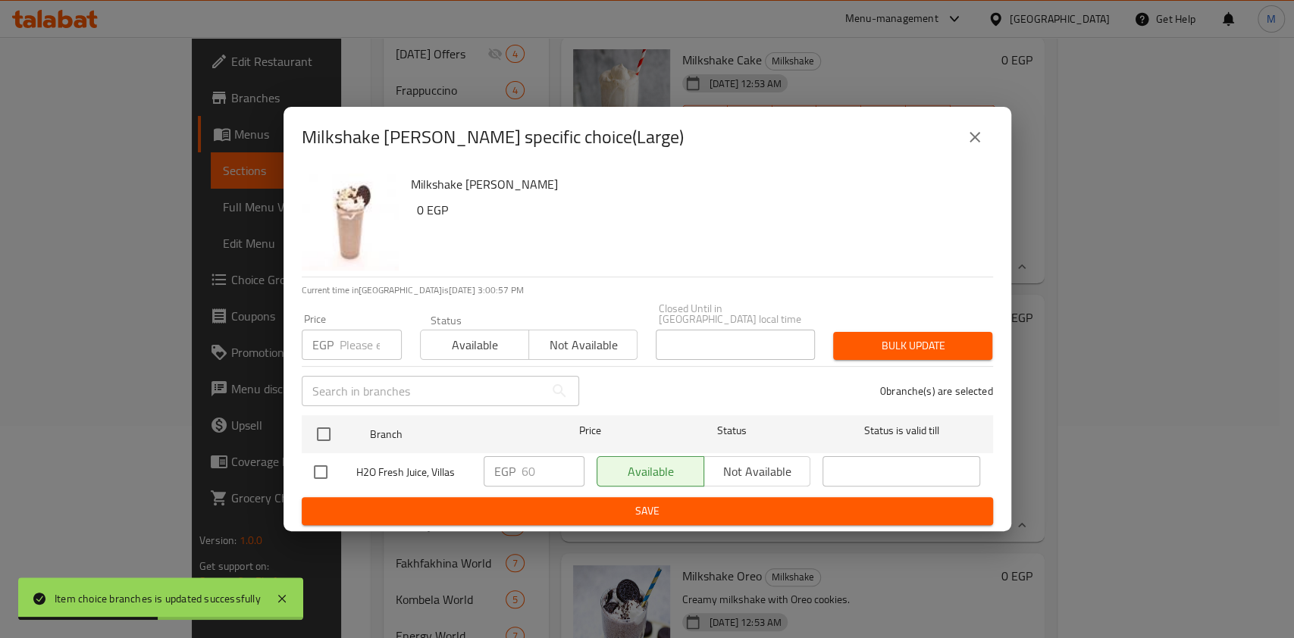
click at [321, 469] on input "checkbox" at bounding box center [321, 472] width 32 height 32
checkbox input "true"
drag, startPoint x: 535, startPoint y: 471, endPoint x: 528, endPoint y: 473, distance: 7.9
click at [528, 473] on input "60" at bounding box center [552, 471] width 63 height 30
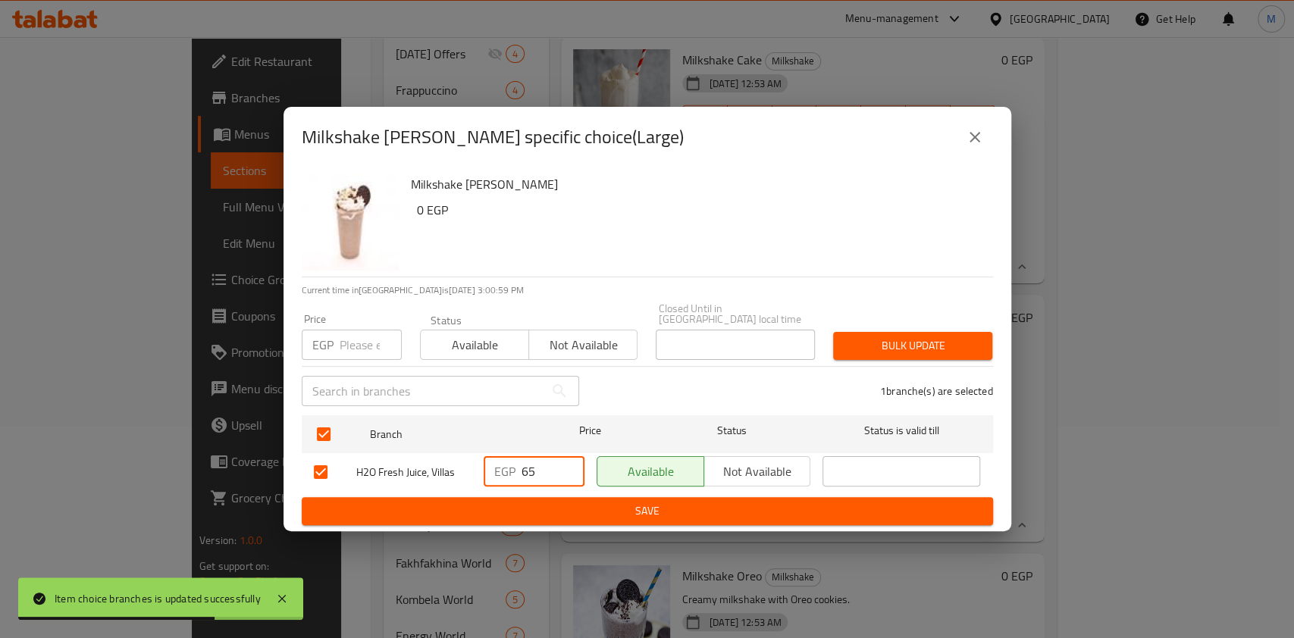
type input "65"
click at [704, 502] on span "Save" at bounding box center [647, 511] width 667 height 19
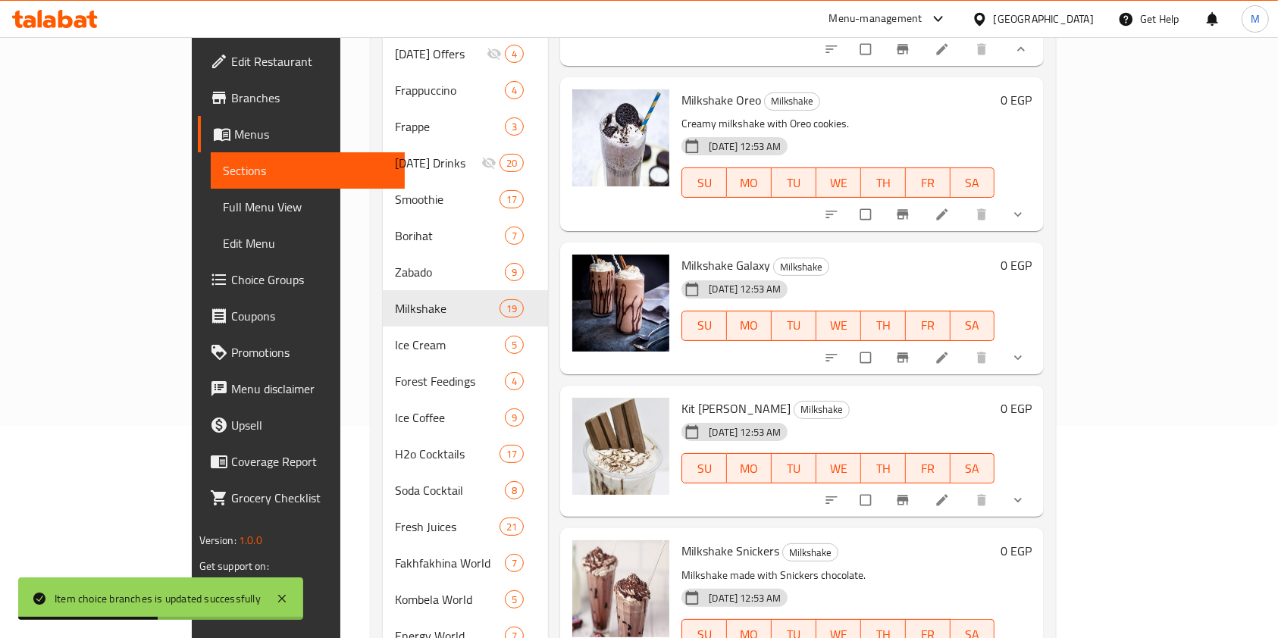
scroll to position [2525, 0]
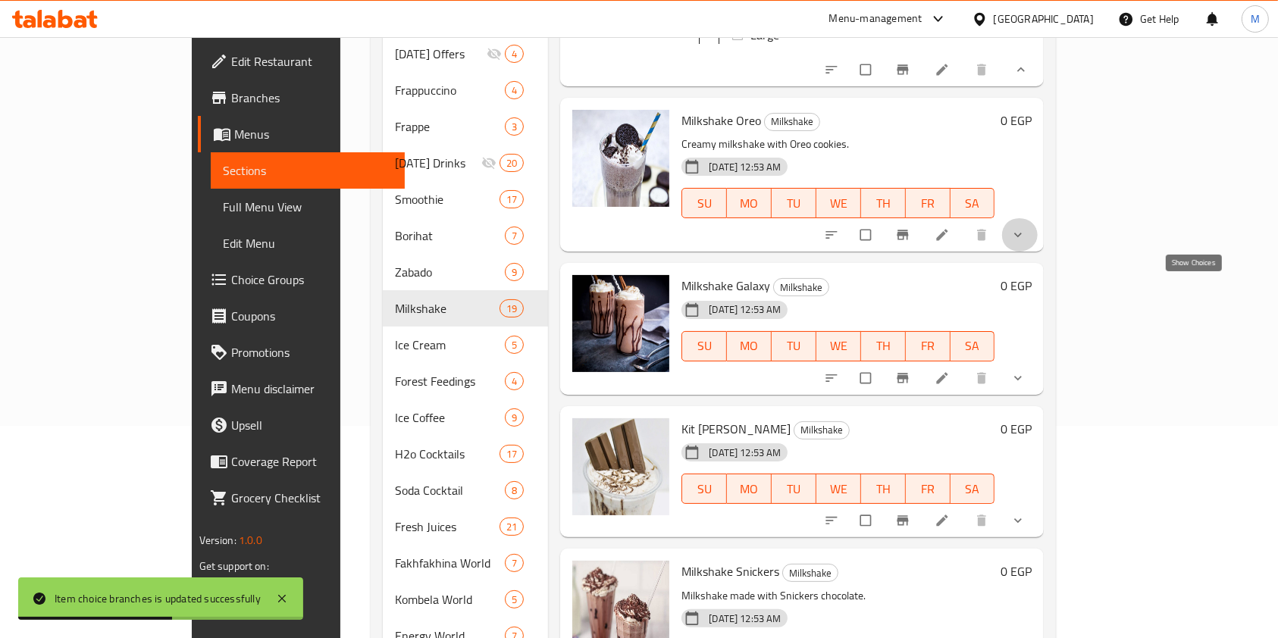
click at [1025, 243] on icon "show more" at bounding box center [1017, 234] width 15 height 15
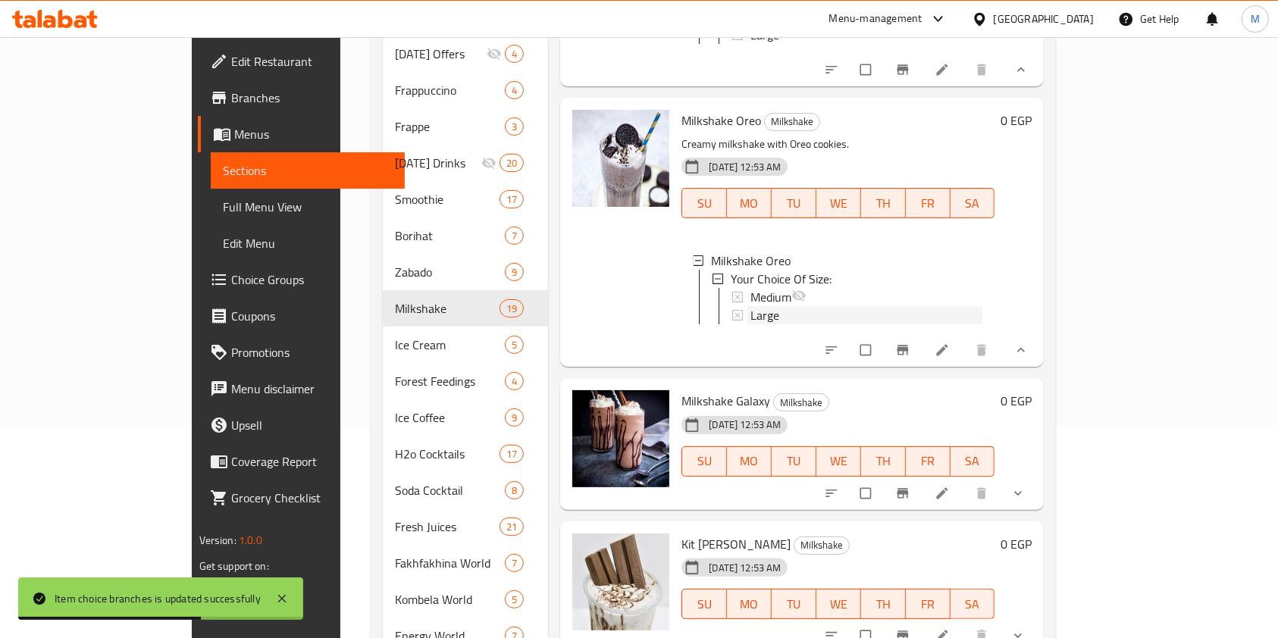
click at [750, 324] on div "Large" at bounding box center [866, 315] width 232 height 18
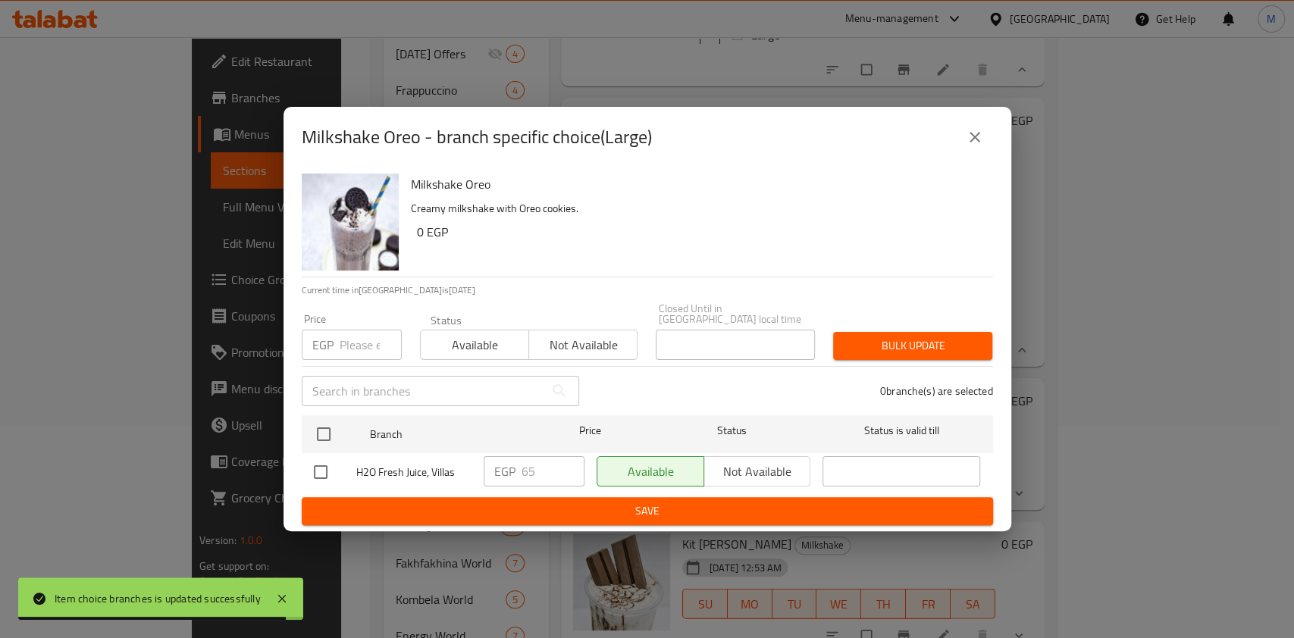
click at [315, 471] on input "checkbox" at bounding box center [321, 472] width 32 height 32
checkbox input "true"
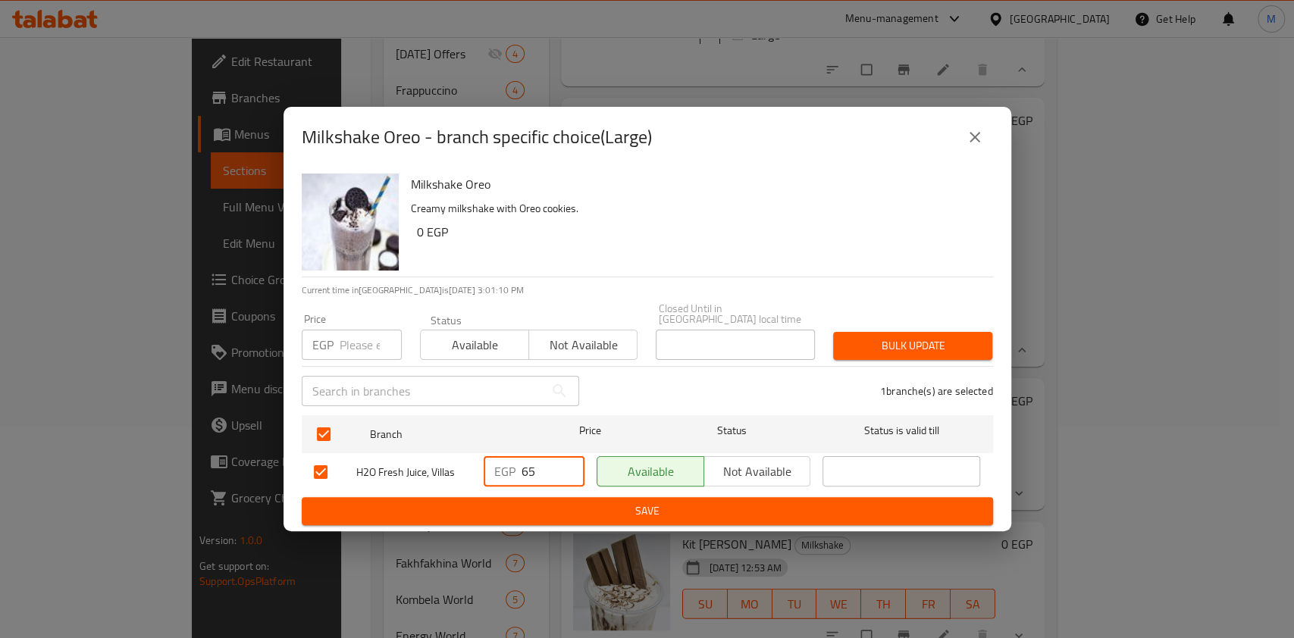
drag, startPoint x: 525, startPoint y: 466, endPoint x: 540, endPoint y: 470, distance: 14.9
click at [540, 470] on input "65" at bounding box center [552, 471] width 63 height 30
click at [534, 470] on input "65" at bounding box center [552, 471] width 63 height 30
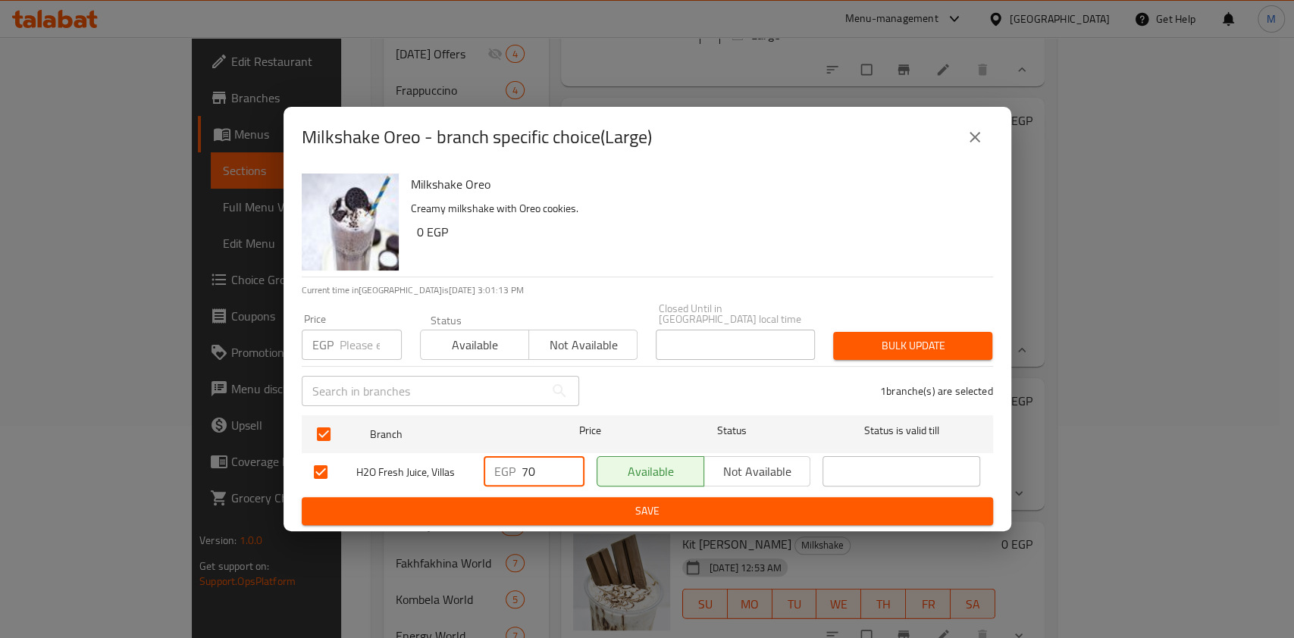
type input "70"
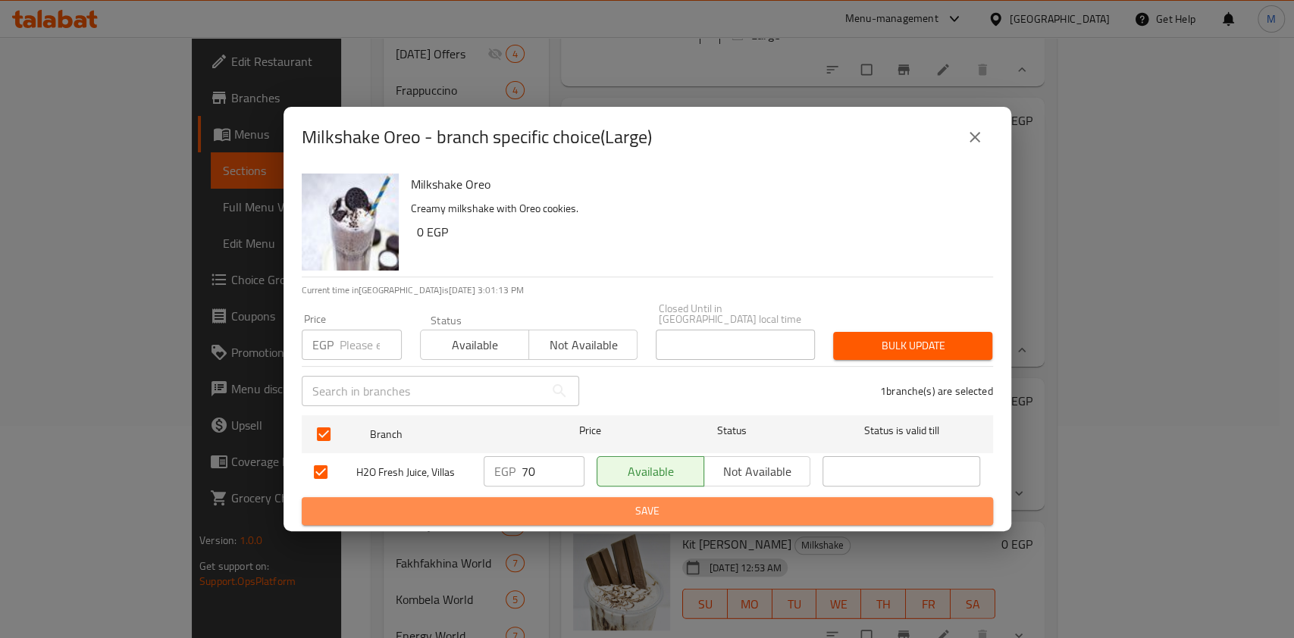
click at [529, 507] on span "Save" at bounding box center [647, 511] width 667 height 19
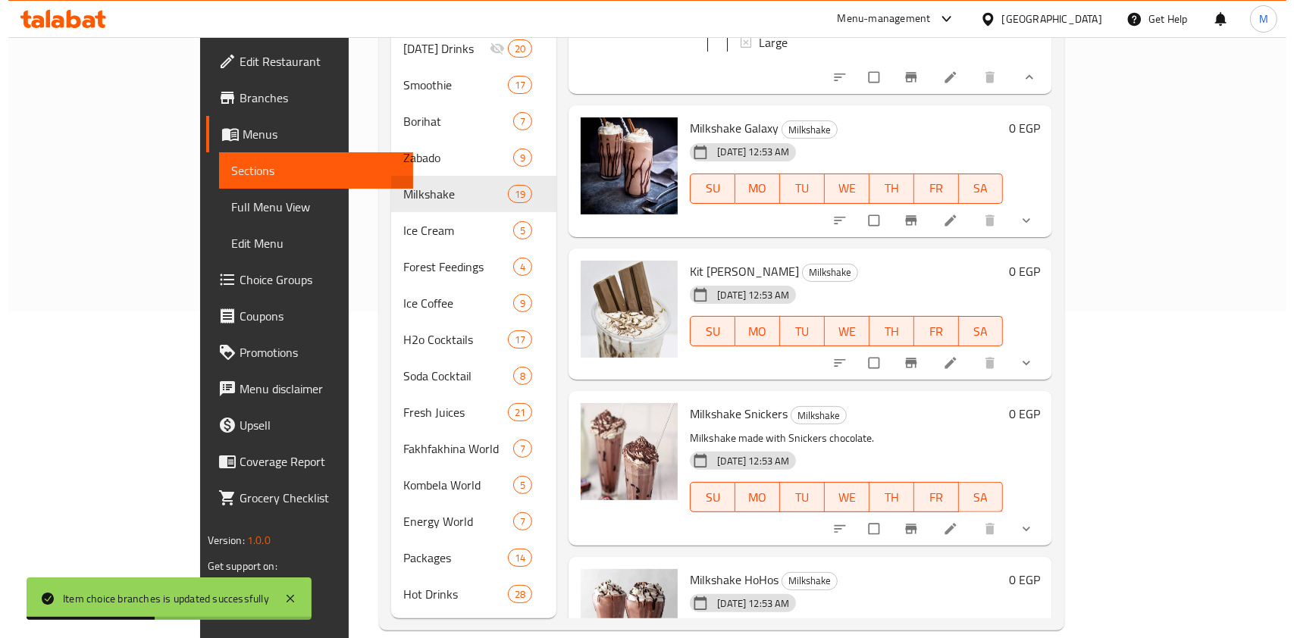
scroll to position [2676, 0]
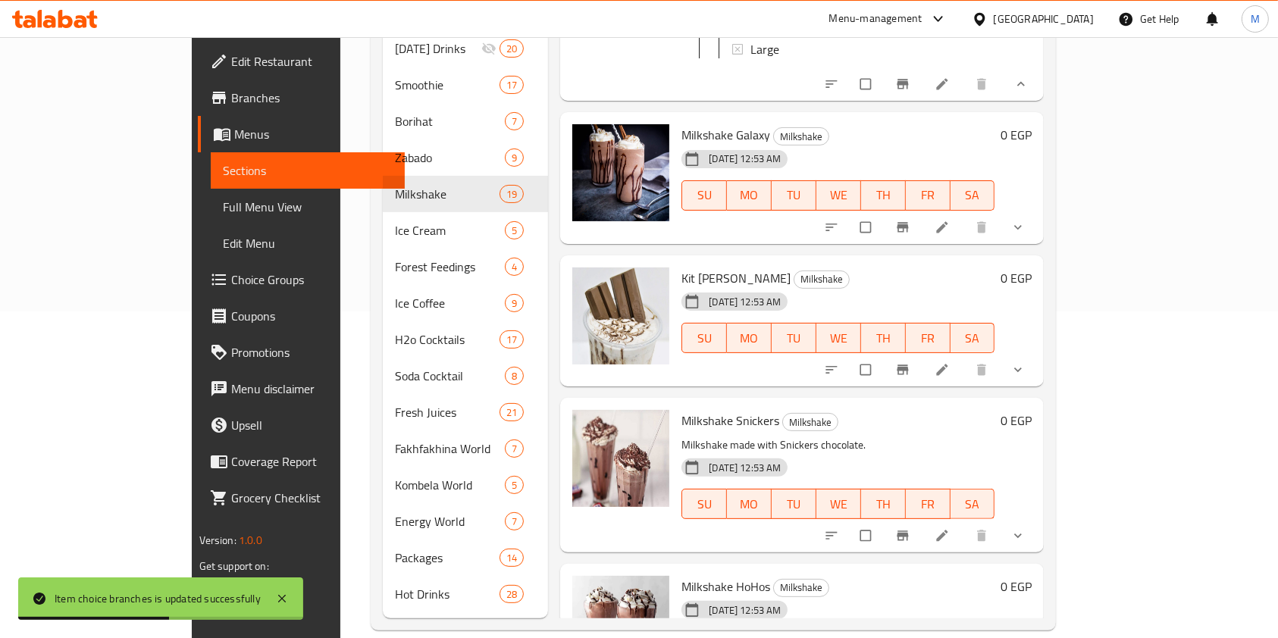
click at [1038, 244] on button "show more" at bounding box center [1019, 227] width 36 height 33
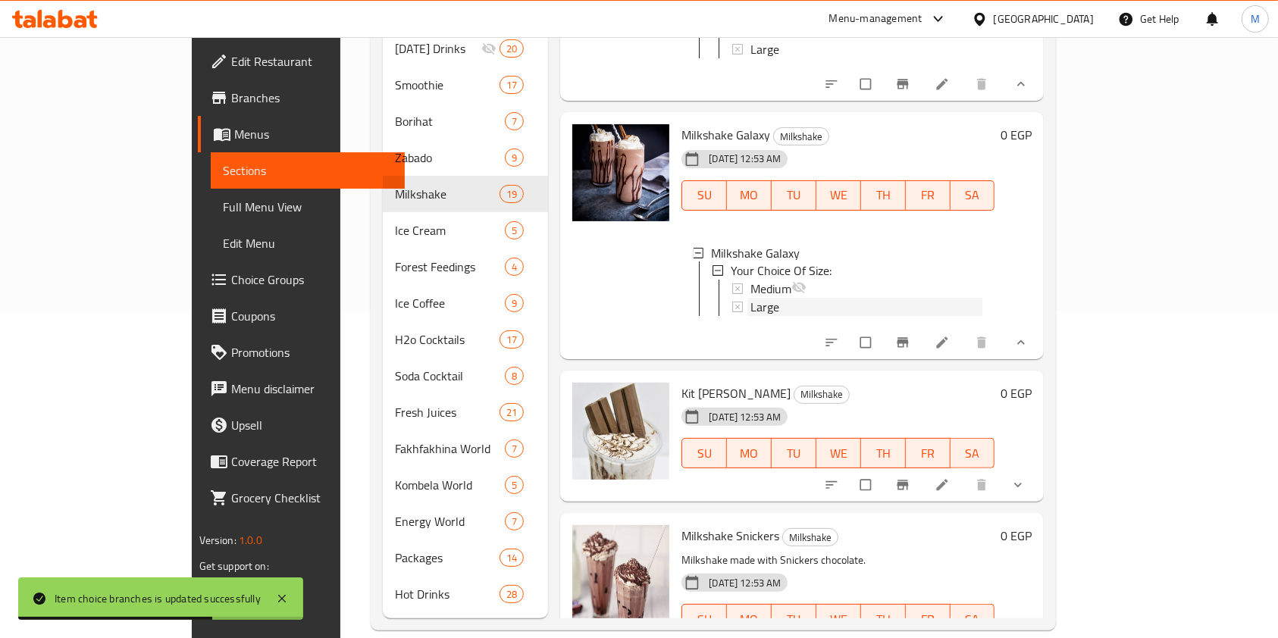
click at [901, 317] on div "Large" at bounding box center [866, 308] width 232 height 18
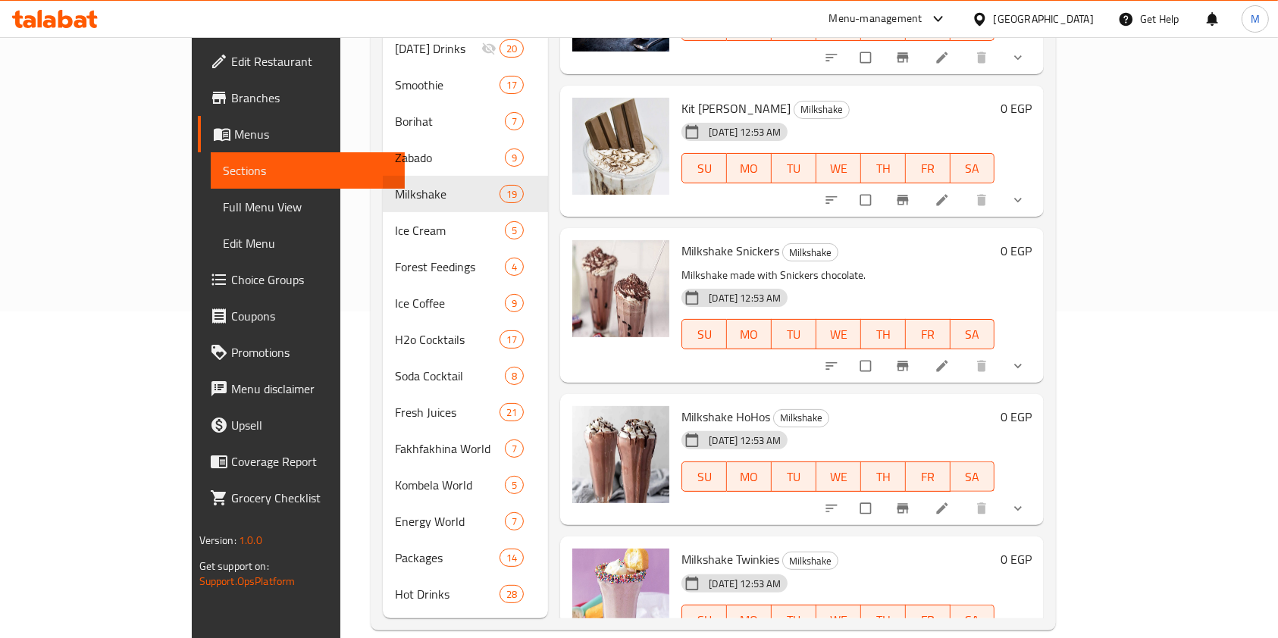
scroll to position [2205, 0]
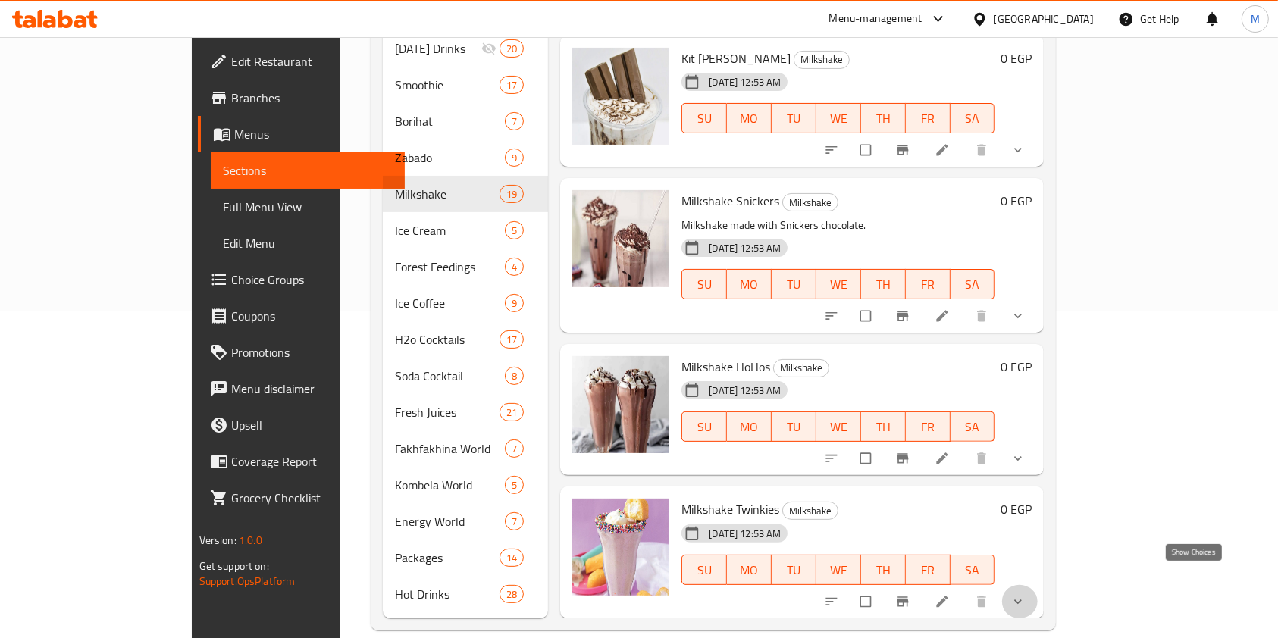
click at [1025, 594] on icon "show more" at bounding box center [1017, 601] width 15 height 15
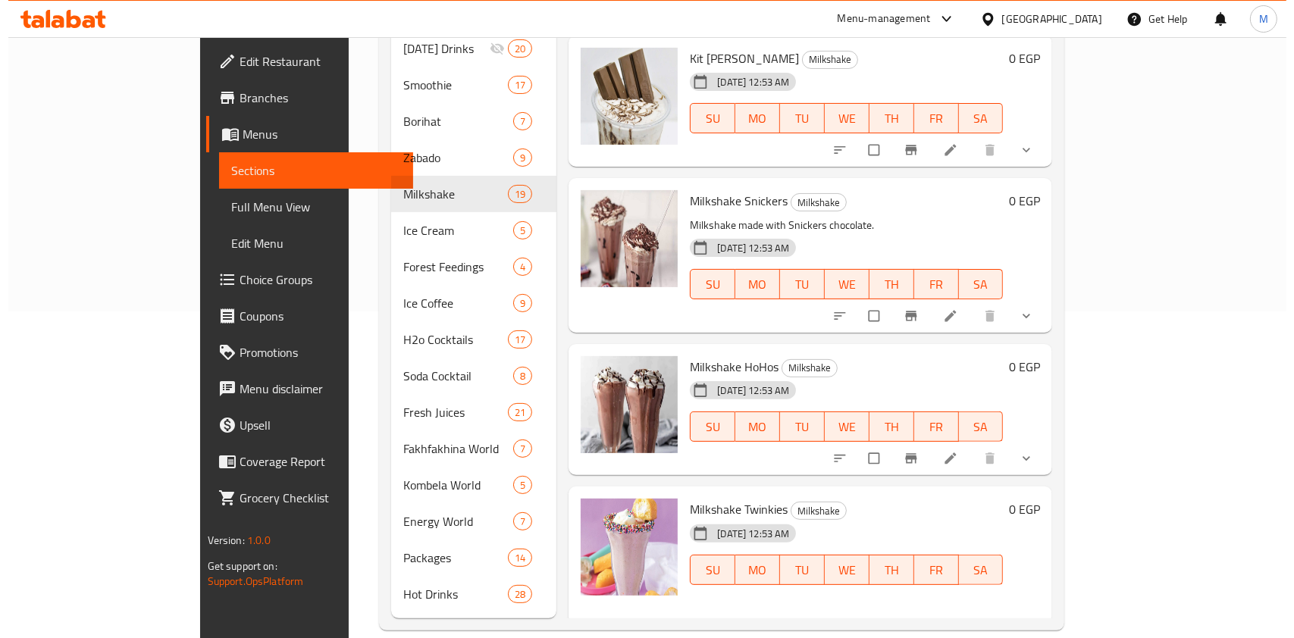
scroll to position [2335, 0]
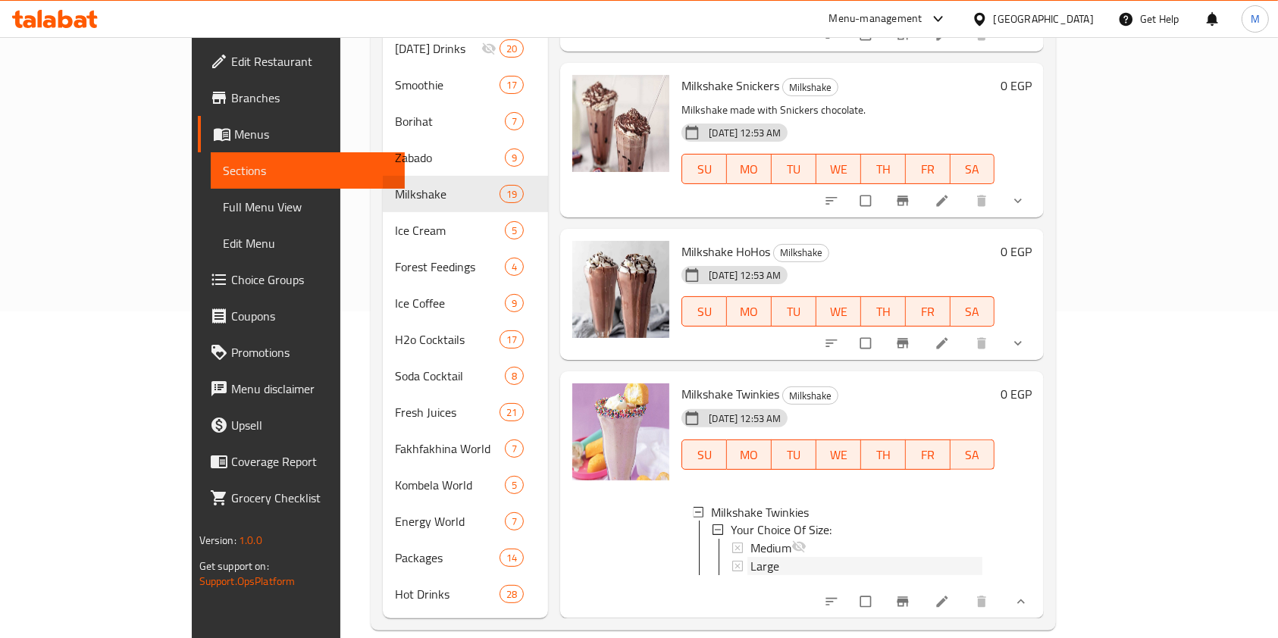
click at [778, 558] on div "Large" at bounding box center [866, 567] width 232 height 18
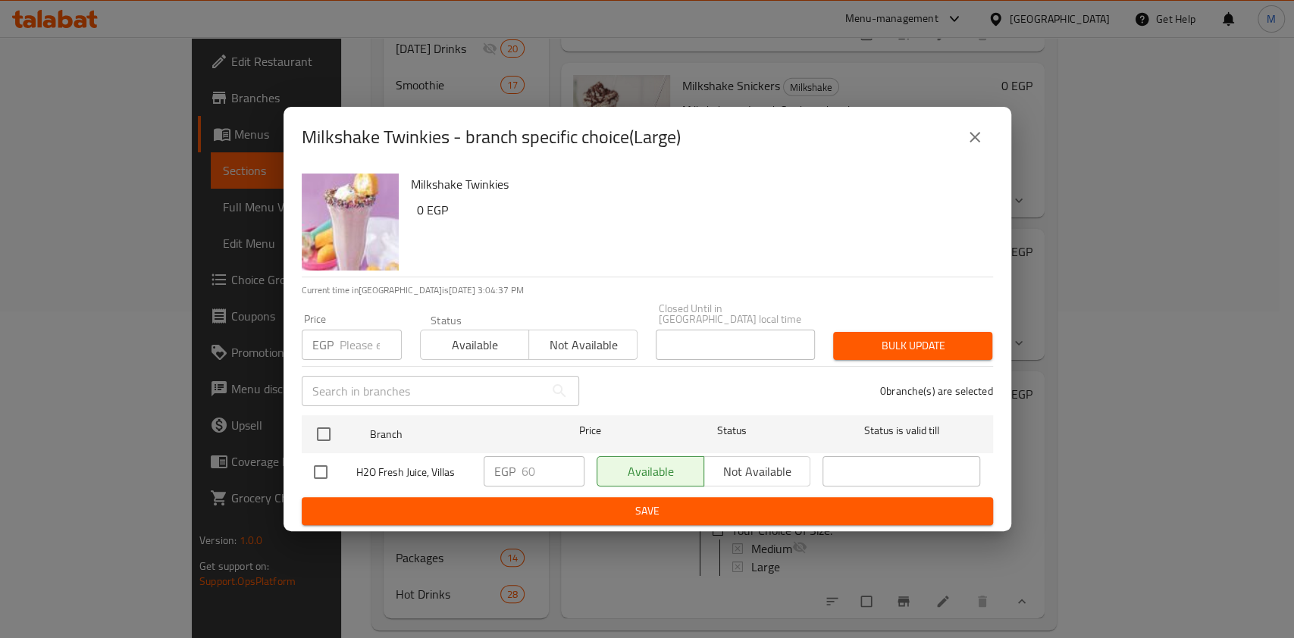
click at [320, 464] on input "checkbox" at bounding box center [321, 472] width 32 height 32
checkbox input "true"
drag, startPoint x: 528, startPoint y: 467, endPoint x: 540, endPoint y: 468, distance: 12.2
click at [540, 468] on input "60" at bounding box center [552, 471] width 63 height 30
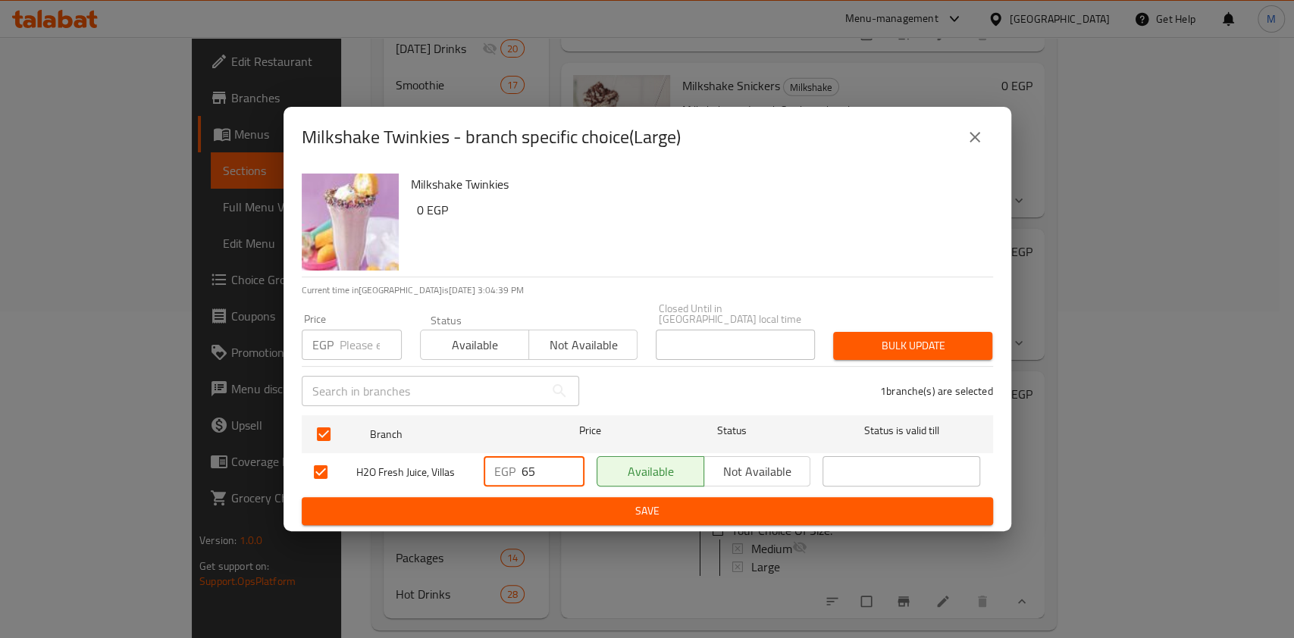
type input "65"
click at [556, 509] on span "Save" at bounding box center [647, 511] width 667 height 19
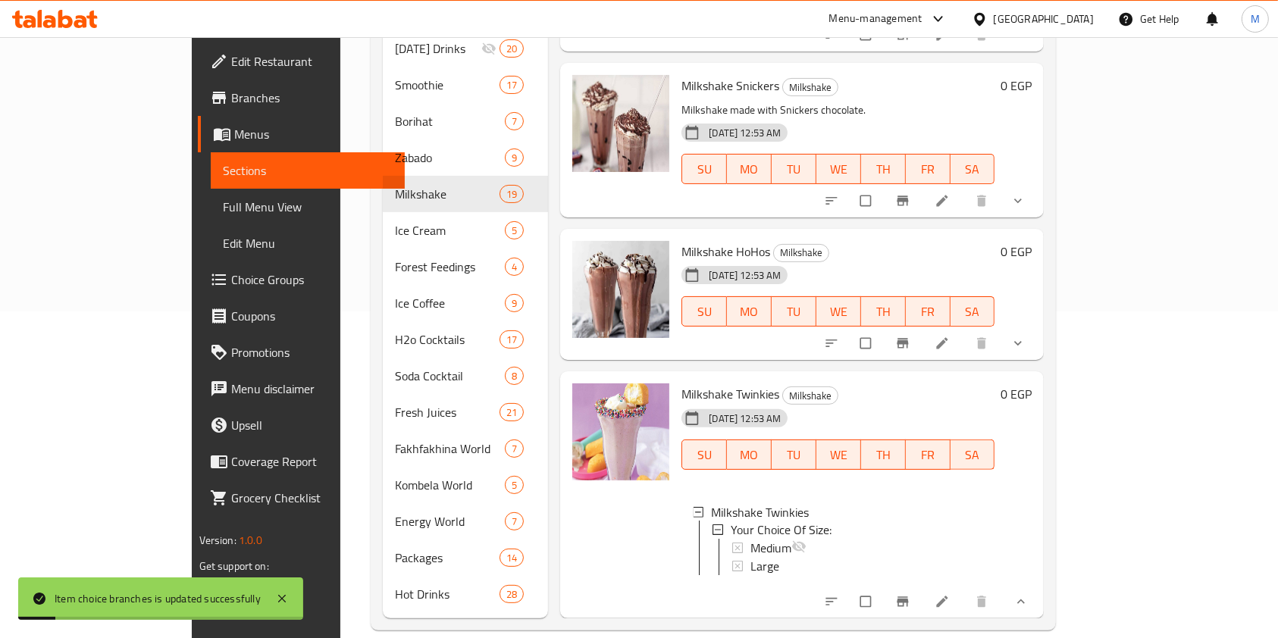
click at [1025, 336] on icon "show more" at bounding box center [1017, 343] width 15 height 15
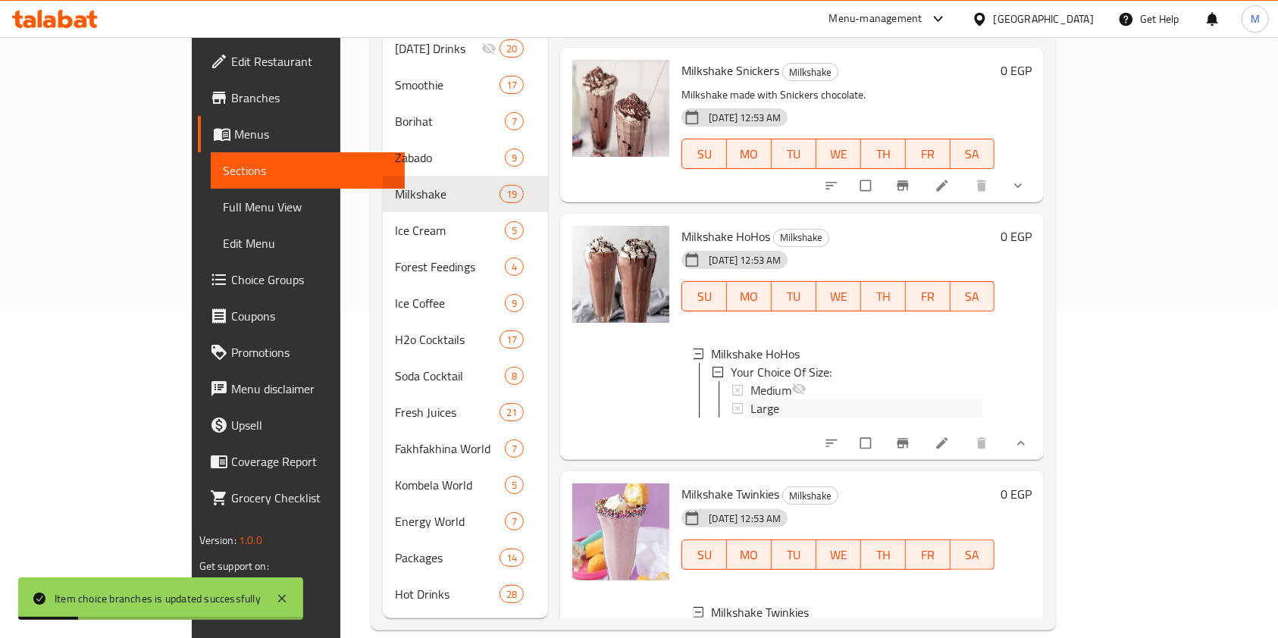
click at [857, 399] on div "Large" at bounding box center [867, 408] width 232 height 18
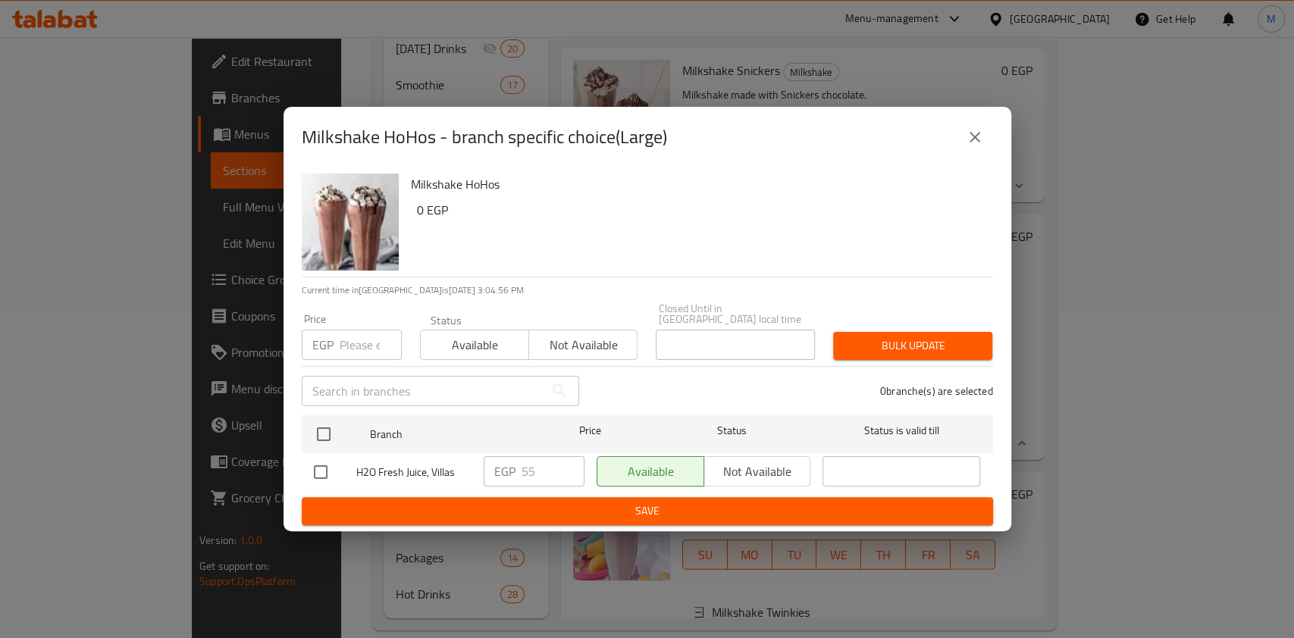
click at [344, 474] on div at bounding box center [335, 472] width 42 height 32
click at [293, 476] on div "Milkshake HoHos 0 EGP Current time in Egypt is 12 Aug 2025 3:04:56 PM Price EGP…" at bounding box center [647, 349] width 728 height 364
click at [316, 464] on input "checkbox" at bounding box center [321, 472] width 32 height 32
checkbox input "true"
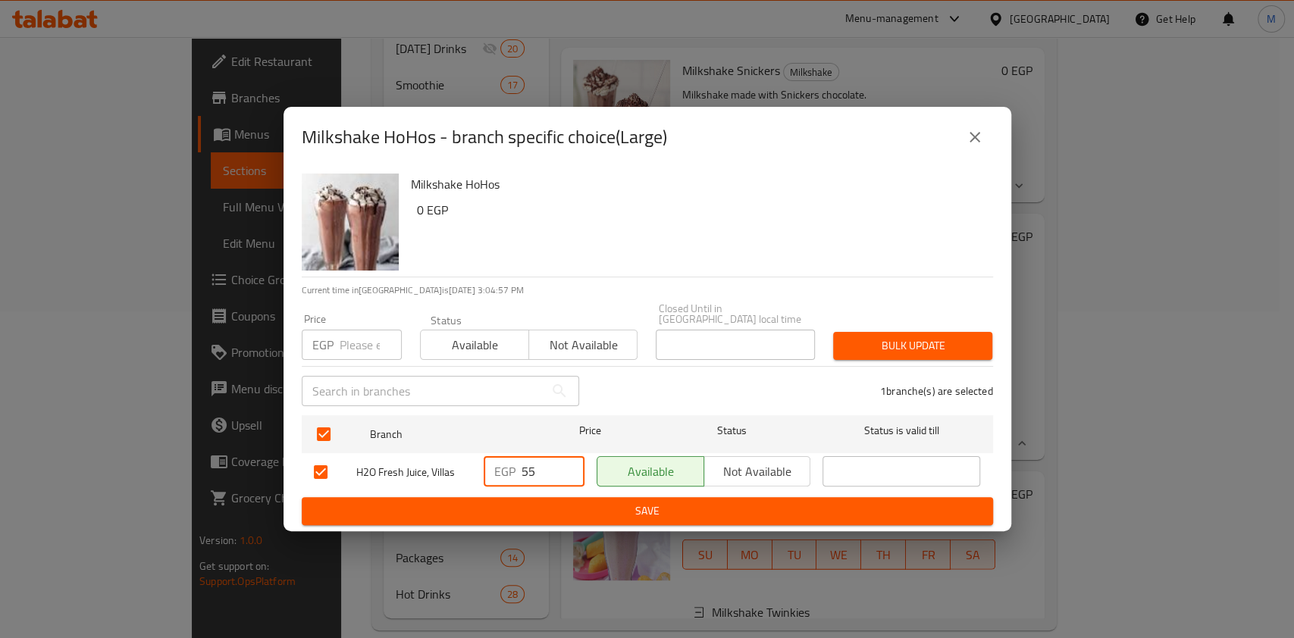
click at [528, 469] on input "55" at bounding box center [552, 471] width 63 height 30
type input "6"
type input "60"
click at [668, 506] on span "Save" at bounding box center [647, 511] width 667 height 19
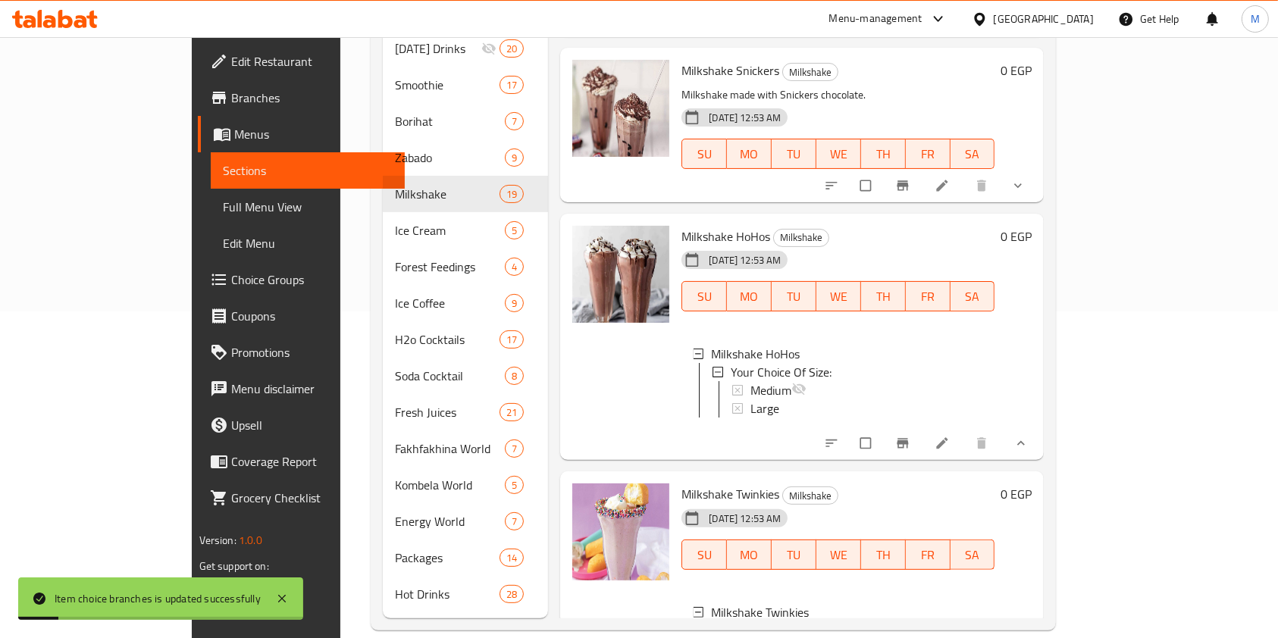
click at [1038, 169] on div at bounding box center [926, 185] width 223 height 33
drag, startPoint x: 1206, startPoint y: 158, endPoint x: 1176, endPoint y: 174, distance: 33.6
click at [1038, 169] on button "show more" at bounding box center [1019, 185] width 36 height 33
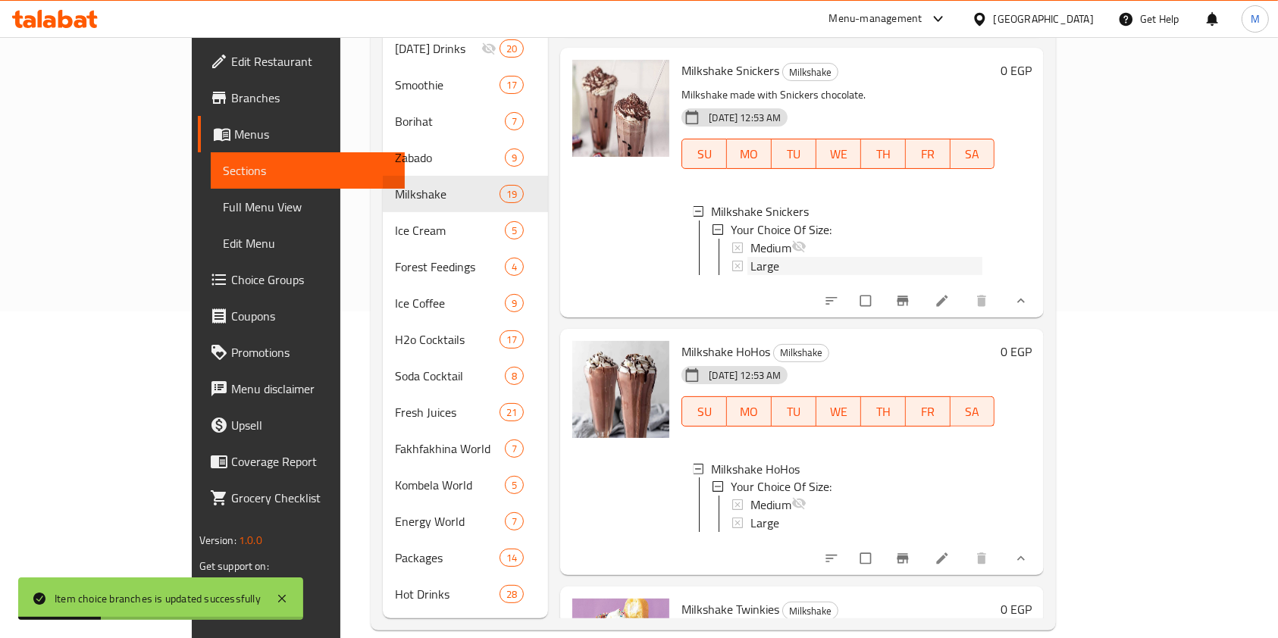
click at [830, 257] on div "Large" at bounding box center [866, 266] width 232 height 18
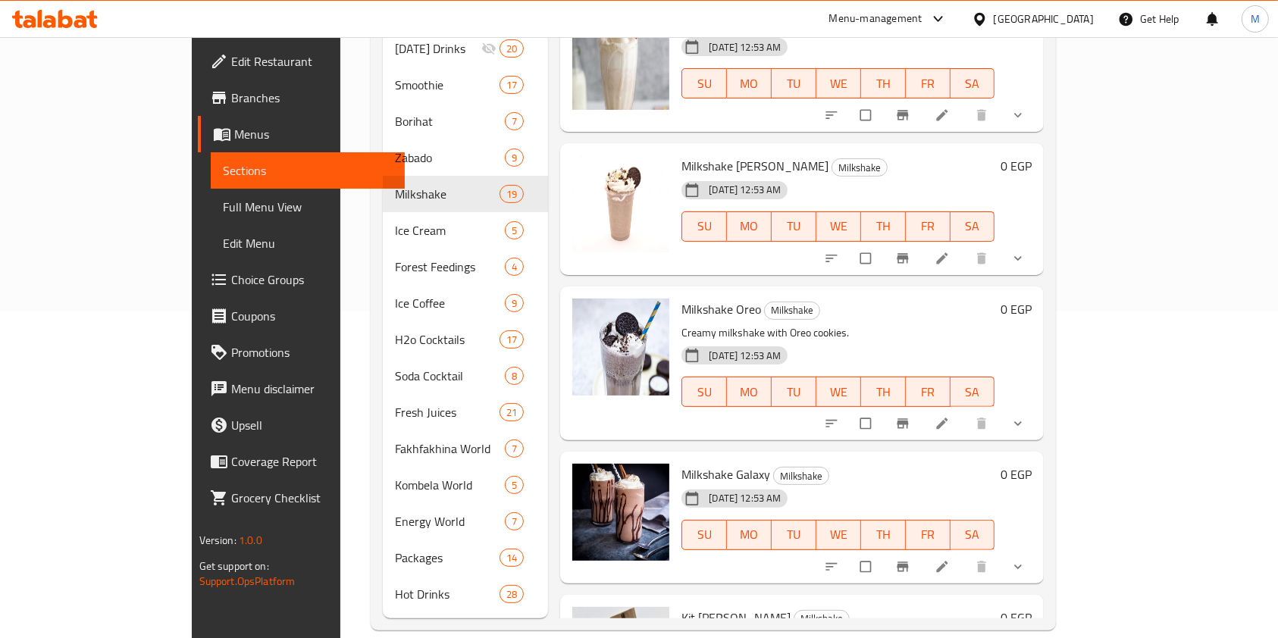
scroll to position [1610, 0]
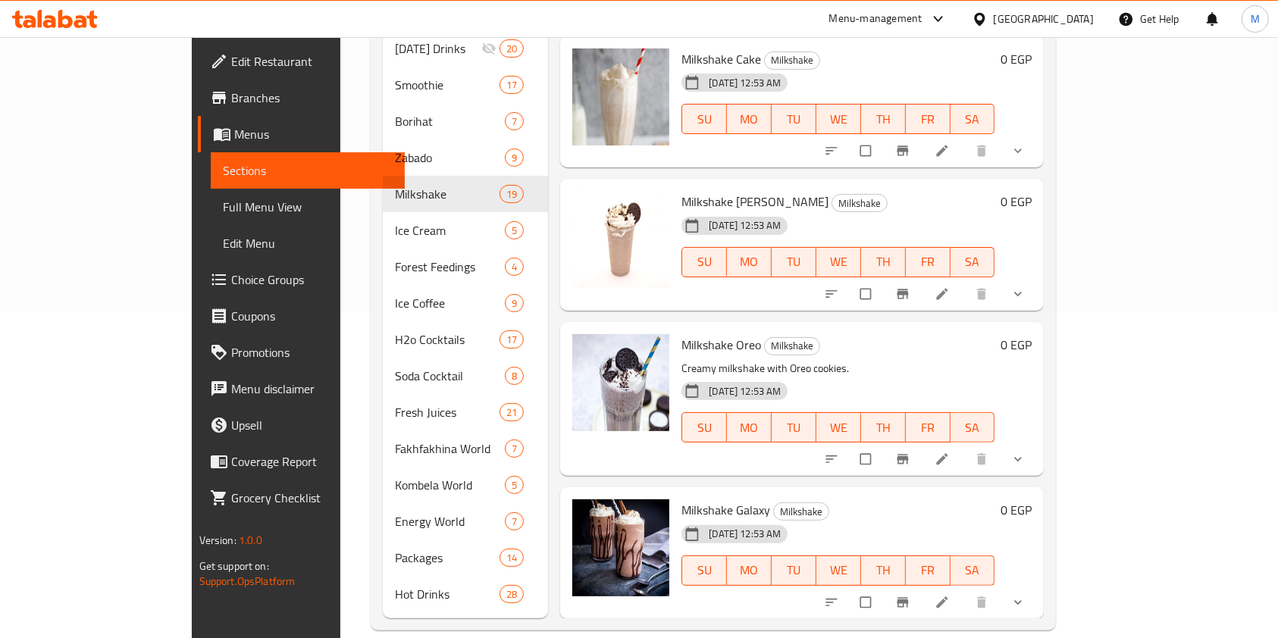
click at [1038, 443] on button "show more" at bounding box center [1019, 459] width 36 height 33
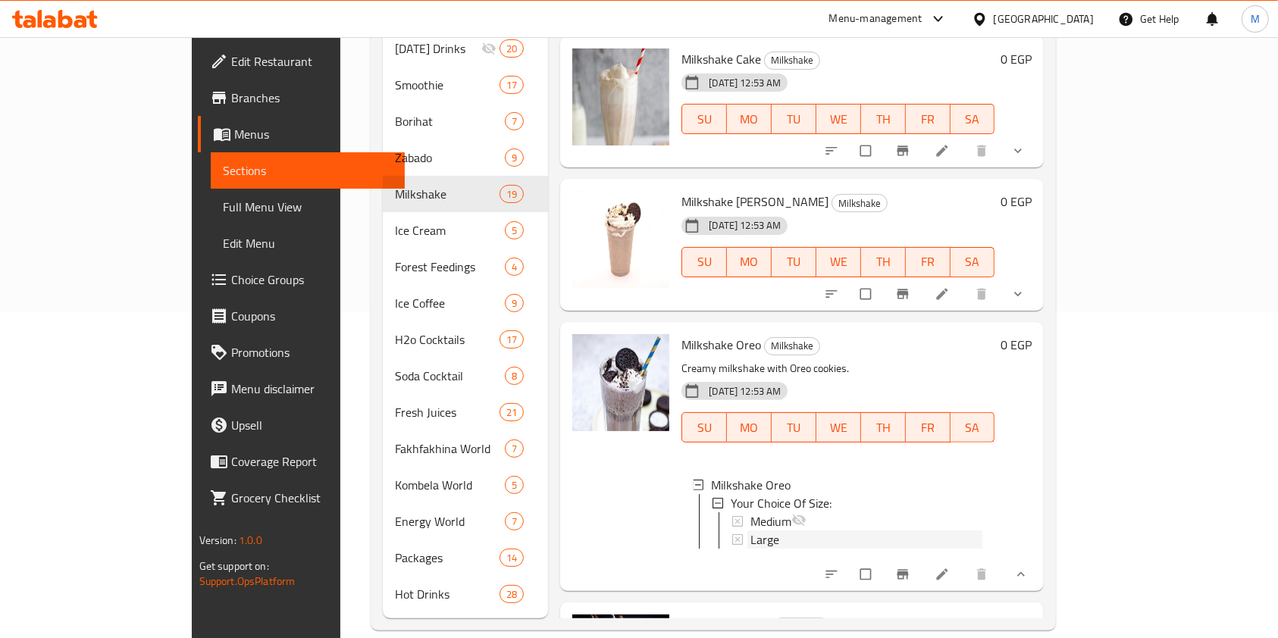
click at [840, 531] on div "Large" at bounding box center [866, 540] width 232 height 18
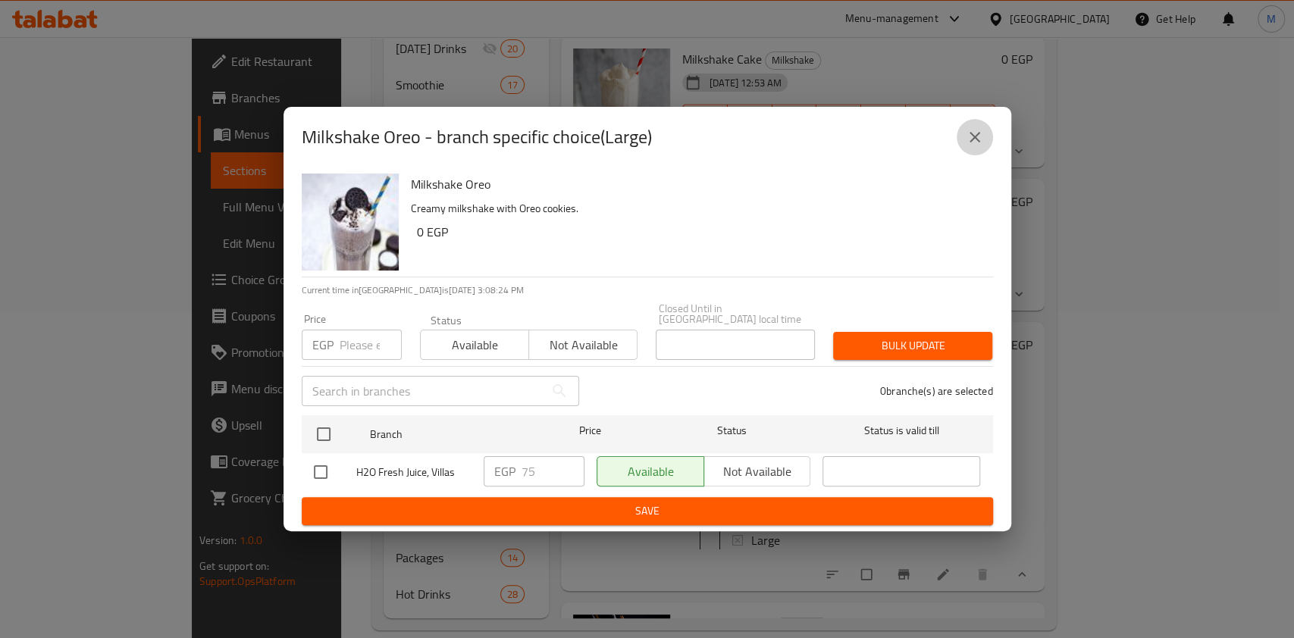
click at [971, 146] on icon "close" at bounding box center [975, 137] width 18 height 18
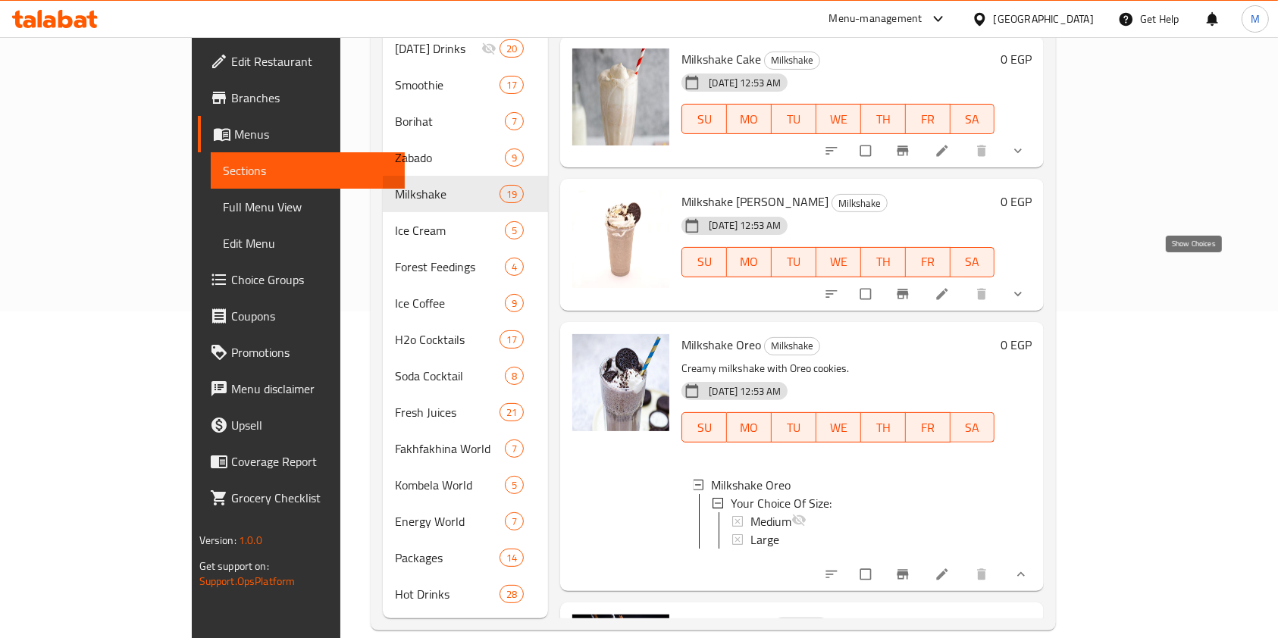
click at [1025, 286] on icon "show more" at bounding box center [1017, 293] width 15 height 15
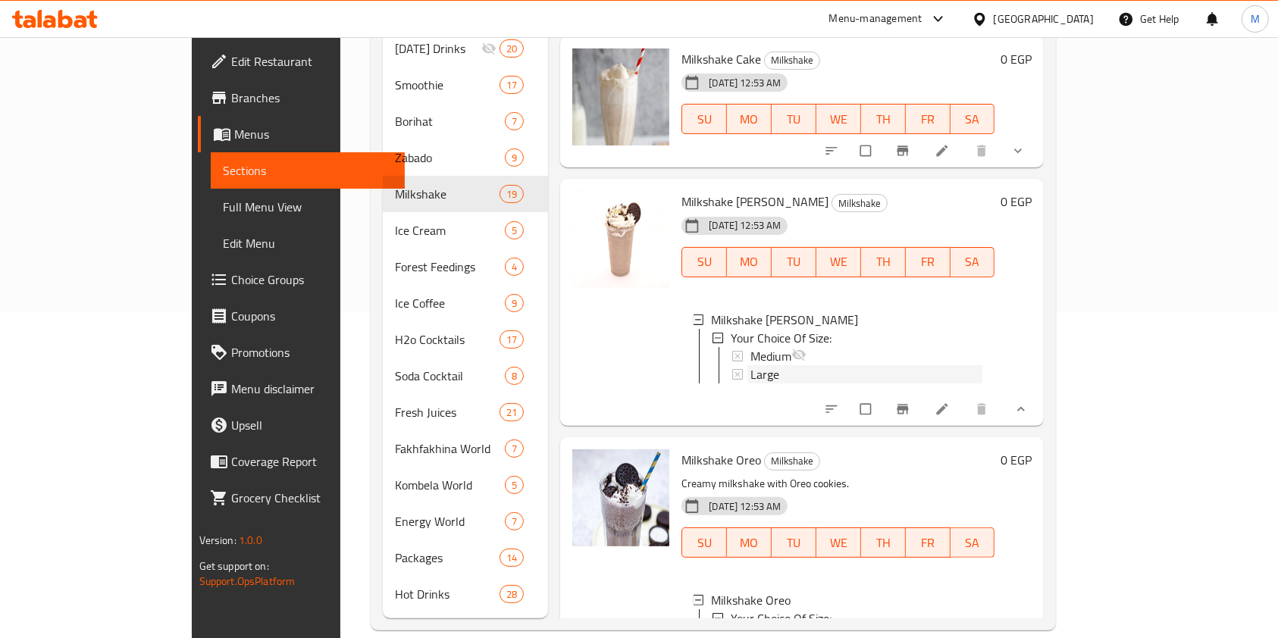
click at [750, 365] on span "Large" at bounding box center [764, 374] width 29 height 18
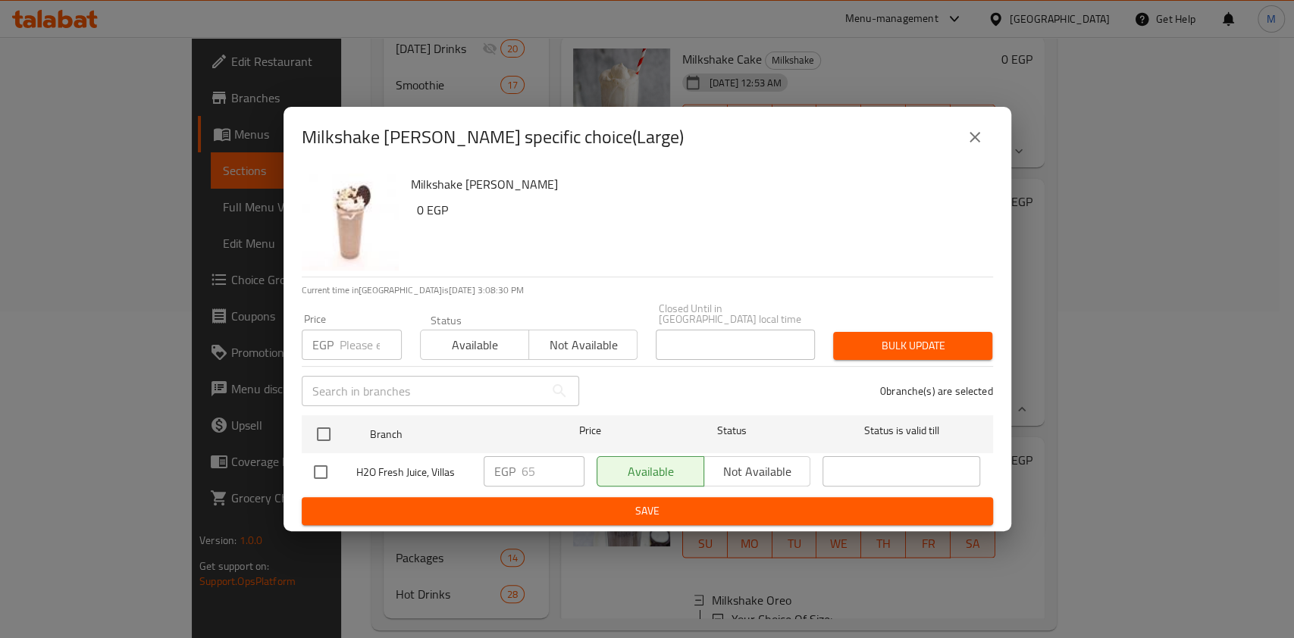
click at [319, 471] on input "checkbox" at bounding box center [321, 472] width 32 height 32
checkbox input "true"
click at [530, 461] on input "65" at bounding box center [552, 471] width 63 height 30
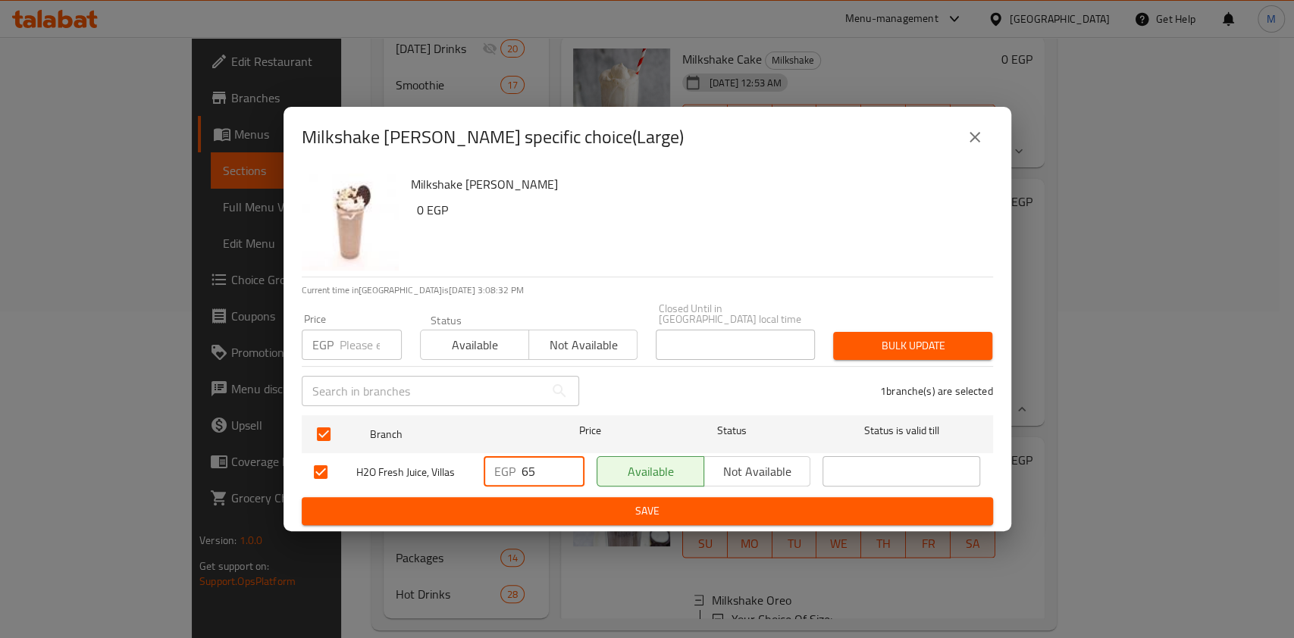
click at [528, 462] on input "65" at bounding box center [552, 471] width 63 height 30
type input "70"
click at [588, 502] on span "Save" at bounding box center [647, 511] width 667 height 19
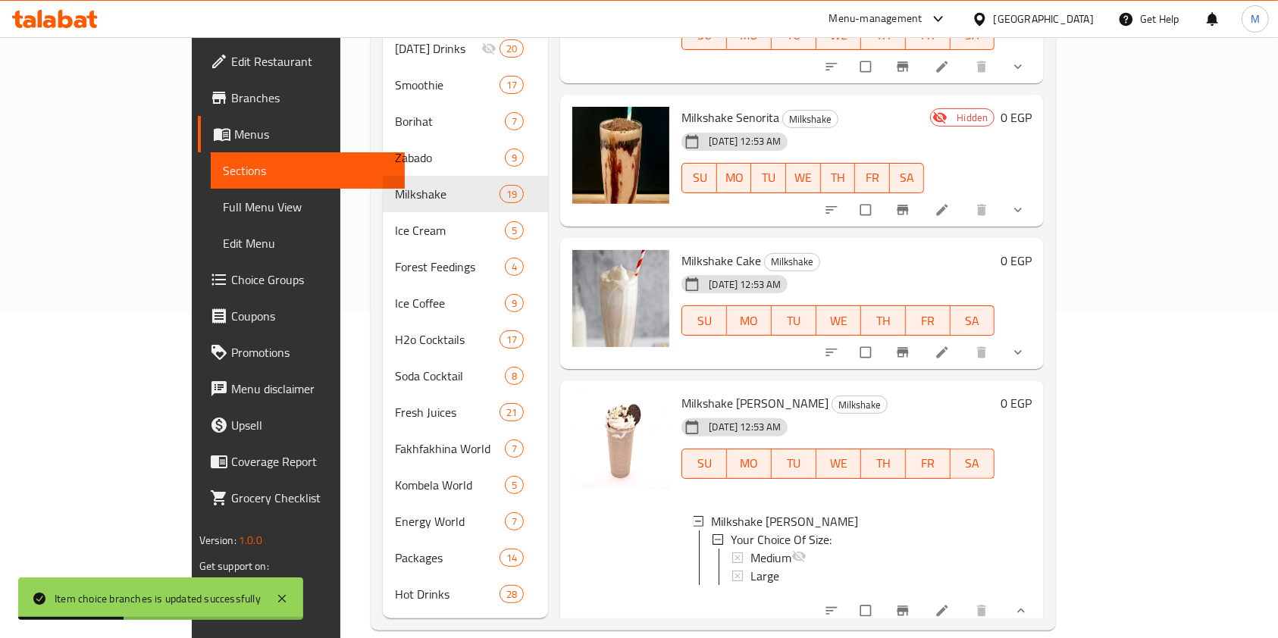
scroll to position [1354, 0]
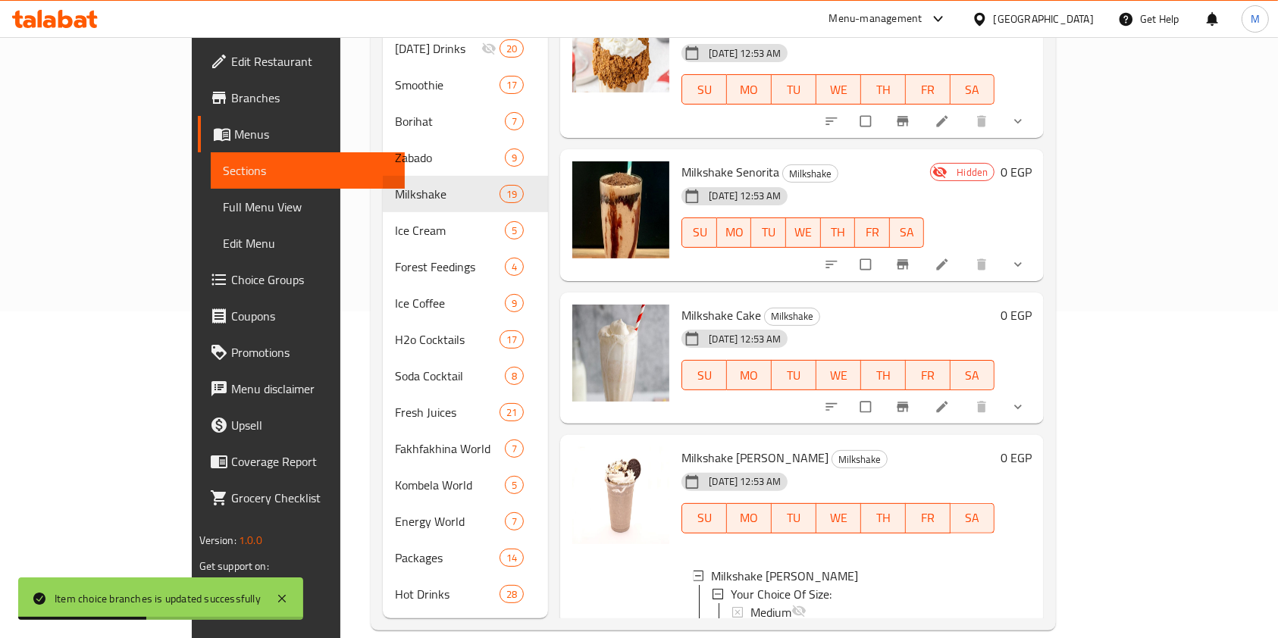
click at [1038, 390] on button "show more" at bounding box center [1019, 406] width 36 height 33
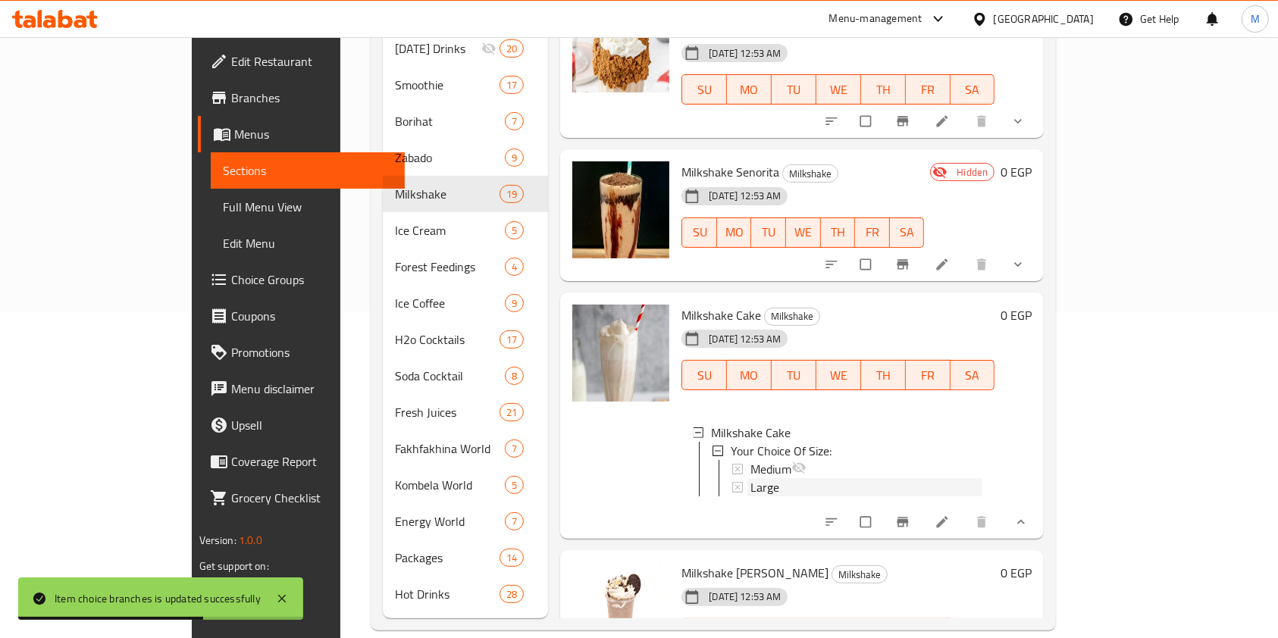
click at [769, 478] on div "Large" at bounding box center [866, 487] width 232 height 18
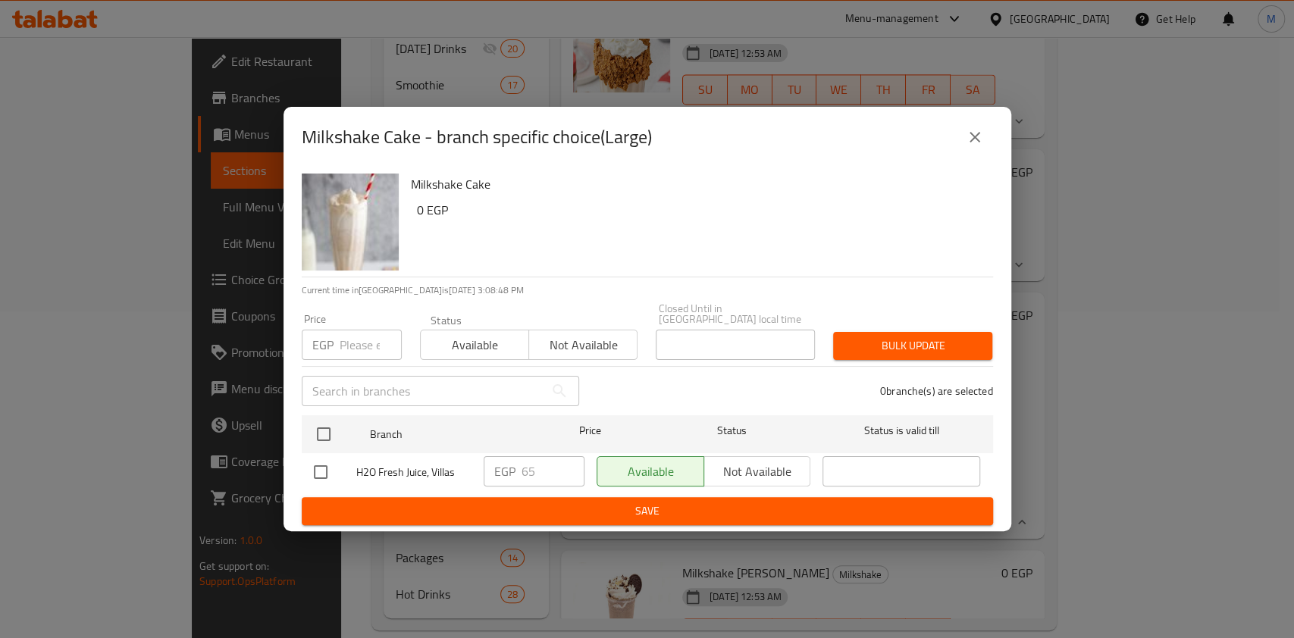
drag, startPoint x: 984, startPoint y: 139, endPoint x: 1007, endPoint y: 196, distance: 62.2
click at [983, 140] on button "close" at bounding box center [974, 137] width 36 height 36
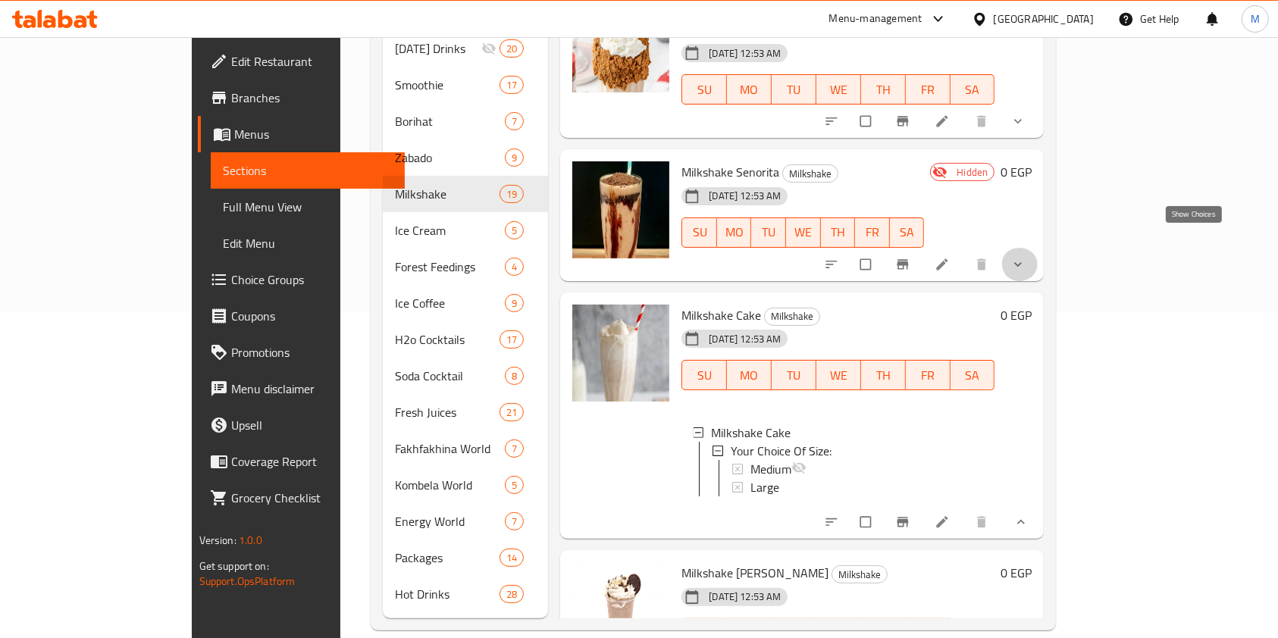
click at [1025, 257] on icon "show more" at bounding box center [1017, 264] width 15 height 15
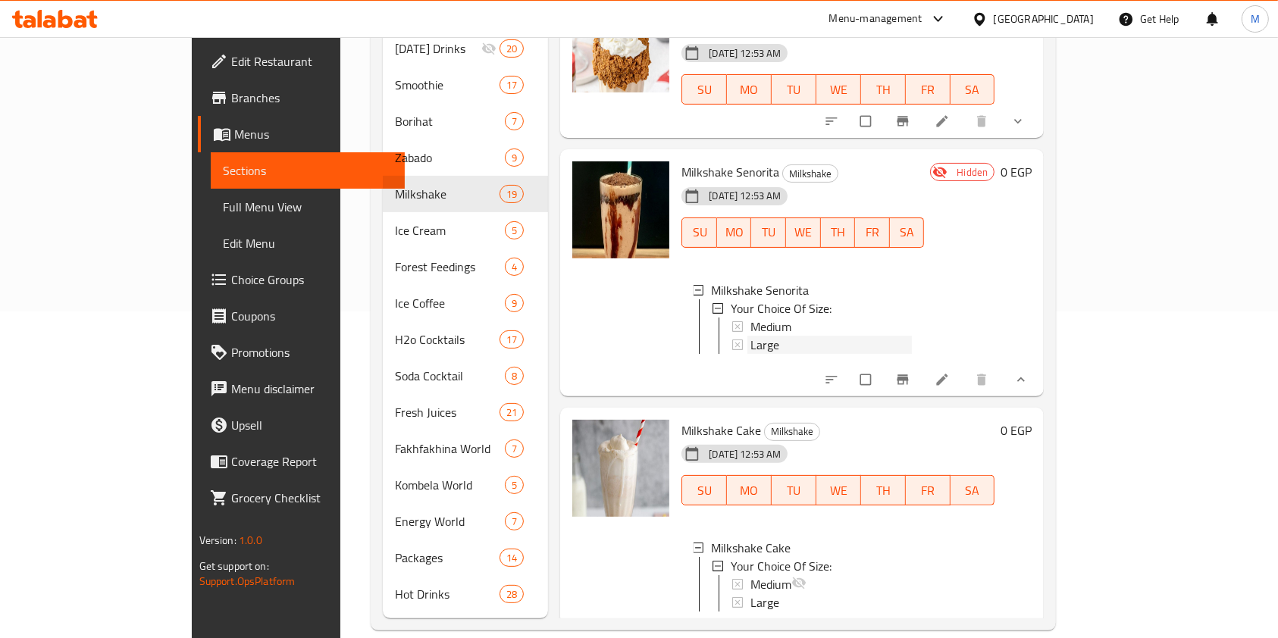
click at [770, 336] on div "Large" at bounding box center [830, 345] width 161 height 18
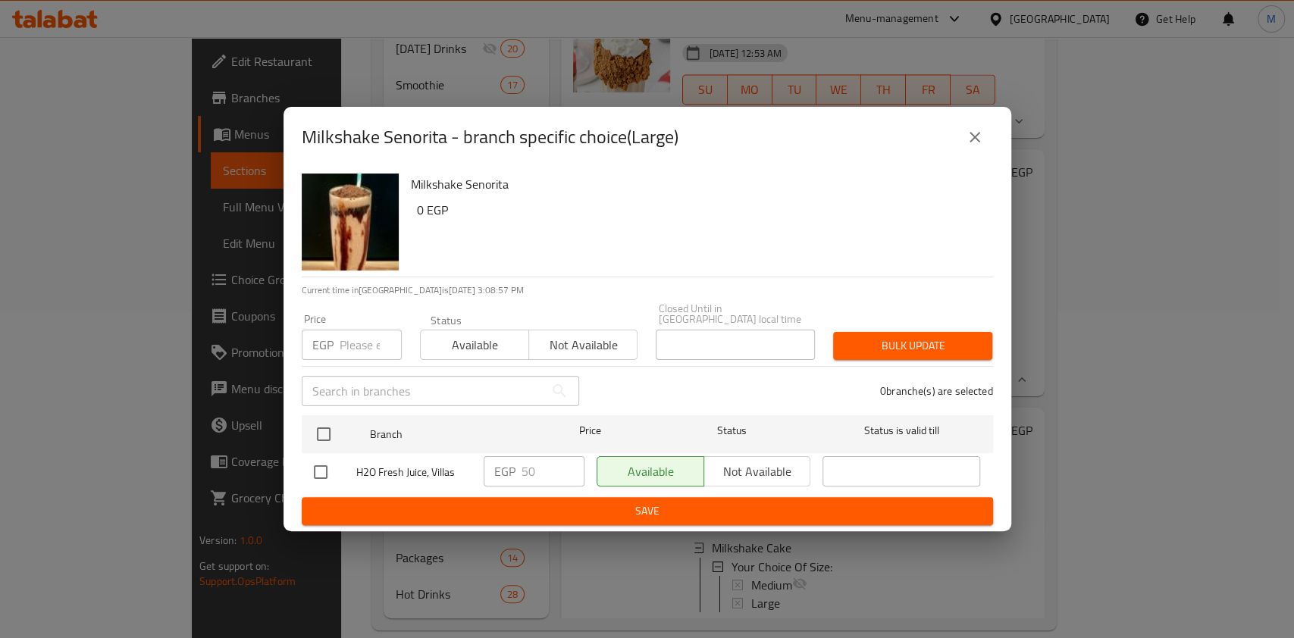
click at [326, 465] on input "checkbox" at bounding box center [321, 472] width 32 height 32
checkbox input "true"
drag, startPoint x: 529, startPoint y: 465, endPoint x: 537, endPoint y: 466, distance: 7.6
click at [537, 466] on input "50" at bounding box center [552, 471] width 63 height 30
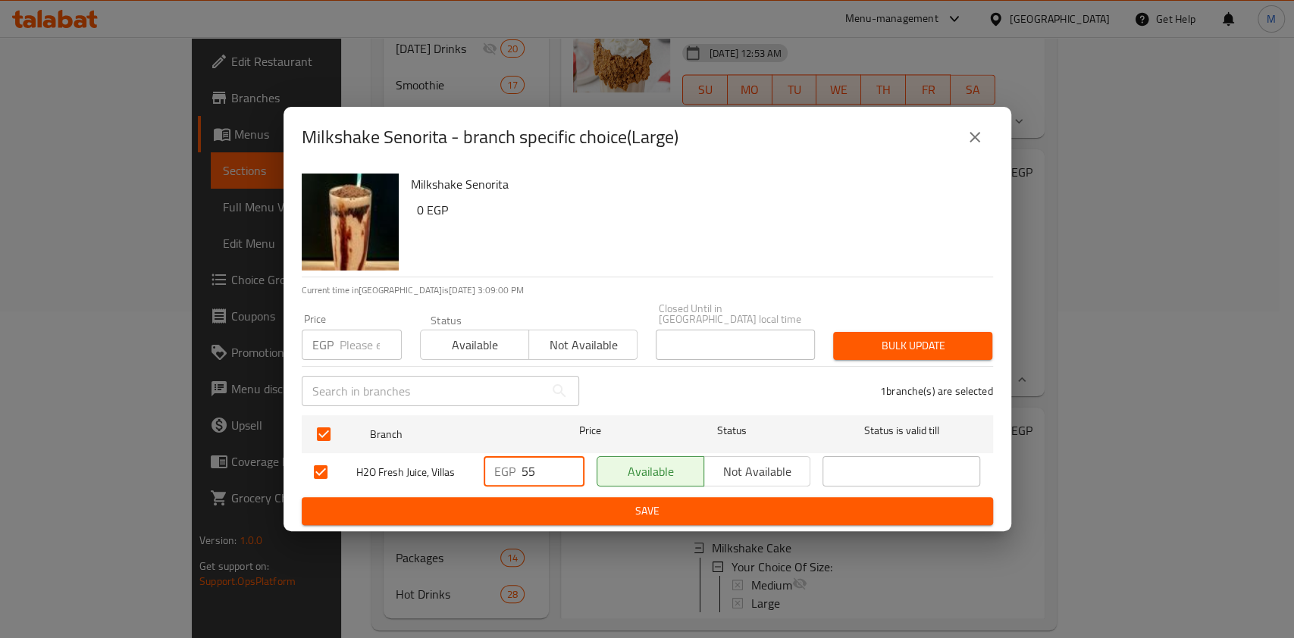
type input "55"
click at [663, 491] on form "Branch Price Status Status is valid till H2O Fresh Juice, Villas EGP 55 ​ Avail…" at bounding box center [647, 467] width 691 height 116
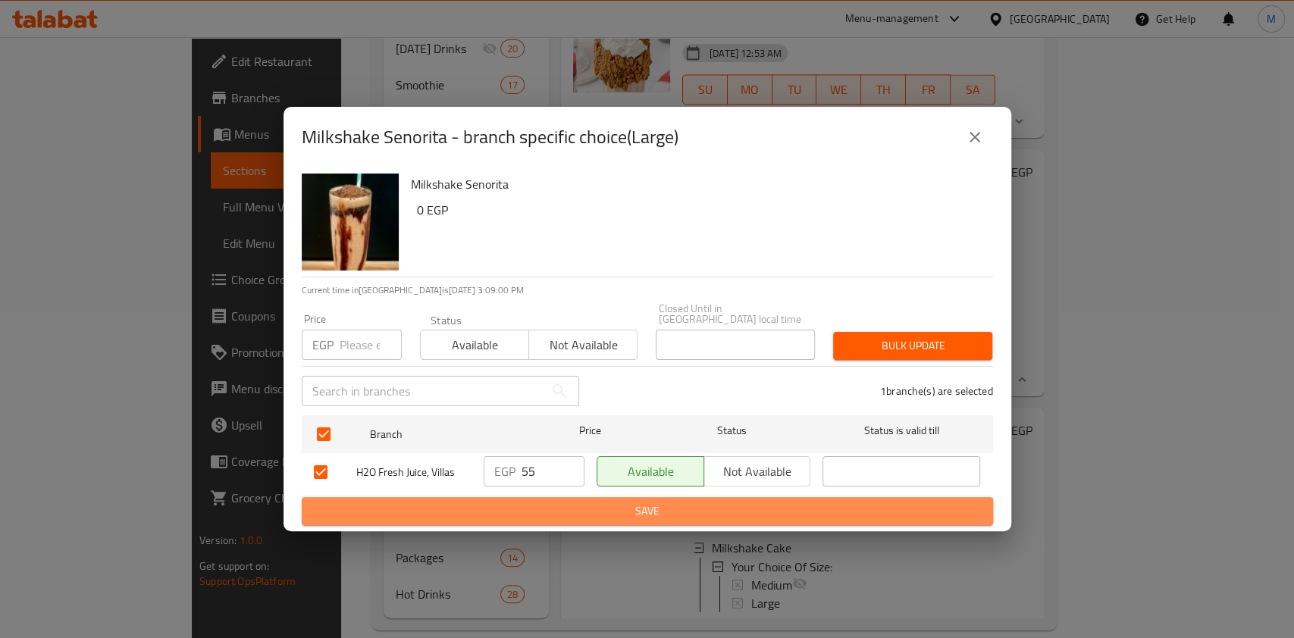
click at [665, 502] on span "Save" at bounding box center [647, 511] width 667 height 19
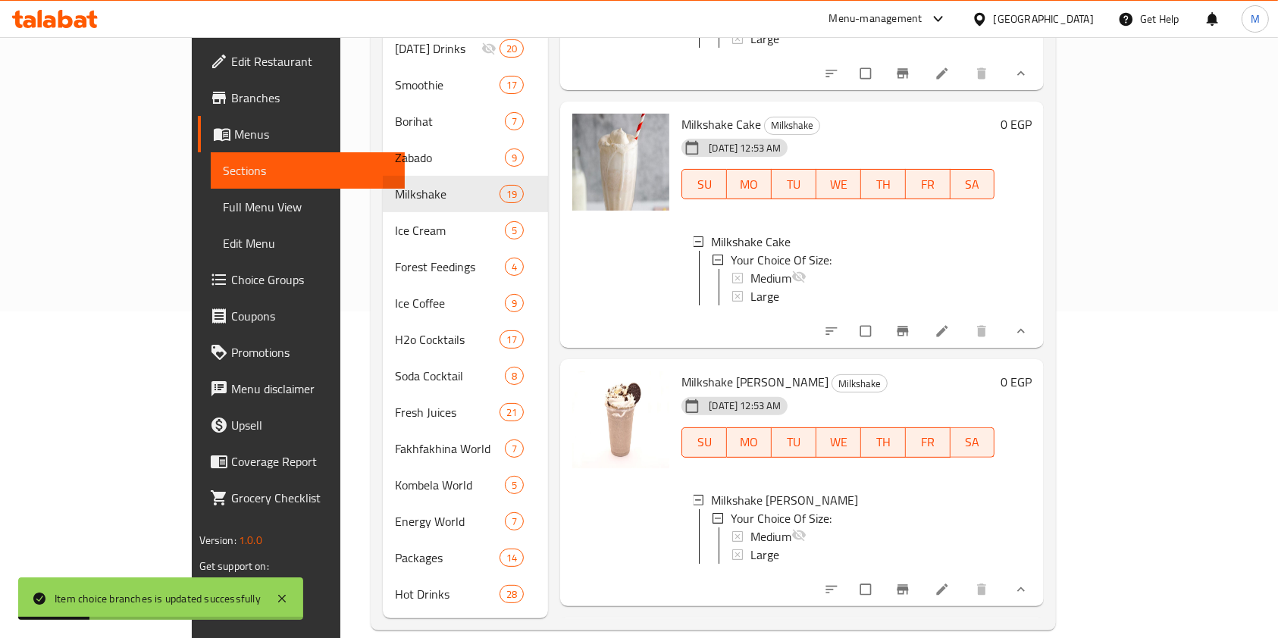
scroll to position [1709, 0]
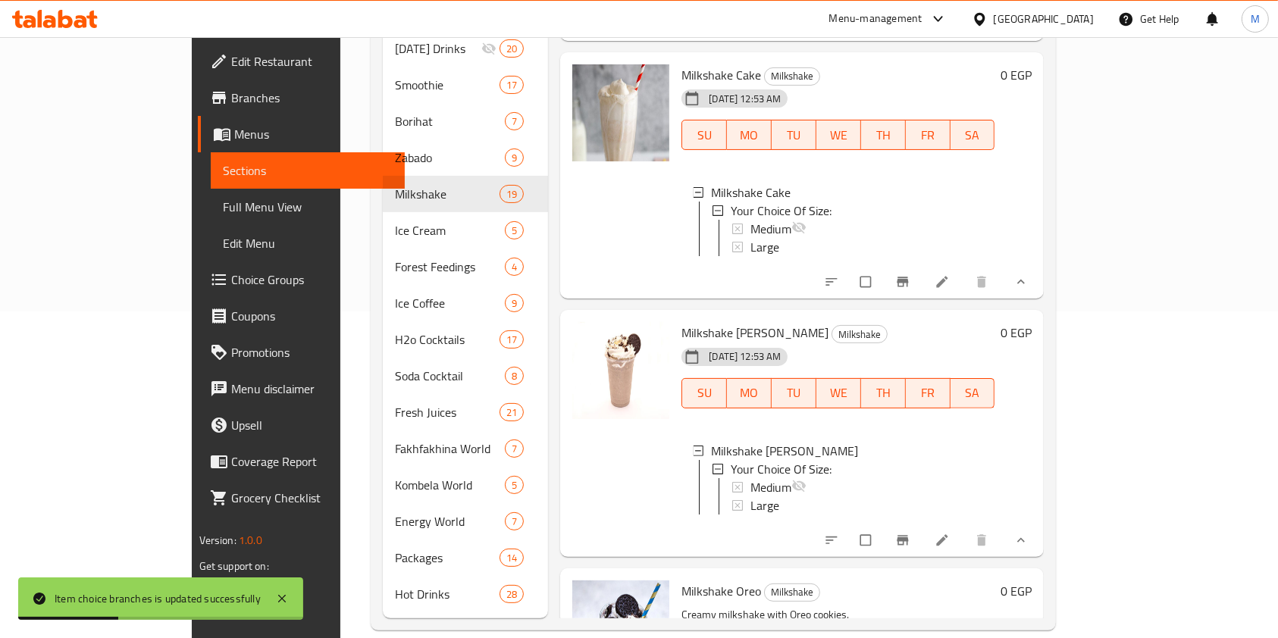
click at [750, 238] on span "Large" at bounding box center [764, 247] width 29 height 18
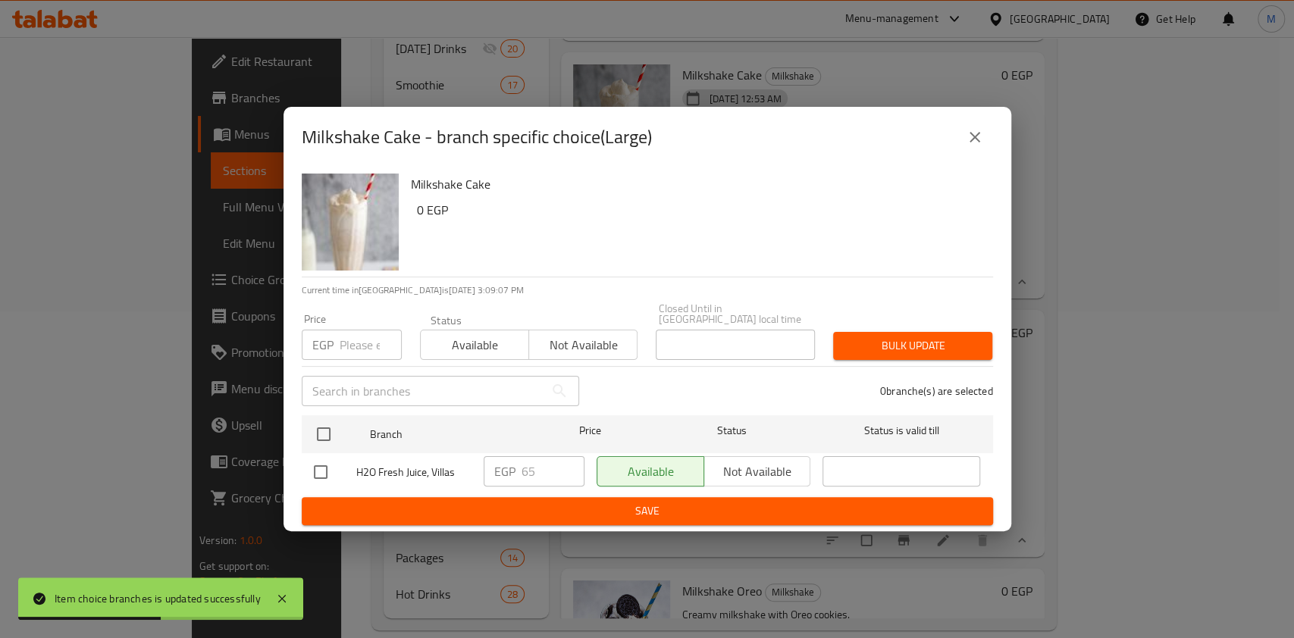
drag, startPoint x: 322, startPoint y: 465, endPoint x: 412, endPoint y: 474, distance: 90.6
click at [322, 465] on input "checkbox" at bounding box center [321, 472] width 32 height 32
checkbox input "true"
drag, startPoint x: 518, startPoint y: 469, endPoint x: 540, endPoint y: 473, distance: 21.6
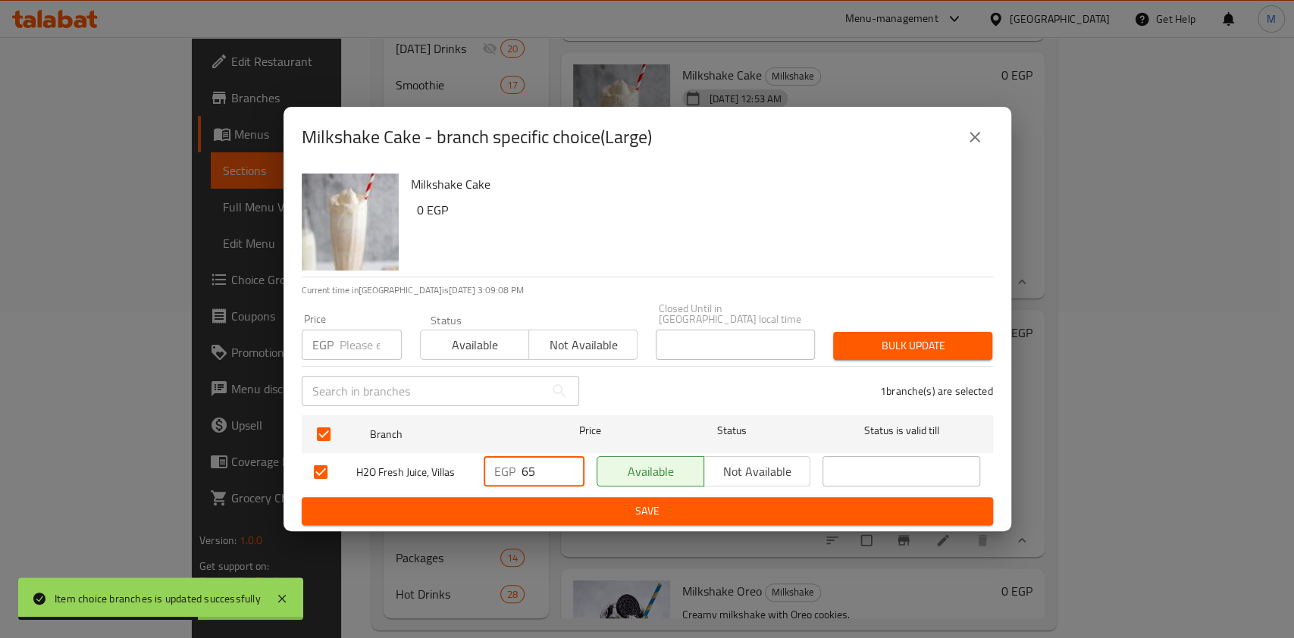
click at [540, 473] on div "EGP 65 ​" at bounding box center [534, 471] width 101 height 30
drag, startPoint x: 538, startPoint y: 474, endPoint x: 521, endPoint y: 480, distance: 17.7
click at [521, 480] on input "65" at bounding box center [552, 471] width 63 height 30
type input "70"
click at [549, 502] on span "Save" at bounding box center [647, 511] width 667 height 19
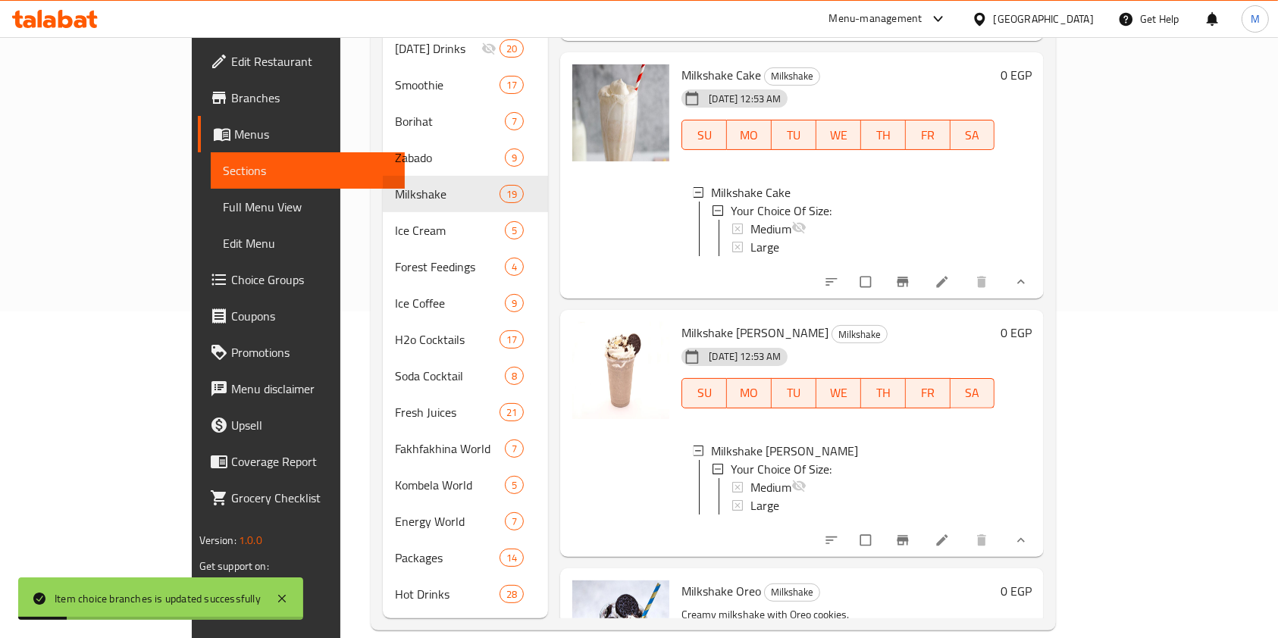
click at [750, 512] on div "Large" at bounding box center [866, 505] width 232 height 18
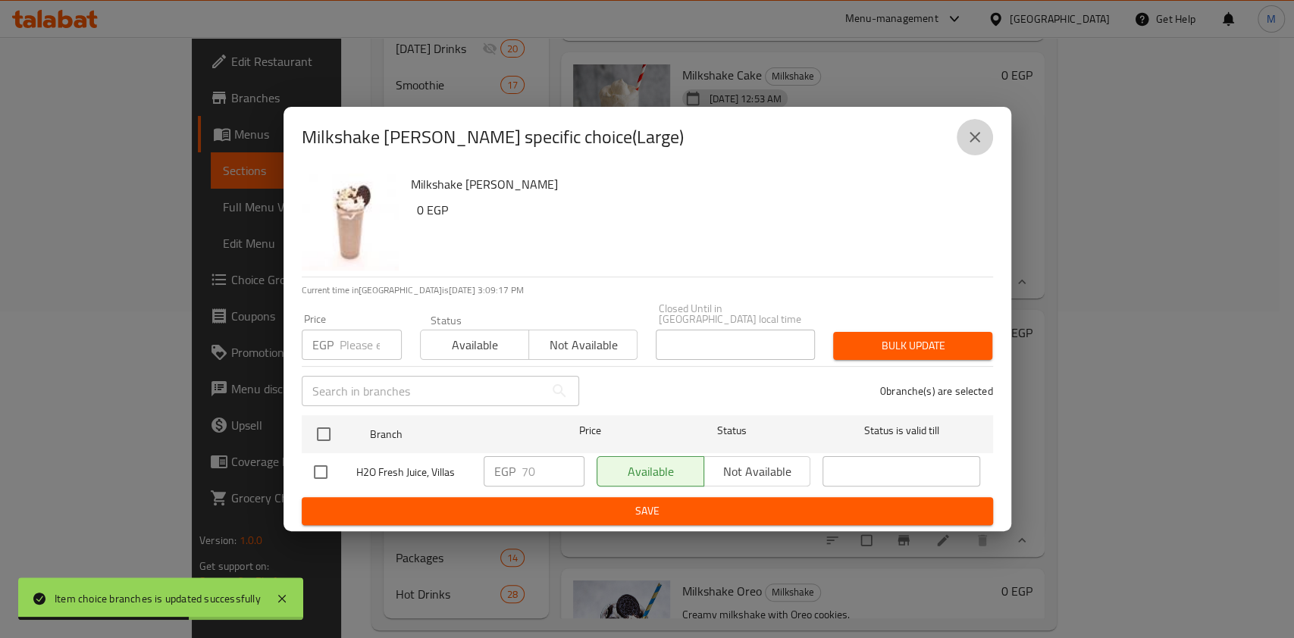
click at [962, 137] on button "close" at bounding box center [974, 137] width 36 height 36
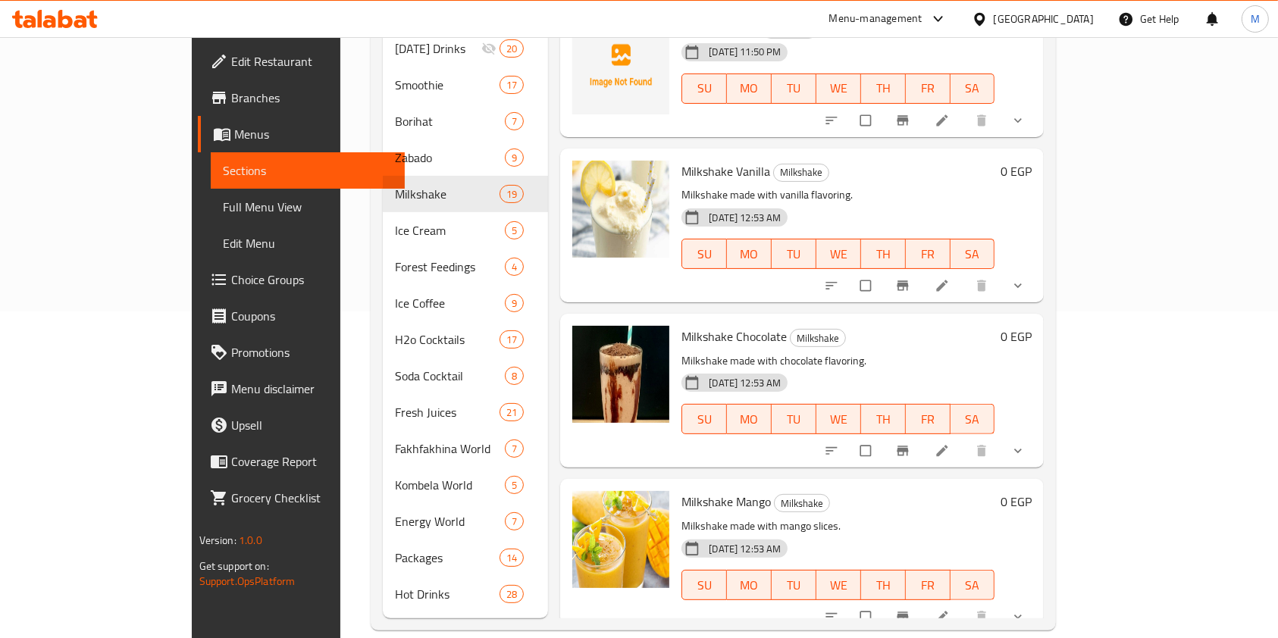
scroll to position [124, 0]
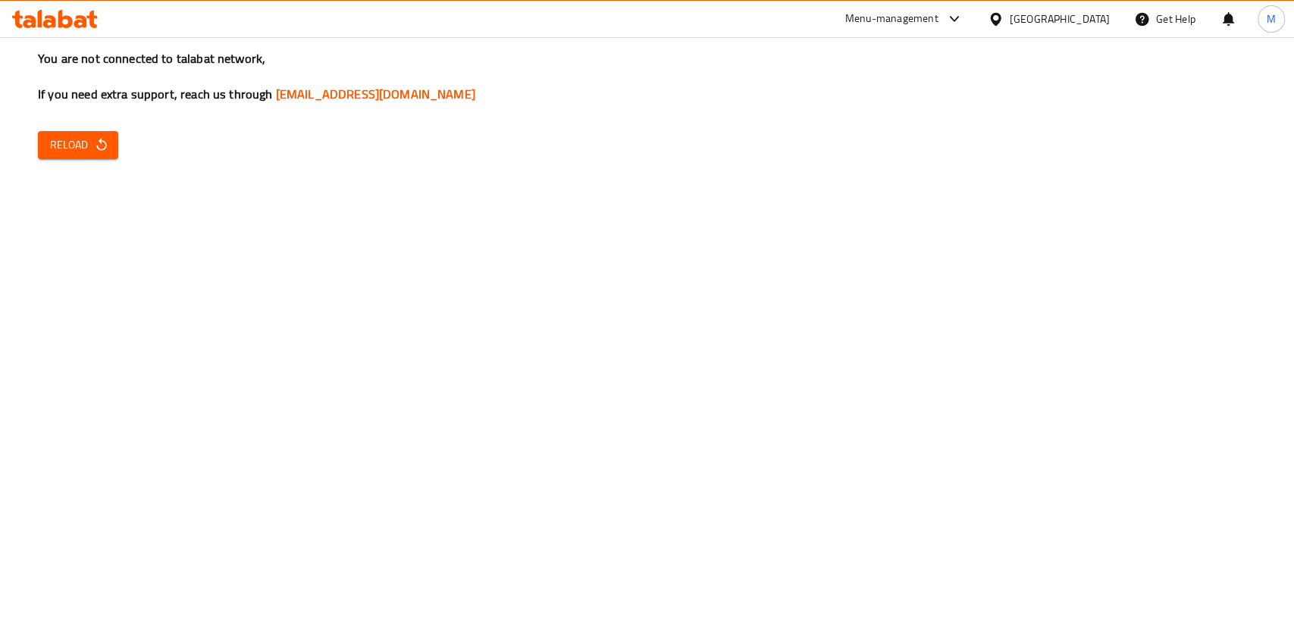
click at [122, 155] on div "You are not connected to talabat network, If you need extra support, reach us t…" at bounding box center [647, 319] width 1294 height 638
click at [104, 147] on icon "button" at bounding box center [101, 144] width 15 height 15
click at [71, 139] on span "Reload" at bounding box center [78, 145] width 56 height 19
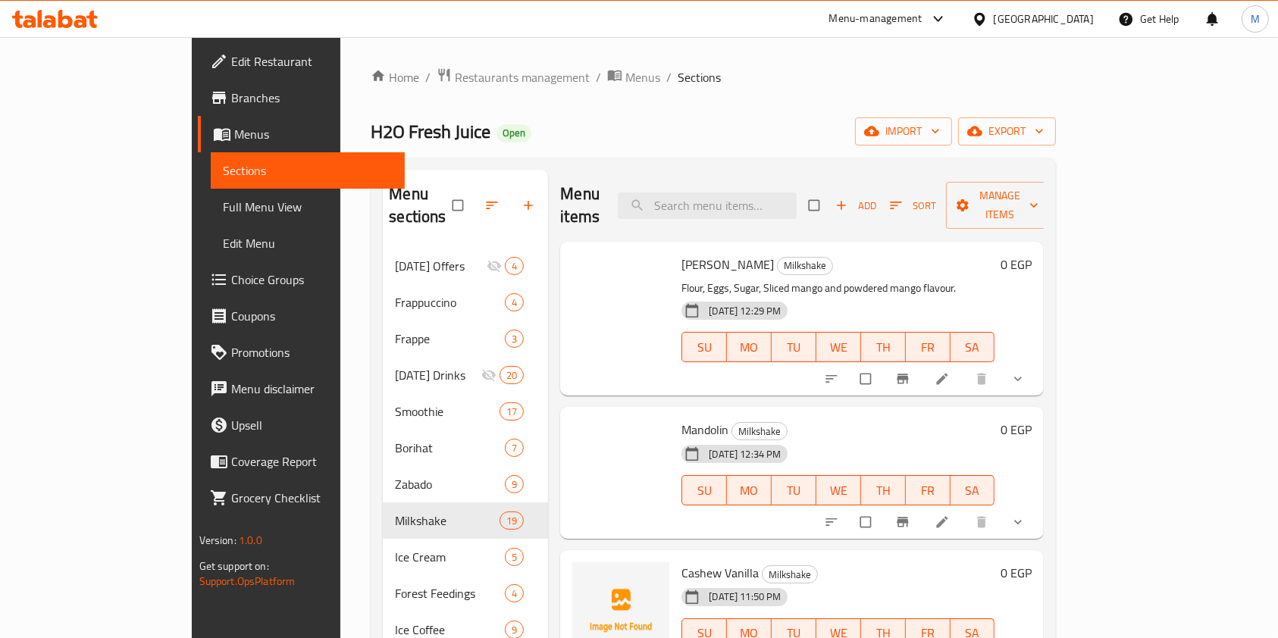
drag, startPoint x: 1004, startPoint y: 239, endPoint x: 792, endPoint y: 162, distance: 225.6
click at [994, 254] on h6 "Mango Cake Milkshake" at bounding box center [837, 264] width 313 height 21
click at [85, 5] on div at bounding box center [55, 19] width 110 height 30
click at [85, 11] on icon at bounding box center [55, 19] width 86 height 18
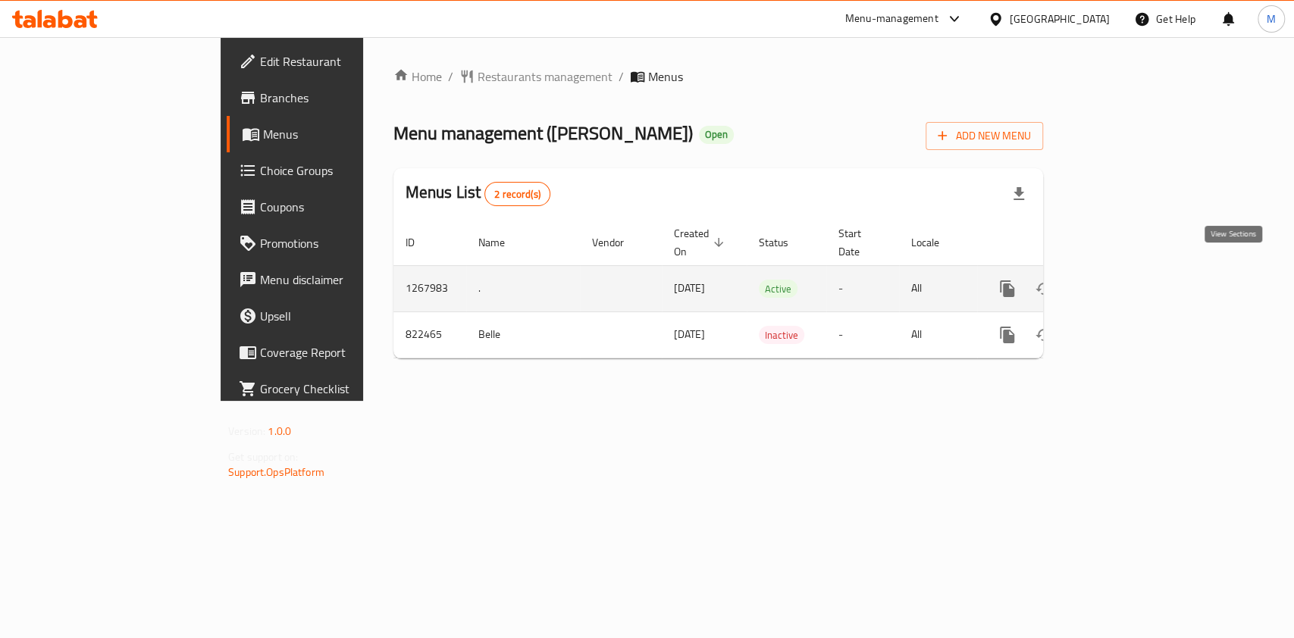
click at [1125, 280] on icon "enhanced table" at bounding box center [1116, 289] width 18 height 18
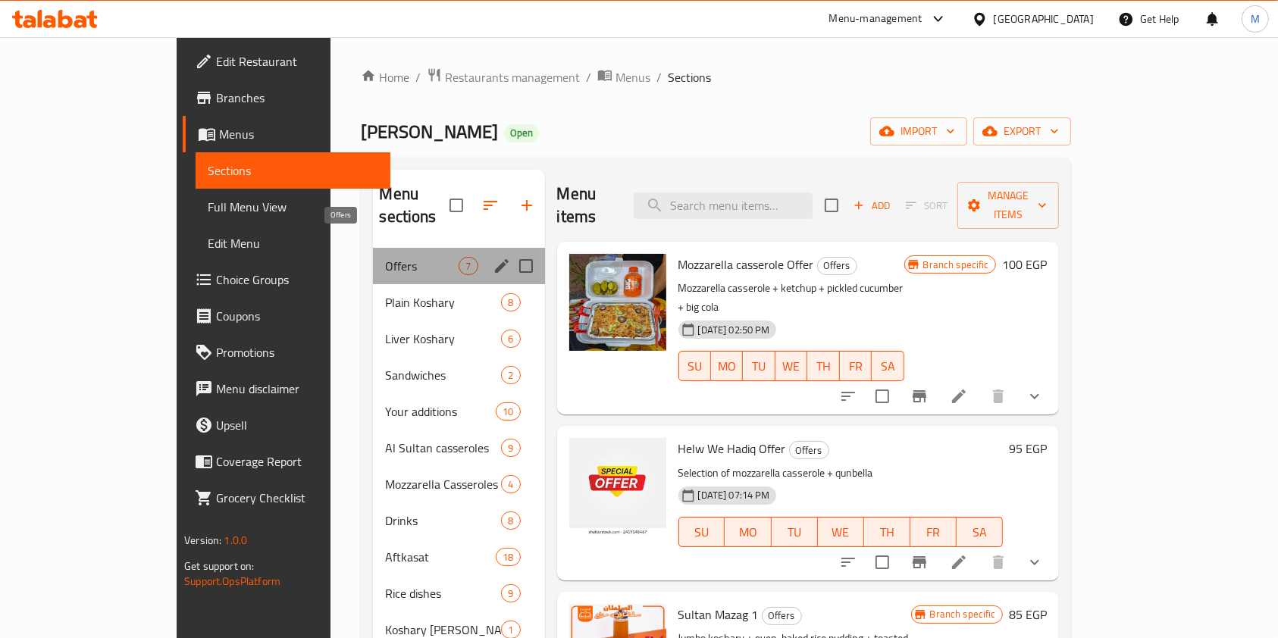
click at [385, 257] on span "Offers" at bounding box center [422, 266] width 74 height 18
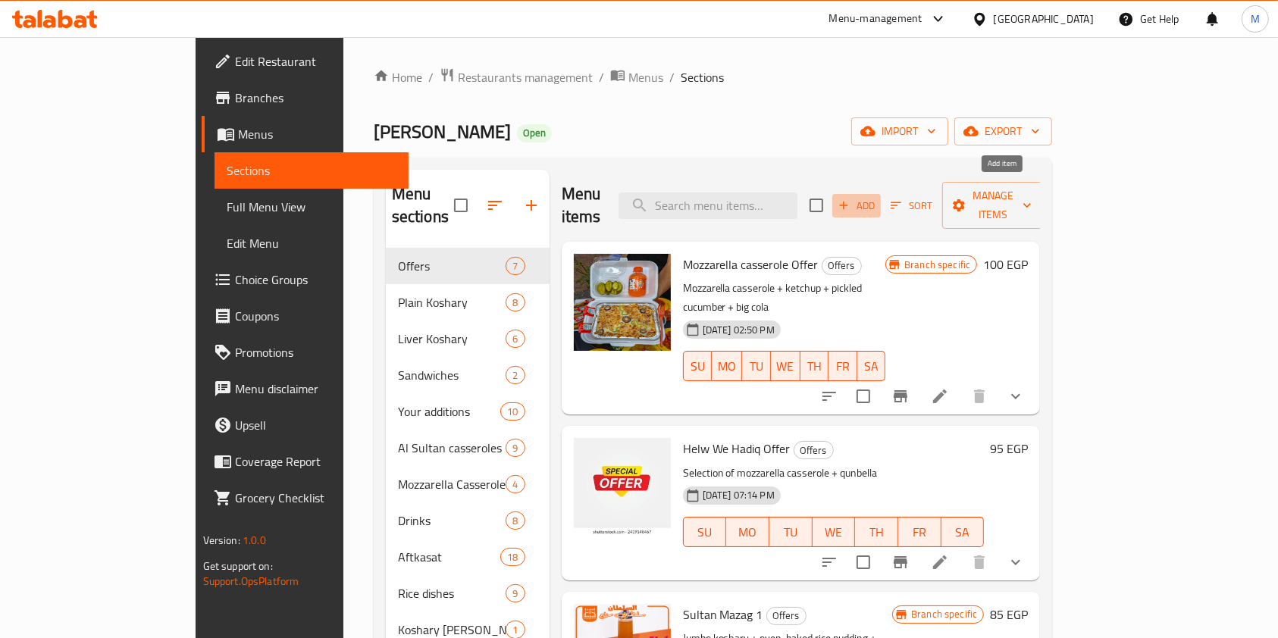
click at [877, 197] on span "Add" at bounding box center [856, 205] width 41 height 17
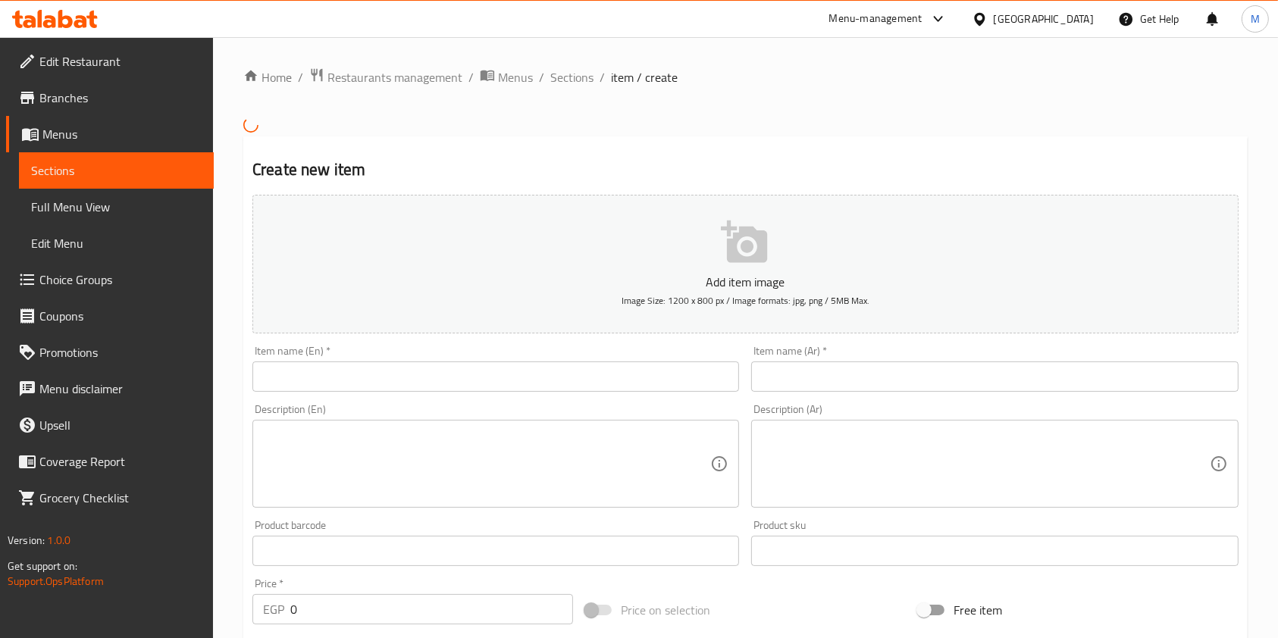
drag, startPoint x: 66, startPoint y: 3, endPoint x: 70, endPoint y: 15, distance: 12.7
click at [70, 15] on div at bounding box center [55, 19] width 110 height 30
click at [70, 15] on icon at bounding box center [55, 19] width 86 height 18
